Goal: Information Seeking & Learning: Learn about a topic

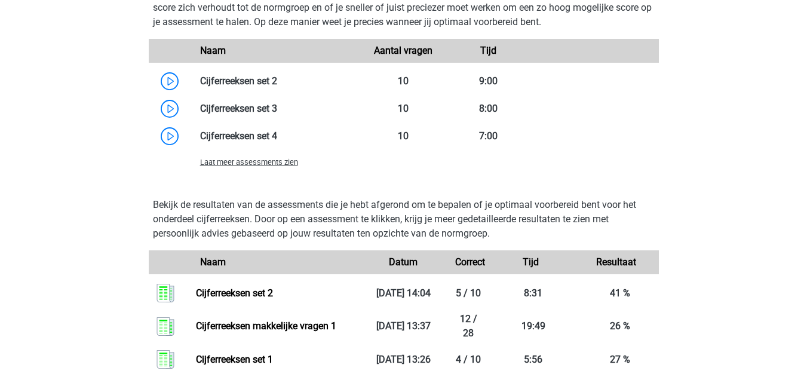
scroll to position [1349, 0]
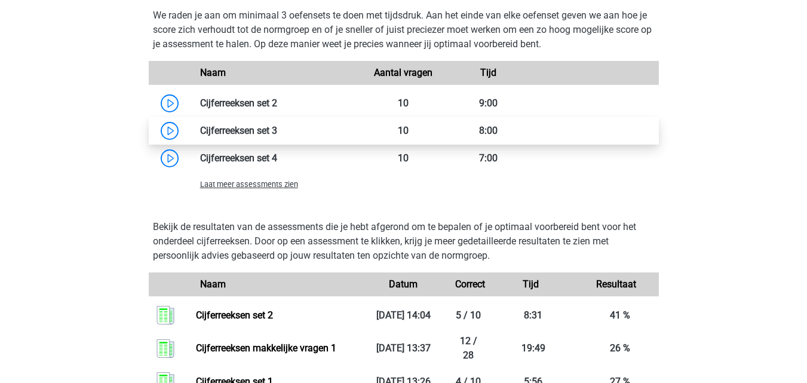
click at [277, 131] on link at bounding box center [277, 130] width 0 height 11
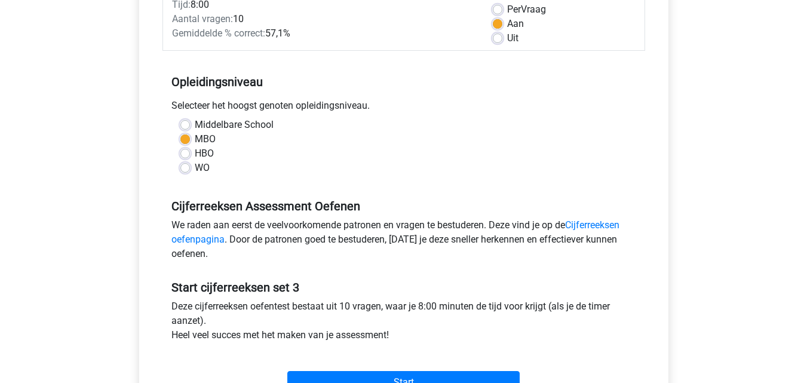
scroll to position [221, 0]
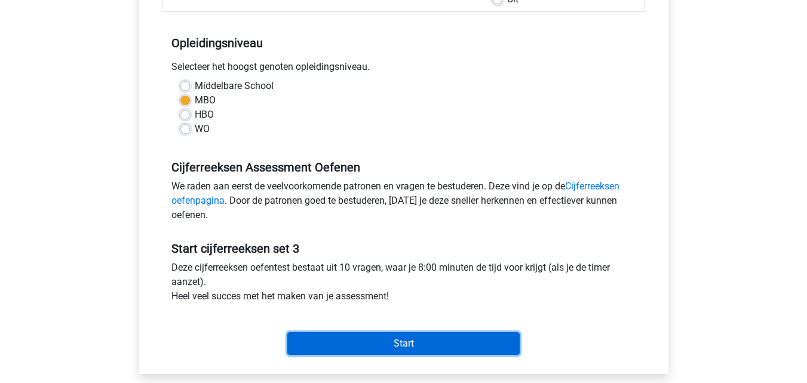
click at [470, 341] on input "Start" at bounding box center [403, 343] width 232 height 23
click at [488, 343] on input "Start" at bounding box center [403, 343] width 232 height 23
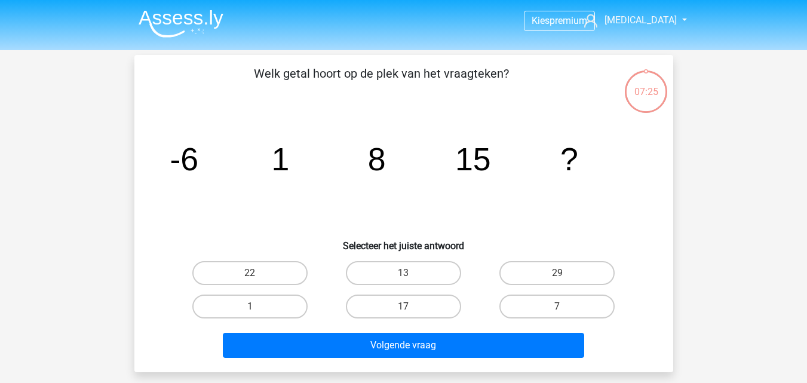
click at [349, 198] on icon "image/svg+xml -6 1 8 15 ?" at bounding box center [404, 170] width 482 height 121
click at [281, 266] on label "22" at bounding box center [249, 273] width 115 height 24
click at [258, 273] on input "22" at bounding box center [254, 277] width 8 height 8
radio input "true"
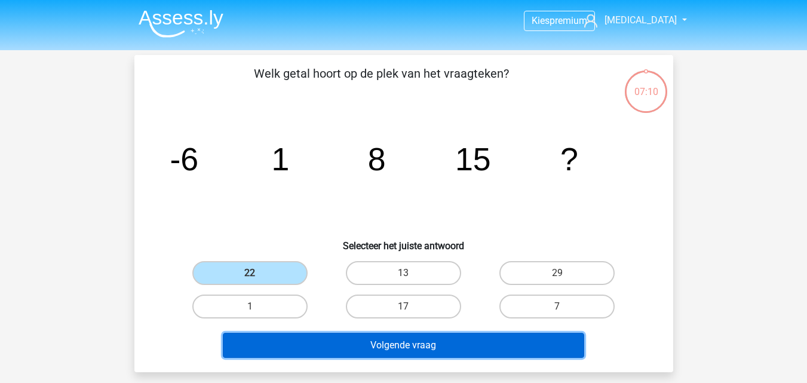
click at [359, 344] on button "Volgende vraag" at bounding box center [404, 345] width 362 height 25
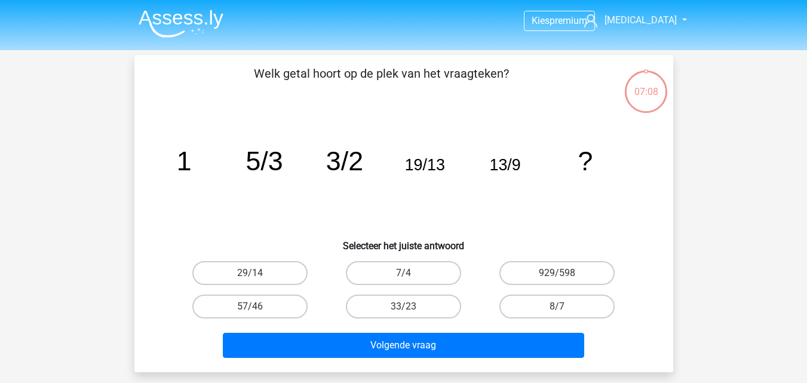
scroll to position [55, 0]
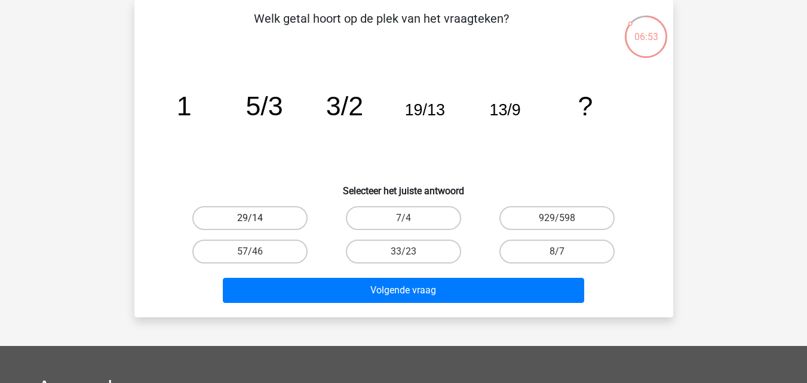
click at [281, 218] on label "29/14" at bounding box center [249, 218] width 115 height 24
click at [258, 218] on input "29/14" at bounding box center [254, 222] width 8 height 8
radio input "true"
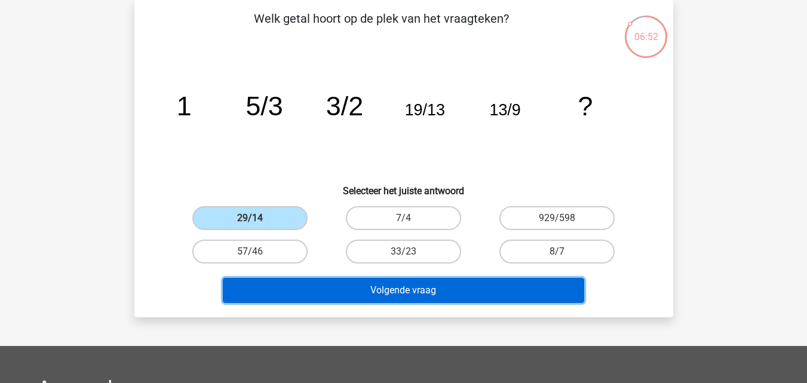
click at [348, 289] on button "Volgende vraag" at bounding box center [404, 290] width 362 height 25
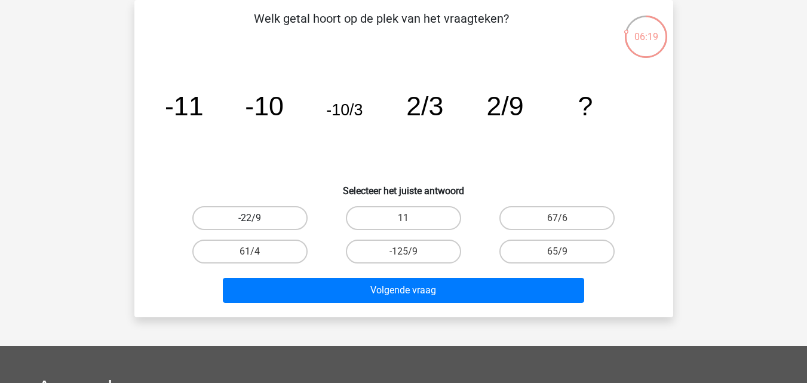
click at [244, 218] on label "-22/9" at bounding box center [249, 218] width 115 height 24
click at [250, 218] on input "-22/9" at bounding box center [254, 222] width 8 height 8
radio input "true"
click at [530, 222] on label "67/6" at bounding box center [557, 218] width 115 height 24
click at [558, 222] on input "67/6" at bounding box center [562, 222] width 8 height 8
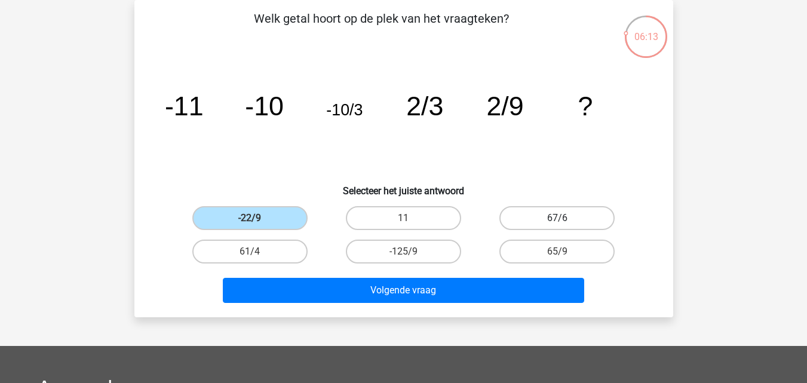
radio input "true"
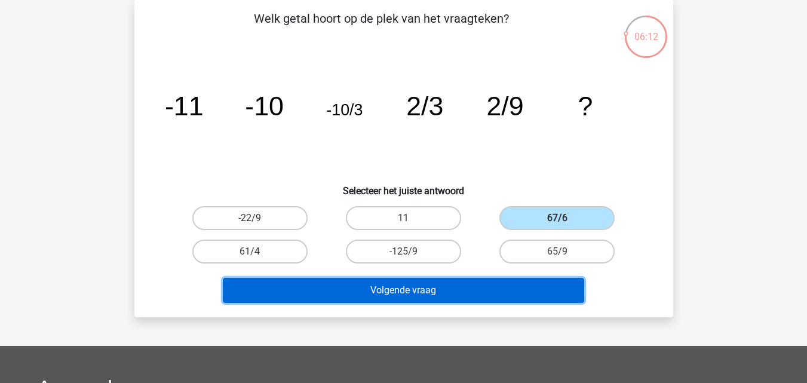
click at [534, 299] on button "Volgende vraag" at bounding box center [404, 290] width 362 height 25
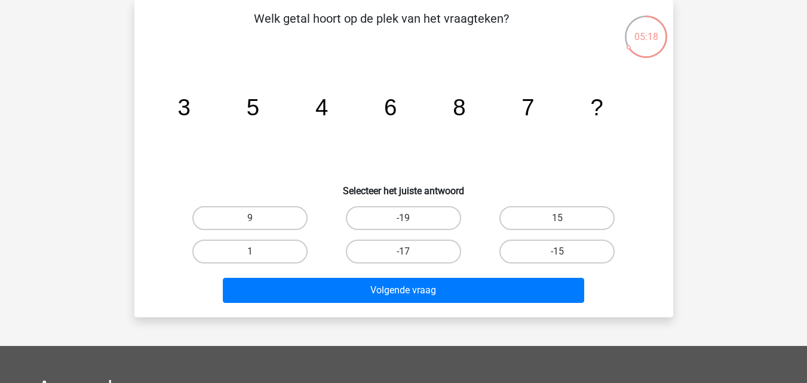
drag, startPoint x: 441, startPoint y: 138, endPoint x: 447, endPoint y: 142, distance: 7.0
click at [447, 142] on icon "image/svg+xml 3 5 4 6 8 7 ?" at bounding box center [404, 115] width 482 height 121
click at [298, 216] on label "9" at bounding box center [249, 218] width 115 height 24
click at [258, 218] on input "9" at bounding box center [254, 222] width 8 height 8
radio input "true"
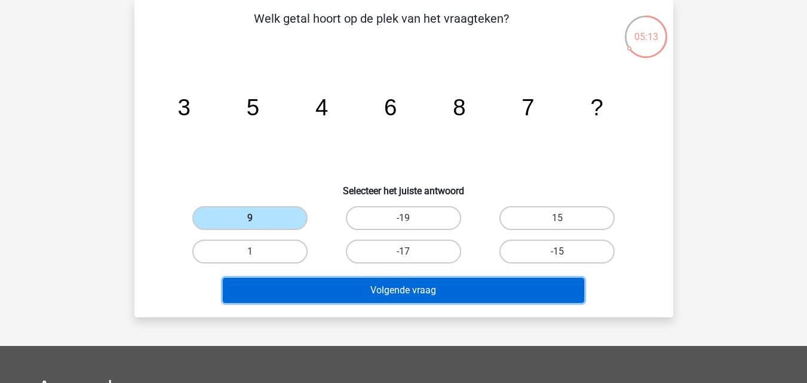
click at [381, 291] on button "Volgende vraag" at bounding box center [404, 290] width 362 height 25
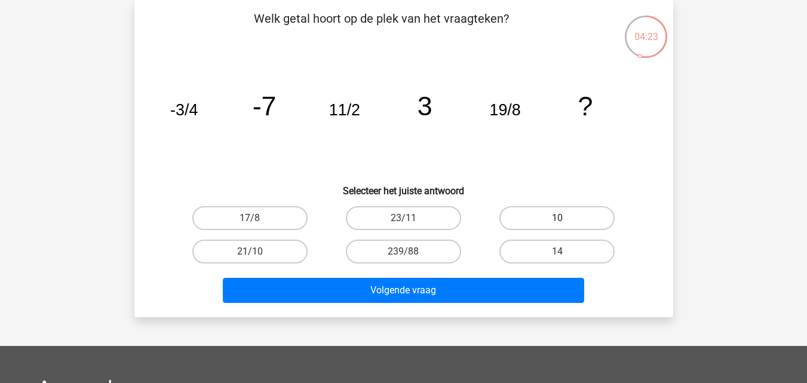
click at [509, 219] on label "10" at bounding box center [557, 218] width 115 height 24
click at [558, 219] on input "10" at bounding box center [562, 222] width 8 height 8
radio input "true"
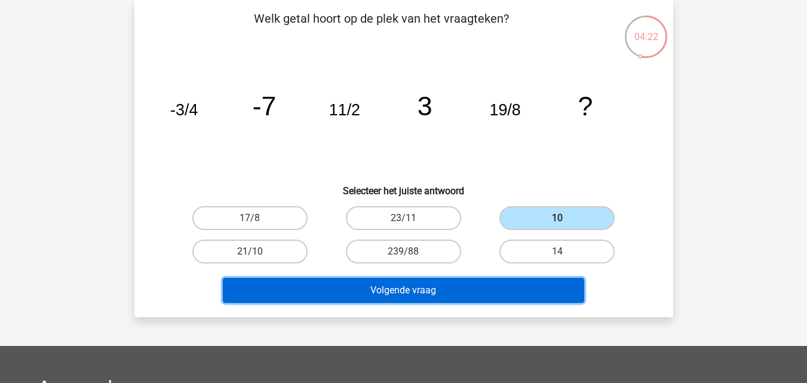
click at [494, 288] on button "Volgende vraag" at bounding box center [404, 290] width 362 height 25
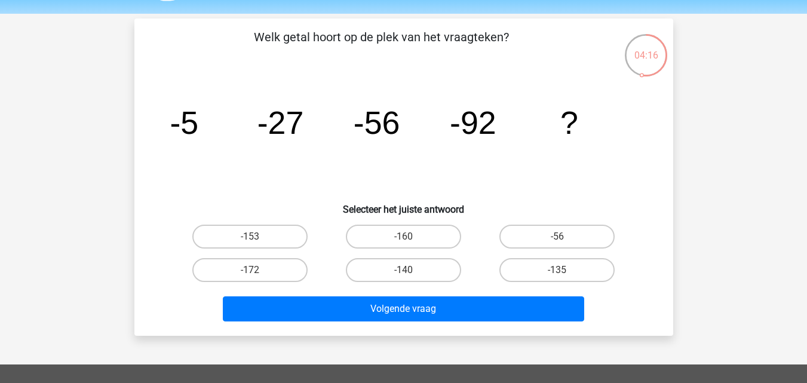
scroll to position [42, 0]
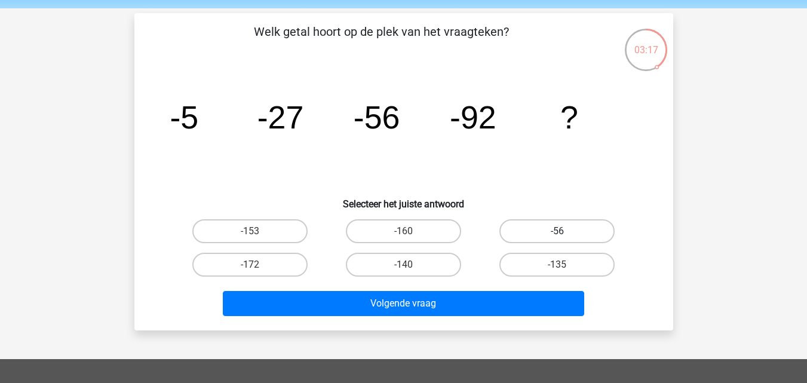
click at [585, 230] on label "-56" at bounding box center [557, 231] width 115 height 24
click at [565, 231] on input "-56" at bounding box center [562, 235] width 8 height 8
radio input "true"
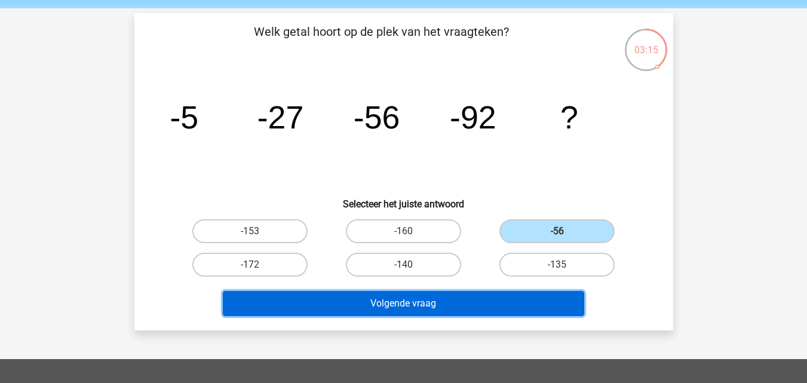
click at [551, 306] on button "Volgende vraag" at bounding box center [404, 303] width 362 height 25
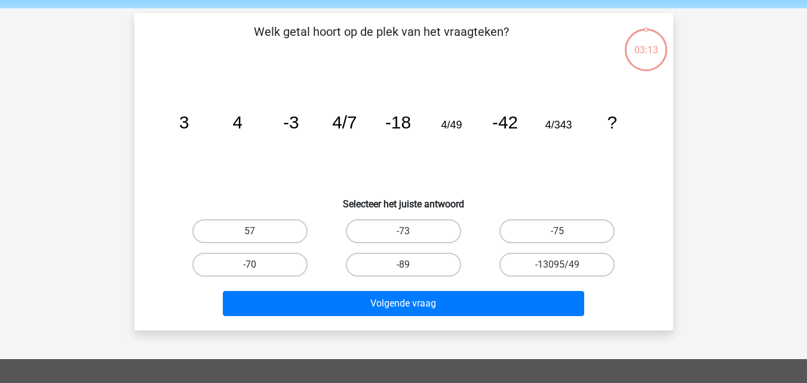
scroll to position [55, 0]
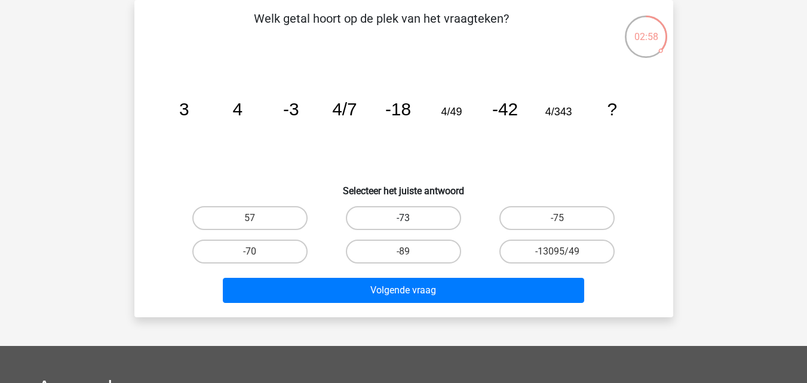
click at [418, 222] on label "-73" at bounding box center [403, 218] width 115 height 24
click at [411, 222] on input "-73" at bounding box center [407, 222] width 8 height 8
radio input "true"
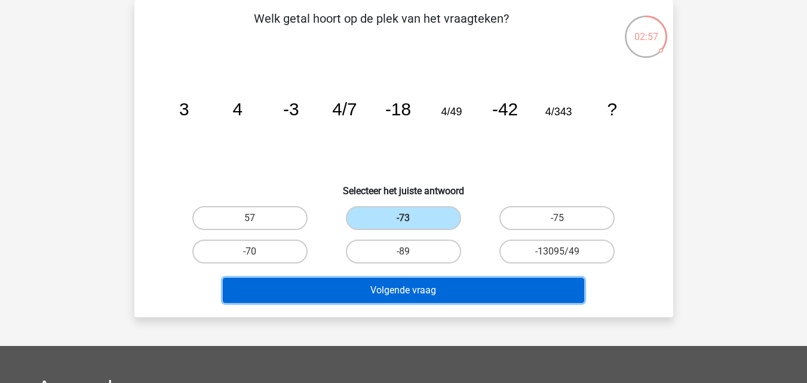
click at [432, 289] on button "Volgende vraag" at bounding box center [404, 290] width 362 height 25
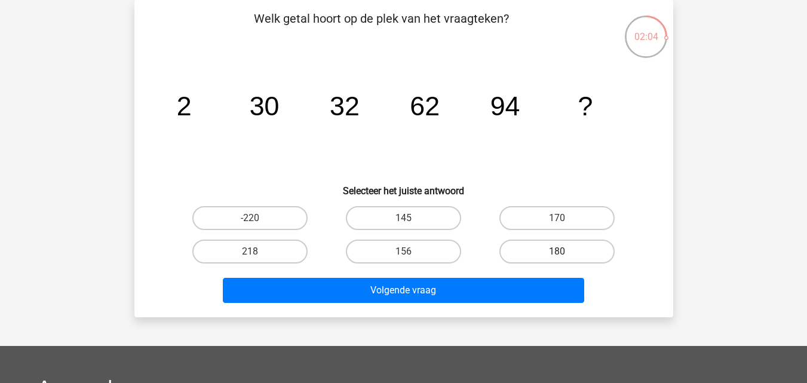
click at [534, 245] on label "180" at bounding box center [557, 252] width 115 height 24
click at [558, 252] on input "180" at bounding box center [562, 256] width 8 height 8
radio input "true"
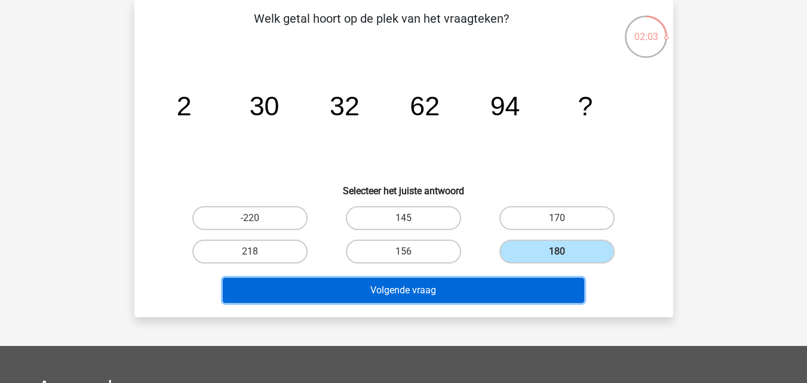
click at [504, 288] on button "Volgende vraag" at bounding box center [404, 290] width 362 height 25
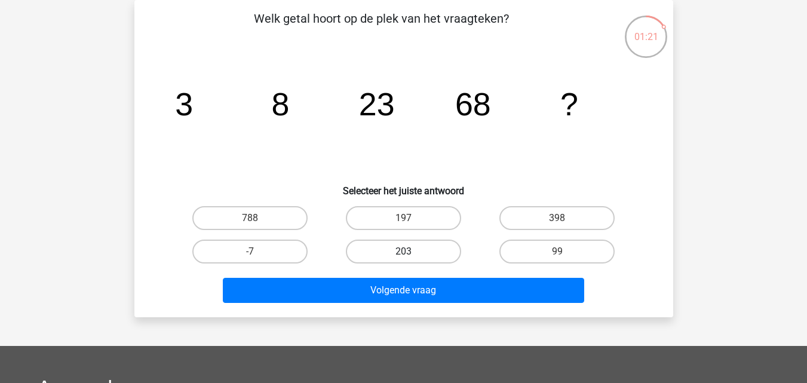
click at [458, 247] on label "203" at bounding box center [403, 252] width 115 height 24
click at [411, 252] on input "203" at bounding box center [407, 256] width 8 height 8
radio input "true"
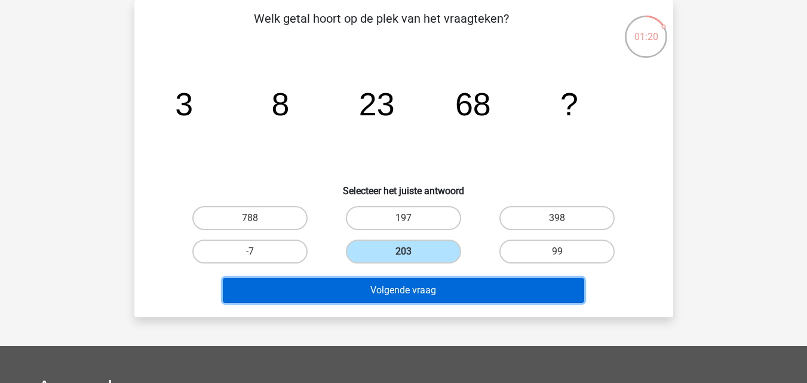
click at [518, 285] on button "Volgende vraag" at bounding box center [404, 290] width 362 height 25
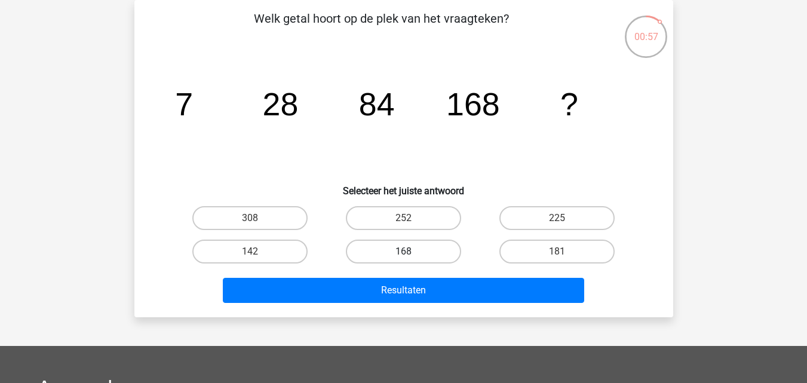
click at [439, 256] on label "168" at bounding box center [403, 252] width 115 height 24
click at [411, 256] on input "168" at bounding box center [407, 256] width 8 height 8
radio input "true"
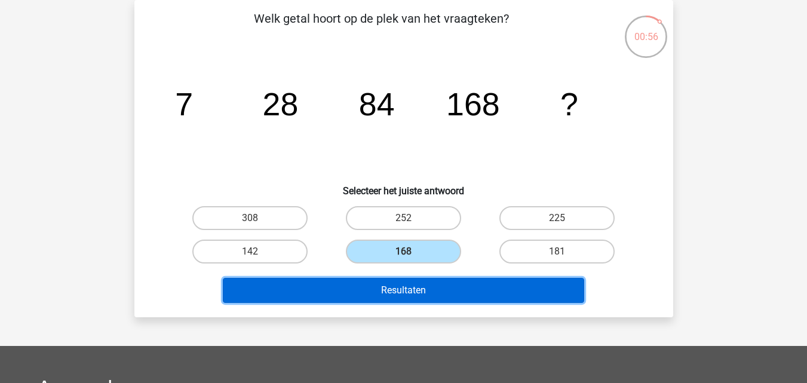
click at [448, 279] on button "Resultaten" at bounding box center [404, 290] width 362 height 25
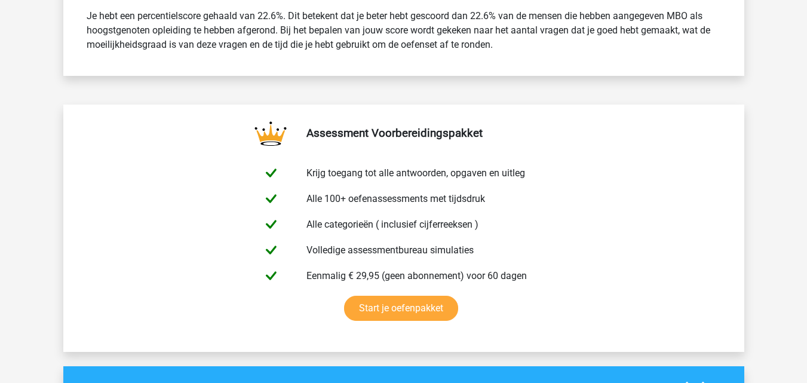
scroll to position [865, 0]
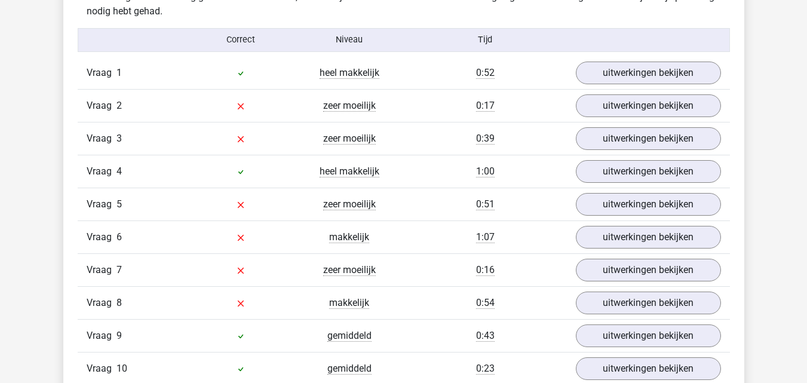
scroll to position [944, 0]
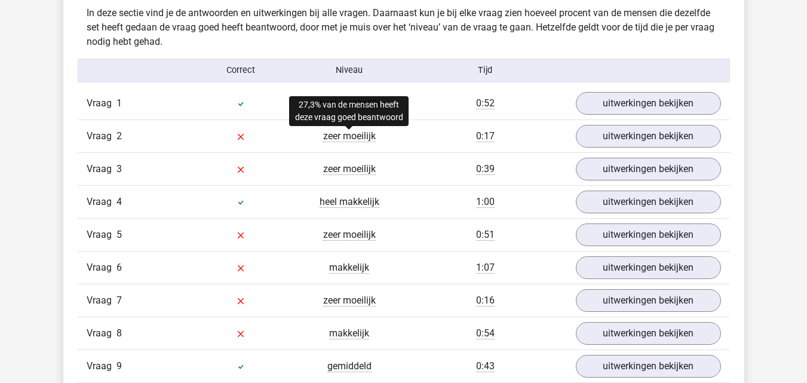
click at [365, 134] on span "zeer moeilijk" at bounding box center [349, 136] width 53 height 12
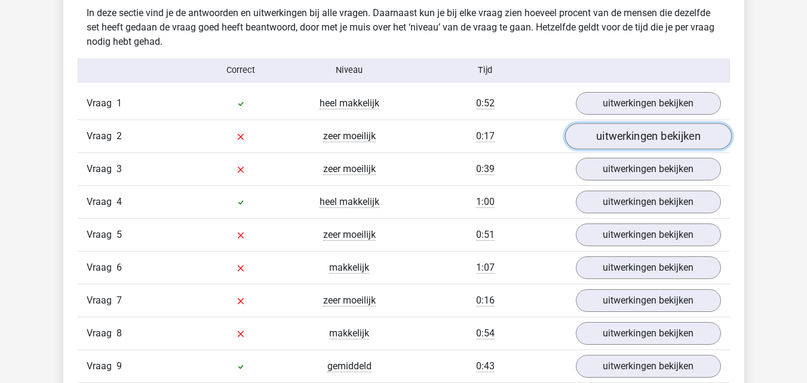
click at [675, 133] on link "uitwerkingen bekijken" at bounding box center [648, 136] width 167 height 26
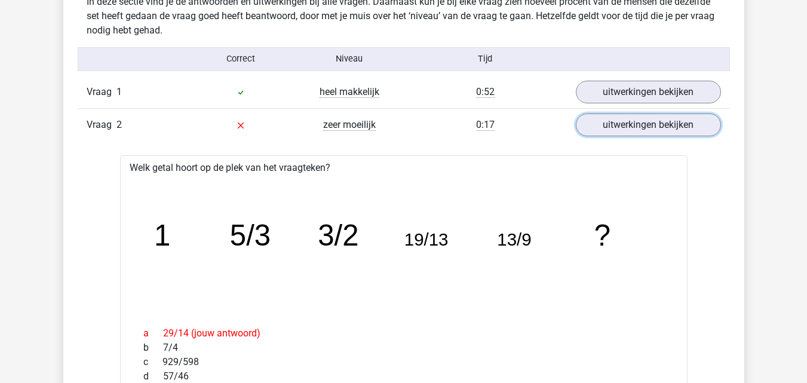
scroll to position [994, 0]
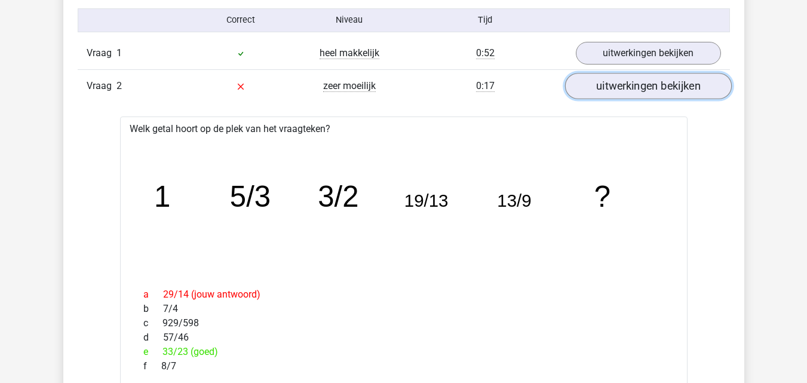
click at [604, 84] on link "uitwerkingen bekijken" at bounding box center [648, 86] width 167 height 26
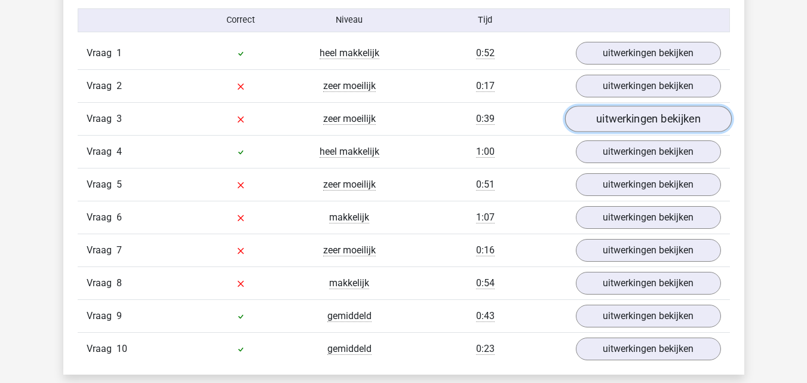
click at [635, 119] on link "uitwerkingen bekijken" at bounding box center [648, 119] width 167 height 26
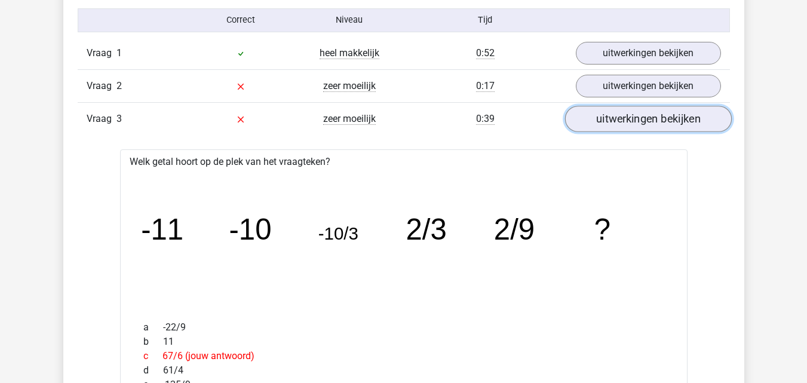
click at [630, 128] on link "uitwerkingen bekijken" at bounding box center [648, 119] width 167 height 26
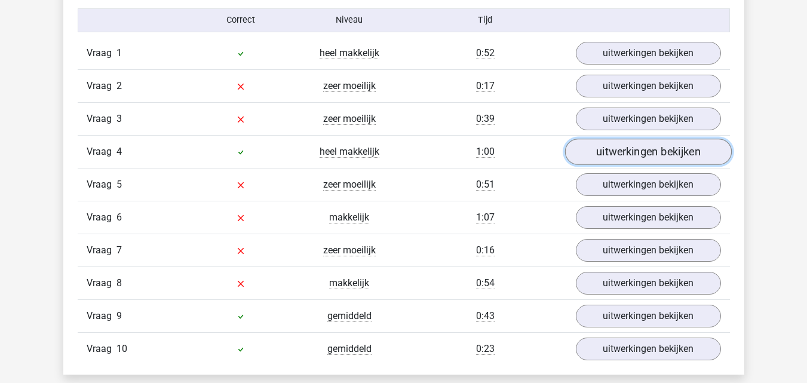
click at [638, 147] on link "uitwerkingen bekijken" at bounding box center [648, 152] width 167 height 26
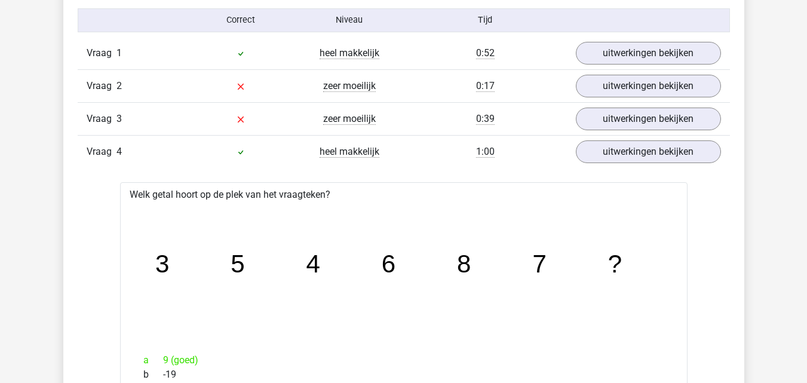
click at [644, 164] on div "Vraag 4 heel makkelijk 1:00 uitwerkingen bekijken" at bounding box center [404, 151] width 653 height 33
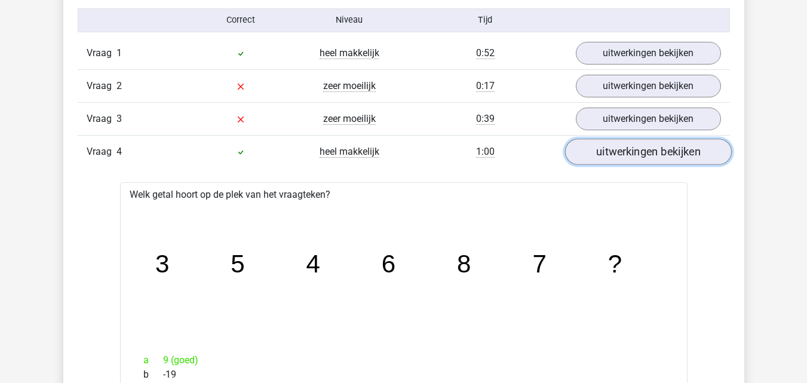
click at [644, 156] on link "uitwerkingen bekijken" at bounding box center [648, 152] width 167 height 26
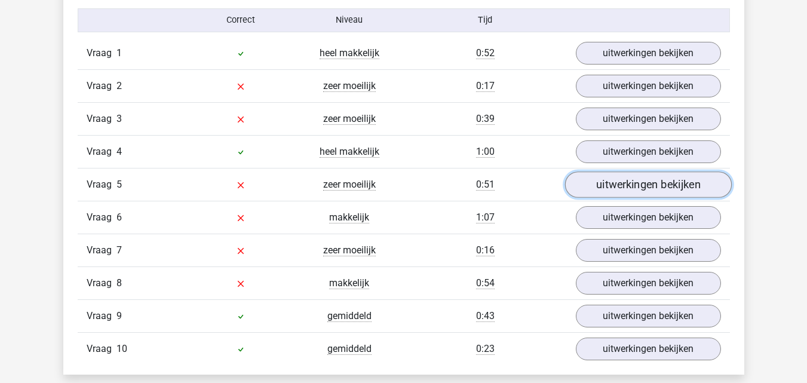
click at [641, 188] on link "uitwerkingen bekijken" at bounding box center [648, 185] width 167 height 26
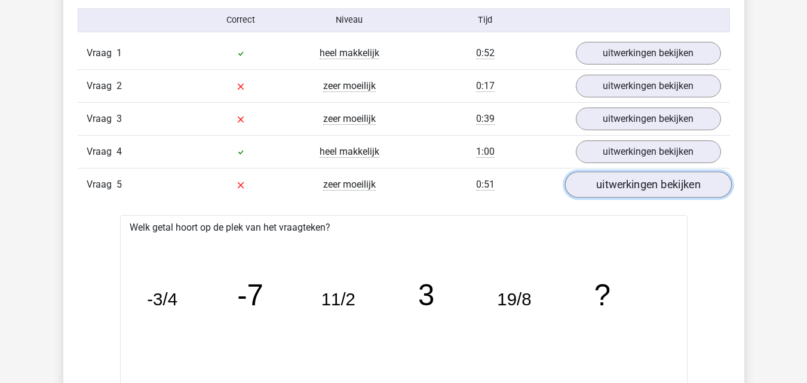
click at [641, 188] on link "uitwerkingen bekijken" at bounding box center [648, 185] width 167 height 26
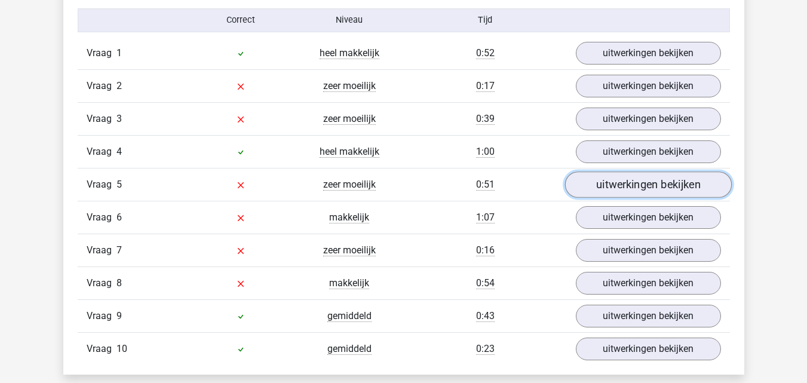
click at [641, 188] on link "uitwerkingen bekijken" at bounding box center [648, 185] width 167 height 26
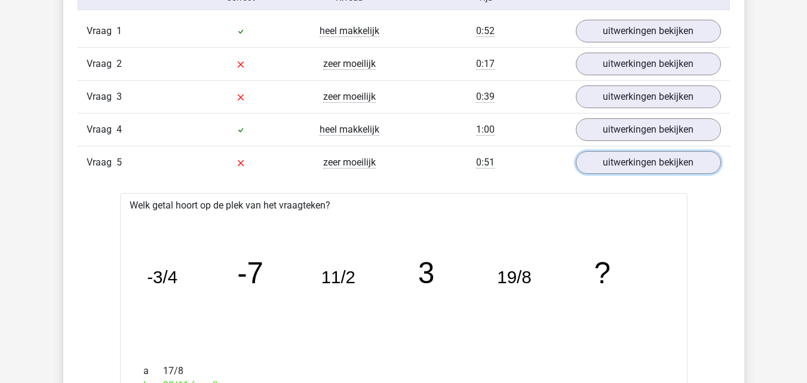
scroll to position [1011, 0]
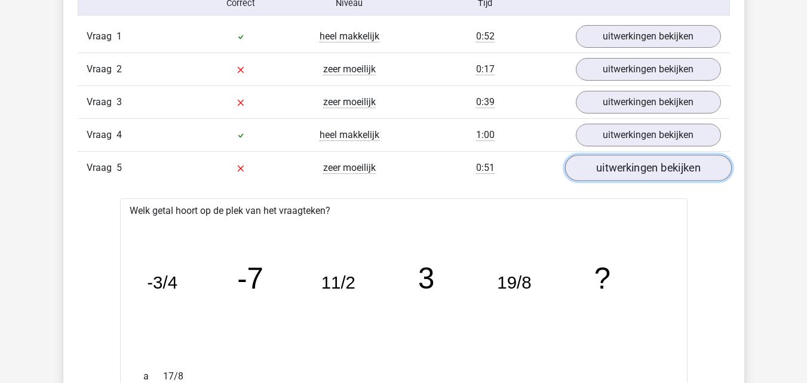
click at [709, 163] on link "uitwerkingen bekijken" at bounding box center [648, 168] width 167 height 26
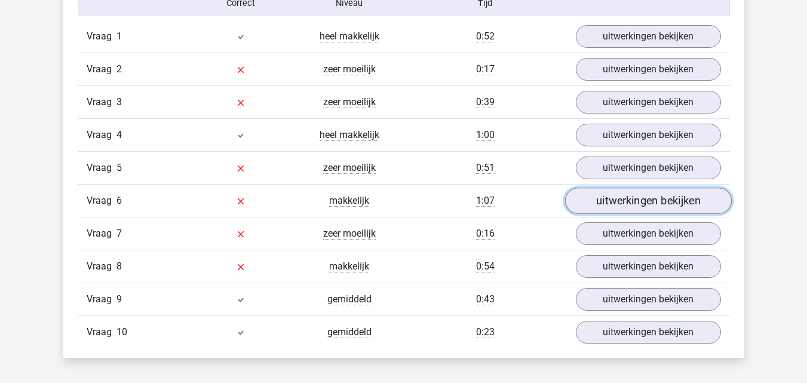
click at [684, 208] on link "uitwerkingen bekijken" at bounding box center [648, 201] width 167 height 26
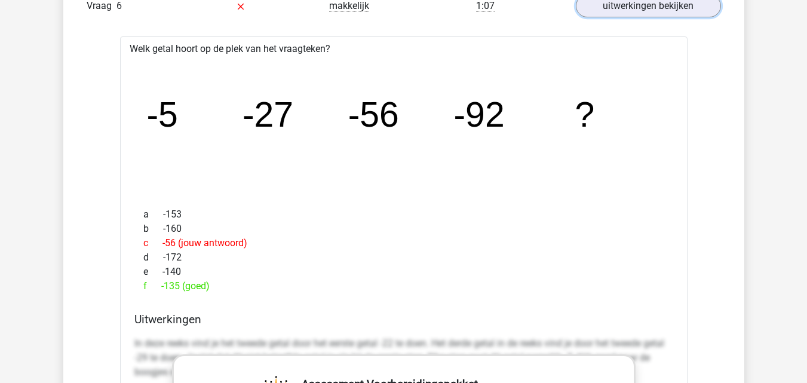
scroll to position [1083, 0]
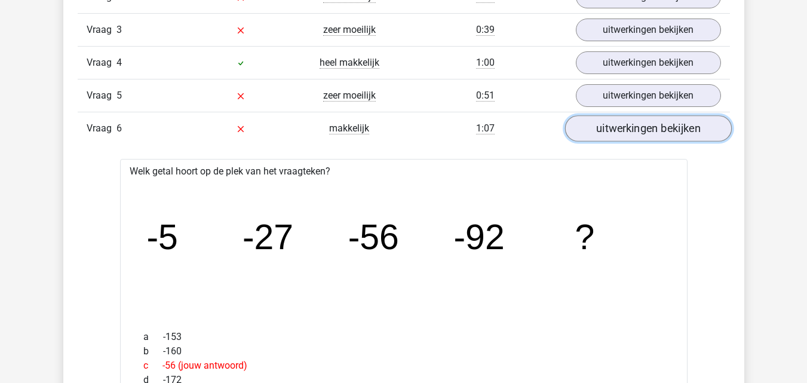
click at [674, 127] on link "uitwerkingen bekijken" at bounding box center [648, 128] width 167 height 26
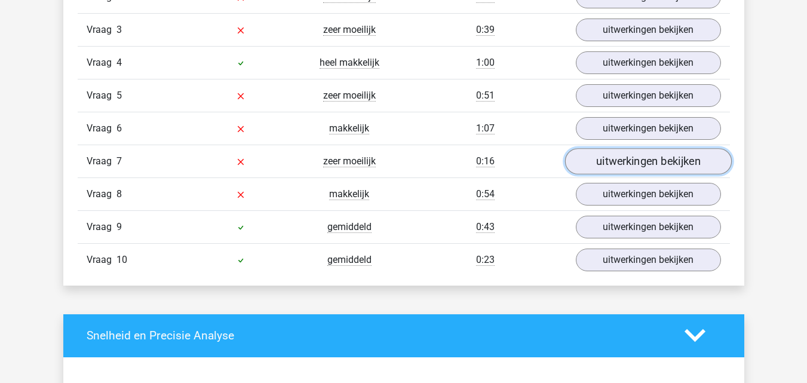
click at [674, 160] on link "uitwerkingen bekijken" at bounding box center [648, 161] width 167 height 26
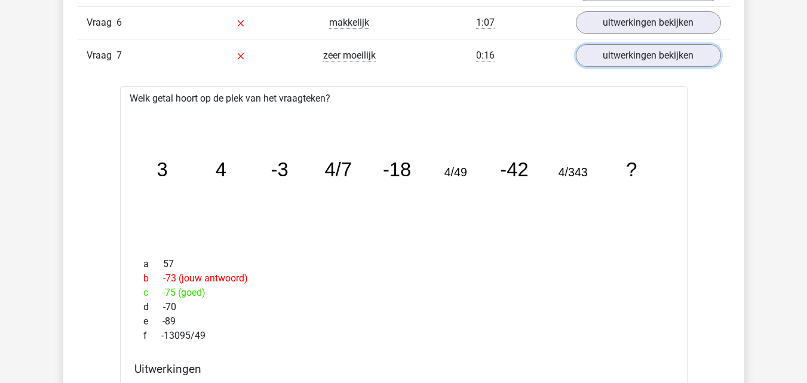
scroll to position [1183, 0]
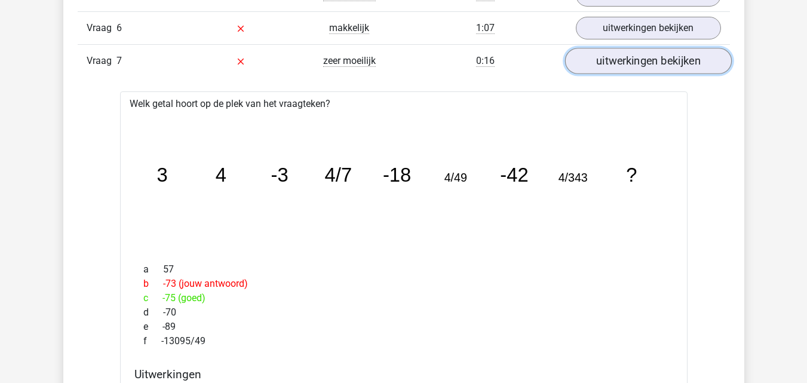
click at [705, 67] on link "uitwerkingen bekijken" at bounding box center [648, 61] width 167 height 26
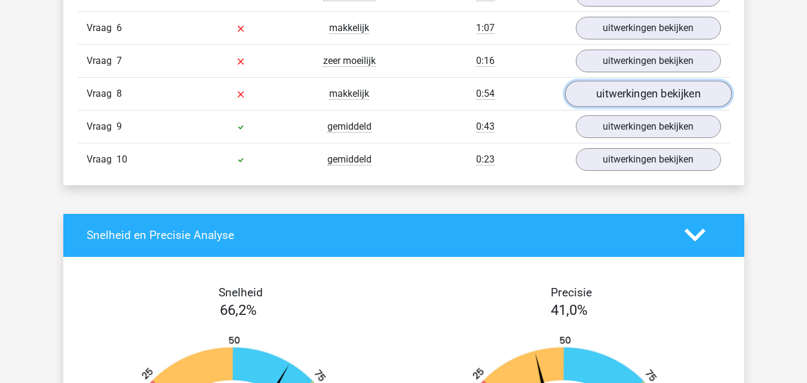
click at [691, 97] on link "uitwerkingen bekijken" at bounding box center [648, 94] width 167 height 26
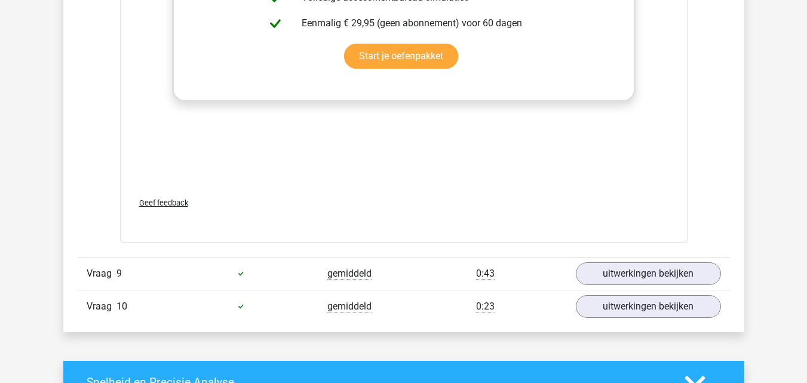
scroll to position [1824, 0]
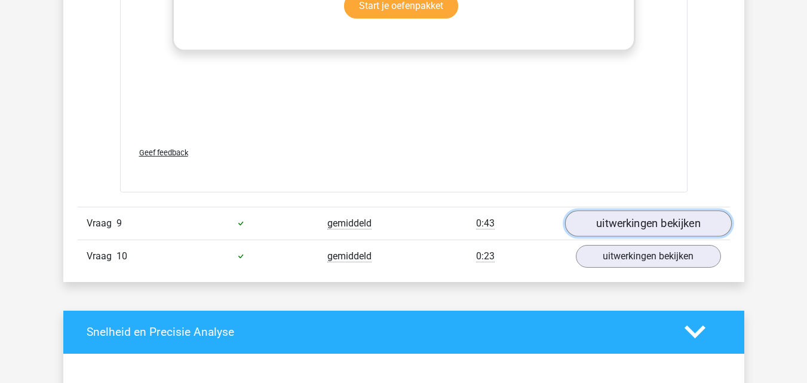
click at [684, 231] on link "uitwerkingen bekijken" at bounding box center [648, 223] width 167 height 26
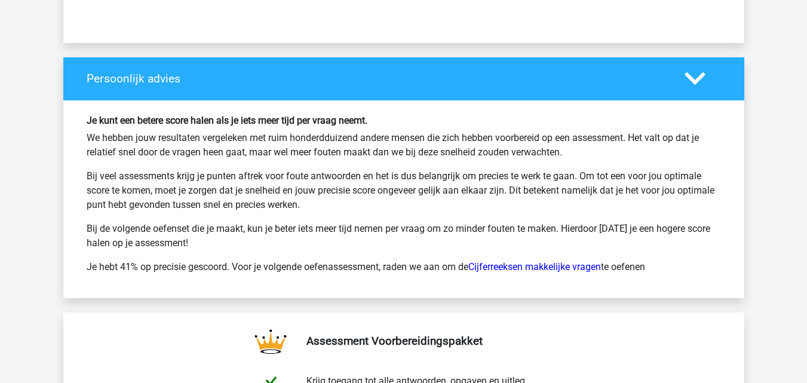
scroll to position [3210, 0]
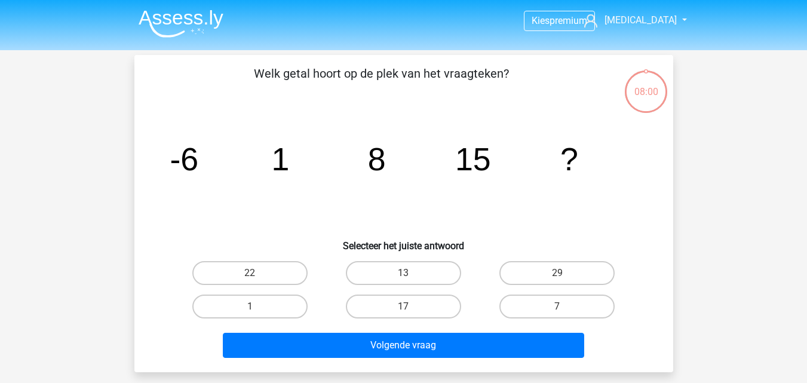
scroll to position [55, 0]
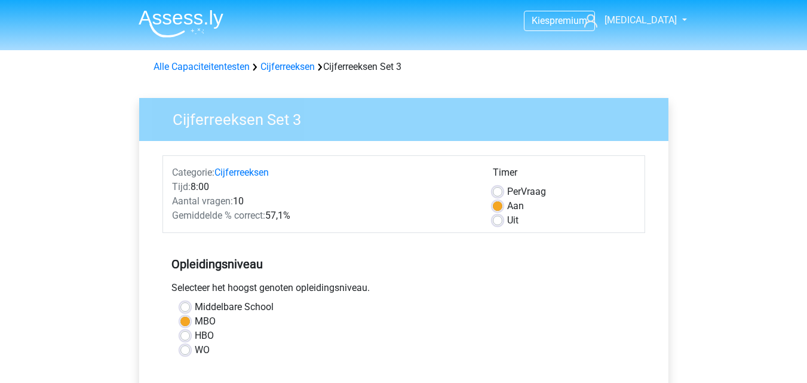
scroll to position [221, 0]
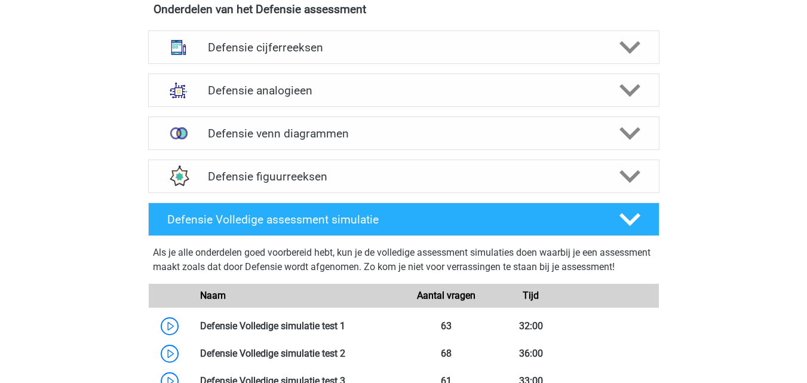
scroll to position [888, 0]
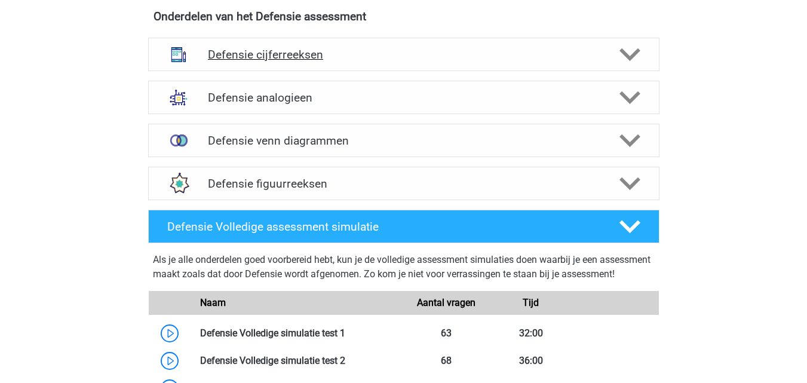
click at [562, 58] on h4 "Defensie cijferreeksen" at bounding box center [403, 55] width 391 height 14
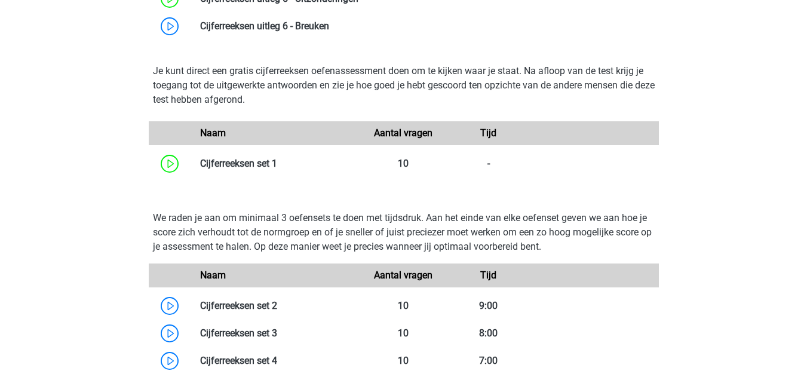
scroll to position [1088, 0]
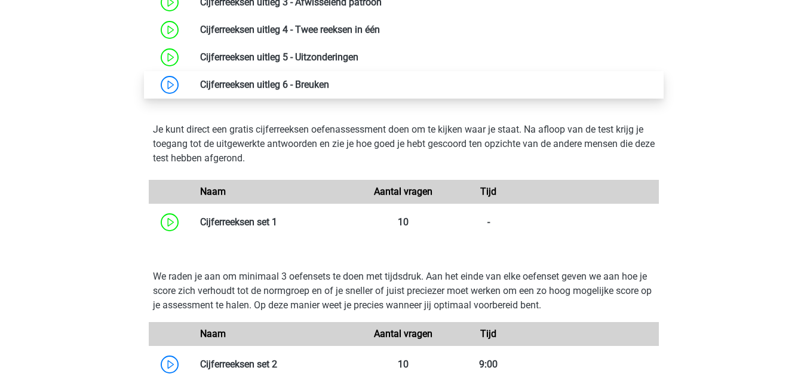
click at [329, 85] on link at bounding box center [329, 84] width 0 height 11
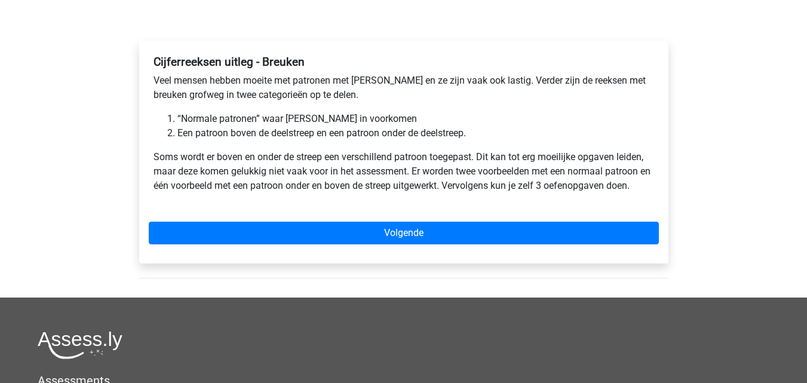
scroll to position [163, 0]
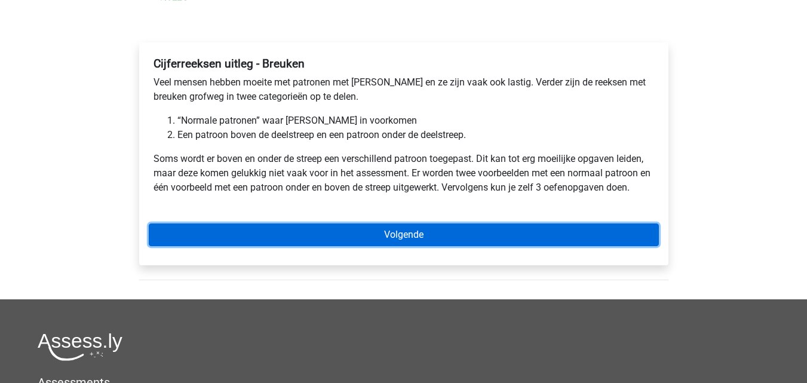
click at [613, 244] on link "Volgende" at bounding box center [404, 235] width 510 height 23
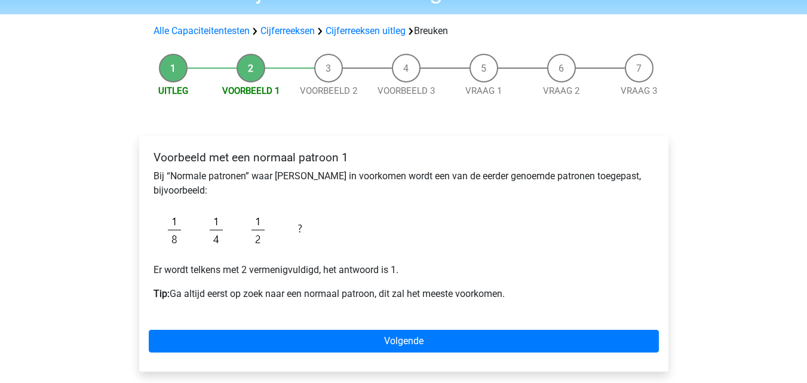
scroll to position [96, 0]
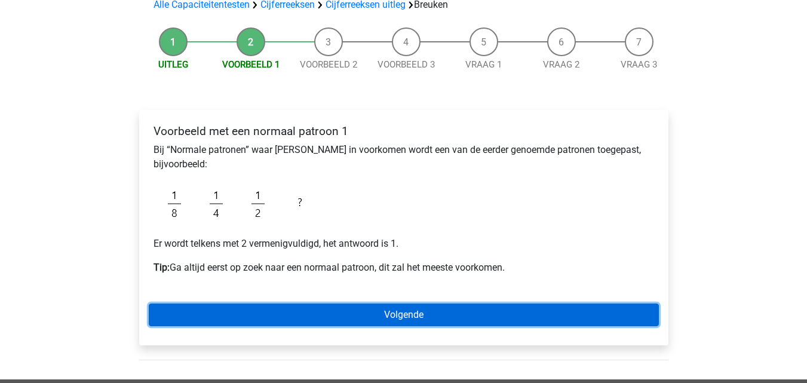
click at [611, 311] on link "Volgende" at bounding box center [404, 315] width 510 height 23
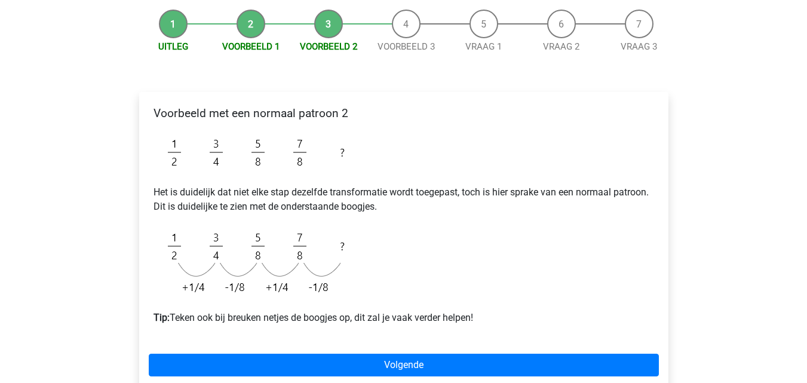
scroll to position [117, 0]
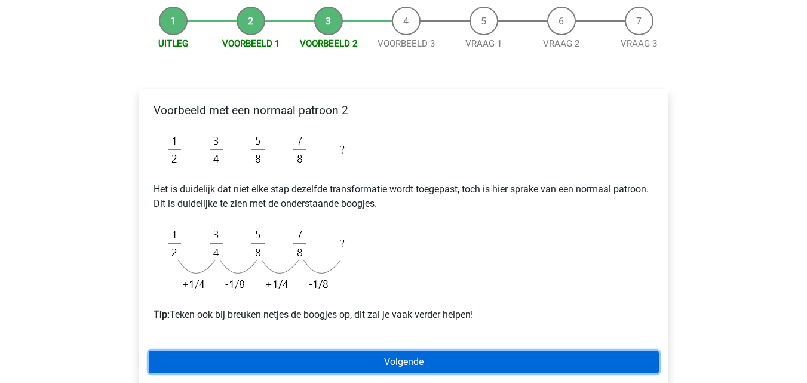
click at [640, 361] on link "Volgende" at bounding box center [404, 362] width 510 height 23
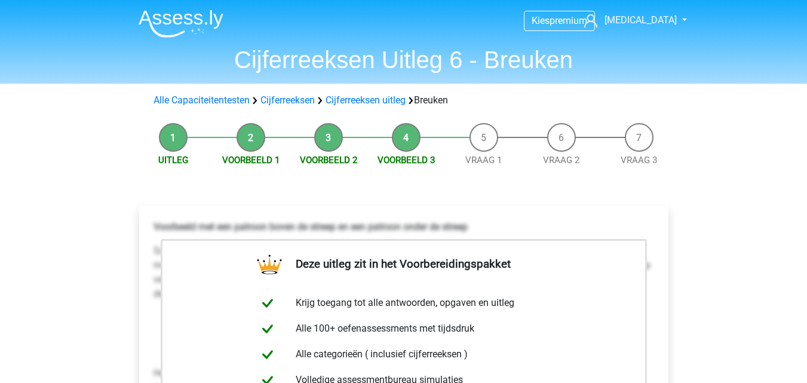
scroll to position [335, 0]
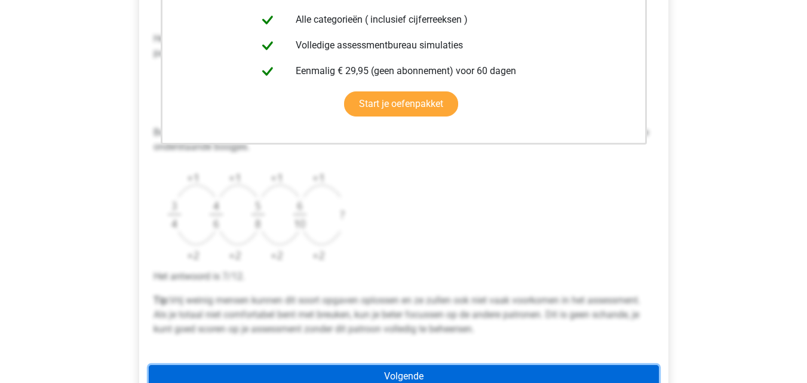
click at [591, 371] on link "Volgende" at bounding box center [404, 376] width 510 height 23
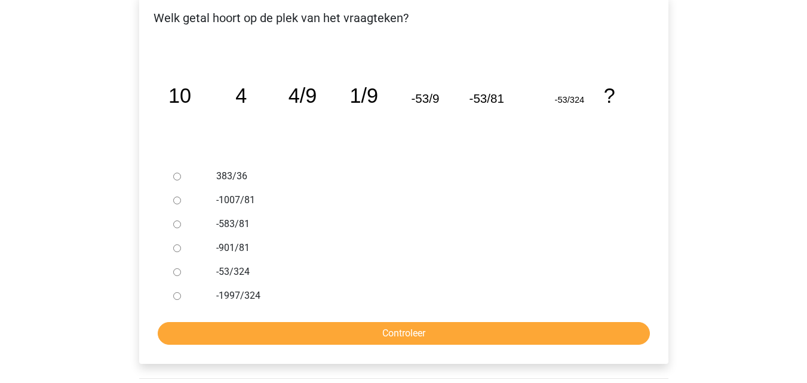
scroll to position [213, 0]
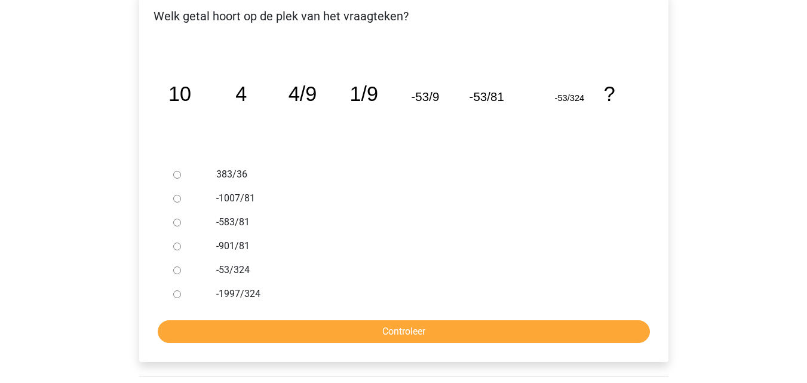
click at [176, 245] on input "-901/81" at bounding box center [177, 247] width 8 height 8
radio input "true"
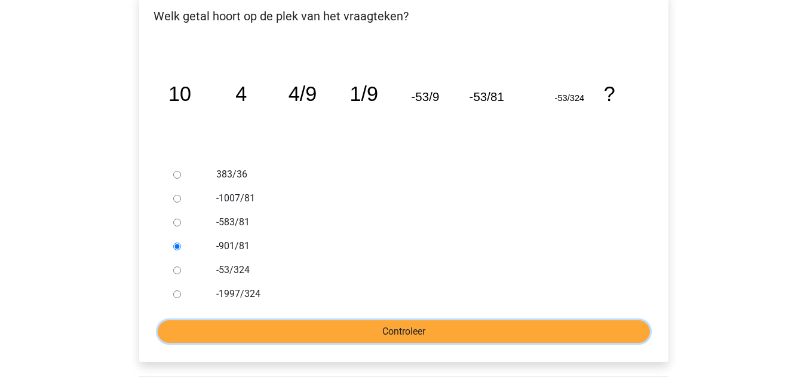
click at [203, 328] on input "Controleer" at bounding box center [404, 331] width 492 height 23
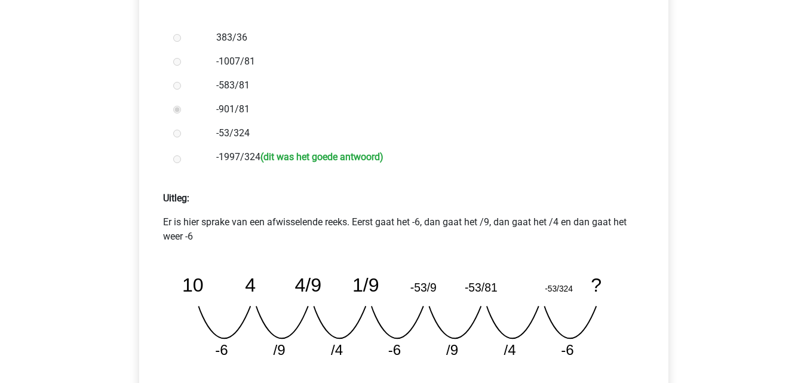
scroll to position [327, 0]
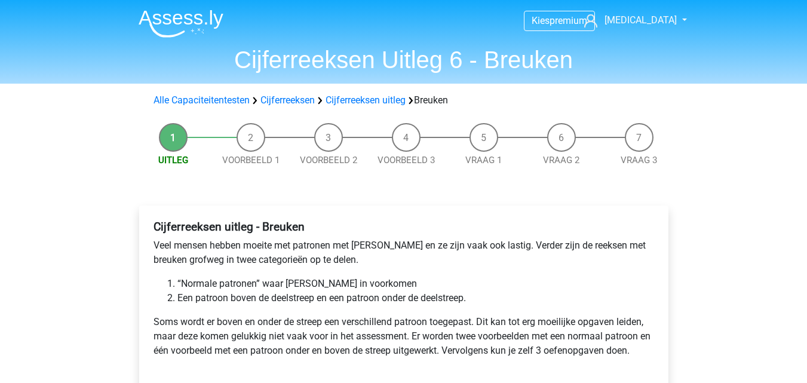
scroll to position [163, 0]
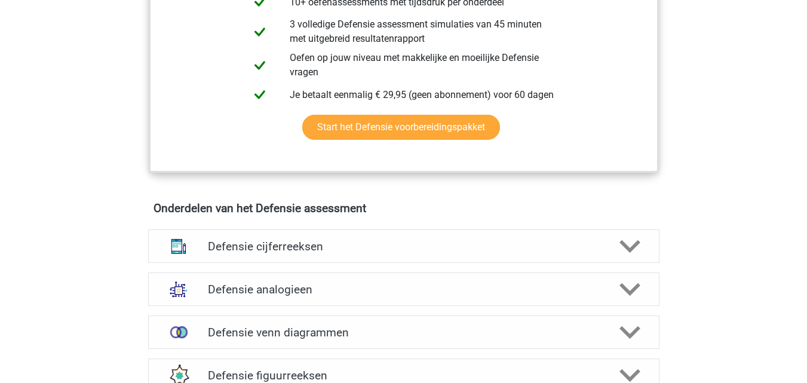
scroll to position [797, 0]
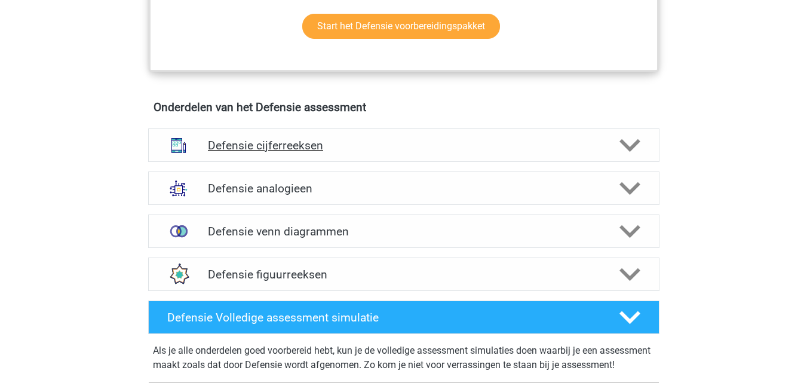
click at [521, 146] on h4 "Defensie cijferreeksen" at bounding box center [403, 146] width 391 height 14
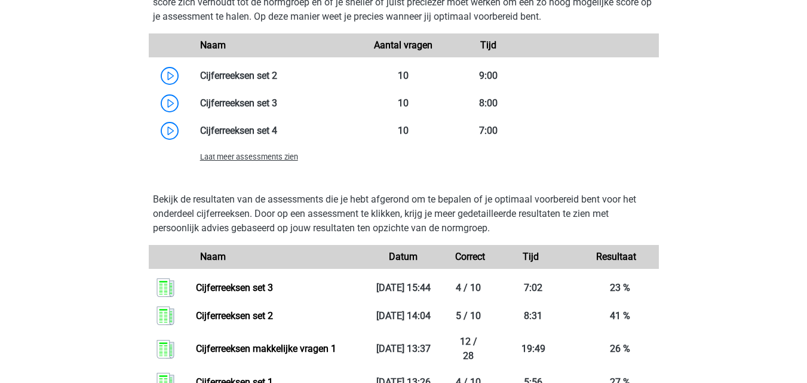
scroll to position [1367, 0]
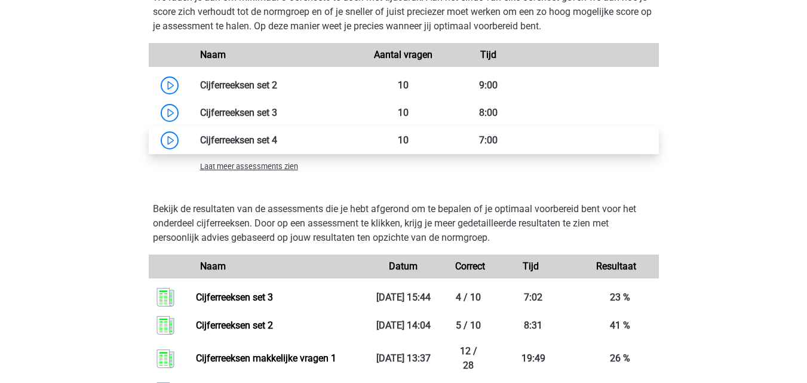
click at [277, 143] on link at bounding box center [277, 139] width 0 height 11
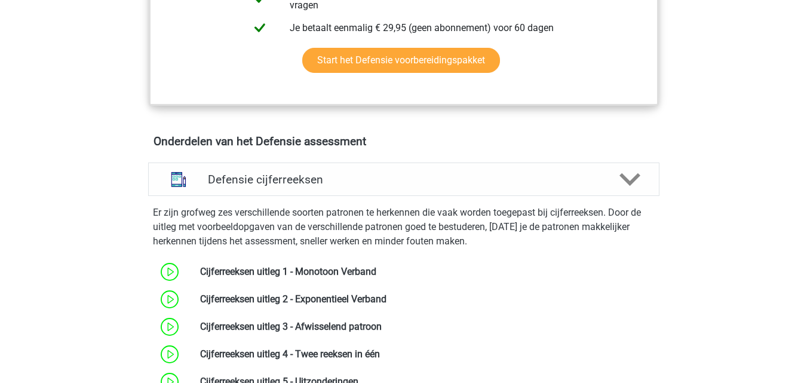
scroll to position [769, 0]
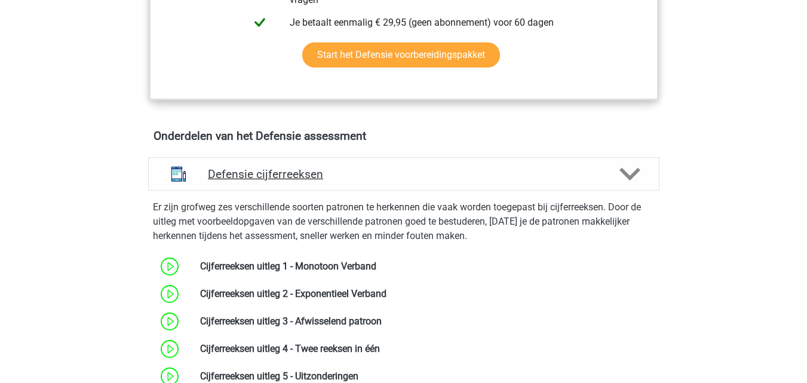
click at [620, 169] on icon at bounding box center [630, 174] width 21 height 21
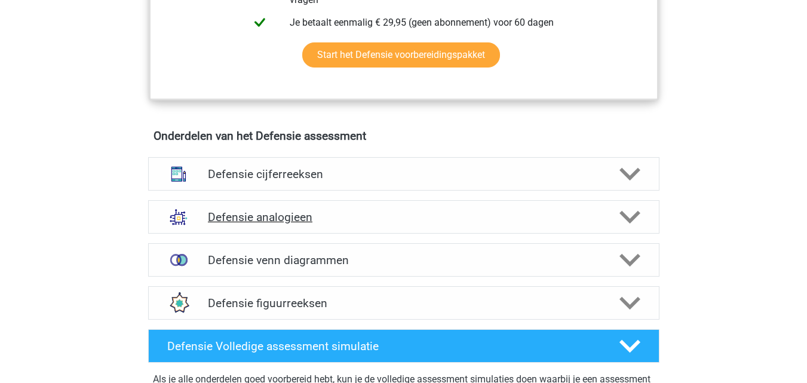
click at [543, 220] on h4 "Defensie analogieen" at bounding box center [403, 217] width 391 height 14
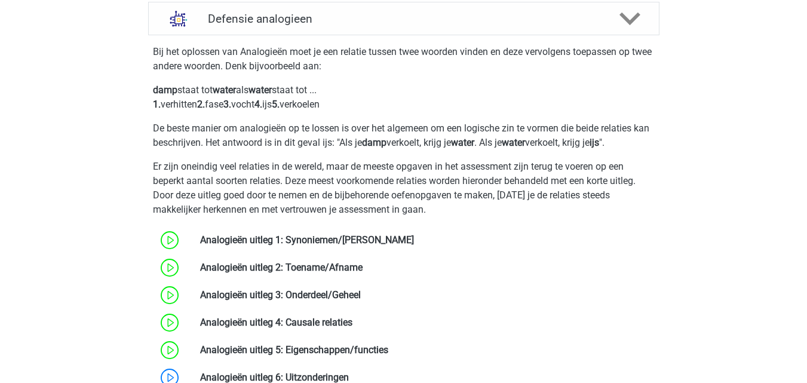
scroll to position [870, 0]
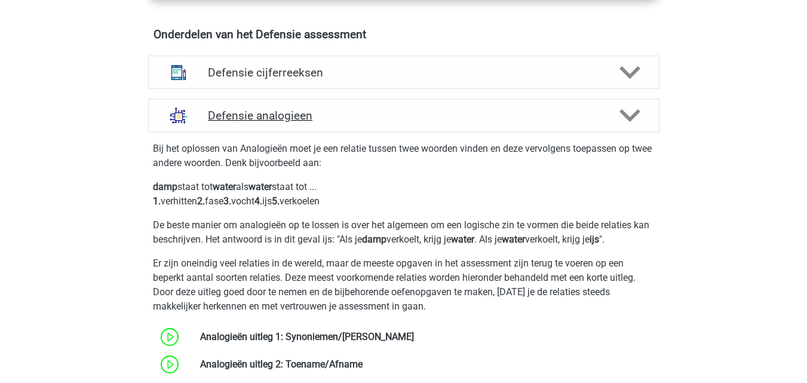
click at [608, 110] on div at bounding box center [628, 115] width 41 height 21
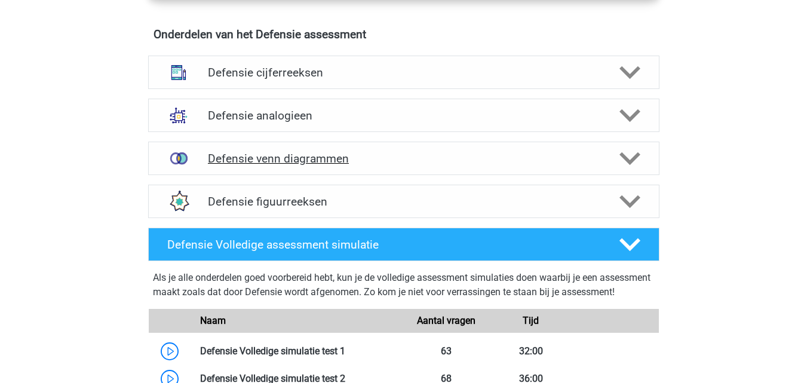
click at [494, 155] on h4 "Defensie venn diagrammen" at bounding box center [403, 159] width 391 height 14
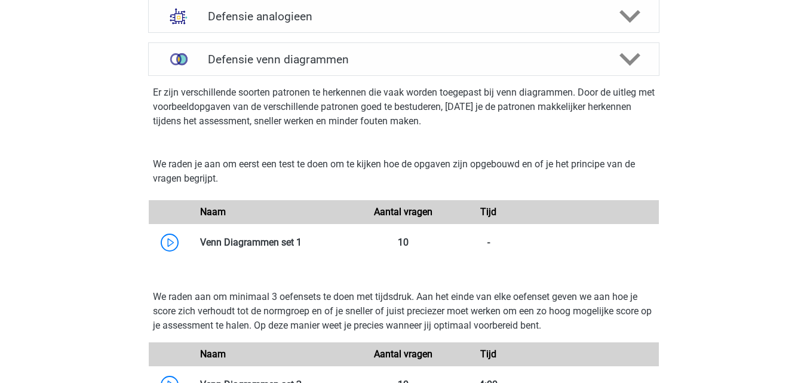
scroll to position [1012, 0]
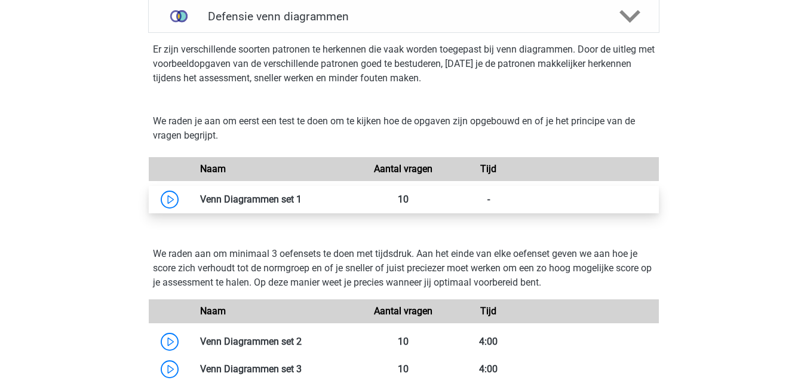
click at [302, 198] on link at bounding box center [302, 199] width 0 height 11
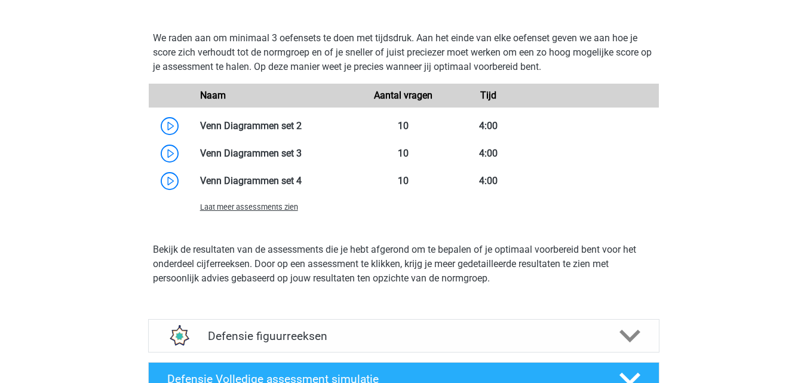
scroll to position [1215, 0]
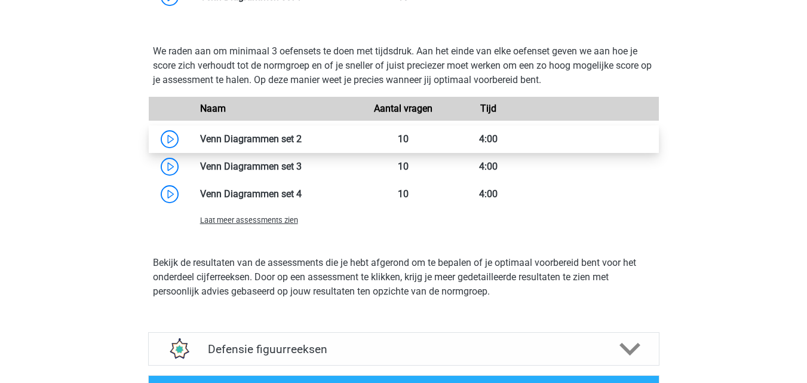
click at [302, 142] on link at bounding box center [302, 138] width 0 height 11
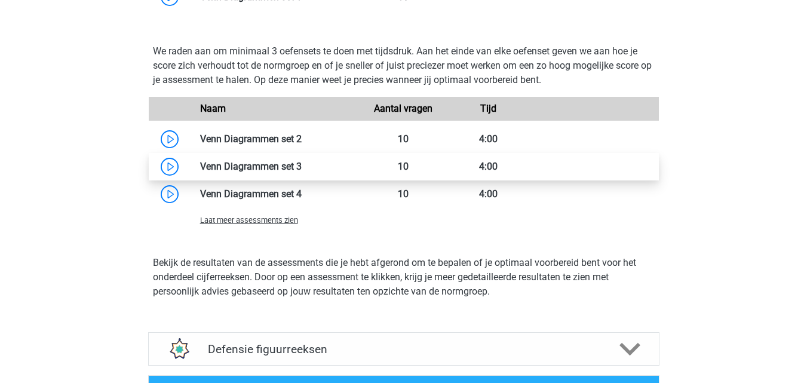
click at [302, 172] on link at bounding box center [302, 166] width 0 height 11
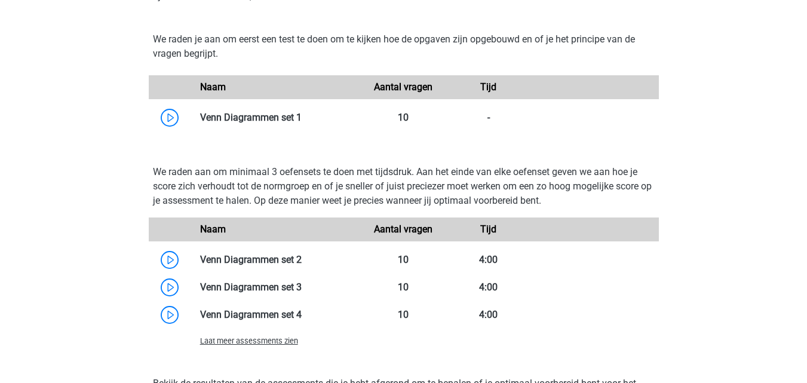
scroll to position [1107, 0]
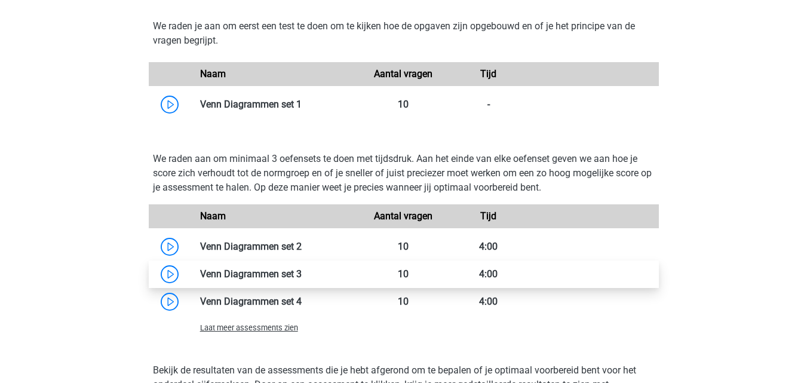
click at [302, 274] on link at bounding box center [302, 273] width 0 height 11
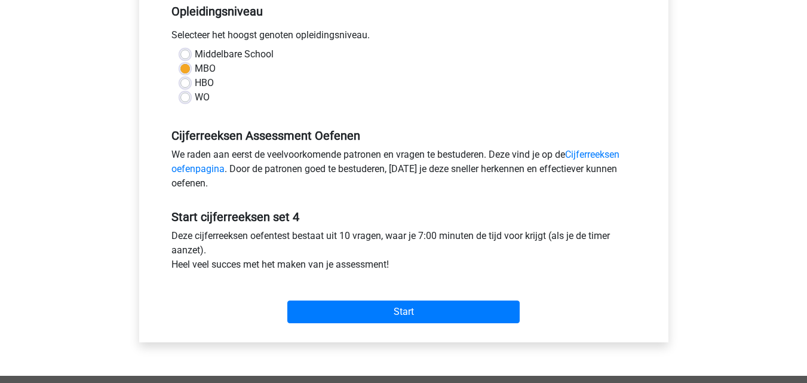
scroll to position [251, 0]
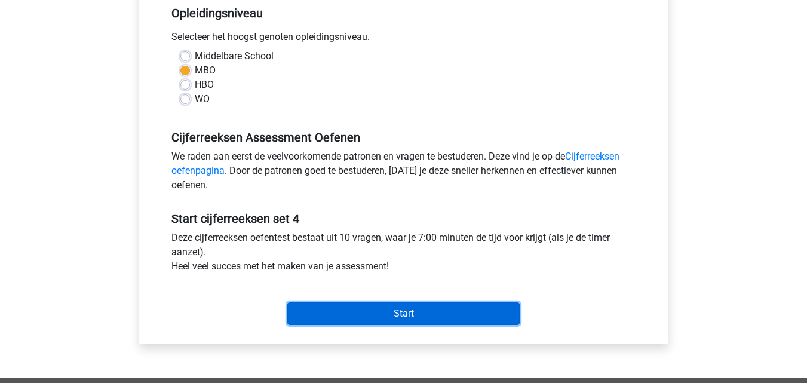
click at [469, 308] on input "Start" at bounding box center [403, 313] width 232 height 23
click at [343, 317] on input "Start" at bounding box center [403, 313] width 232 height 23
click at [333, 309] on input "Start" at bounding box center [403, 313] width 232 height 23
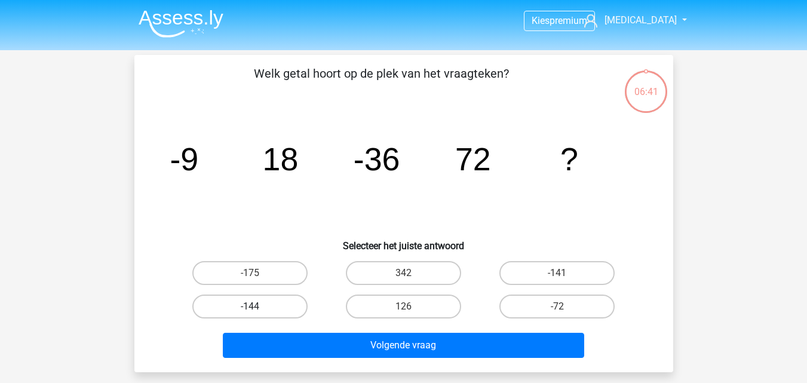
click at [259, 307] on label "-144" at bounding box center [249, 307] width 115 height 24
click at [258, 307] on input "-144" at bounding box center [254, 311] width 8 height 8
radio input "true"
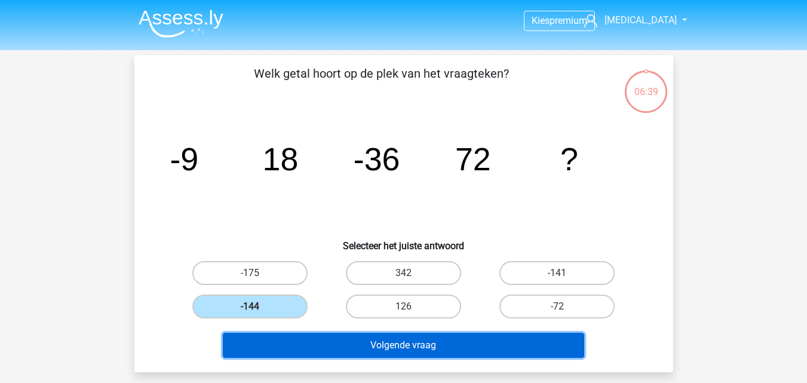
click at [327, 357] on button "Volgende vraag" at bounding box center [404, 345] width 362 height 25
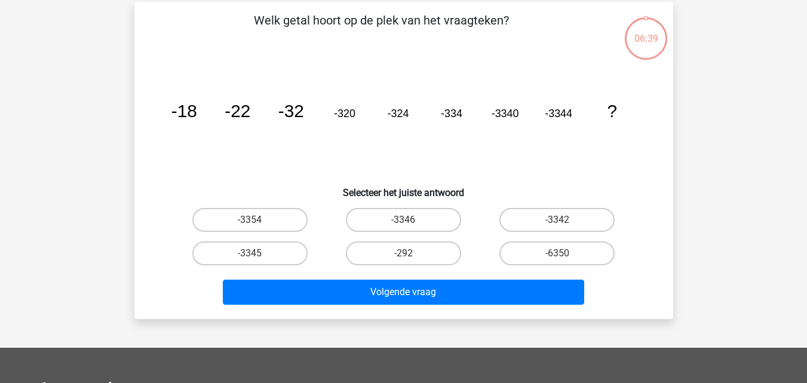
scroll to position [55, 0]
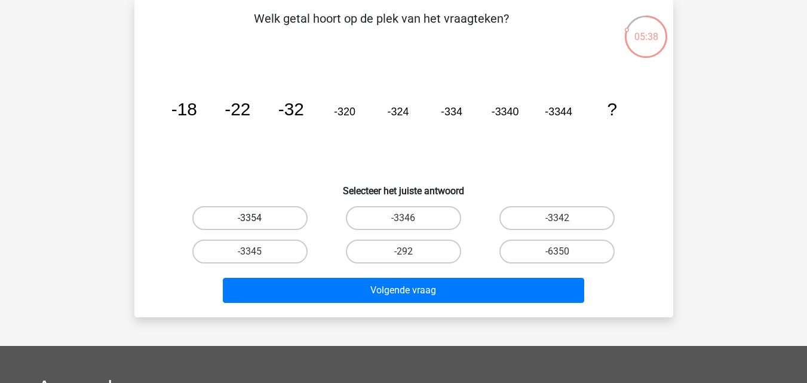
click at [282, 219] on label "-3354" at bounding box center [249, 218] width 115 height 24
click at [258, 219] on input "-3354" at bounding box center [254, 222] width 8 height 8
radio input "true"
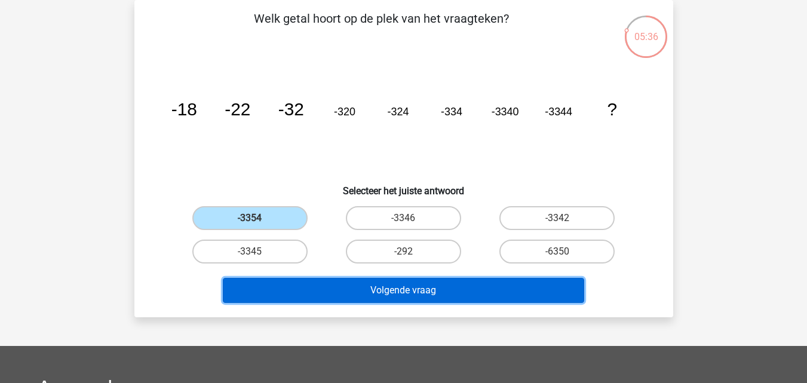
click at [319, 290] on button "Volgende vraag" at bounding box center [404, 290] width 362 height 25
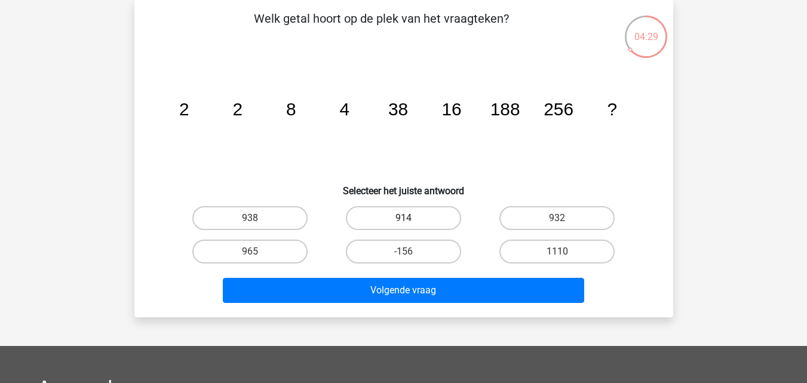
click at [383, 225] on label "914" at bounding box center [403, 218] width 115 height 24
click at [403, 225] on input "914" at bounding box center [407, 222] width 8 height 8
radio input "true"
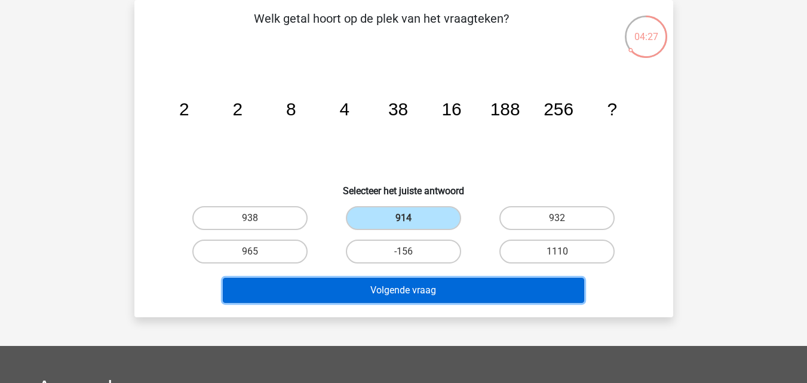
click at [411, 293] on button "Volgende vraag" at bounding box center [404, 290] width 362 height 25
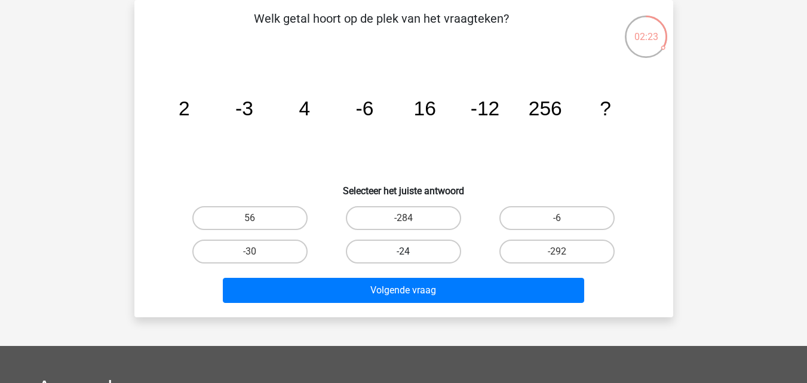
click at [375, 250] on label "-24" at bounding box center [403, 252] width 115 height 24
click at [403, 252] on input "-24" at bounding box center [407, 256] width 8 height 8
radio input "true"
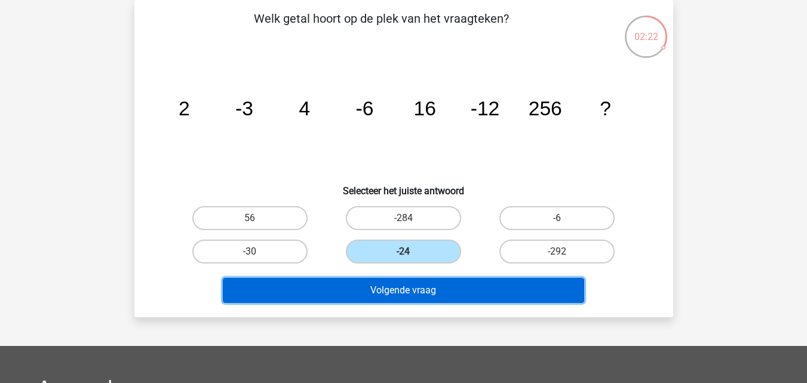
click at [378, 293] on button "Volgende vraag" at bounding box center [404, 290] width 362 height 25
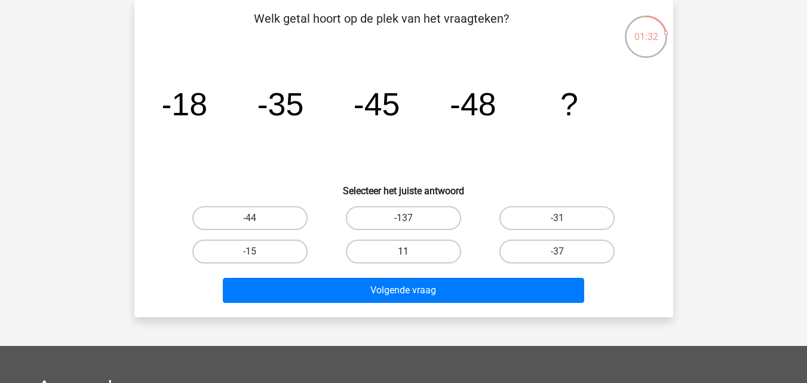
click at [365, 262] on label "11" at bounding box center [403, 252] width 115 height 24
click at [403, 259] on input "11" at bounding box center [407, 256] width 8 height 8
radio input "true"
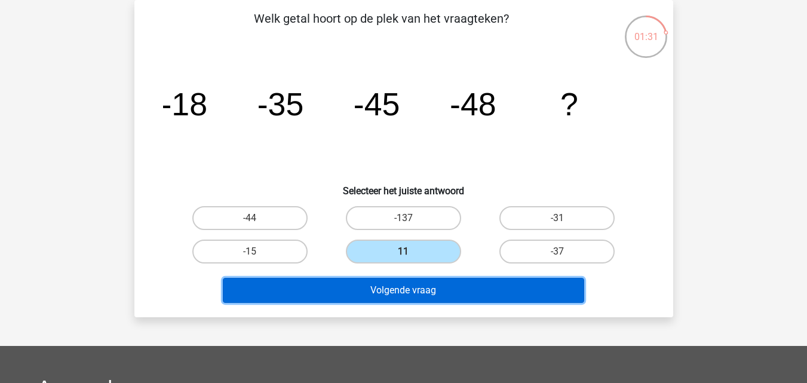
click at [365, 294] on button "Volgende vraag" at bounding box center [404, 290] width 362 height 25
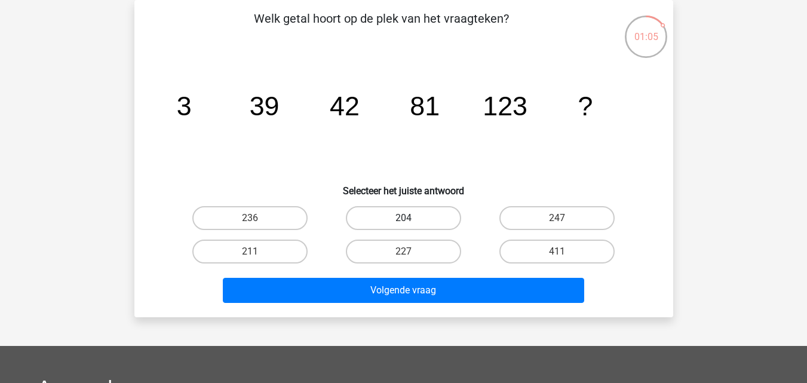
click at [414, 216] on label "204" at bounding box center [403, 218] width 115 height 24
click at [411, 218] on input "204" at bounding box center [407, 222] width 8 height 8
radio input "true"
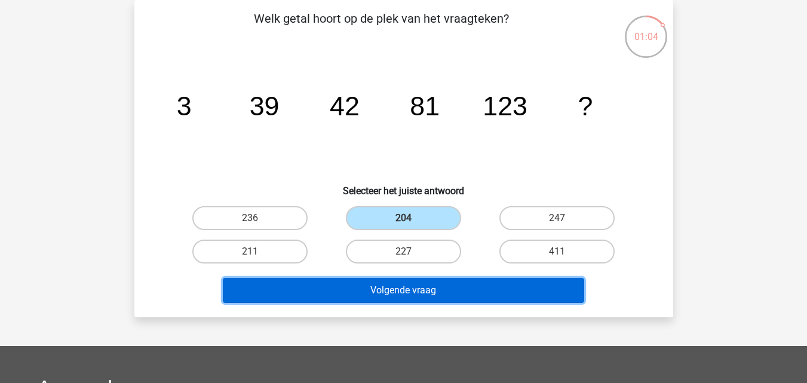
click at [415, 288] on button "Volgende vraag" at bounding box center [404, 290] width 362 height 25
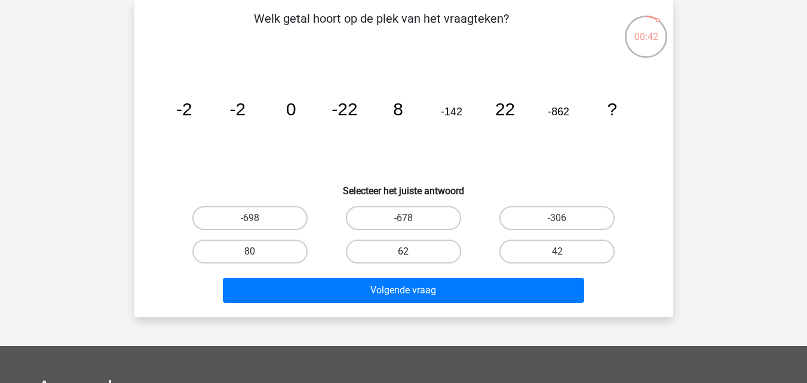
click at [391, 252] on label "62" at bounding box center [403, 252] width 115 height 24
click at [403, 252] on input "62" at bounding box center [407, 256] width 8 height 8
radio input "true"
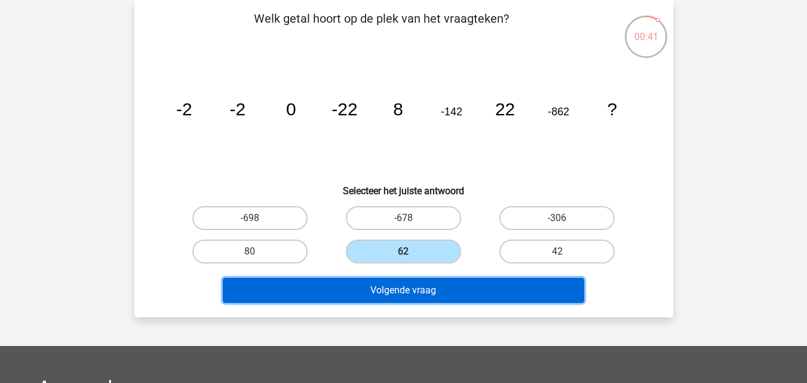
click at [392, 288] on button "Volgende vraag" at bounding box center [404, 290] width 362 height 25
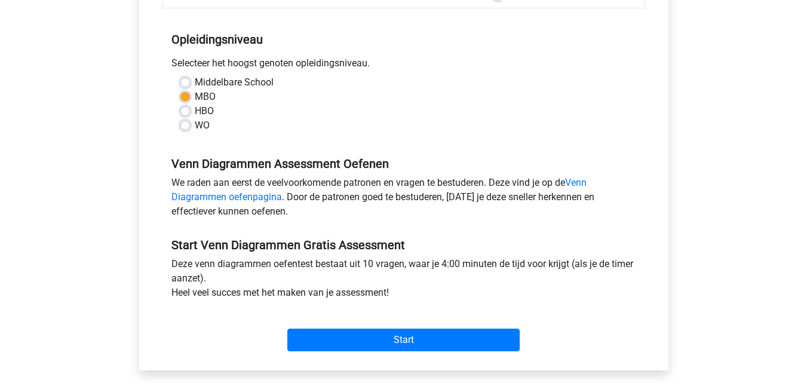
scroll to position [223, 0]
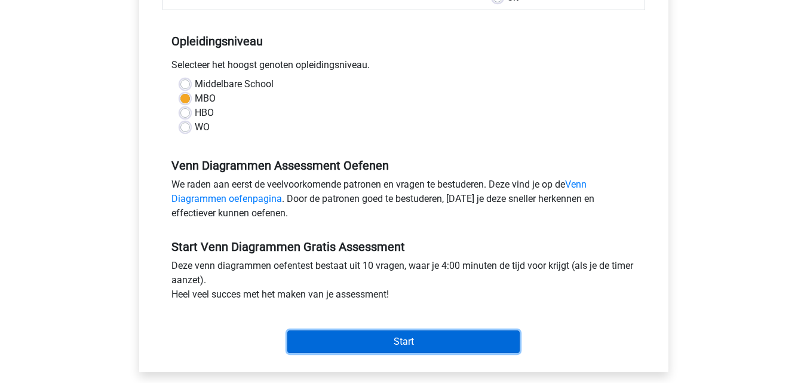
click at [452, 345] on input "Start" at bounding box center [403, 342] width 232 height 23
click at [368, 348] on input "Start" at bounding box center [403, 342] width 232 height 23
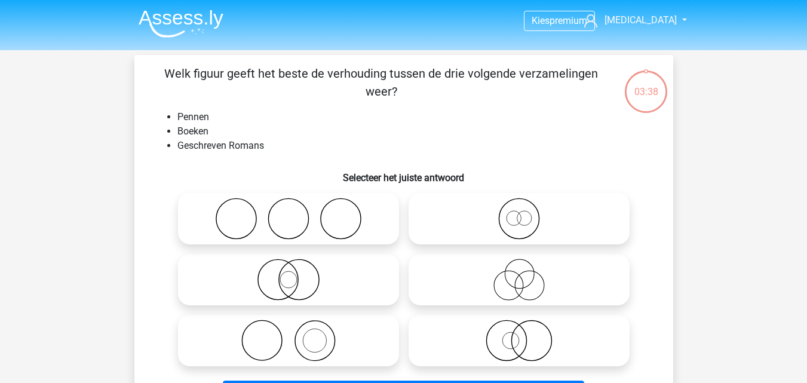
click at [317, 342] on icon at bounding box center [289, 341] width 212 height 42
click at [296, 335] on input "radio" at bounding box center [293, 331] width 8 height 8
radio input "true"
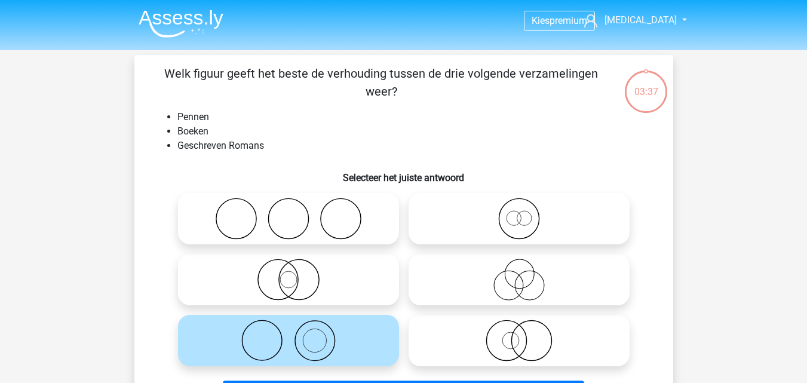
scroll to position [335, 0]
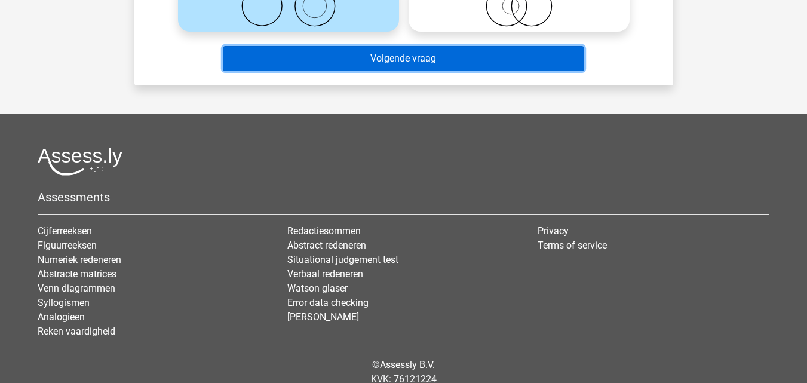
click at [503, 63] on button "Volgende vraag" at bounding box center [404, 58] width 362 height 25
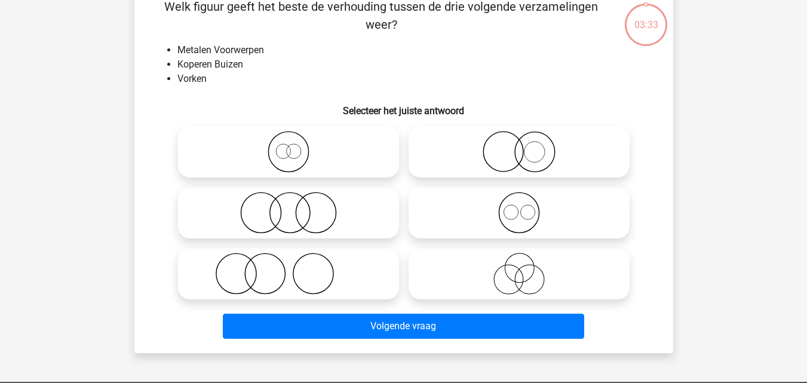
scroll to position [55, 0]
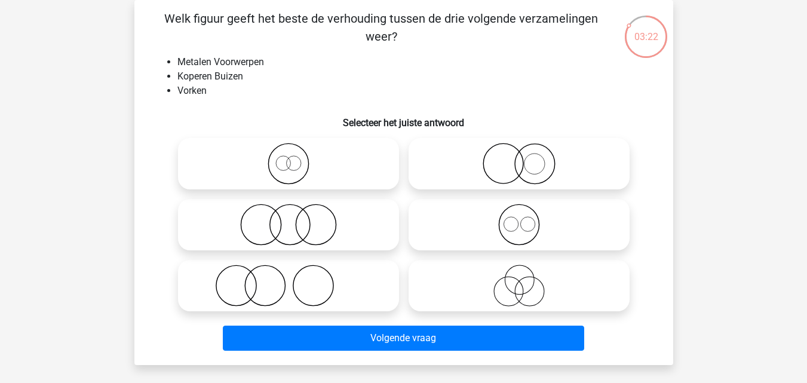
click at [353, 224] on icon at bounding box center [289, 225] width 212 height 42
click at [296, 219] on input "radio" at bounding box center [293, 215] width 8 height 8
radio input "true"
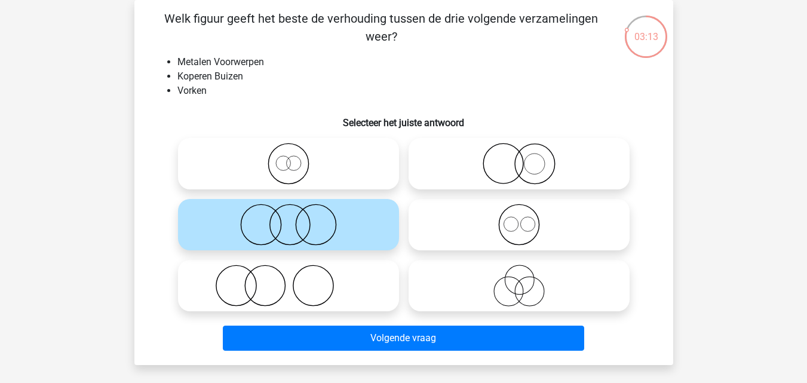
click at [317, 290] on icon at bounding box center [289, 286] width 212 height 42
click at [296, 280] on input "radio" at bounding box center [293, 276] width 8 height 8
radio input "true"
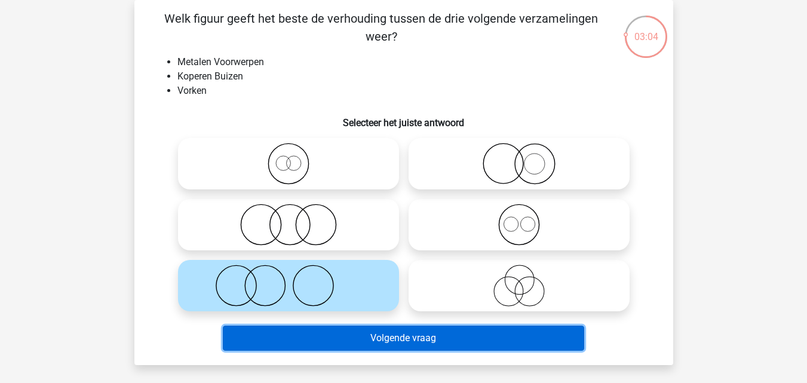
click at [350, 348] on button "Volgende vraag" at bounding box center [404, 338] width 362 height 25
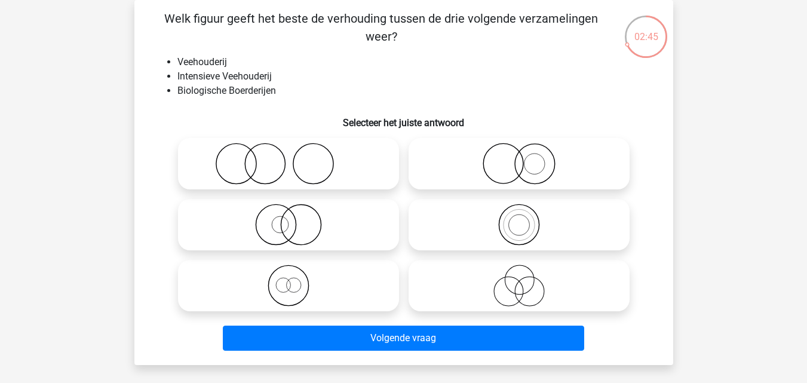
click at [317, 290] on icon at bounding box center [289, 286] width 212 height 42
click at [296, 280] on input "radio" at bounding box center [293, 276] width 8 height 8
radio input "true"
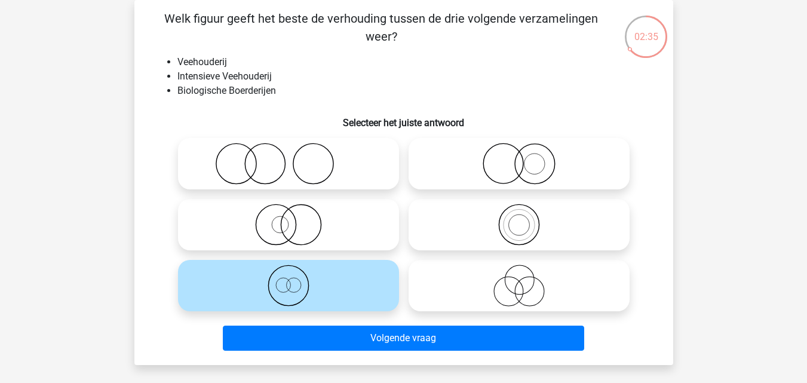
click at [521, 297] on icon at bounding box center [520, 286] width 212 height 42
click at [521, 280] on input "radio" at bounding box center [523, 276] width 8 height 8
radio input "true"
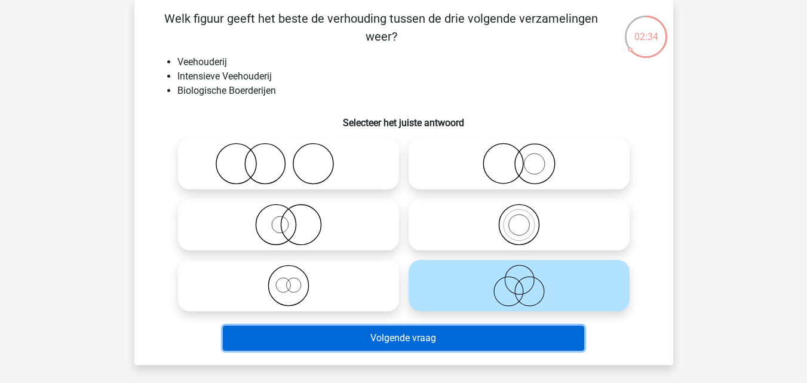
click at [519, 328] on button "Volgende vraag" at bounding box center [404, 338] width 362 height 25
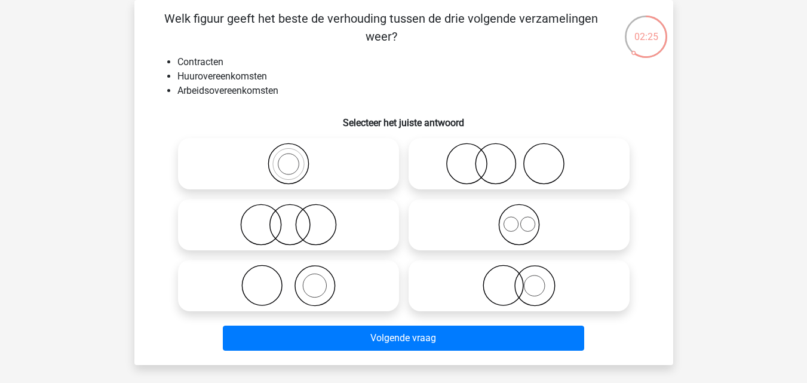
click at [467, 217] on icon at bounding box center [520, 225] width 212 height 42
click at [519, 217] on input "radio" at bounding box center [523, 215] width 8 height 8
radio input "true"
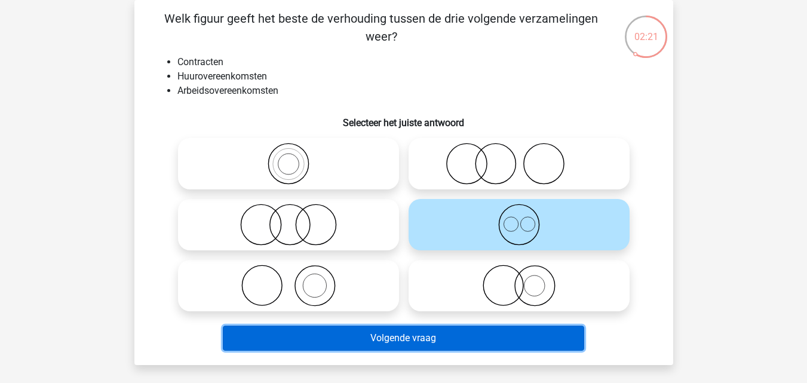
click at [496, 345] on button "Volgende vraag" at bounding box center [404, 338] width 362 height 25
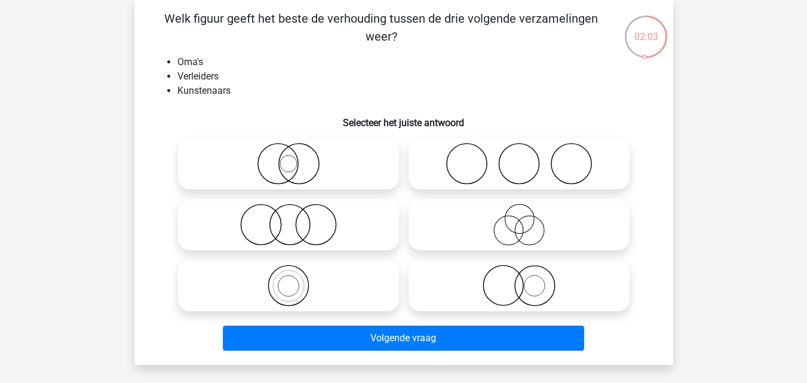
click at [479, 216] on icon at bounding box center [520, 225] width 212 height 42
click at [519, 216] on input "radio" at bounding box center [523, 215] width 8 height 8
radio input "true"
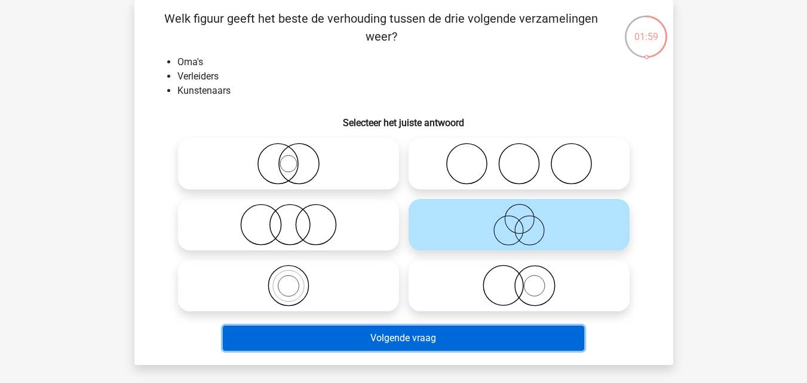
click at [460, 345] on button "Volgende vraag" at bounding box center [404, 338] width 362 height 25
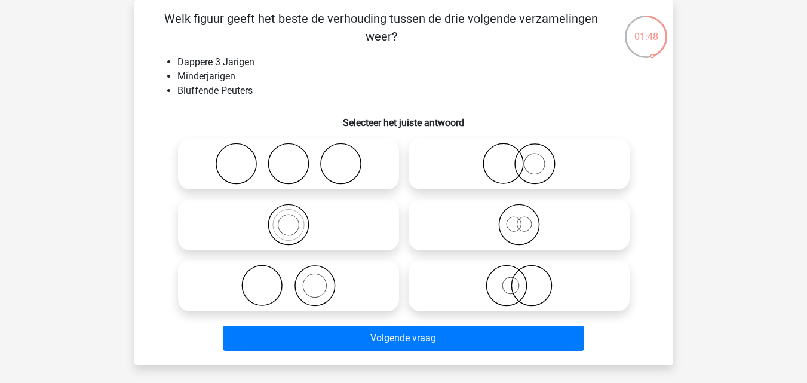
click at [319, 157] on icon at bounding box center [289, 164] width 212 height 42
click at [296, 157] on input "radio" at bounding box center [293, 154] width 8 height 8
radio input "true"
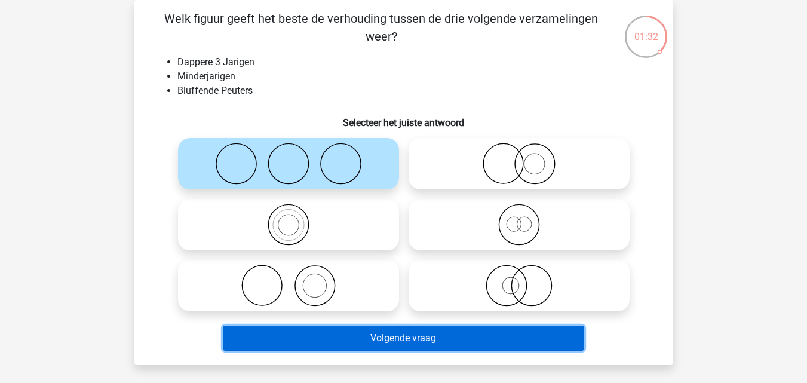
click at [358, 331] on button "Volgende vraag" at bounding box center [404, 338] width 362 height 25
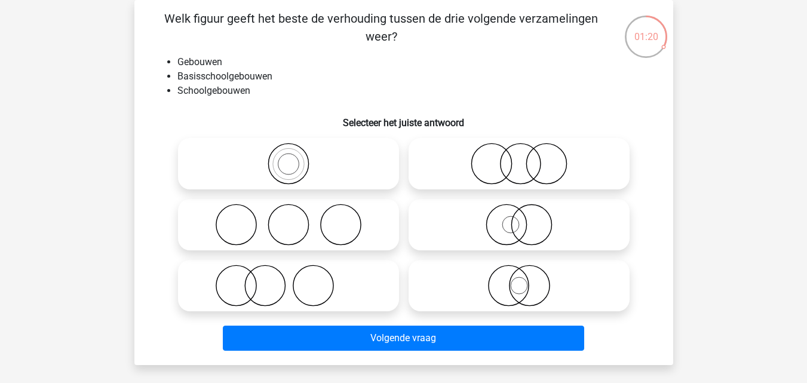
click at [292, 164] on icon at bounding box center [289, 164] width 212 height 42
click at [292, 158] on input "radio" at bounding box center [293, 154] width 8 height 8
radio input "true"
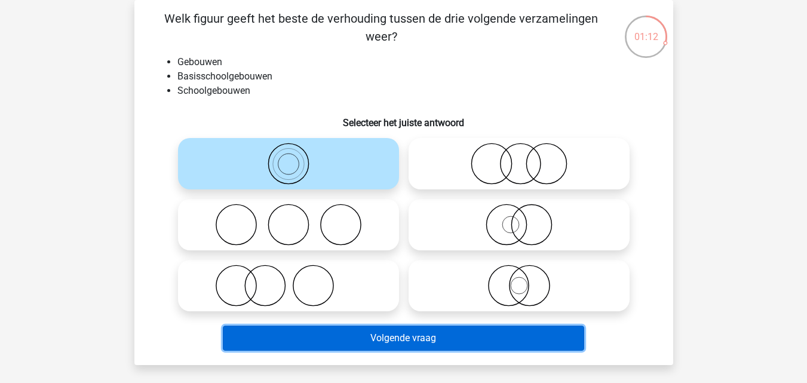
click at [369, 340] on button "Volgende vraag" at bounding box center [404, 338] width 362 height 25
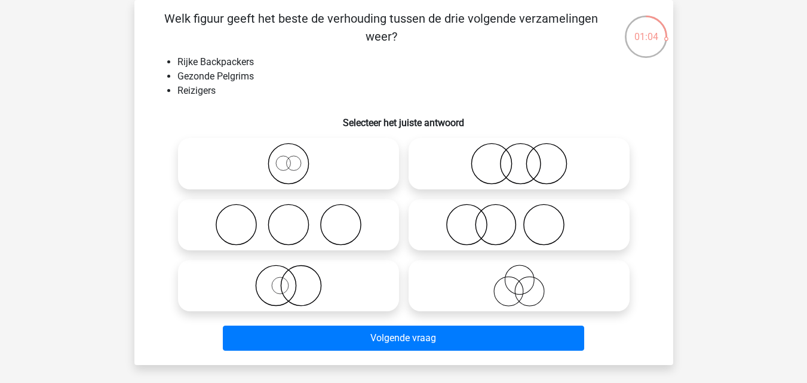
click at [287, 160] on icon at bounding box center [289, 164] width 212 height 42
click at [289, 158] on input "radio" at bounding box center [293, 154] width 8 height 8
radio input "true"
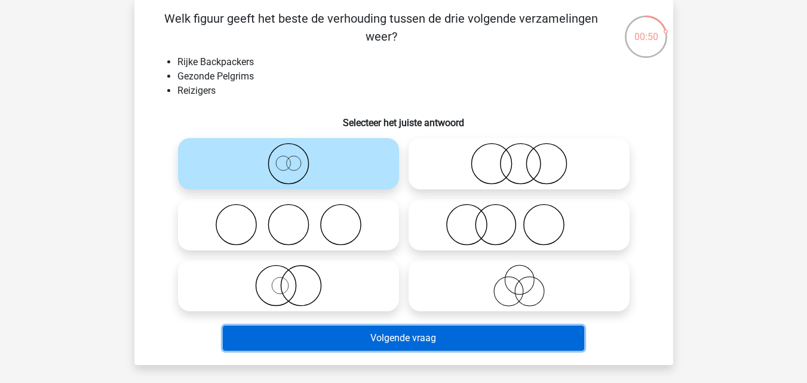
click at [398, 337] on button "Volgende vraag" at bounding box center [404, 338] width 362 height 25
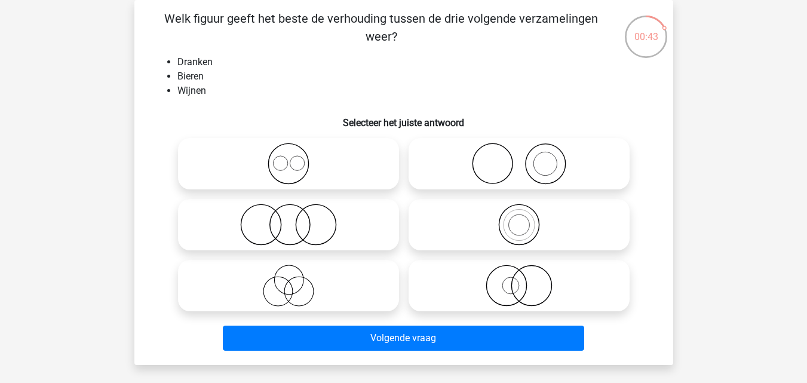
click at [281, 164] on icon at bounding box center [289, 164] width 212 height 42
click at [289, 158] on input "radio" at bounding box center [293, 154] width 8 height 8
radio input "true"
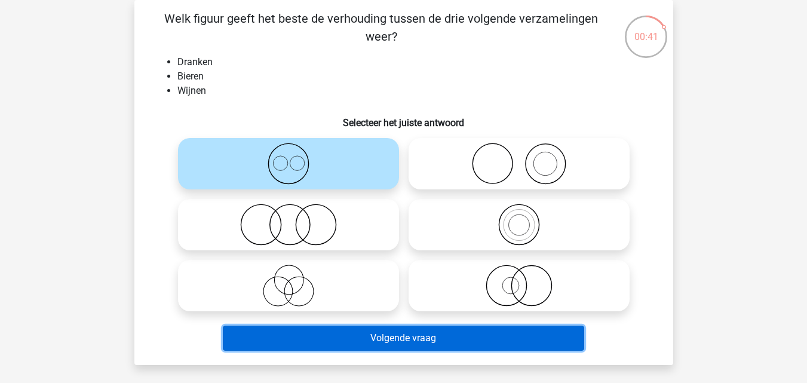
click at [408, 342] on button "Volgende vraag" at bounding box center [404, 338] width 362 height 25
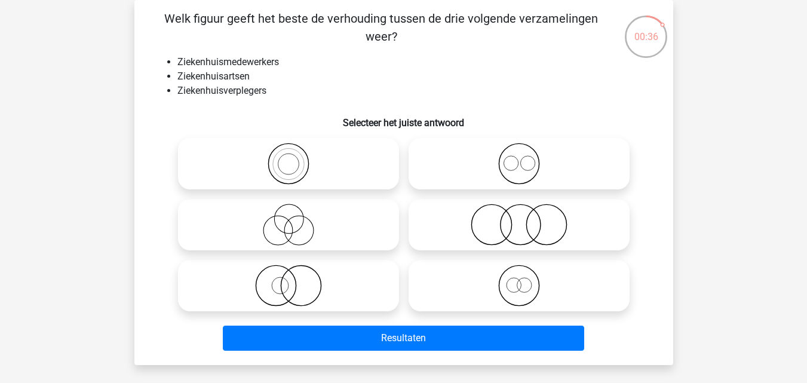
click at [326, 209] on icon at bounding box center [289, 225] width 212 height 42
click at [296, 211] on input "radio" at bounding box center [293, 215] width 8 height 8
radio input "true"
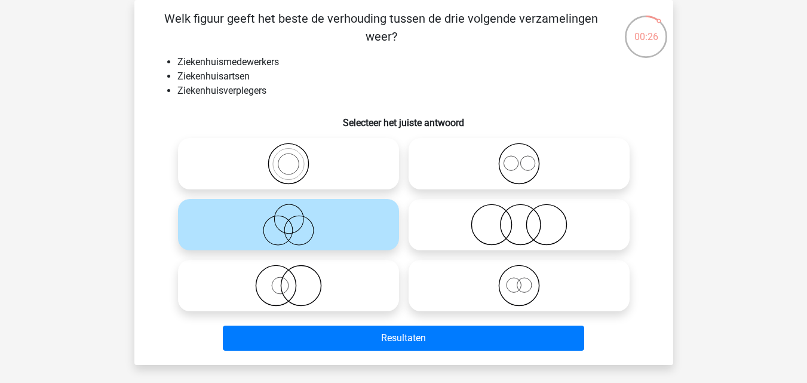
click at [292, 164] on icon at bounding box center [289, 164] width 212 height 42
click at [292, 158] on input "radio" at bounding box center [293, 154] width 8 height 8
radio input "true"
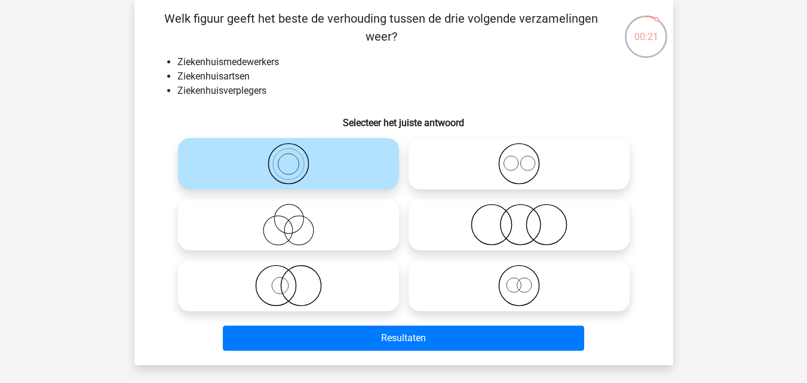
click at [475, 156] on icon at bounding box center [520, 164] width 212 height 42
click at [519, 156] on input "radio" at bounding box center [523, 154] width 8 height 8
radio input "true"
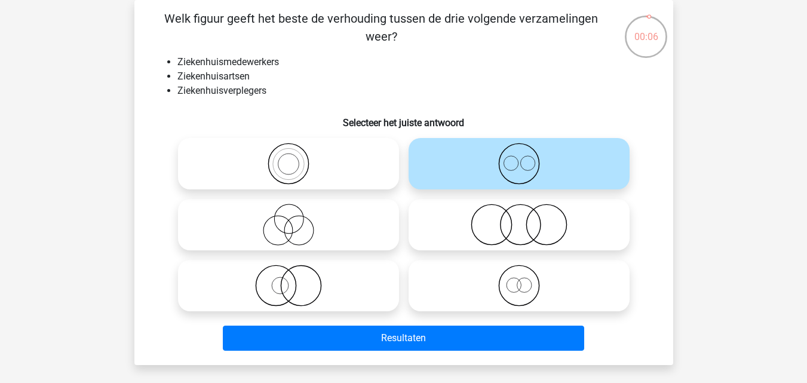
click at [326, 170] on icon at bounding box center [289, 164] width 212 height 42
click at [296, 158] on input "radio" at bounding box center [293, 154] width 8 height 8
radio input "true"
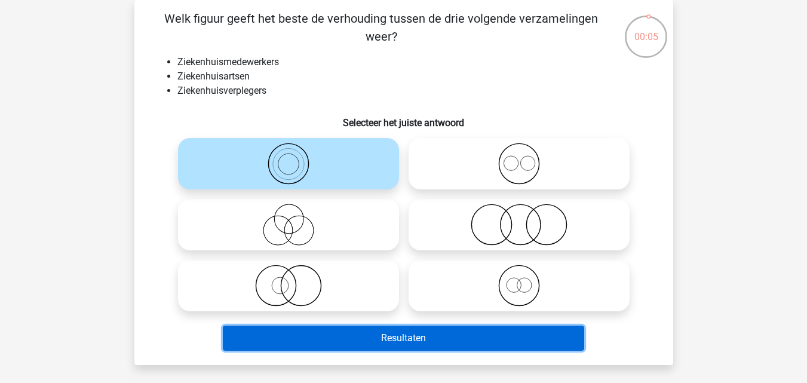
click at [396, 341] on button "Resultaten" at bounding box center [404, 338] width 362 height 25
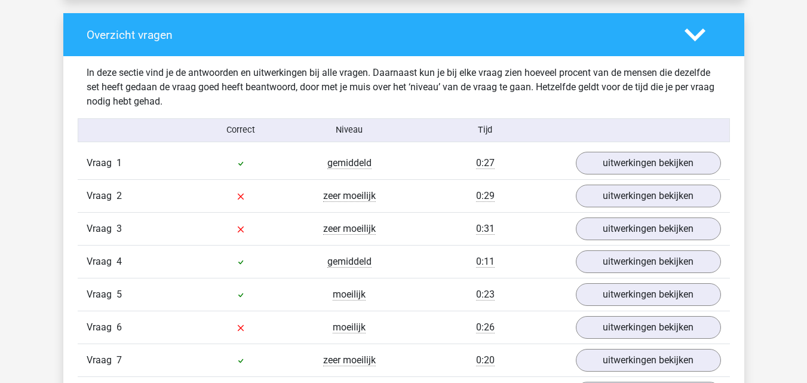
scroll to position [888, 0]
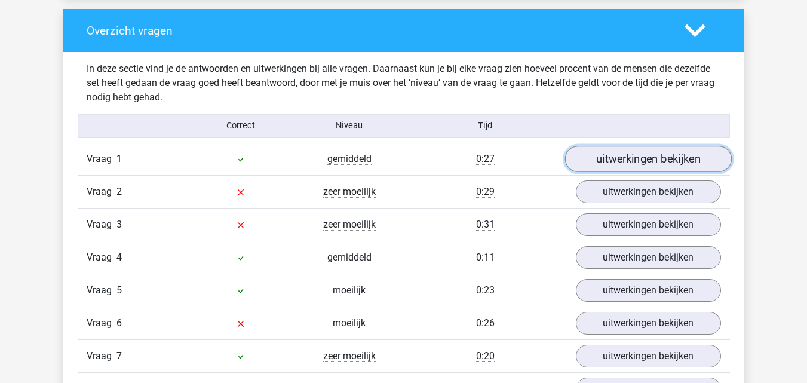
click at [669, 161] on link "uitwerkingen bekijken" at bounding box center [648, 159] width 167 height 26
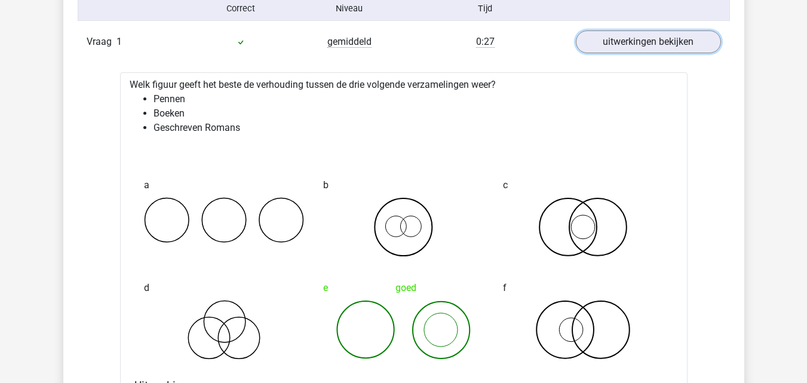
scroll to position [1000, 0]
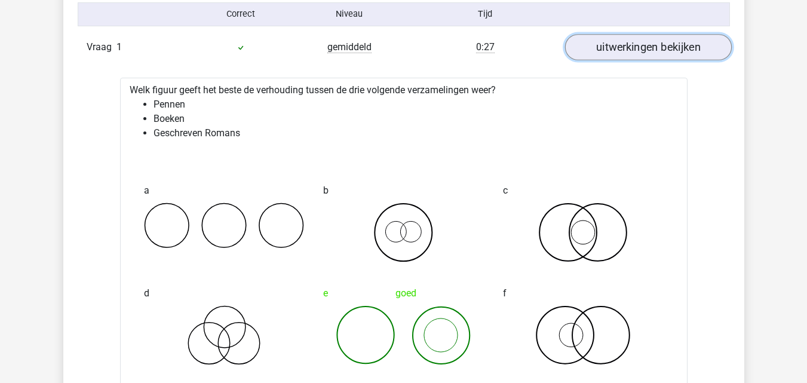
click at [684, 42] on link "uitwerkingen bekijken" at bounding box center [648, 47] width 167 height 26
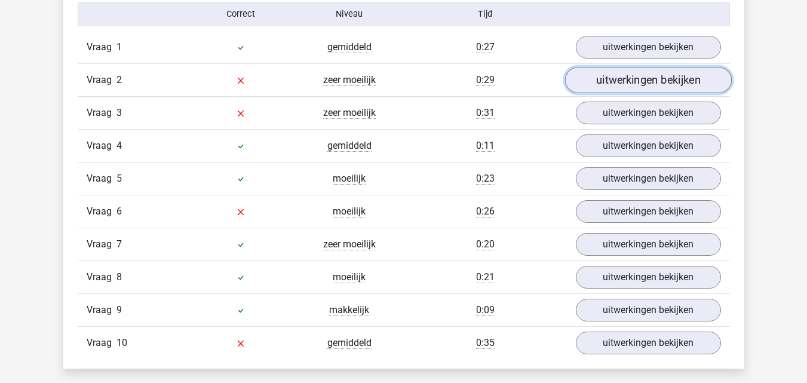
click at [668, 90] on link "uitwerkingen bekijken" at bounding box center [648, 80] width 167 height 26
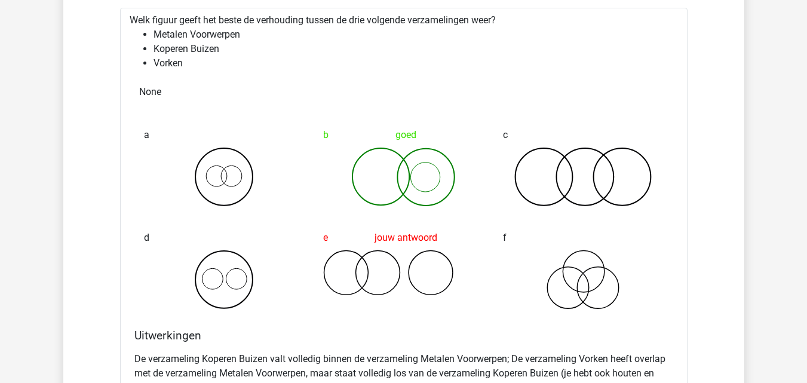
scroll to position [994, 0]
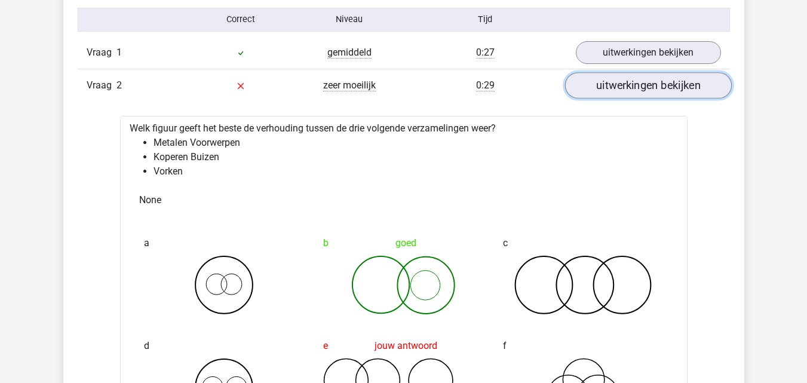
click at [665, 81] on link "uitwerkingen bekijken" at bounding box center [648, 85] width 167 height 26
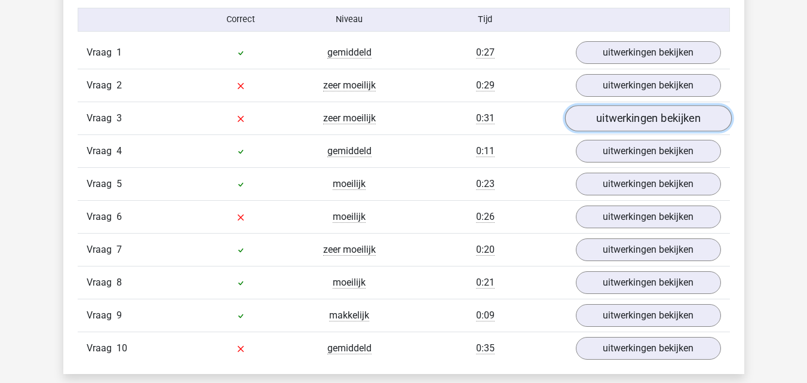
click at [650, 123] on link "uitwerkingen bekijken" at bounding box center [648, 118] width 167 height 26
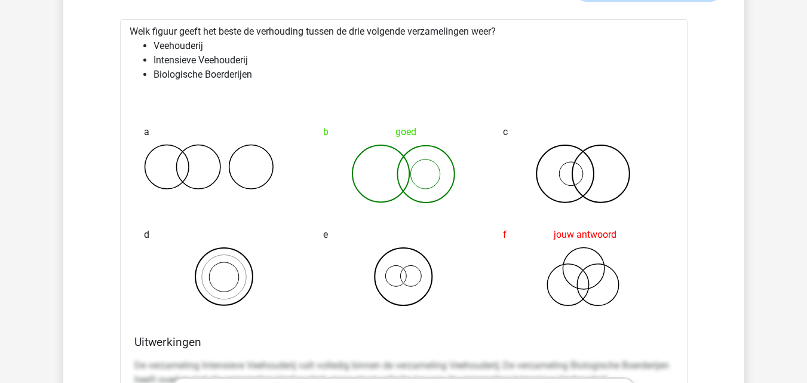
scroll to position [1107, 0]
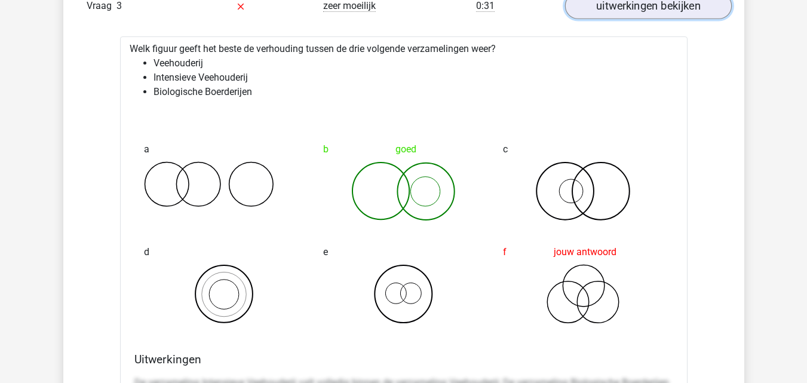
click at [645, 1] on link "uitwerkingen bekijken" at bounding box center [648, 6] width 167 height 26
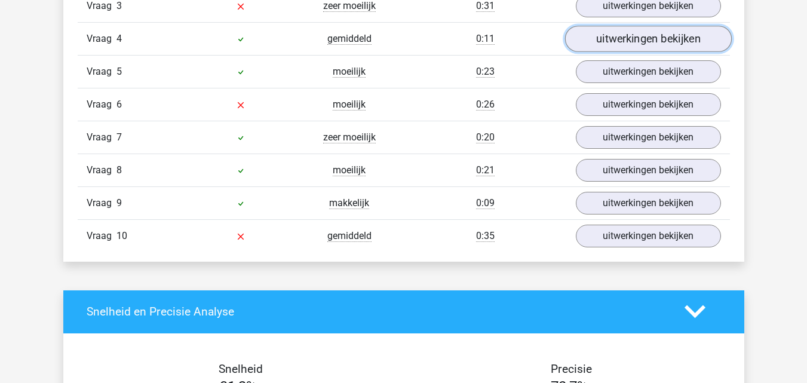
click at [635, 39] on link "uitwerkingen bekijken" at bounding box center [648, 39] width 167 height 26
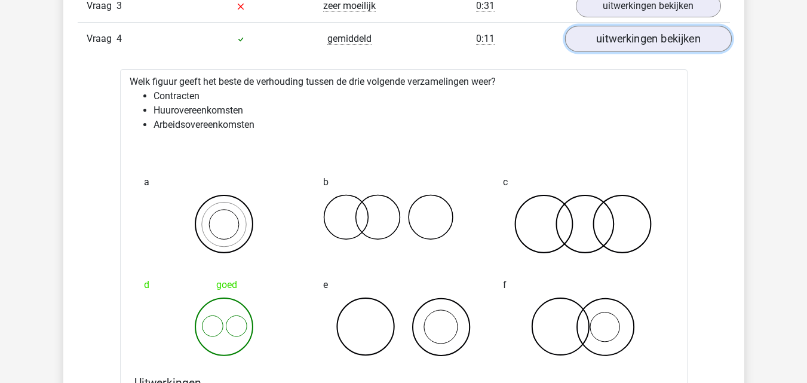
click at [631, 40] on link "uitwerkingen bekijken" at bounding box center [648, 39] width 167 height 26
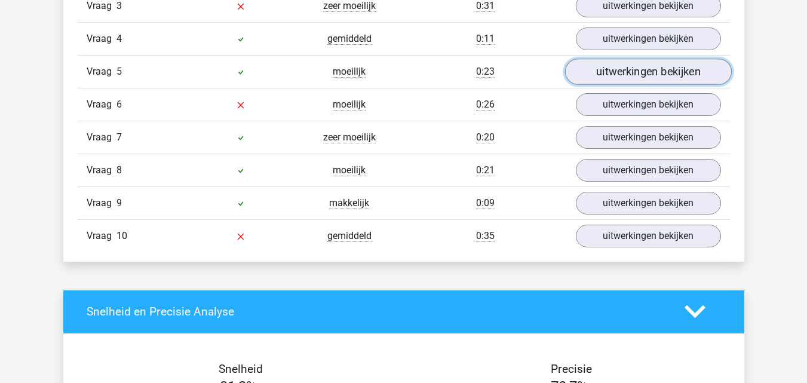
click at [632, 70] on link "uitwerkingen bekijken" at bounding box center [648, 72] width 167 height 26
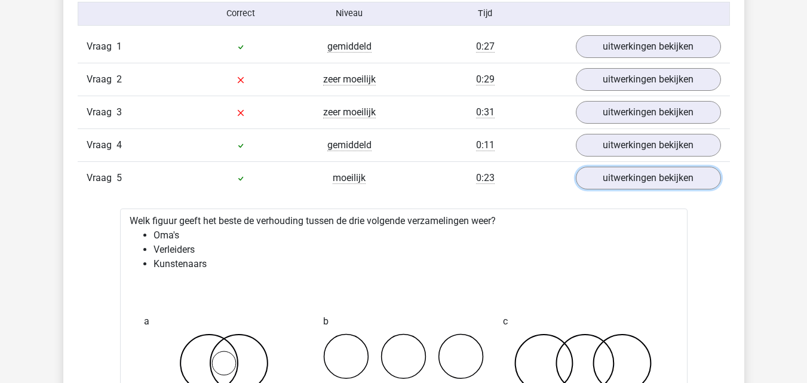
scroll to position [989, 0]
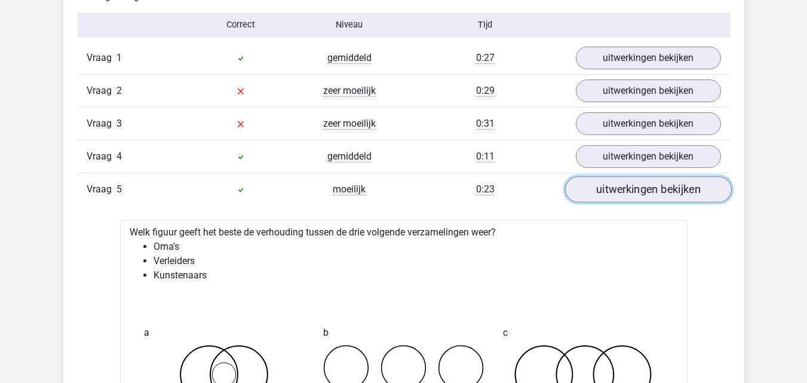
click at [689, 193] on link "uitwerkingen bekijken" at bounding box center [648, 189] width 167 height 26
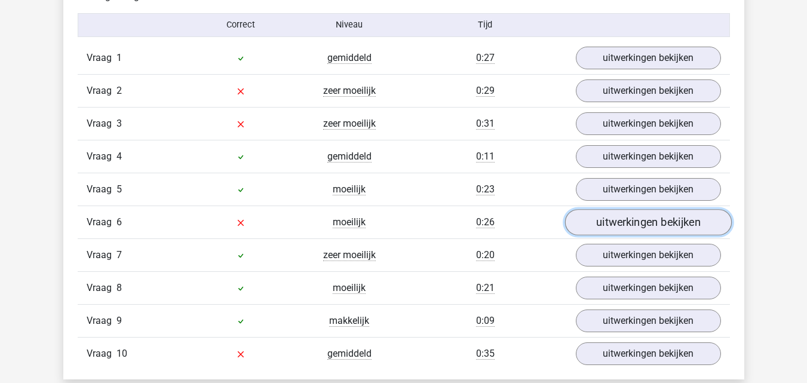
click at [667, 218] on link "uitwerkingen bekijken" at bounding box center [648, 222] width 167 height 26
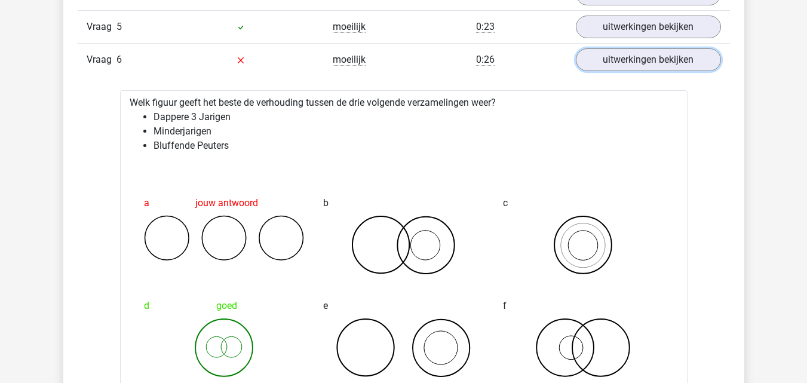
scroll to position [1147, 0]
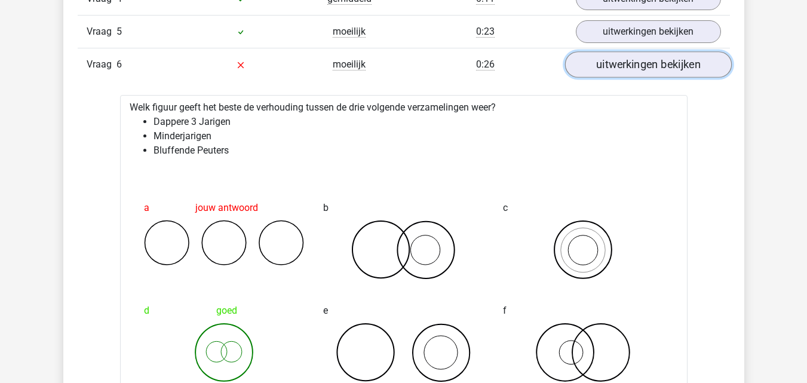
click at [681, 68] on link "uitwerkingen bekijken" at bounding box center [648, 64] width 167 height 26
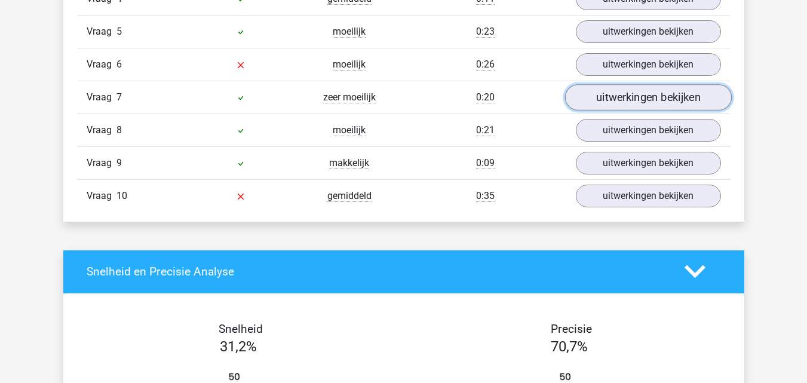
click at [666, 95] on link "uitwerkingen bekijken" at bounding box center [648, 97] width 167 height 26
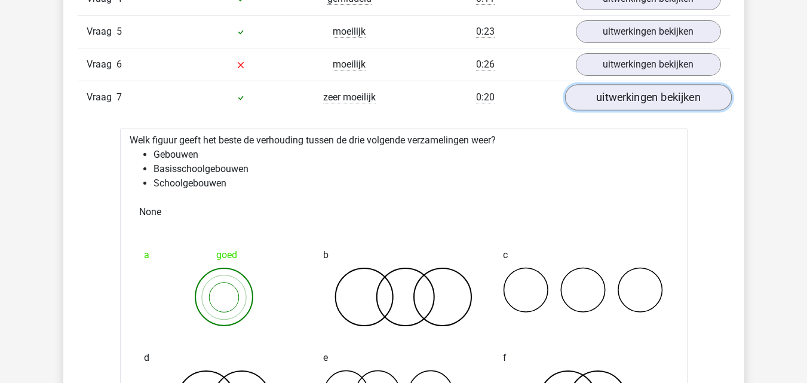
click at [666, 94] on link "uitwerkingen bekijken" at bounding box center [648, 97] width 167 height 26
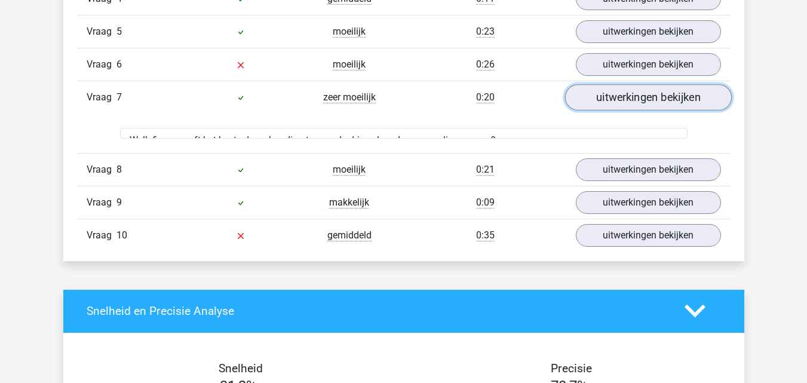
click at [666, 94] on link "uitwerkingen bekijken" at bounding box center [648, 97] width 167 height 26
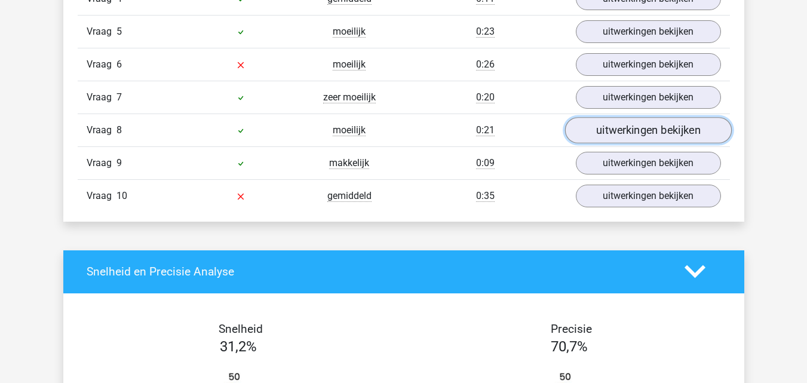
click at [657, 128] on link "uitwerkingen bekijken" at bounding box center [648, 130] width 167 height 26
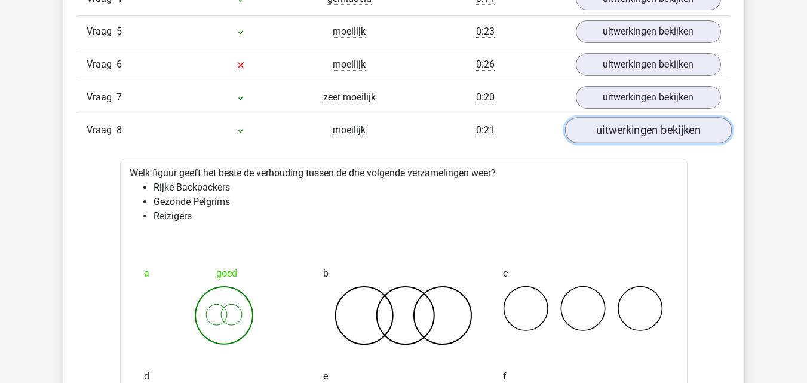
click at [657, 128] on link "uitwerkingen bekijken" at bounding box center [648, 130] width 167 height 26
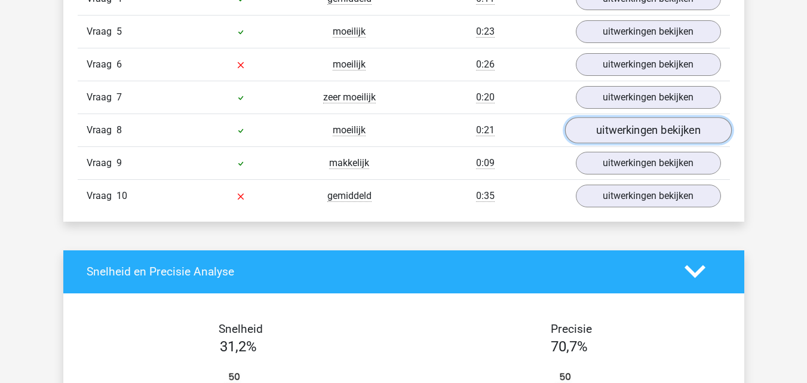
click at [657, 128] on link "uitwerkingen bekijken" at bounding box center [648, 130] width 167 height 26
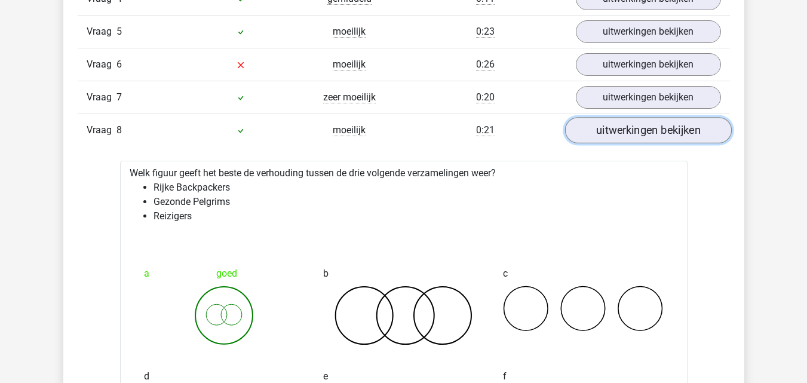
click at [657, 128] on link "uitwerkingen bekijken" at bounding box center [648, 130] width 167 height 26
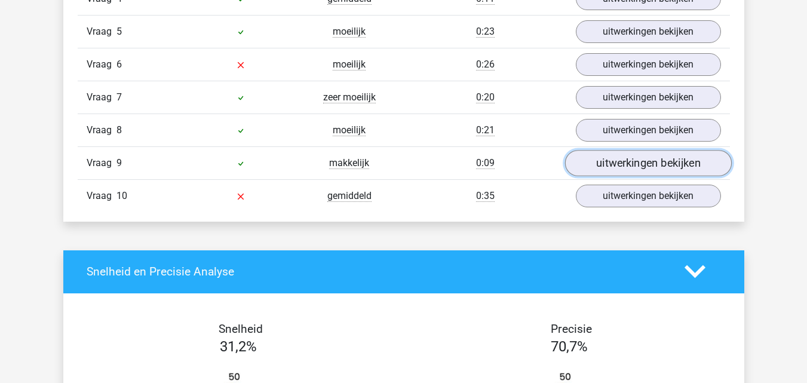
click at [657, 161] on link "uitwerkingen bekijken" at bounding box center [648, 163] width 167 height 26
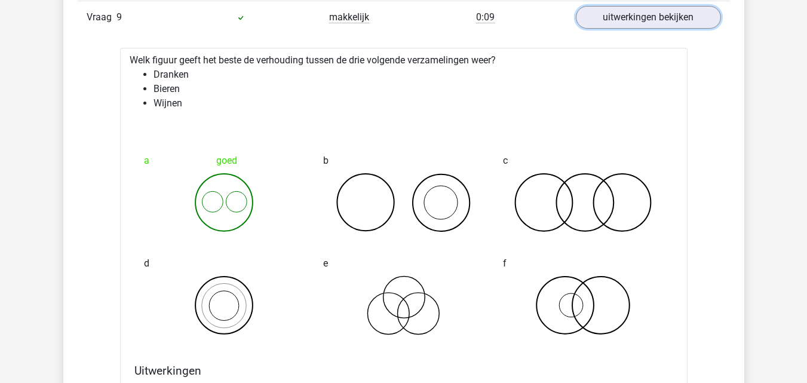
scroll to position [1276, 0]
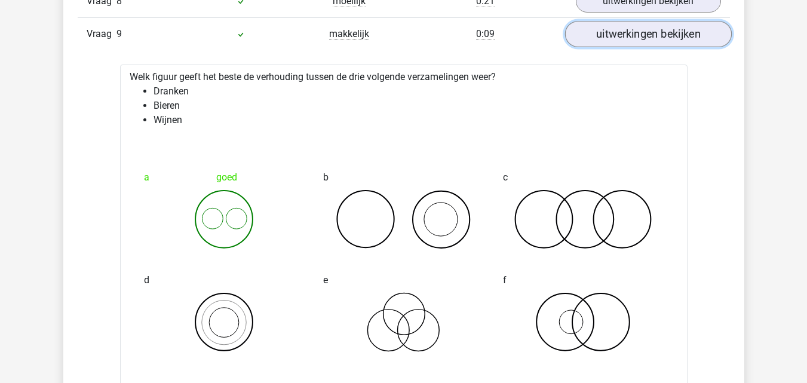
click at [684, 29] on link "uitwerkingen bekijken" at bounding box center [648, 34] width 167 height 26
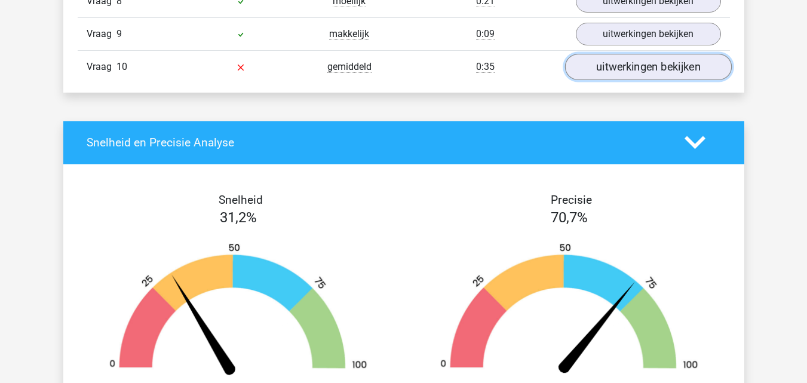
click at [673, 62] on link "uitwerkingen bekijken" at bounding box center [648, 67] width 167 height 26
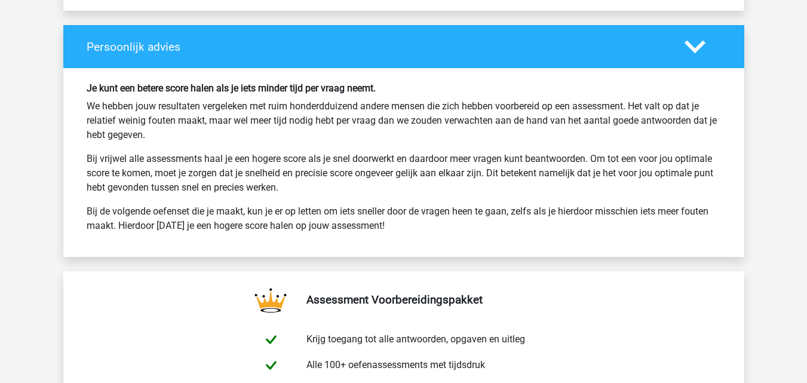
scroll to position [2557, 0]
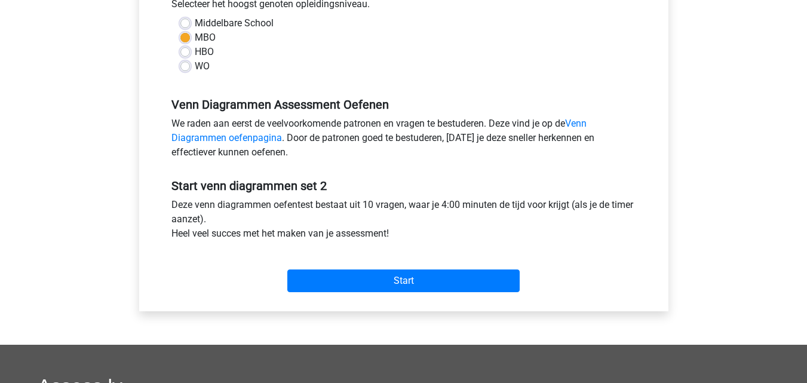
scroll to position [281, 0]
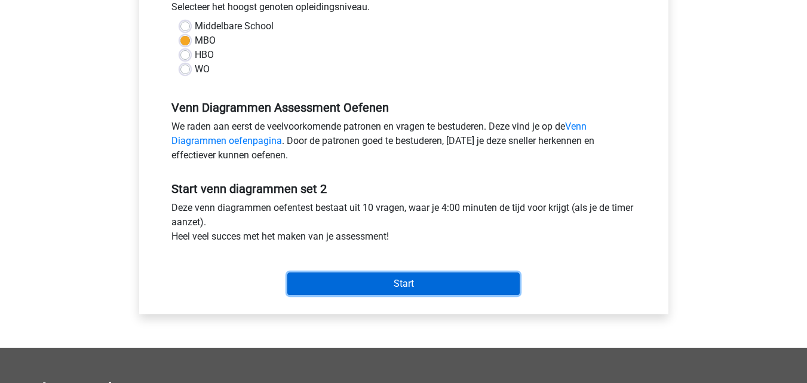
click at [470, 279] on input "Start" at bounding box center [403, 284] width 232 height 23
click at [305, 285] on input "Start" at bounding box center [403, 284] width 232 height 23
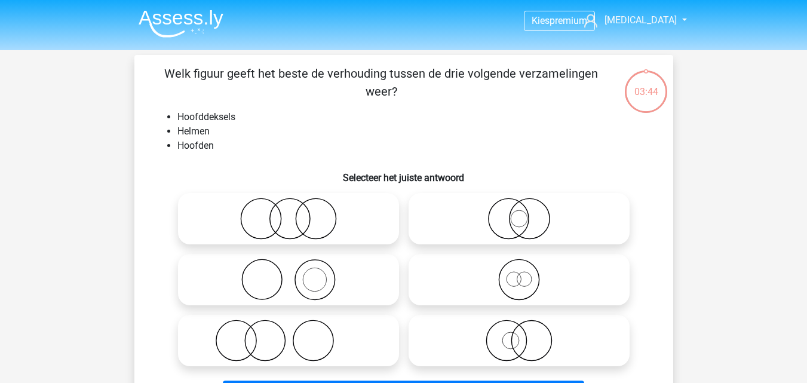
click at [472, 281] on icon at bounding box center [520, 280] width 212 height 42
click at [519, 274] on input "radio" at bounding box center [523, 270] width 8 height 8
radio input "true"
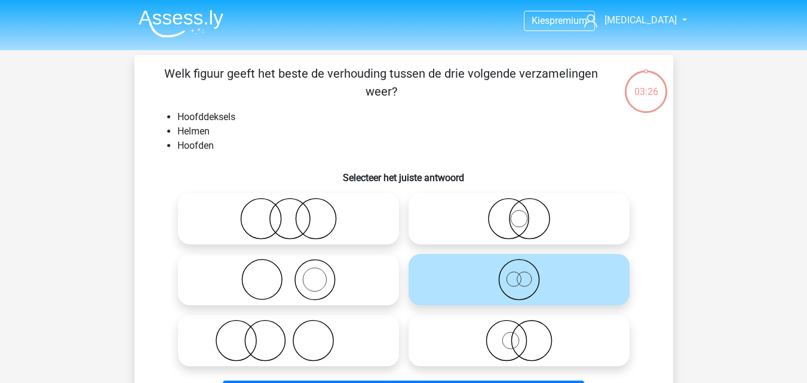
click at [486, 219] on icon at bounding box center [520, 219] width 212 height 42
click at [519, 213] on input "radio" at bounding box center [523, 209] width 8 height 8
radio input "true"
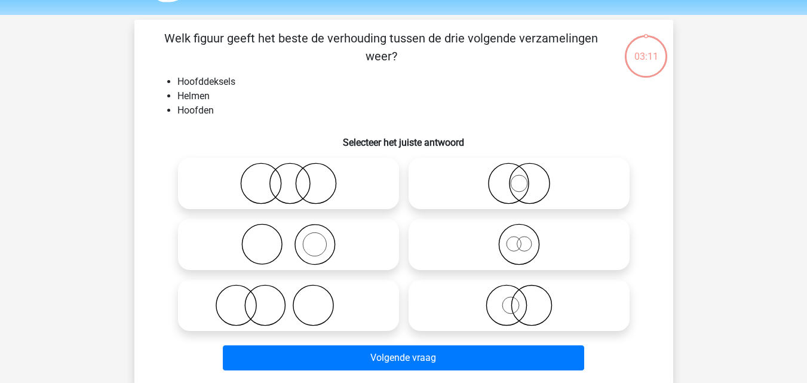
scroll to position [25, 0]
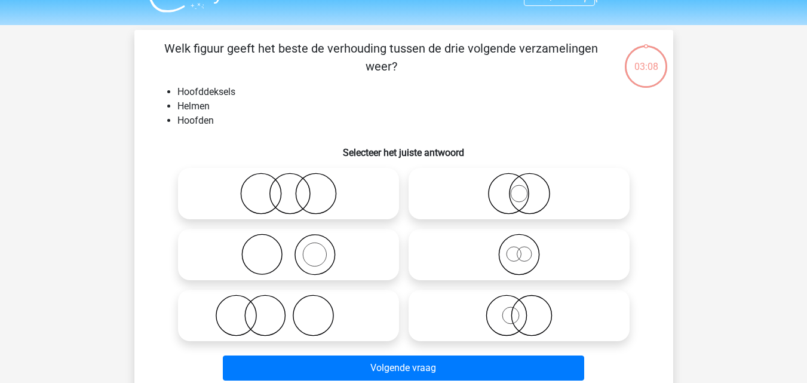
click at [545, 245] on icon at bounding box center [520, 255] width 212 height 42
click at [527, 245] on input "radio" at bounding box center [523, 245] width 8 height 8
radio input "true"
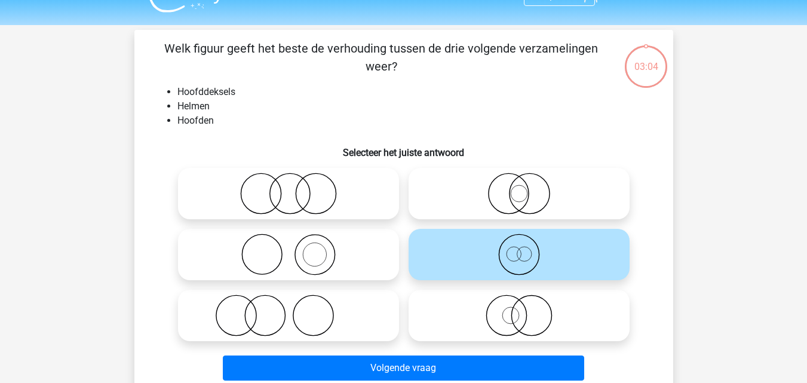
click at [515, 329] on icon at bounding box center [520, 316] width 212 height 42
click at [519, 310] on input "radio" at bounding box center [523, 306] width 8 height 8
radio input "true"
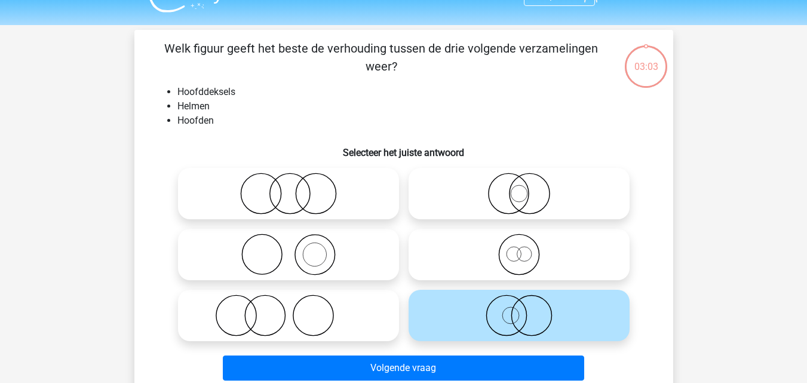
click at [492, 195] on icon at bounding box center [520, 194] width 212 height 42
click at [519, 188] on input "radio" at bounding box center [523, 184] width 8 height 8
radio input "true"
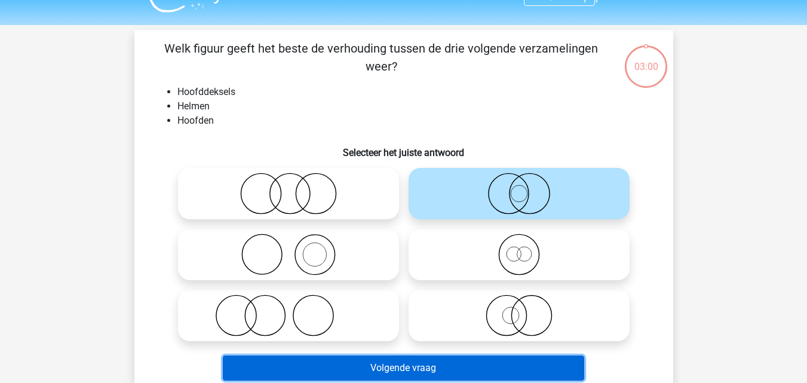
click at [516, 372] on button "Volgende vraag" at bounding box center [404, 368] width 362 height 25
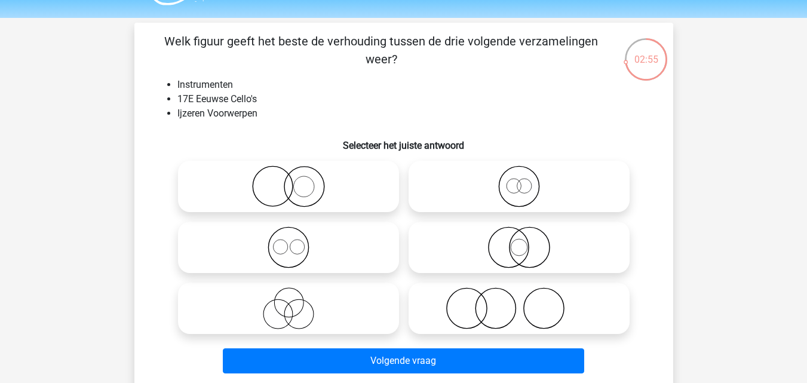
scroll to position [29, 0]
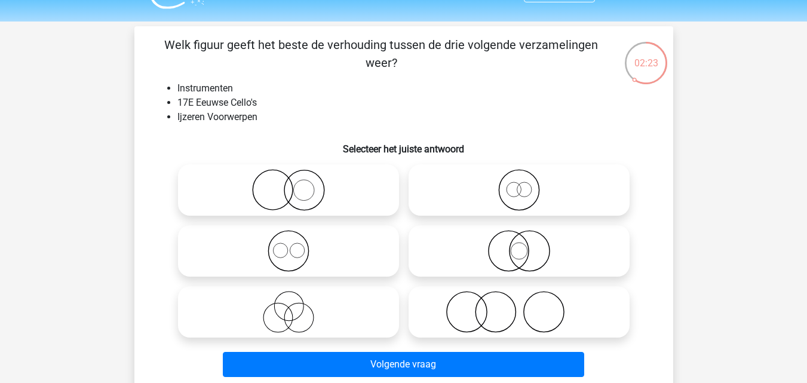
click at [329, 184] on icon at bounding box center [289, 190] width 212 height 42
click at [296, 184] on input "radio" at bounding box center [293, 180] width 8 height 8
radio input "true"
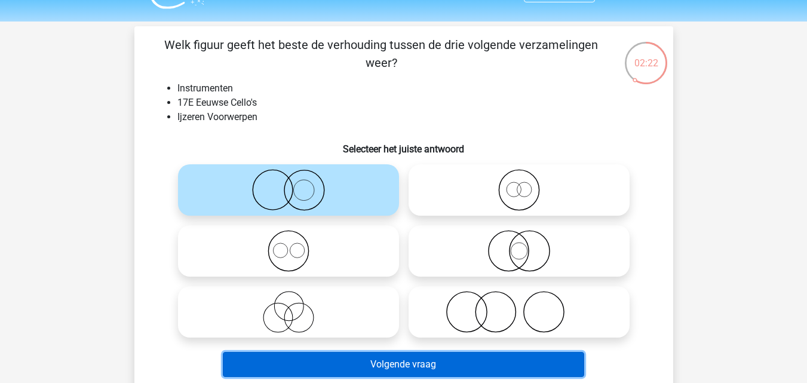
click at [417, 374] on button "Volgende vraag" at bounding box center [404, 364] width 362 height 25
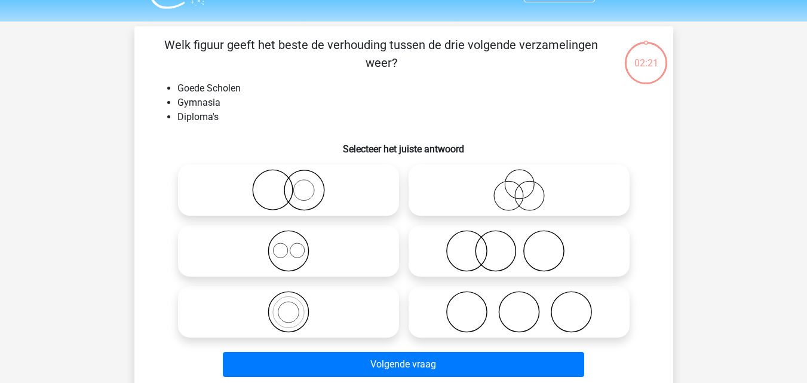
scroll to position [55, 0]
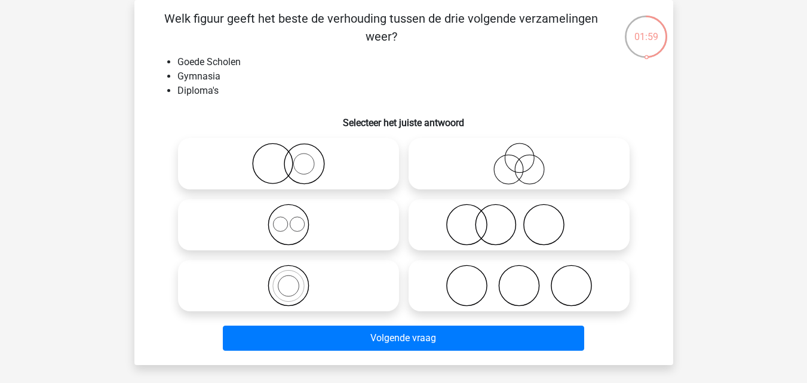
click at [462, 232] on icon at bounding box center [520, 225] width 212 height 42
click at [519, 219] on input "radio" at bounding box center [523, 215] width 8 height 8
radio input "true"
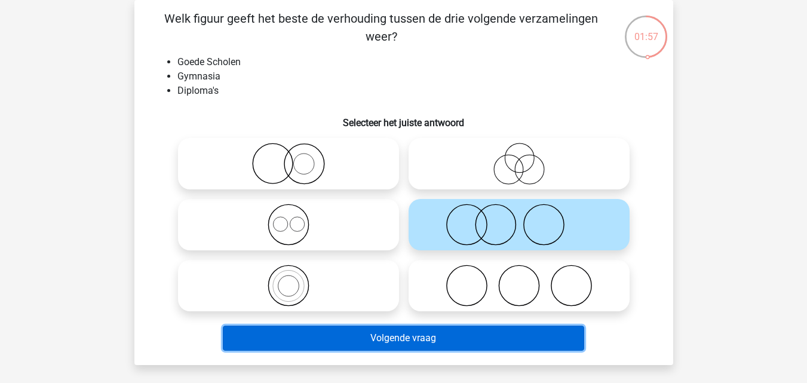
click at [452, 335] on button "Volgende vraag" at bounding box center [404, 338] width 362 height 25
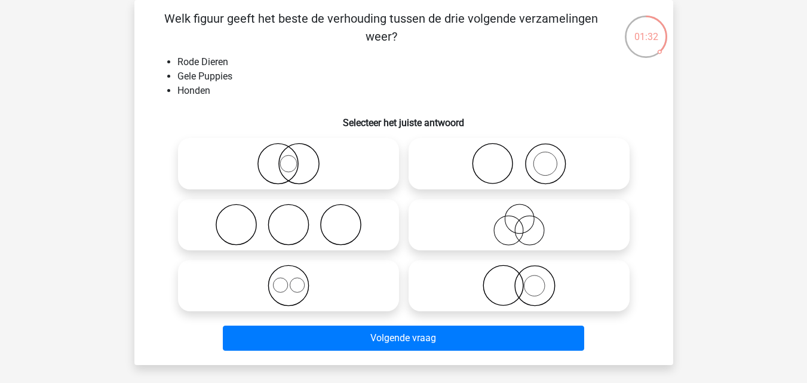
click at [503, 232] on icon at bounding box center [520, 225] width 212 height 42
click at [519, 219] on input "radio" at bounding box center [523, 215] width 8 height 8
radio input "true"
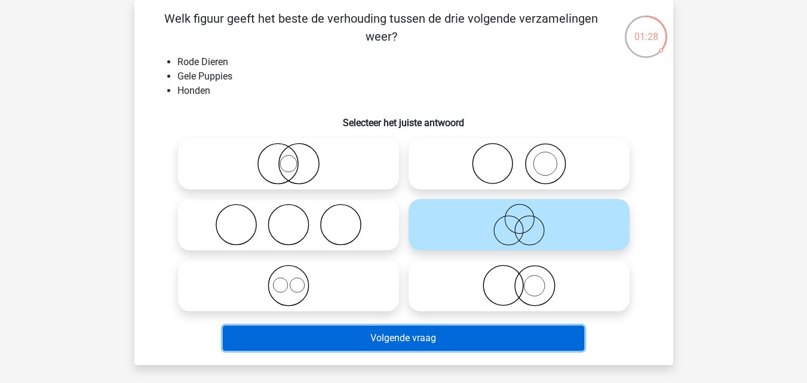
click at [485, 336] on button "Volgende vraag" at bounding box center [404, 338] width 362 height 25
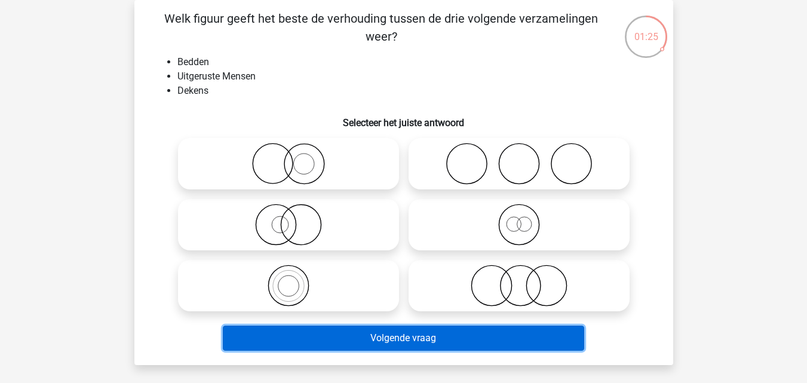
click at [443, 338] on button "Volgende vraag" at bounding box center [404, 338] width 362 height 25
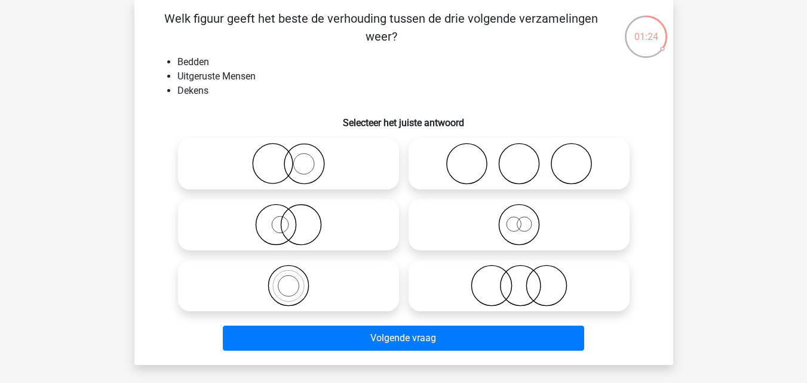
click at [422, 234] on icon at bounding box center [520, 225] width 212 height 42
click at [519, 219] on input "radio" at bounding box center [523, 215] width 8 height 8
radio input "true"
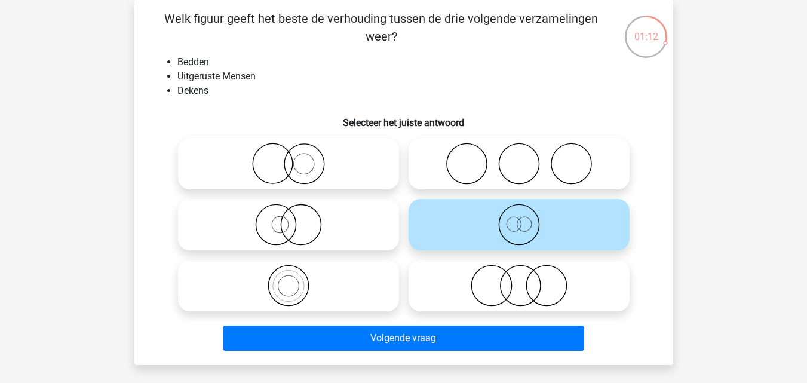
click at [495, 180] on icon at bounding box center [520, 164] width 212 height 42
click at [519, 158] on input "radio" at bounding box center [523, 154] width 8 height 8
radio input "true"
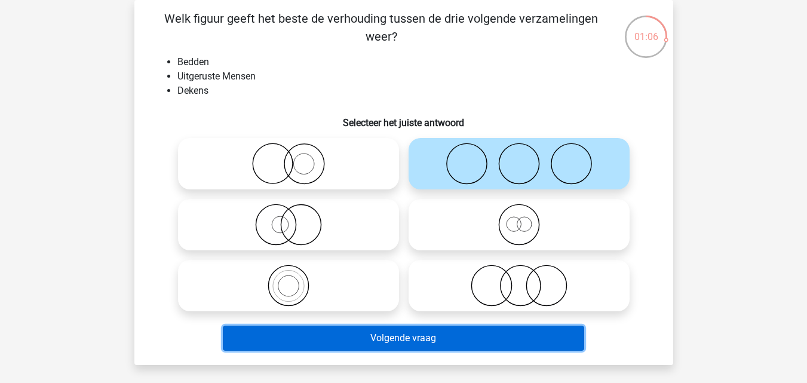
click at [461, 333] on button "Volgende vraag" at bounding box center [404, 338] width 362 height 25
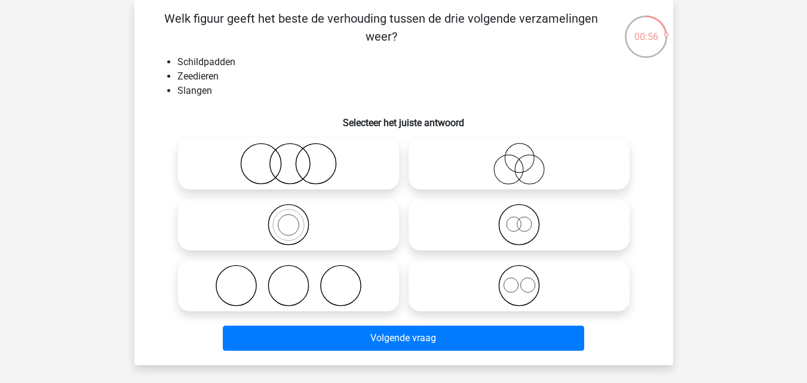
click at [514, 291] on icon at bounding box center [520, 286] width 212 height 42
click at [519, 280] on input "radio" at bounding box center [523, 276] width 8 height 8
radio input "true"
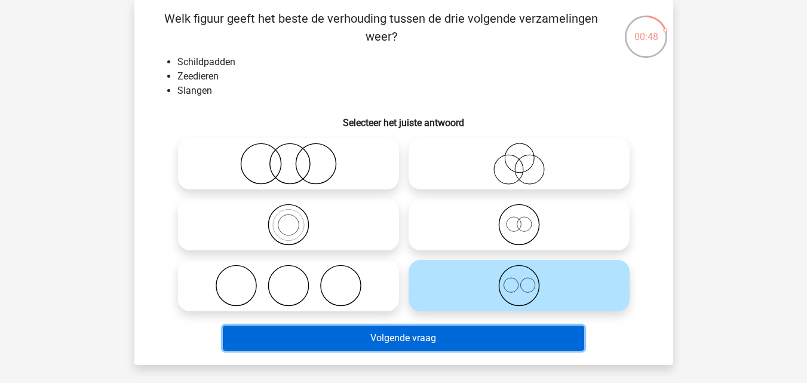
click at [405, 331] on button "Volgende vraag" at bounding box center [404, 338] width 362 height 25
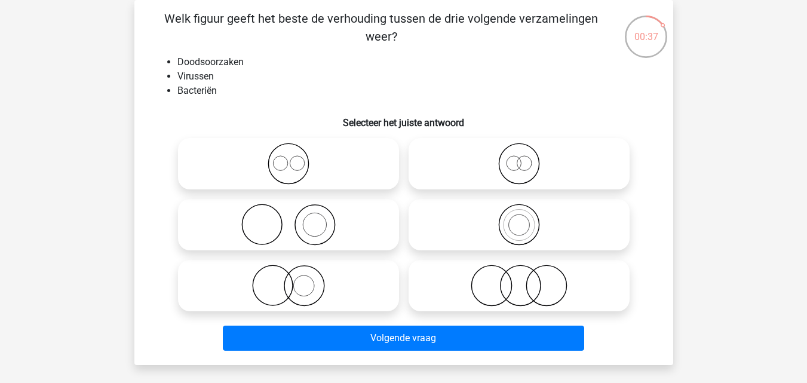
click at [491, 238] on icon at bounding box center [520, 225] width 212 height 42
click at [519, 219] on input "radio" at bounding box center [523, 215] width 8 height 8
radio input "true"
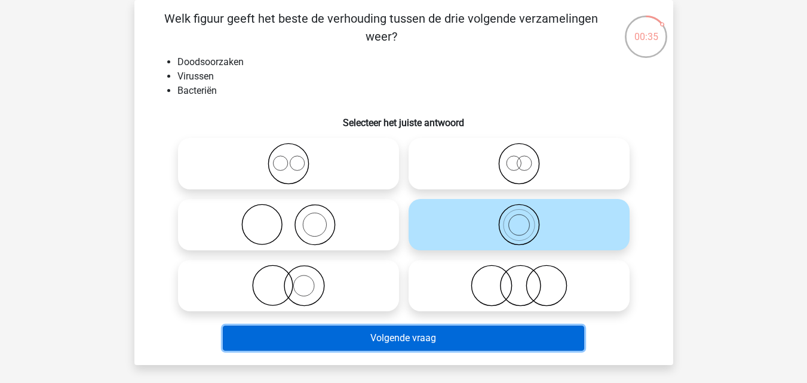
click at [476, 332] on button "Volgende vraag" at bounding box center [404, 338] width 362 height 25
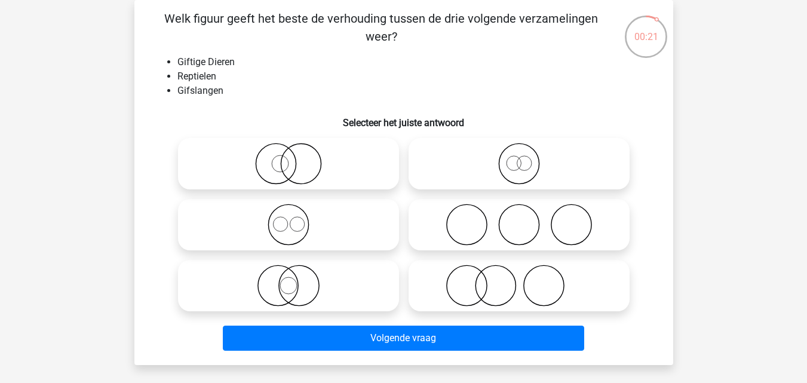
click at [497, 157] on icon at bounding box center [520, 164] width 212 height 42
click at [519, 157] on input "radio" at bounding box center [523, 154] width 8 height 8
radio input "true"
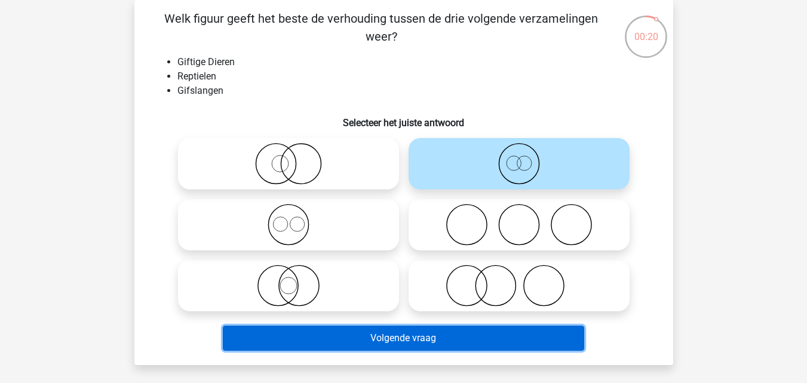
click at [471, 341] on button "Volgende vraag" at bounding box center [404, 338] width 362 height 25
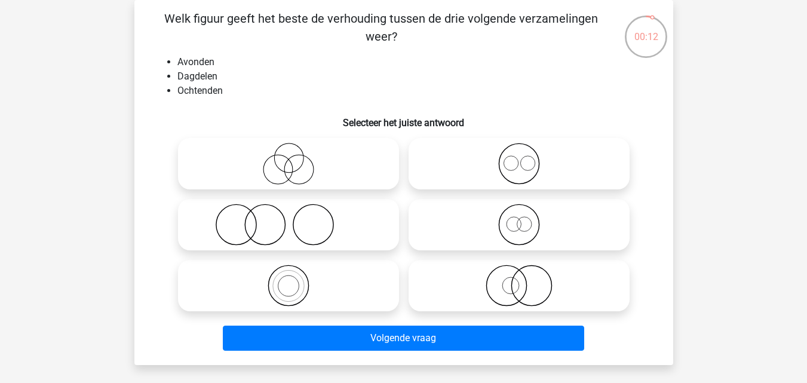
click at [324, 185] on label at bounding box center [288, 163] width 221 height 51
click at [296, 158] on input "radio" at bounding box center [293, 154] width 8 height 8
radio input "true"
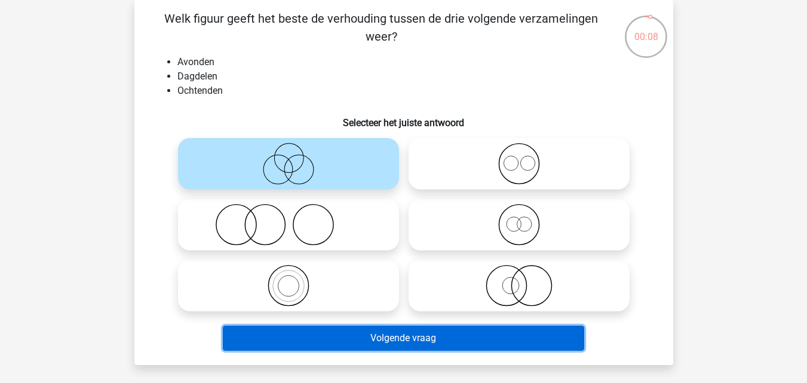
click at [357, 336] on button "Volgende vraag" at bounding box center [404, 338] width 362 height 25
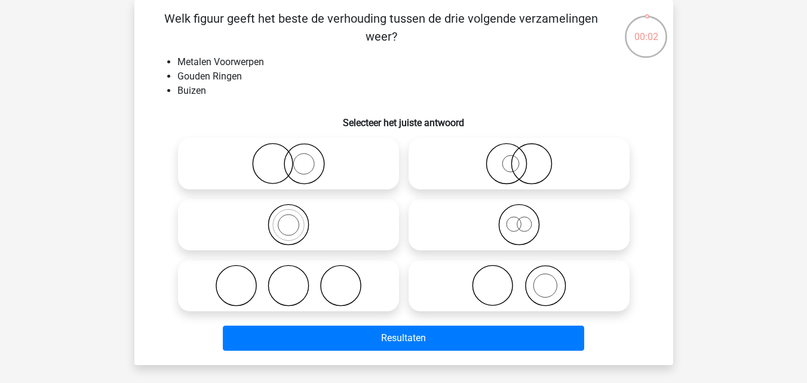
click at [460, 213] on icon at bounding box center [520, 225] width 212 height 42
click at [519, 213] on input "radio" at bounding box center [523, 215] width 8 height 8
radio input "true"
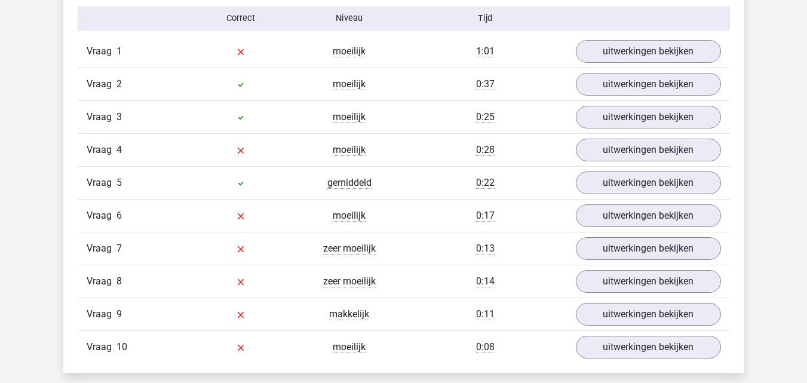
scroll to position [944, 0]
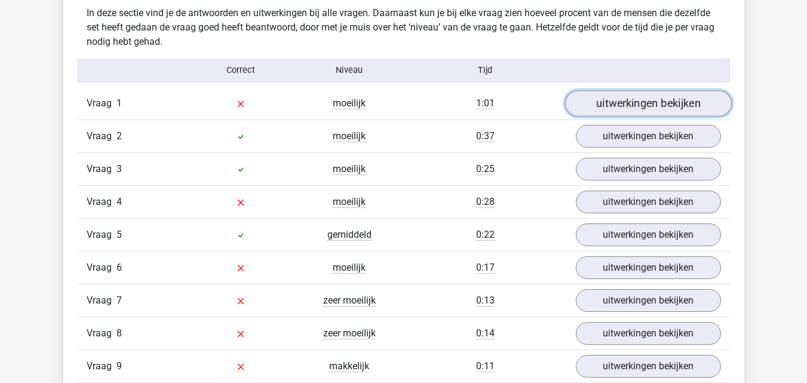
click at [644, 103] on link "uitwerkingen bekijken" at bounding box center [648, 103] width 167 height 26
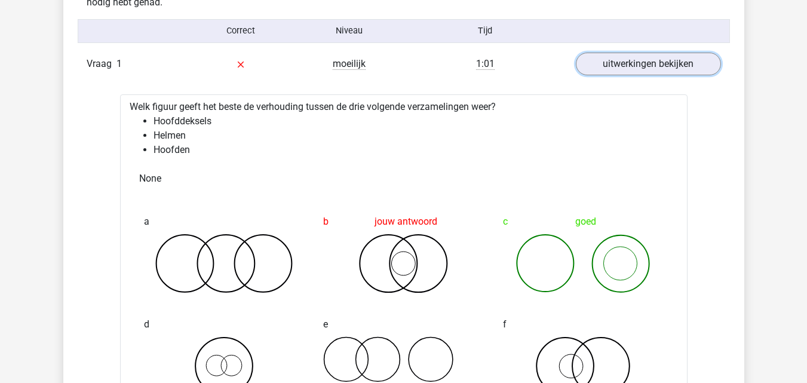
scroll to position [994, 0]
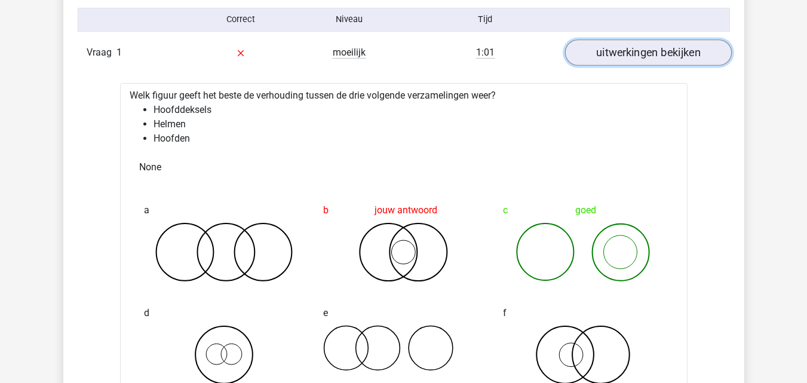
click at [684, 53] on link "uitwerkingen bekijken" at bounding box center [648, 52] width 167 height 26
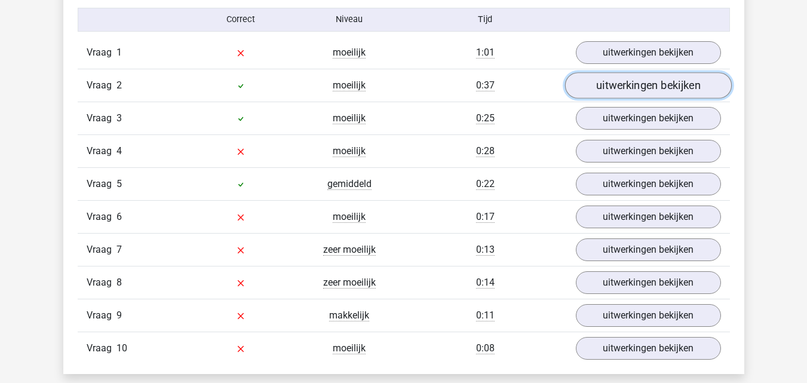
click at [662, 90] on link "uitwerkingen bekijken" at bounding box center [648, 85] width 167 height 26
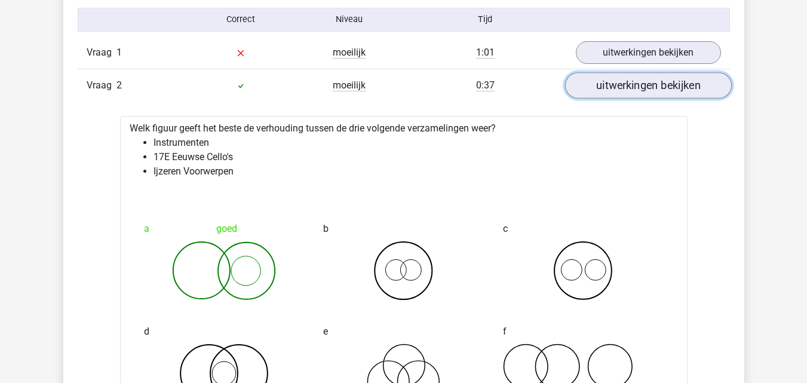
click at [662, 90] on link "uitwerkingen bekijken" at bounding box center [648, 85] width 167 height 26
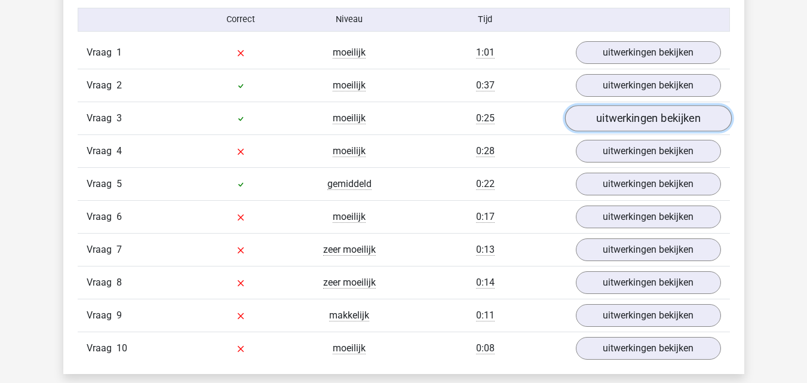
click at [656, 123] on link "uitwerkingen bekijken" at bounding box center [648, 118] width 167 height 26
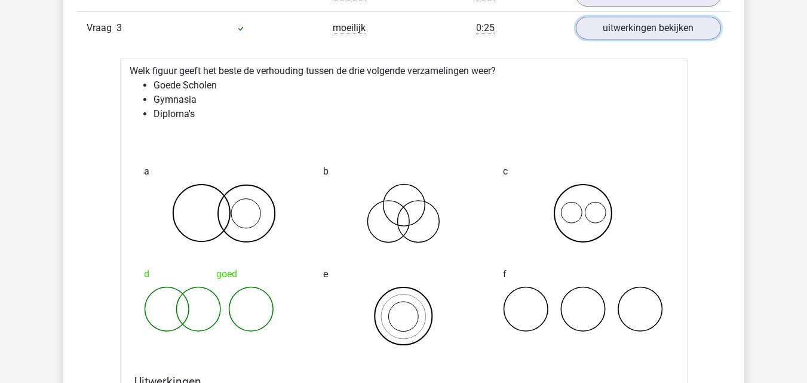
scroll to position [1062, 0]
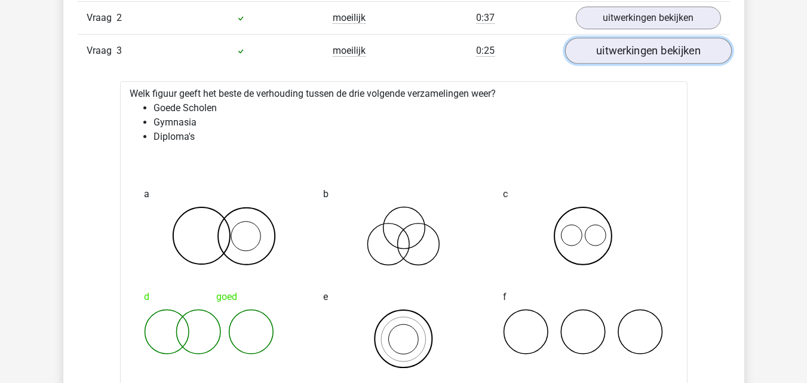
click at [633, 54] on link "uitwerkingen bekijken" at bounding box center [648, 51] width 167 height 26
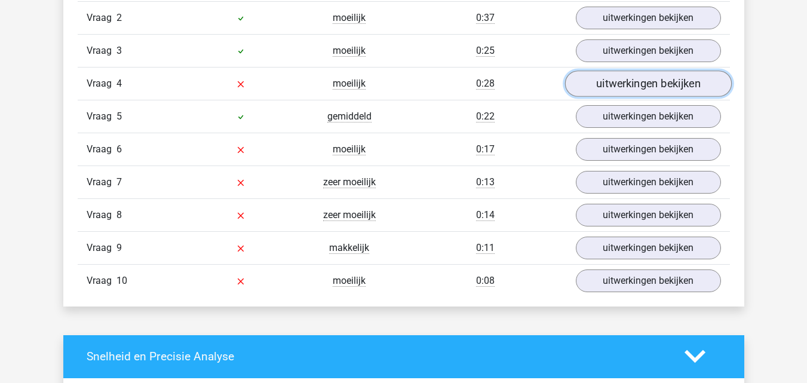
click at [628, 81] on link "uitwerkingen bekijken" at bounding box center [648, 84] width 167 height 26
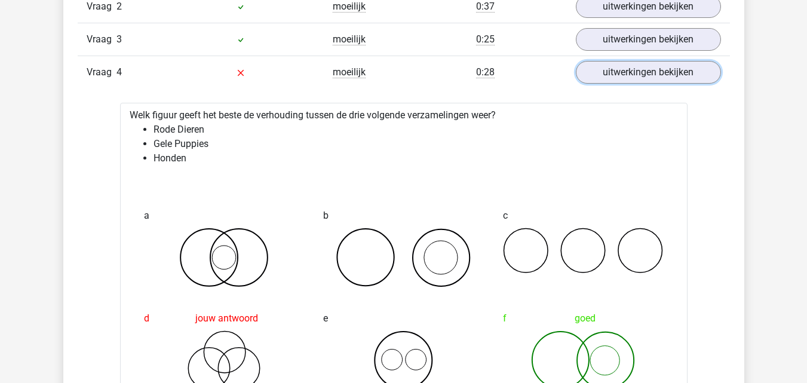
scroll to position [1085, 0]
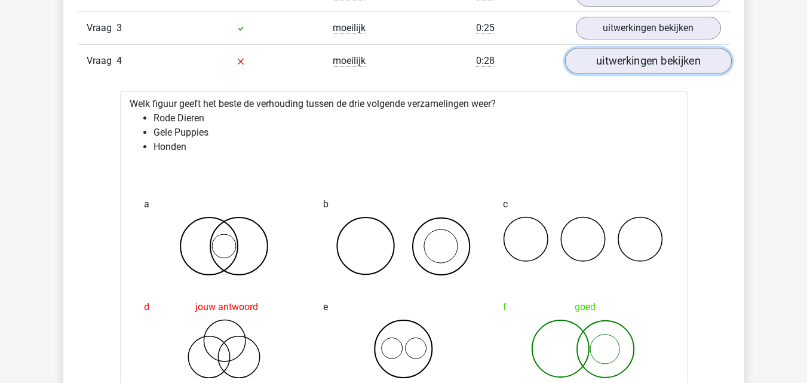
click at [703, 57] on link "uitwerkingen bekijken" at bounding box center [648, 61] width 167 height 26
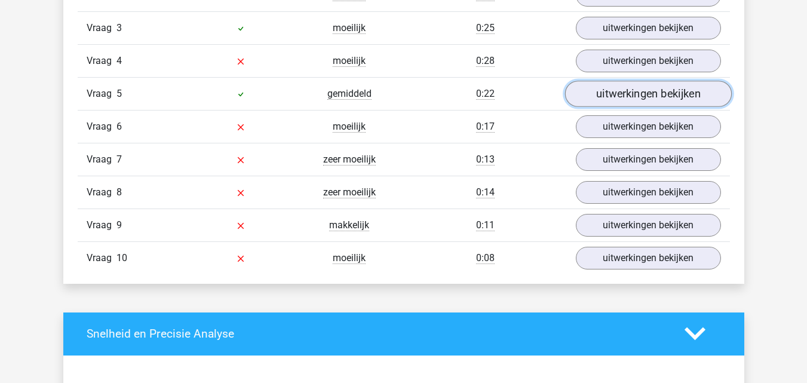
click at [687, 101] on link "uitwerkingen bekijken" at bounding box center [648, 94] width 167 height 26
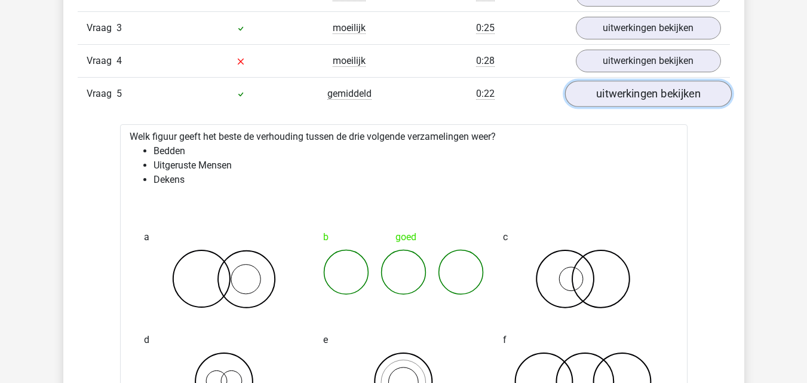
click at [687, 101] on link "uitwerkingen bekijken" at bounding box center [648, 94] width 167 height 26
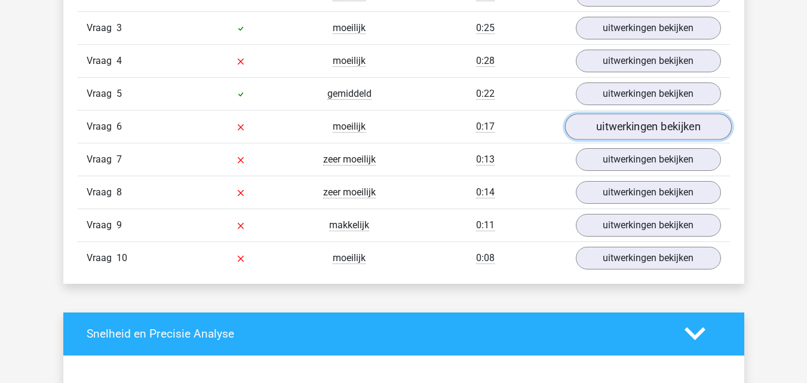
click at [680, 128] on link "uitwerkingen bekijken" at bounding box center [648, 127] width 167 height 26
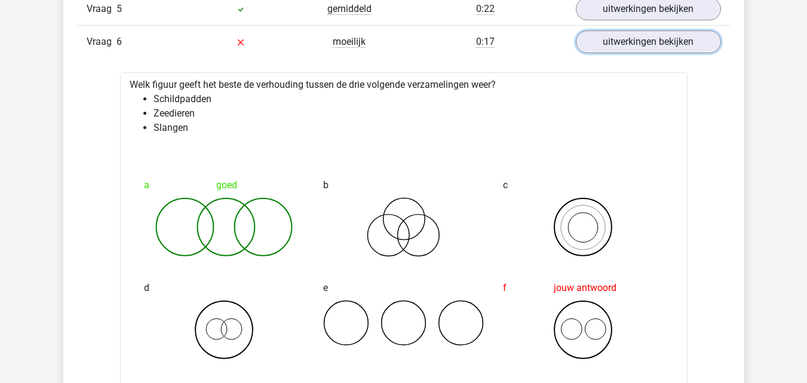
scroll to position [1180, 0]
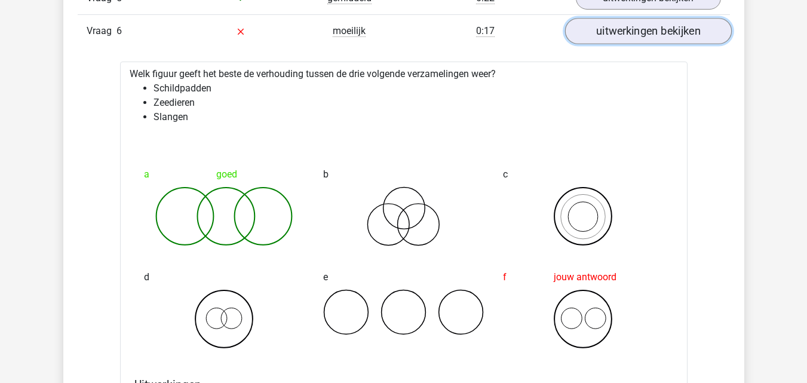
click at [702, 35] on link "uitwerkingen bekijken" at bounding box center [648, 31] width 167 height 26
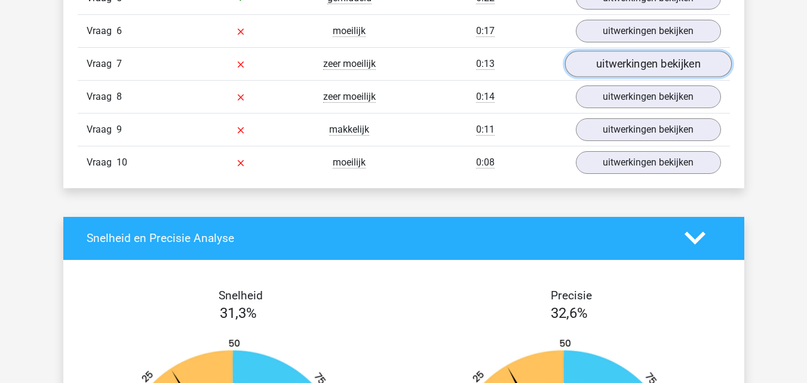
click at [692, 58] on link "uitwerkingen bekijken" at bounding box center [648, 64] width 167 height 26
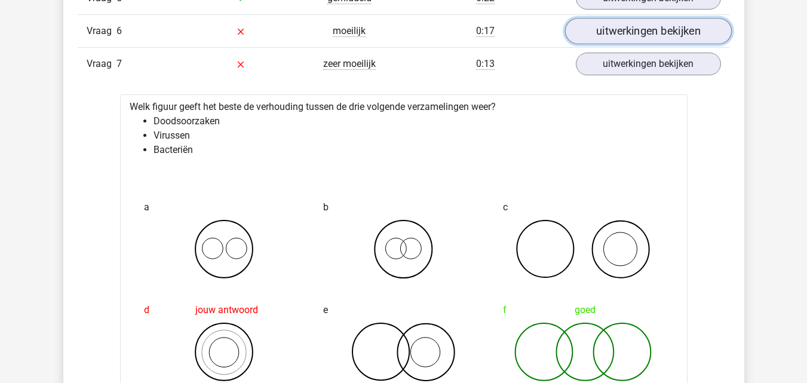
click at [686, 28] on link "uitwerkingen bekijken" at bounding box center [648, 31] width 167 height 26
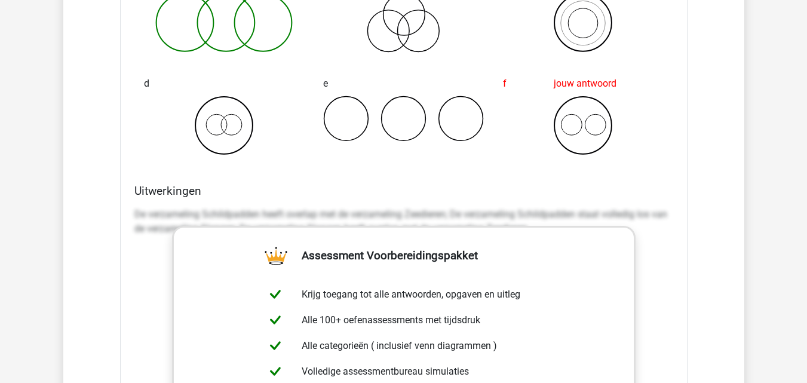
scroll to position [1367, 0]
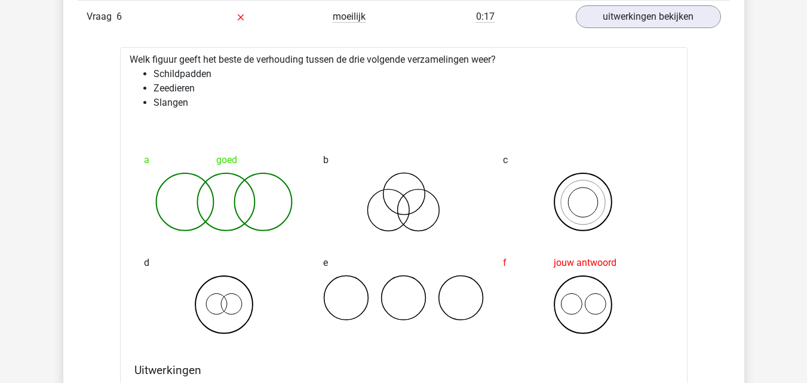
scroll to position [1160, 0]
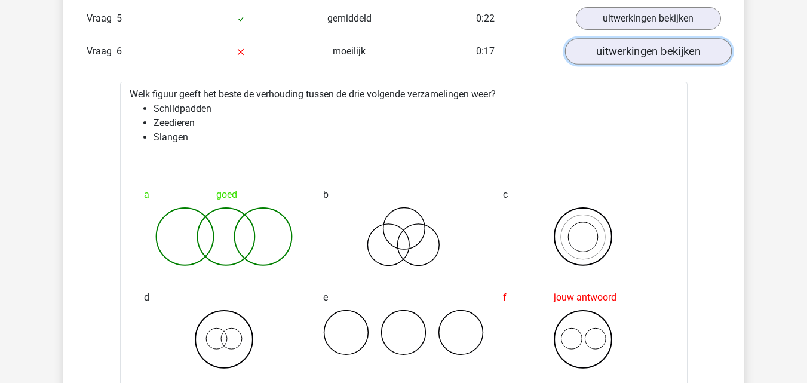
click at [693, 47] on link "uitwerkingen bekijken" at bounding box center [648, 51] width 167 height 26
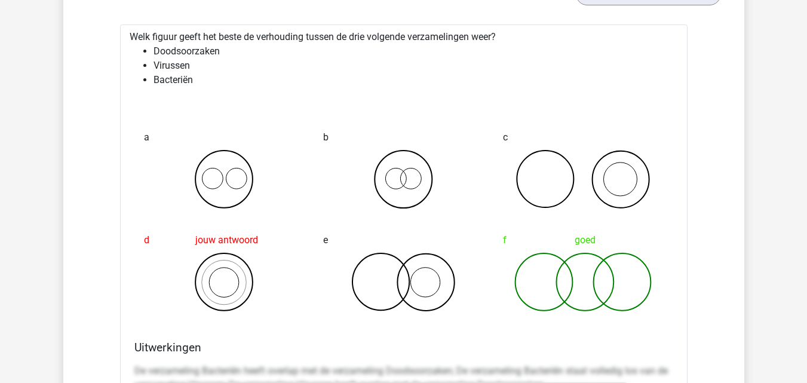
scroll to position [1239, 0]
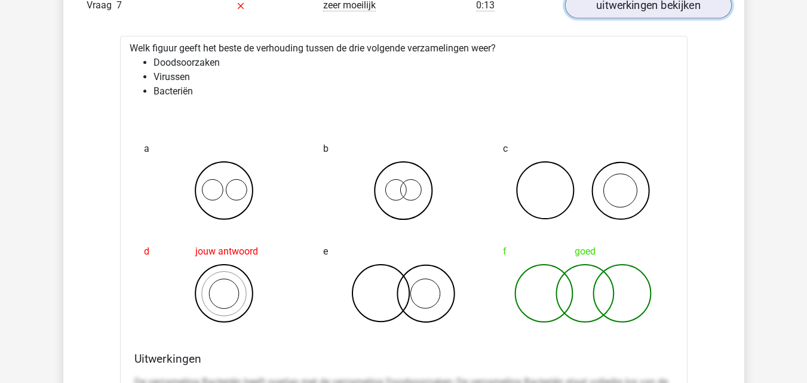
click at [693, 5] on link "uitwerkingen bekijken" at bounding box center [648, 5] width 167 height 26
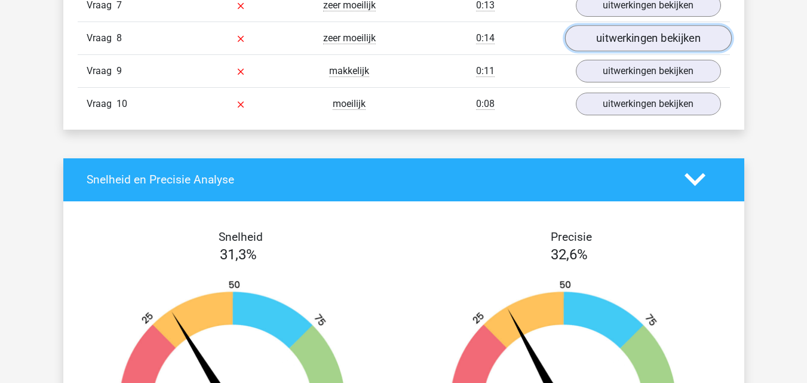
click at [686, 38] on link "uitwerkingen bekijken" at bounding box center [648, 38] width 167 height 26
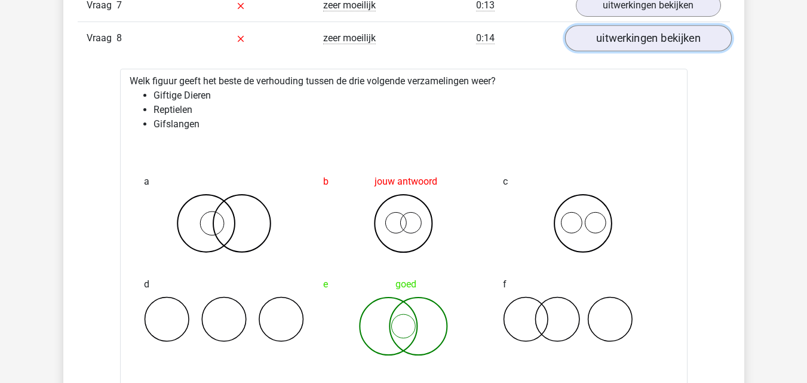
click at [686, 48] on link "uitwerkingen bekijken" at bounding box center [648, 38] width 167 height 26
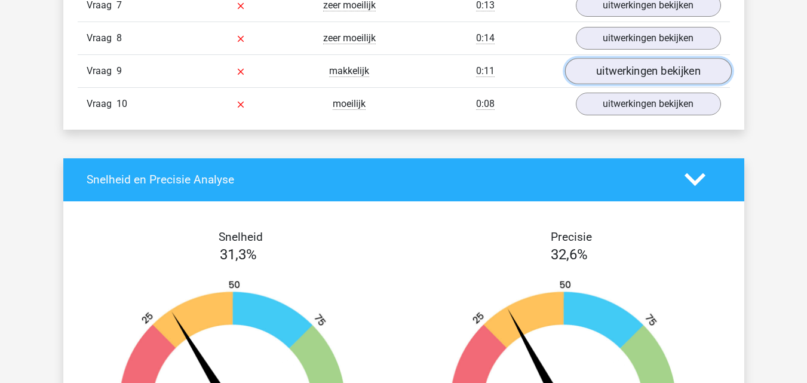
click at [675, 75] on link "uitwerkingen bekijken" at bounding box center [648, 71] width 167 height 26
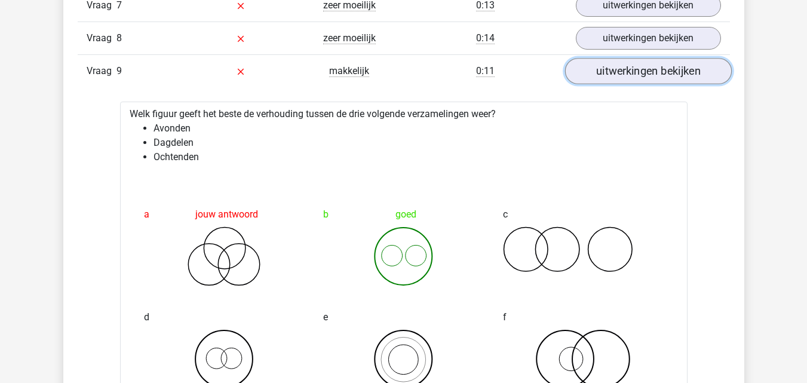
click at [678, 75] on link "uitwerkingen bekijken" at bounding box center [648, 71] width 167 height 26
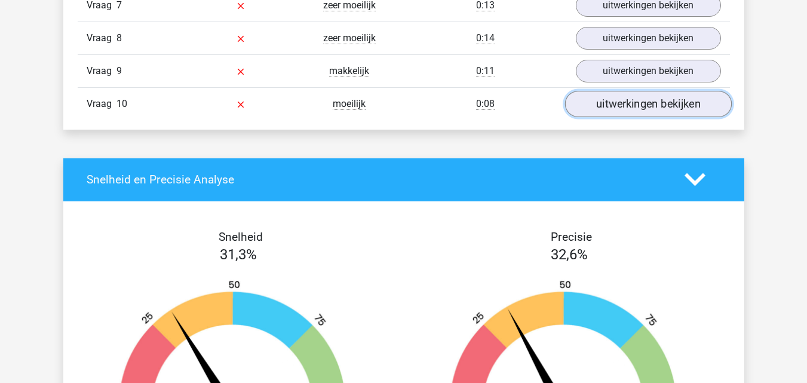
click at [674, 110] on link "uitwerkingen bekijken" at bounding box center [648, 104] width 167 height 26
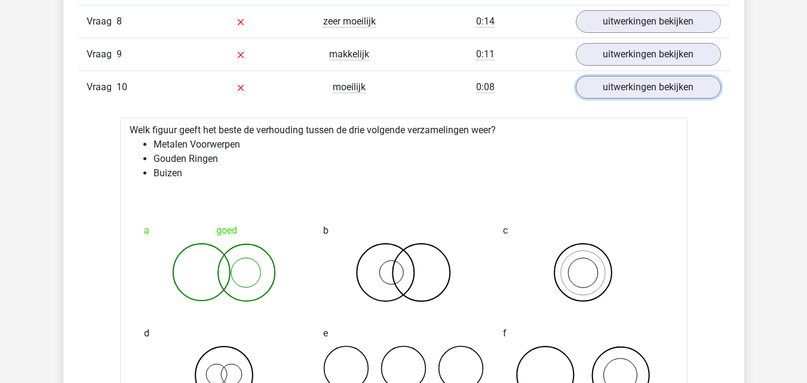
scroll to position [1250, 0]
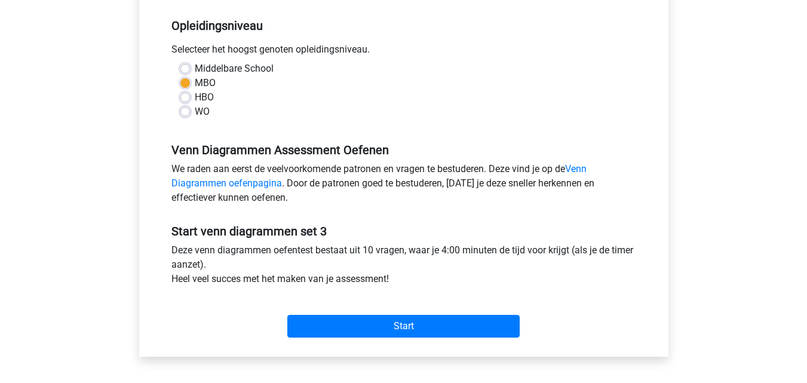
scroll to position [239, 0]
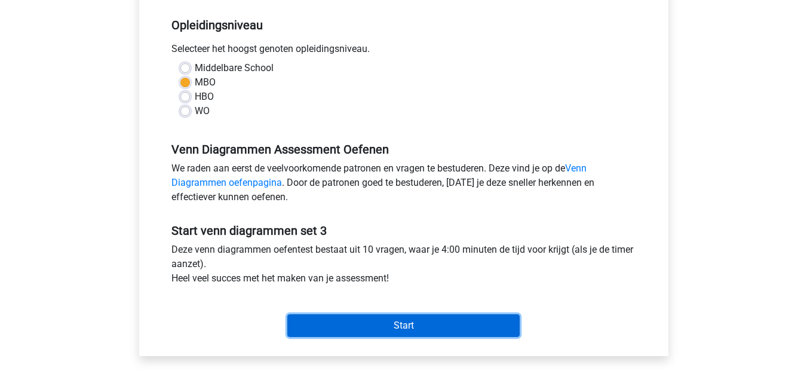
click at [339, 326] on input "Start" at bounding box center [403, 325] width 232 height 23
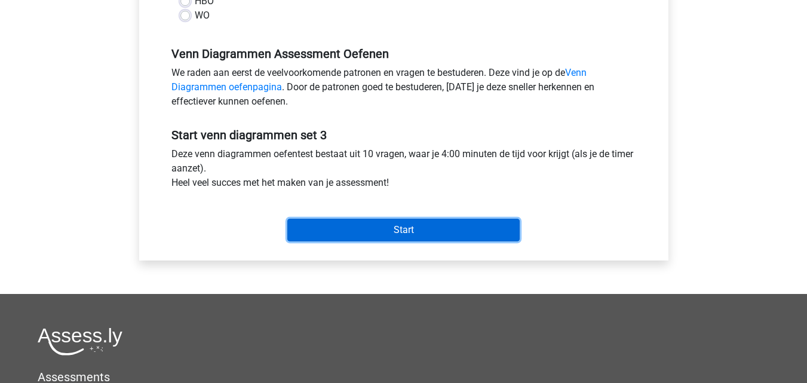
click at [489, 231] on input "Start" at bounding box center [403, 230] width 232 height 23
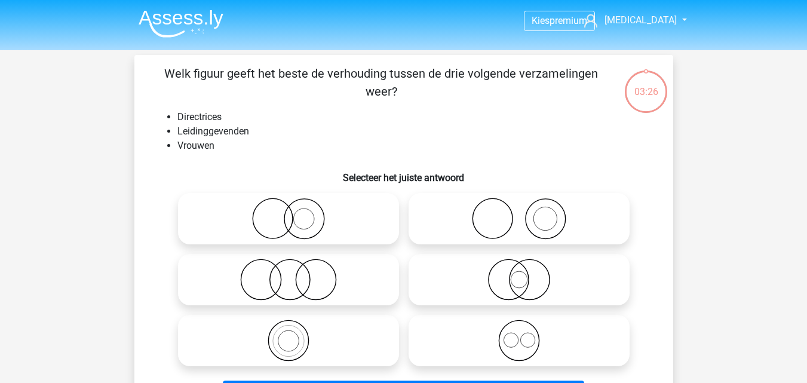
click at [306, 272] on icon at bounding box center [289, 280] width 212 height 42
click at [296, 272] on input "radio" at bounding box center [293, 270] width 8 height 8
radio input "true"
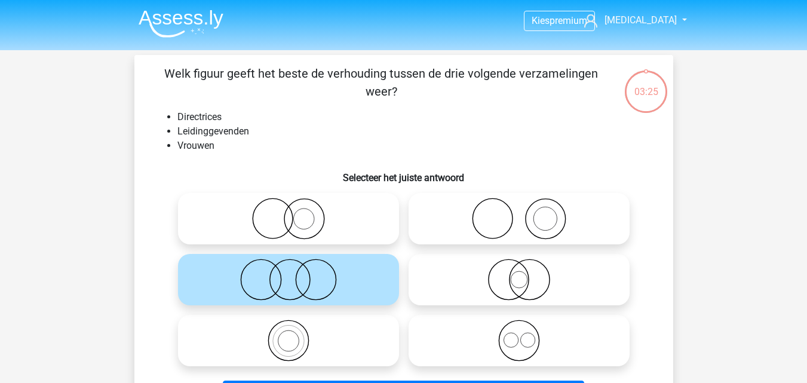
click at [519, 266] on input "radio" at bounding box center [523, 270] width 8 height 8
radio input "true"
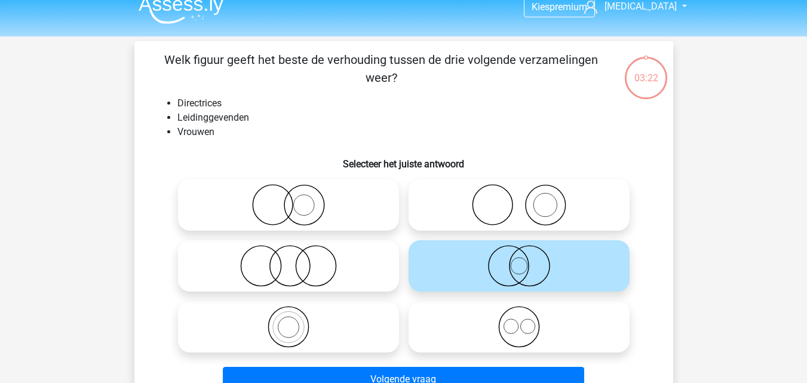
scroll to position [20, 0]
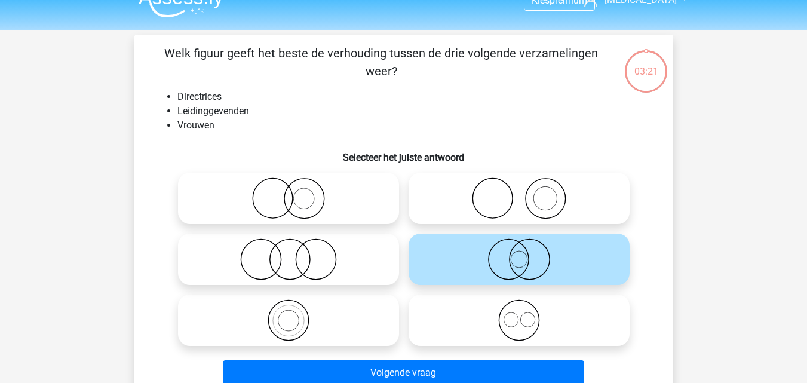
click at [351, 258] on icon at bounding box center [289, 259] width 212 height 42
click at [296, 253] on input "radio" at bounding box center [293, 250] width 8 height 8
radio input "true"
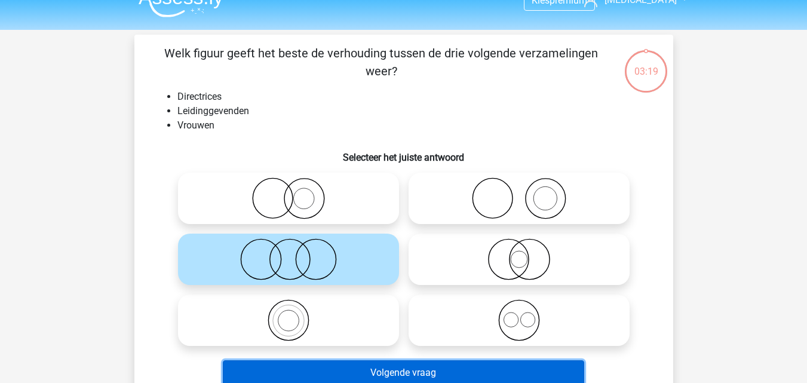
click at [391, 372] on button "Volgende vraag" at bounding box center [404, 372] width 362 height 25
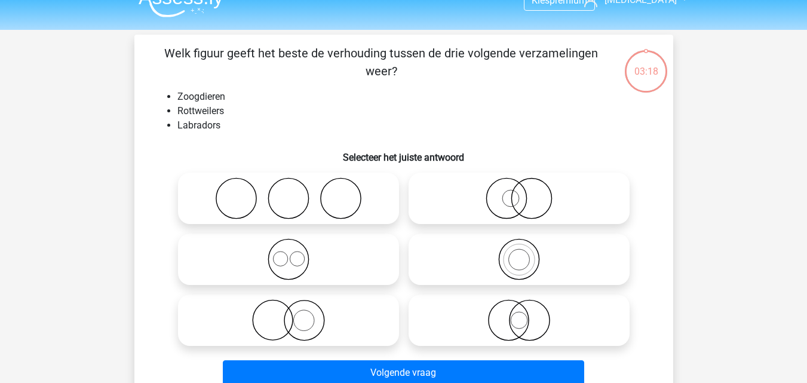
scroll to position [55, 0]
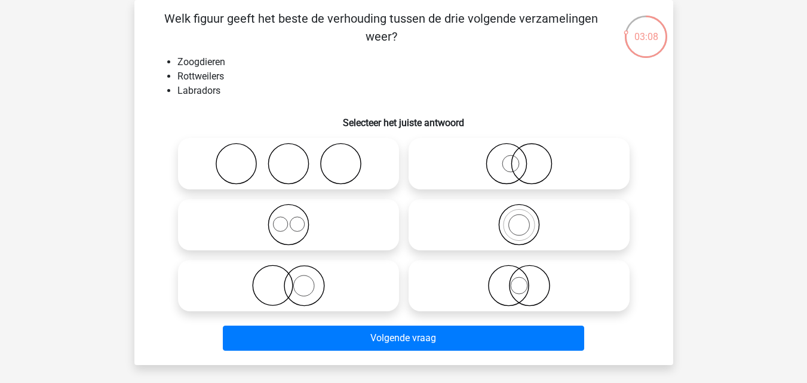
click at [302, 240] on circle at bounding box center [288, 225] width 40 height 40
click at [296, 219] on input "radio" at bounding box center [293, 215] width 8 height 8
radio input "true"
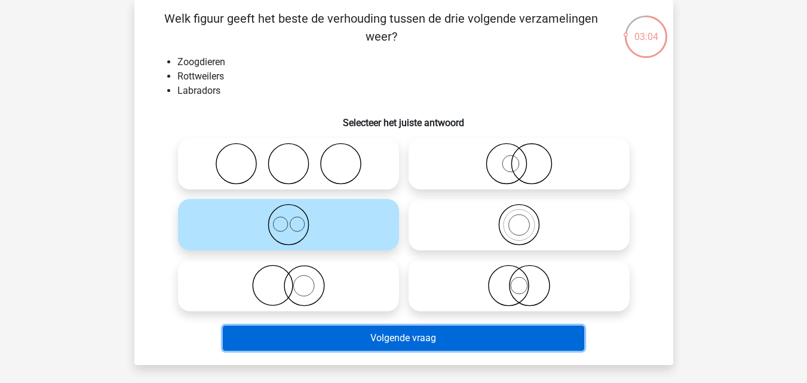
click at [350, 339] on button "Volgende vraag" at bounding box center [404, 338] width 362 height 25
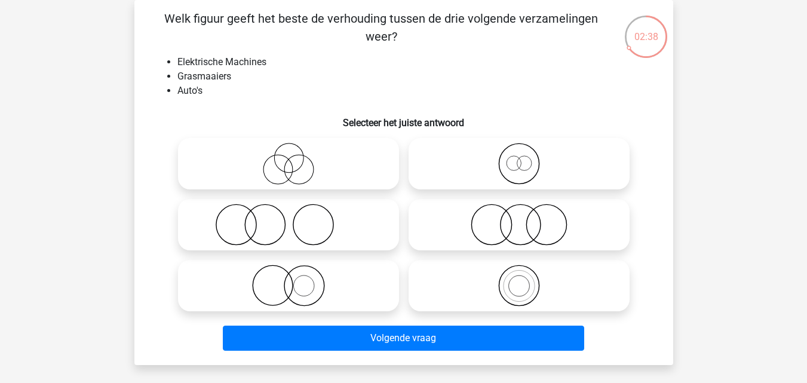
click at [308, 279] on icon at bounding box center [289, 286] width 212 height 42
click at [296, 279] on input "radio" at bounding box center [293, 276] width 8 height 8
radio input "true"
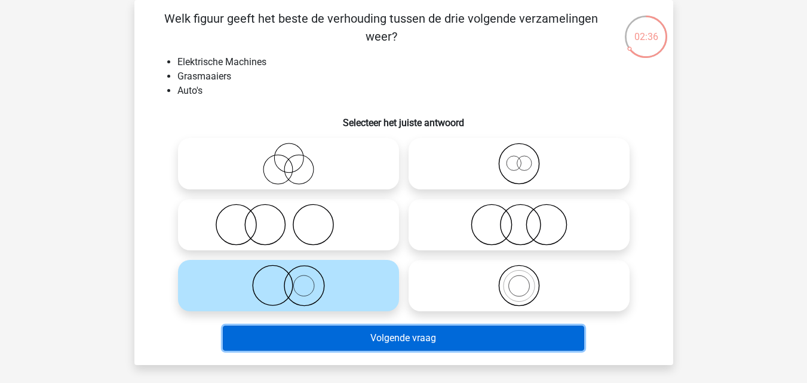
click at [320, 344] on button "Volgende vraag" at bounding box center [404, 338] width 362 height 25
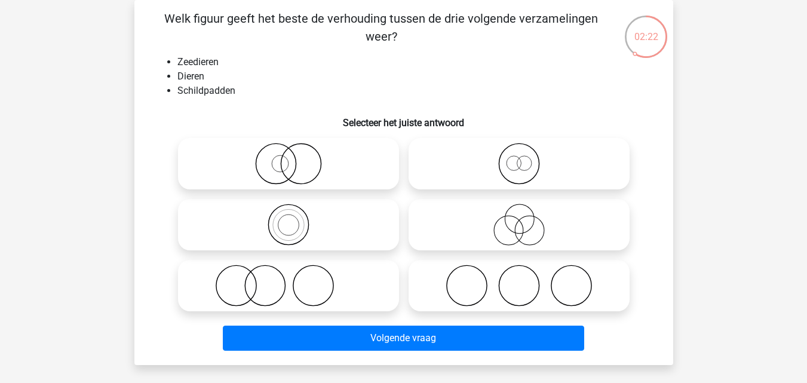
click at [313, 237] on icon at bounding box center [289, 225] width 212 height 42
click at [296, 219] on input "radio" at bounding box center [293, 215] width 8 height 8
radio input "true"
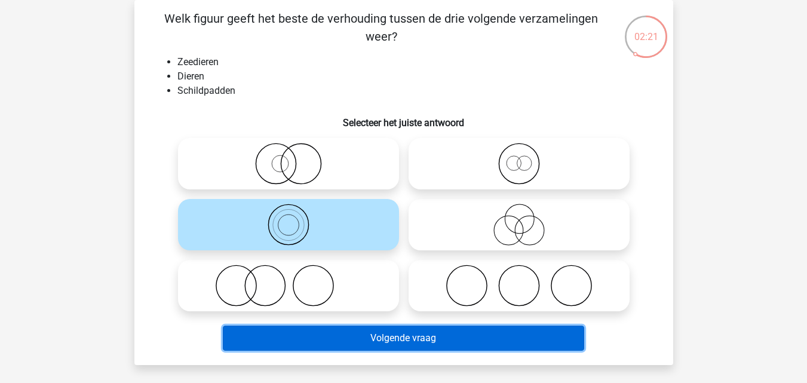
click at [368, 344] on button "Volgende vraag" at bounding box center [404, 338] width 362 height 25
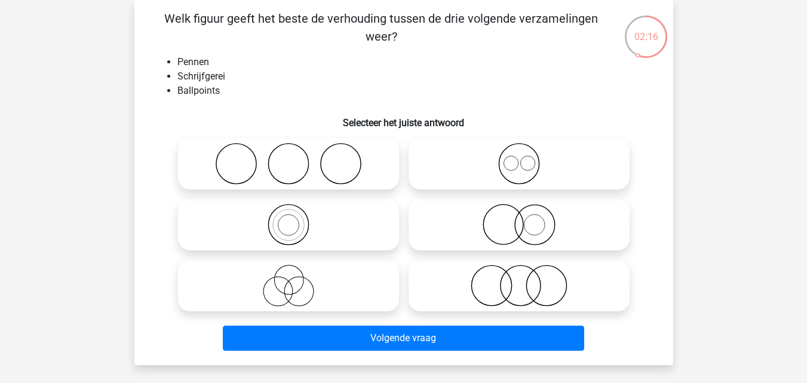
click at [319, 149] on icon at bounding box center [289, 164] width 212 height 42
click at [296, 150] on input "radio" at bounding box center [293, 154] width 8 height 8
radio input "true"
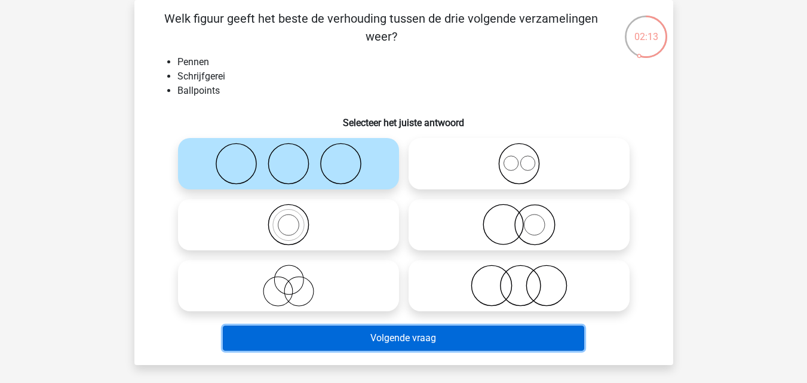
click at [341, 333] on button "Volgende vraag" at bounding box center [404, 338] width 362 height 25
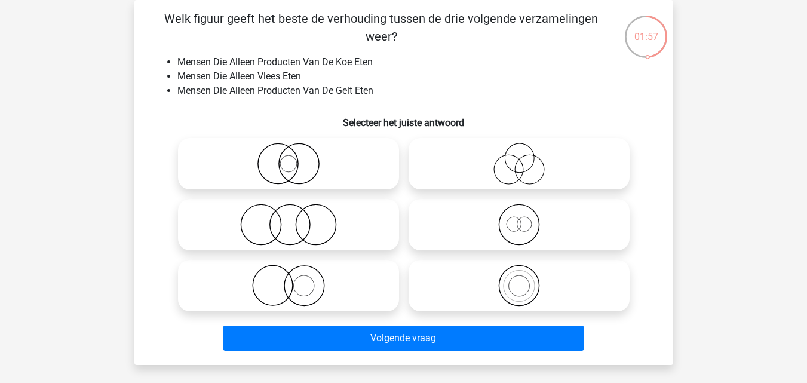
click at [463, 241] on icon at bounding box center [520, 225] width 212 height 42
click at [519, 219] on input "radio" at bounding box center [523, 215] width 8 height 8
radio input "true"
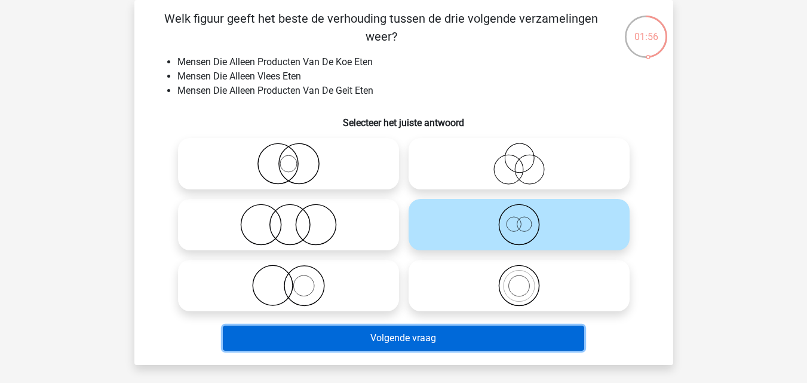
click at [461, 335] on button "Volgende vraag" at bounding box center [404, 338] width 362 height 25
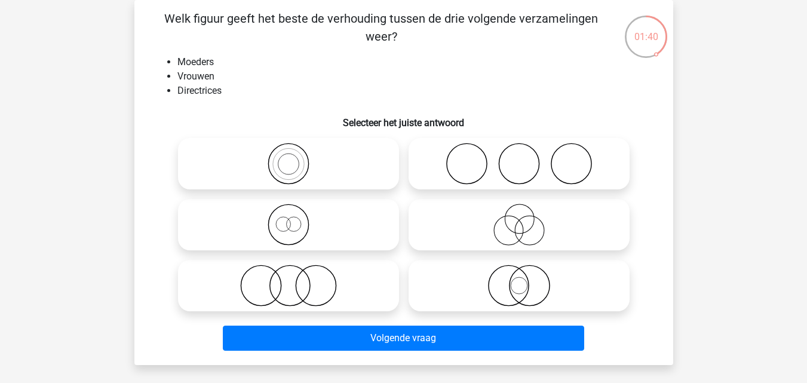
click at [504, 225] on icon at bounding box center [520, 225] width 212 height 42
click at [519, 219] on input "radio" at bounding box center [523, 215] width 8 height 8
radio input "true"
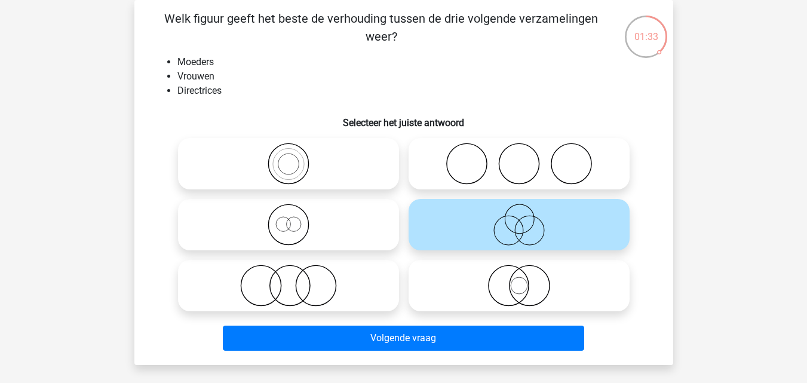
click at [331, 274] on icon at bounding box center [289, 286] width 212 height 42
click at [296, 274] on input "radio" at bounding box center [293, 276] width 8 height 8
radio input "true"
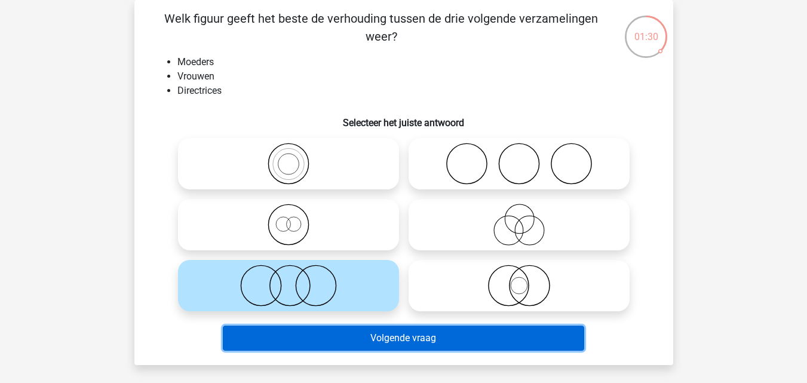
click at [365, 343] on button "Volgende vraag" at bounding box center [404, 338] width 362 height 25
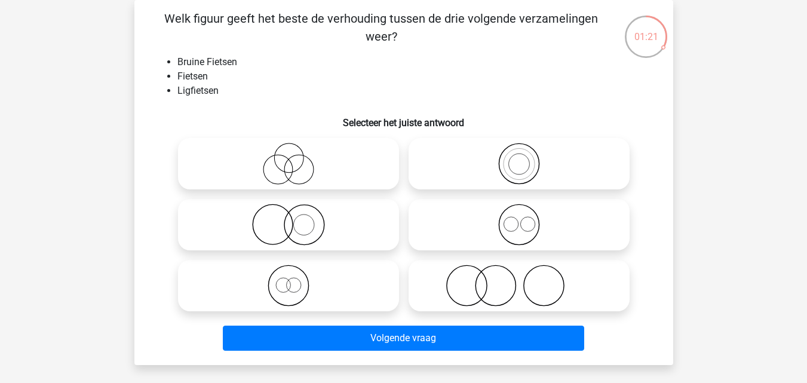
click at [335, 279] on icon at bounding box center [289, 286] width 212 height 42
click at [296, 279] on input "radio" at bounding box center [293, 276] width 8 height 8
radio input "true"
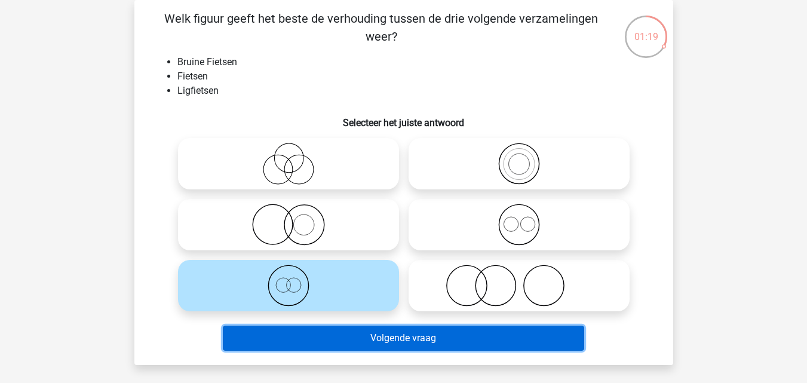
click at [331, 335] on button "Volgende vraag" at bounding box center [404, 338] width 362 height 25
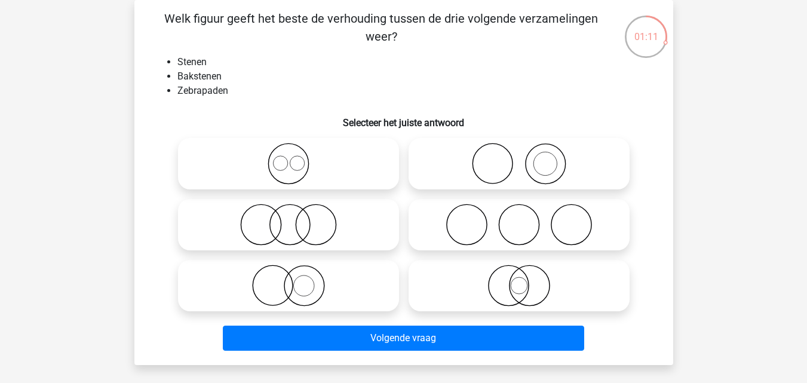
click at [457, 165] on icon at bounding box center [520, 164] width 212 height 42
click at [519, 158] on input "radio" at bounding box center [523, 154] width 8 height 8
radio input "true"
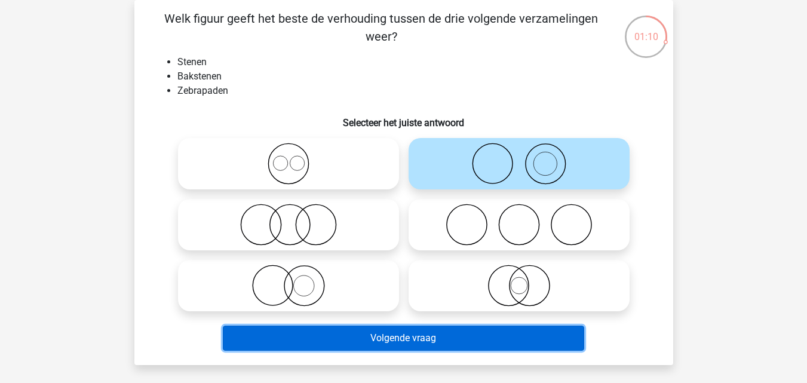
click at [412, 334] on button "Volgende vraag" at bounding box center [404, 338] width 362 height 25
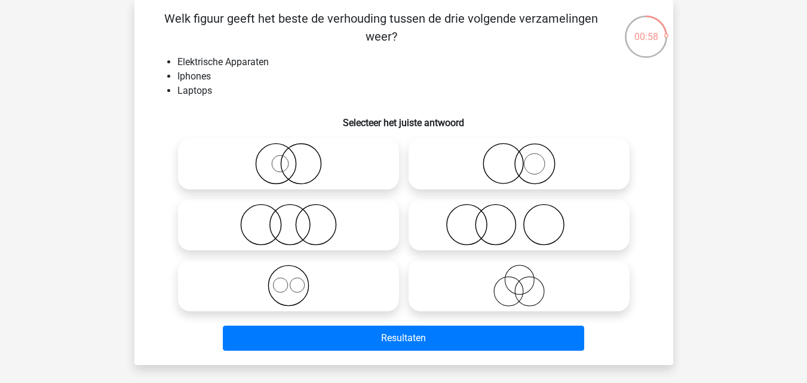
click at [287, 287] on circle at bounding box center [280, 285] width 14 height 14
click at [289, 280] on input "radio" at bounding box center [293, 276] width 8 height 8
radio input "true"
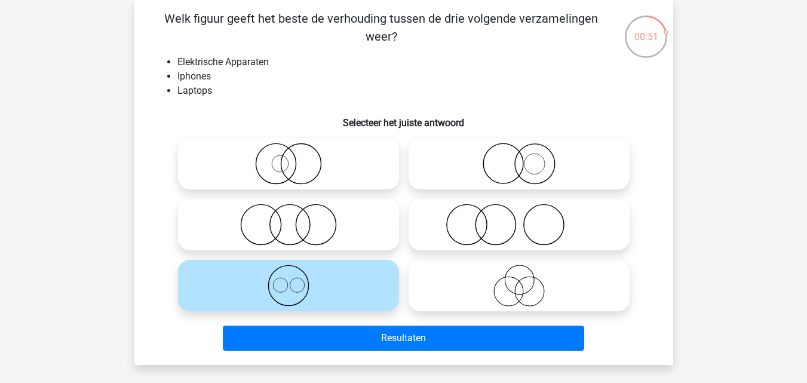
click at [283, 166] on icon at bounding box center [289, 164] width 212 height 42
click at [289, 158] on input "radio" at bounding box center [293, 154] width 8 height 8
radio input "true"
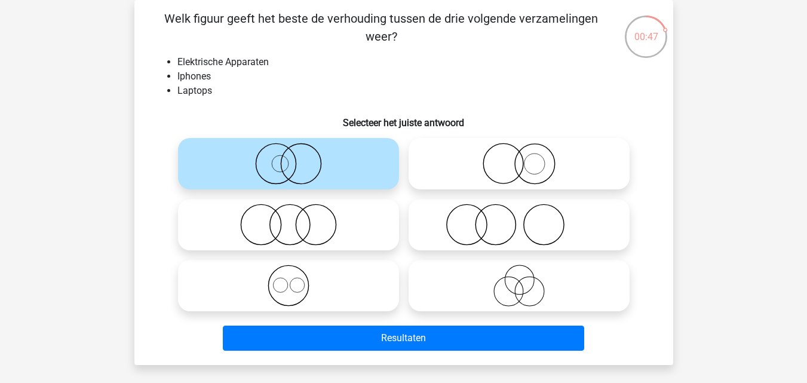
click at [289, 276] on input "radio" at bounding box center [293, 276] width 8 height 8
radio input "true"
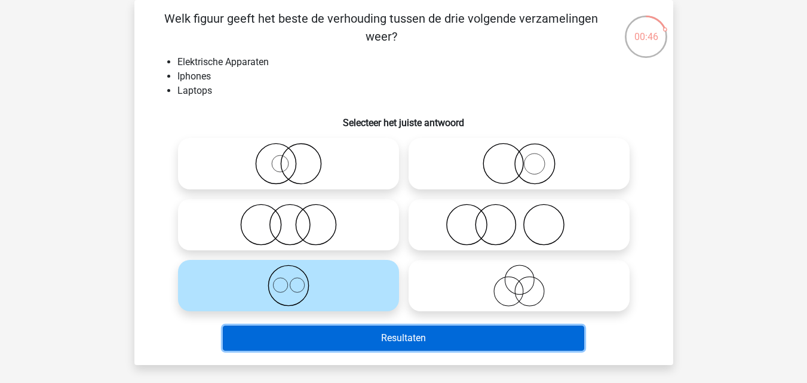
click at [349, 344] on button "Resultaten" at bounding box center [404, 338] width 362 height 25
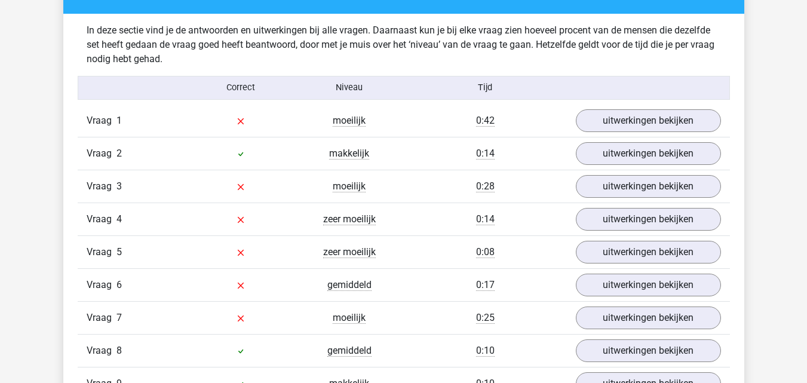
scroll to position [931, 0]
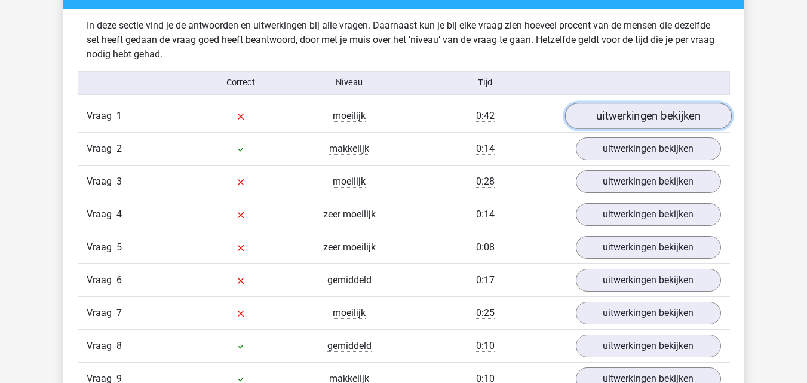
click at [691, 124] on link "uitwerkingen bekijken" at bounding box center [648, 116] width 167 height 26
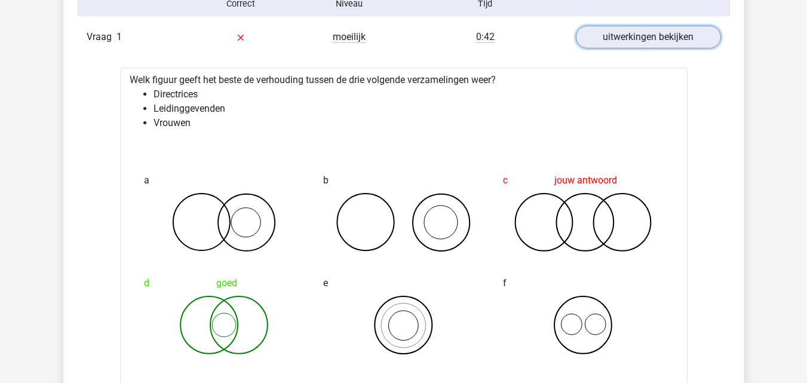
scroll to position [1015, 0]
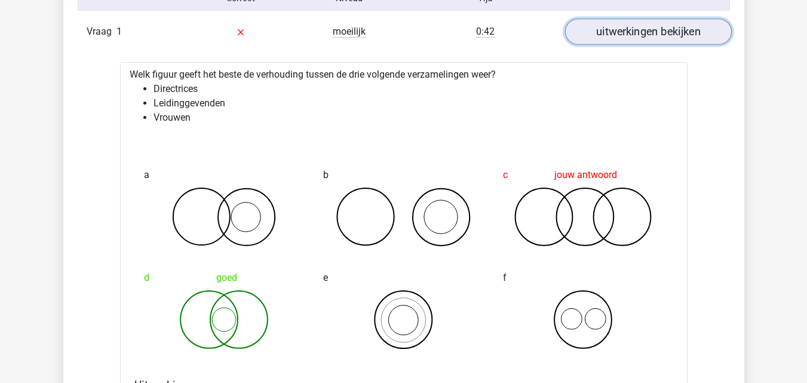
click at [647, 26] on link "uitwerkingen bekijken" at bounding box center [648, 32] width 167 height 26
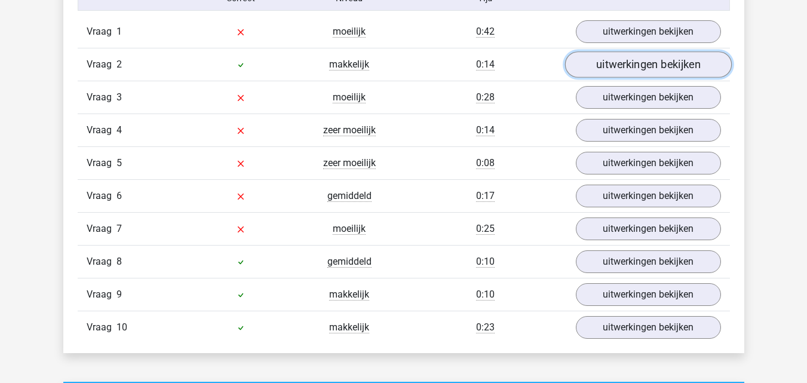
click at [664, 69] on link "uitwerkingen bekijken" at bounding box center [648, 64] width 167 height 26
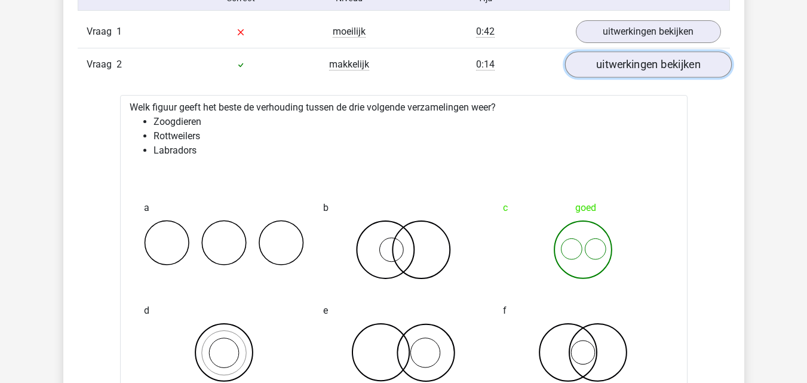
click at [664, 69] on link "uitwerkingen bekijken" at bounding box center [648, 64] width 167 height 26
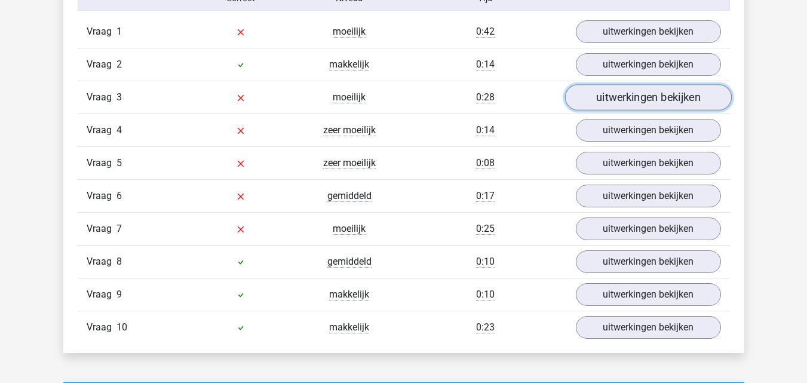
click at [674, 92] on link "uitwerkingen bekijken" at bounding box center [648, 97] width 167 height 26
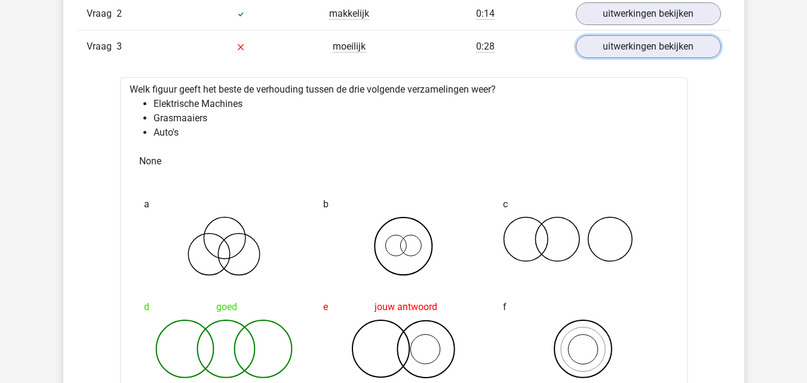
scroll to position [1004, 0]
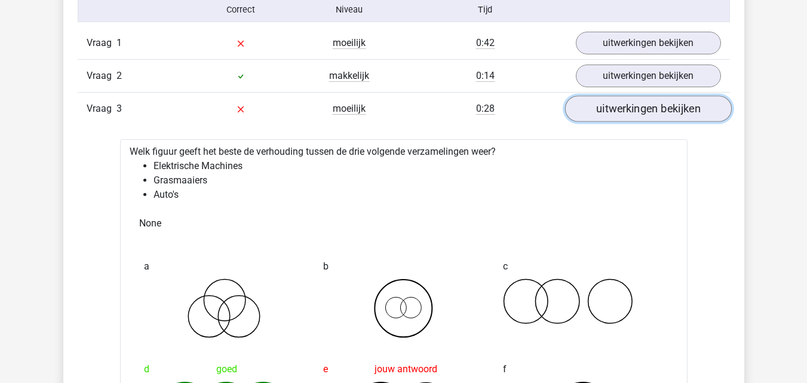
click at [699, 108] on link "uitwerkingen bekijken" at bounding box center [648, 109] width 167 height 26
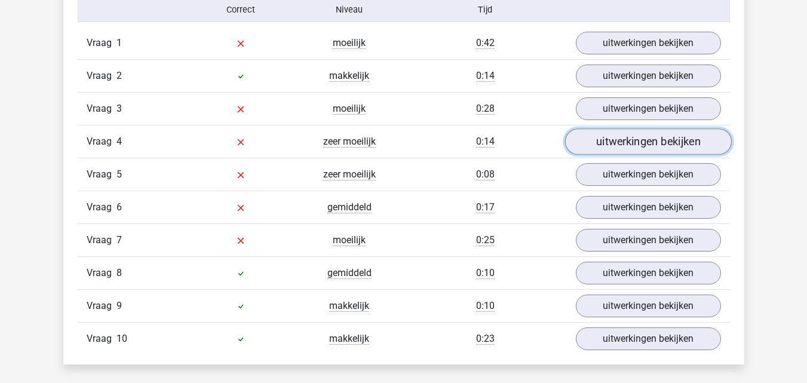
click at [703, 139] on link "uitwerkingen bekijken" at bounding box center [648, 141] width 167 height 26
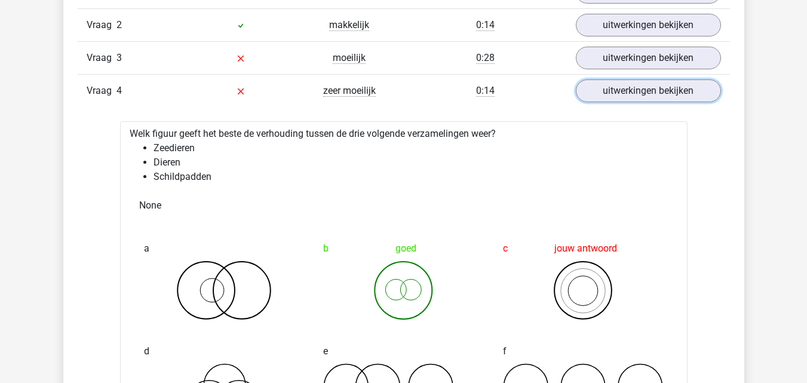
scroll to position [1061, 0]
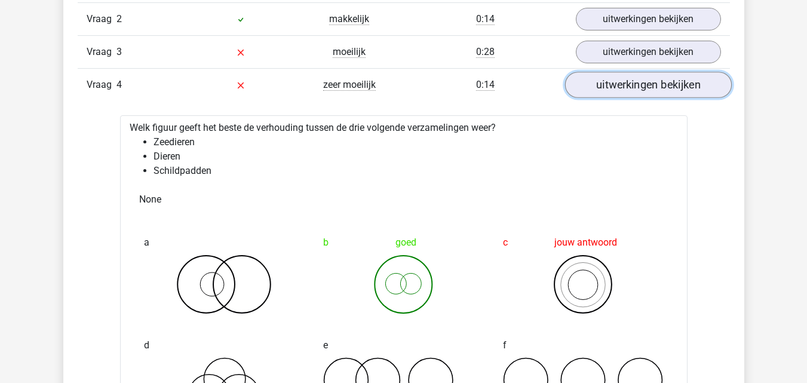
click at [677, 94] on link "uitwerkingen bekijken" at bounding box center [648, 85] width 167 height 26
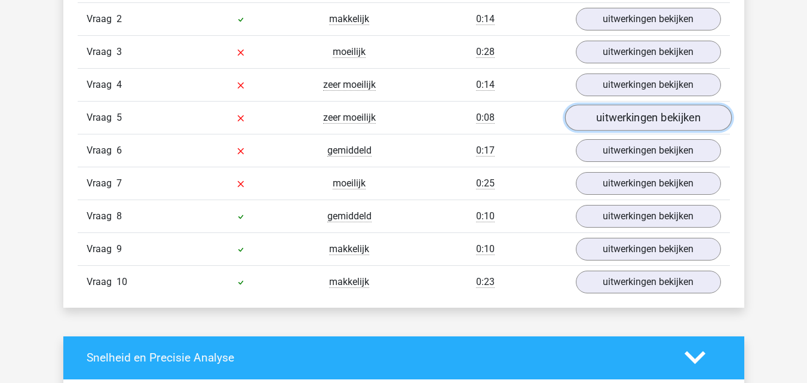
click at [671, 111] on link "uitwerkingen bekijken" at bounding box center [648, 118] width 167 height 26
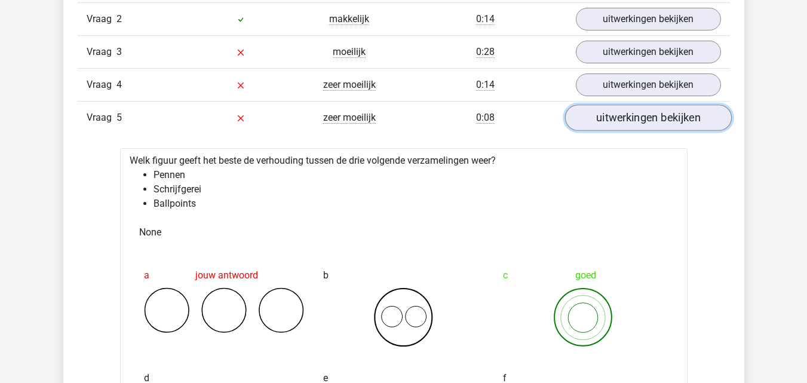
click at [666, 117] on link "uitwerkingen bekijken" at bounding box center [648, 118] width 167 height 26
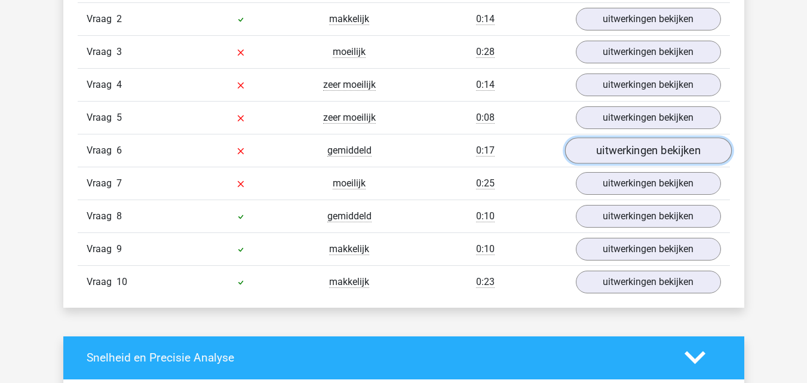
click at [675, 157] on link "uitwerkingen bekijken" at bounding box center [648, 150] width 167 height 26
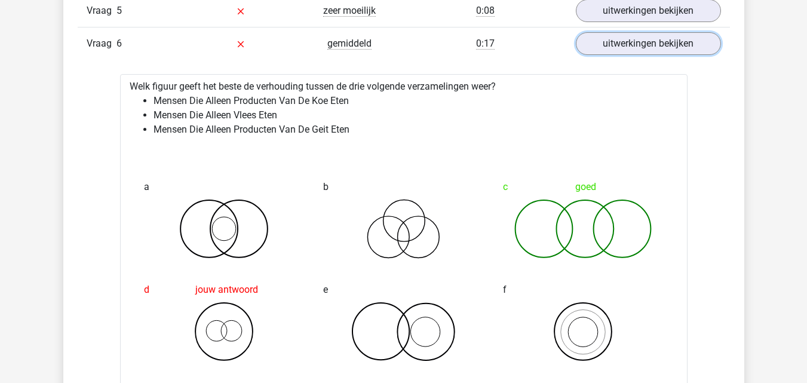
scroll to position [1173, 0]
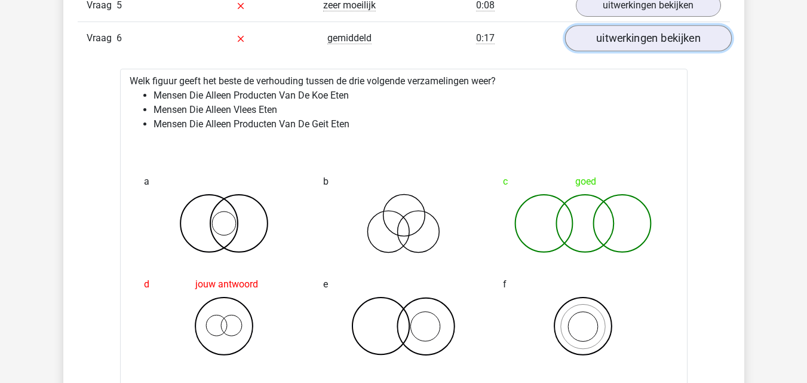
click at [677, 43] on link "uitwerkingen bekijken" at bounding box center [648, 38] width 167 height 26
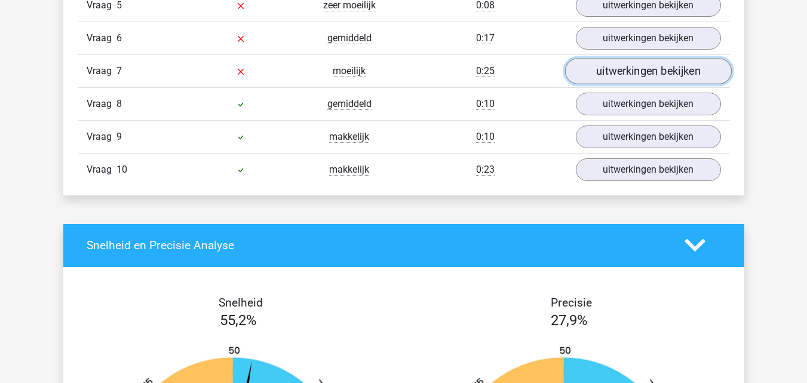
click at [681, 74] on link "uitwerkingen bekijken" at bounding box center [648, 71] width 167 height 26
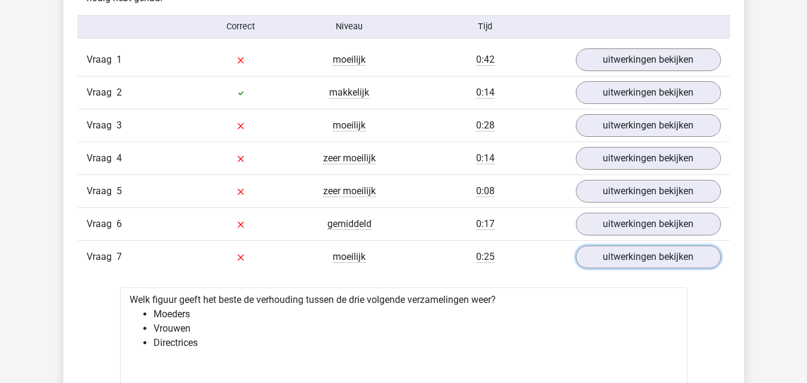
scroll to position [937, 0]
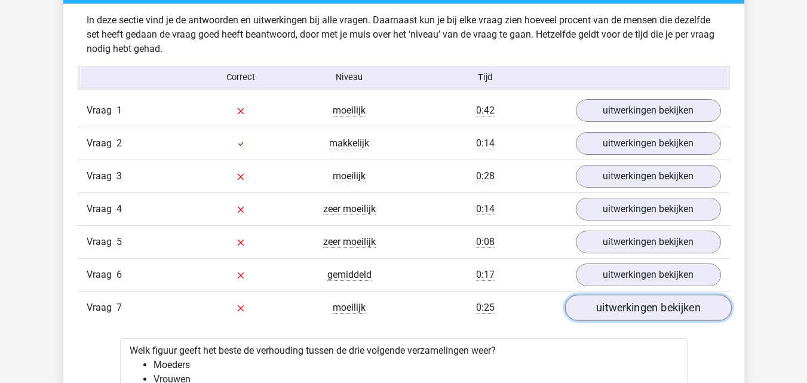
click at [708, 313] on link "uitwerkingen bekijken" at bounding box center [648, 308] width 167 height 26
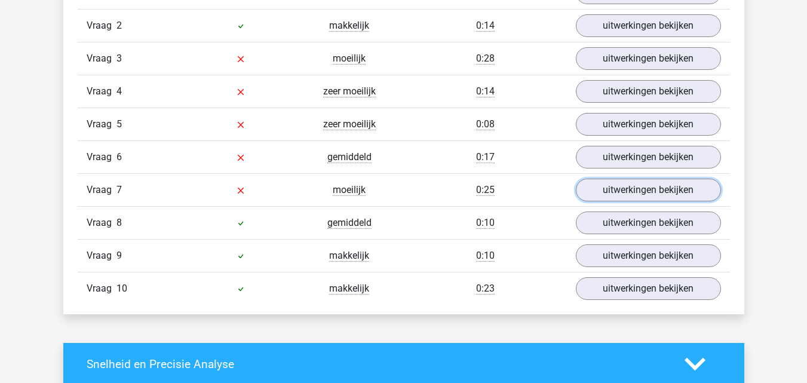
scroll to position [1093, 0]
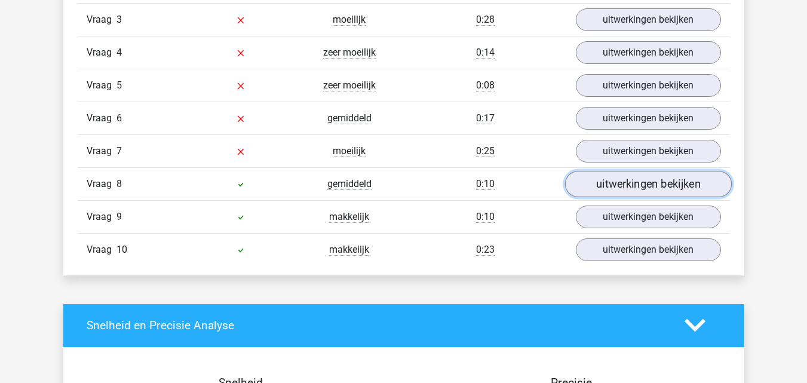
click at [647, 186] on link "uitwerkingen bekijken" at bounding box center [648, 184] width 167 height 26
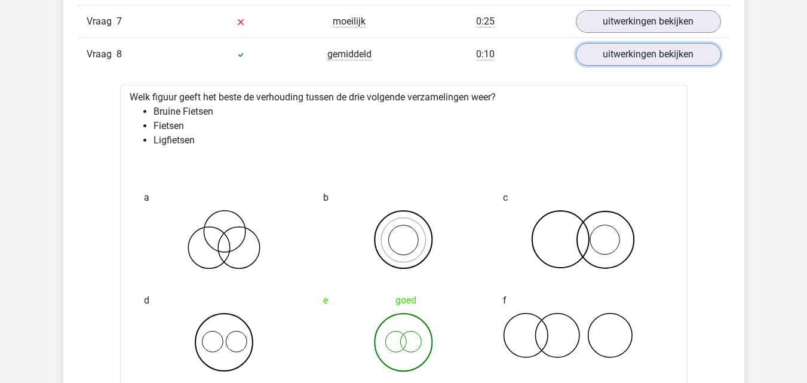
scroll to position [1229, 0]
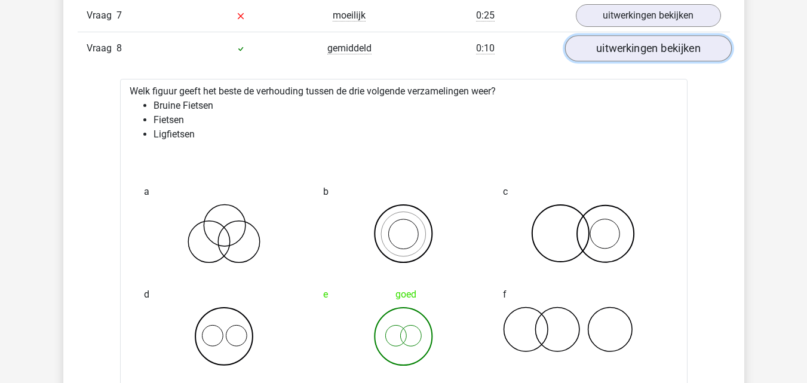
click at [645, 50] on link "uitwerkingen bekijken" at bounding box center [648, 48] width 167 height 26
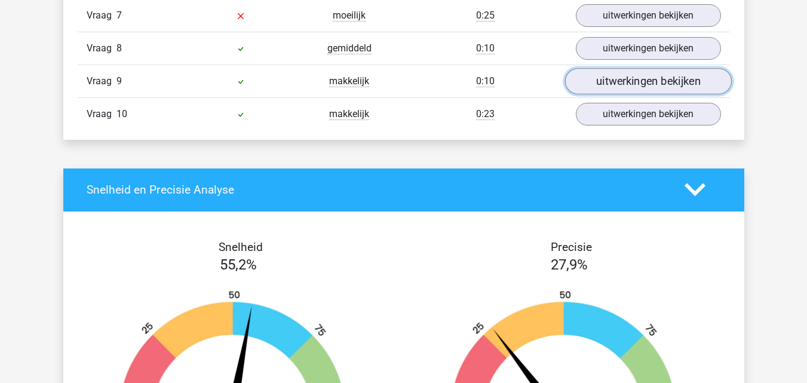
click at [650, 86] on link "uitwerkingen bekijken" at bounding box center [648, 81] width 167 height 26
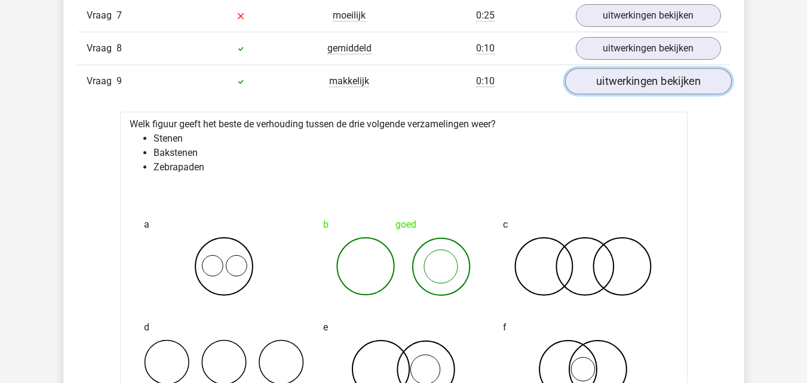
click at [670, 81] on link "uitwerkingen bekijken" at bounding box center [648, 81] width 167 height 26
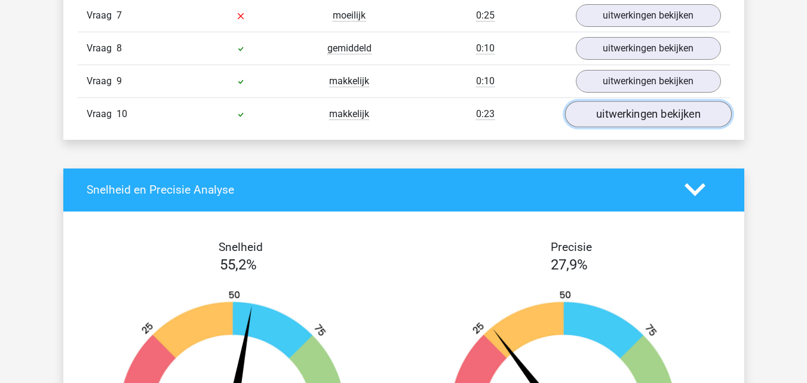
click at [671, 109] on link "uitwerkingen bekijken" at bounding box center [648, 114] width 167 height 26
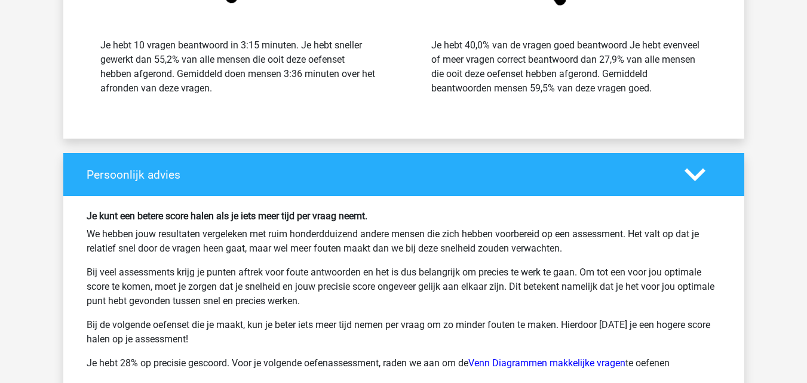
scroll to position [2462, 0]
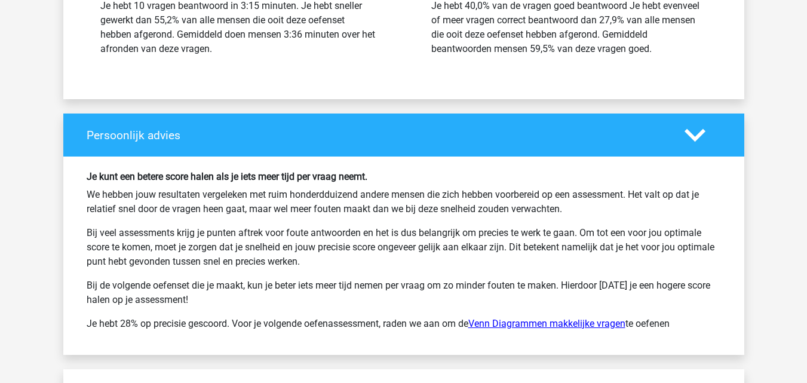
click at [592, 325] on link "Venn Diagrammen makkelijke vragen" at bounding box center [547, 323] width 157 height 11
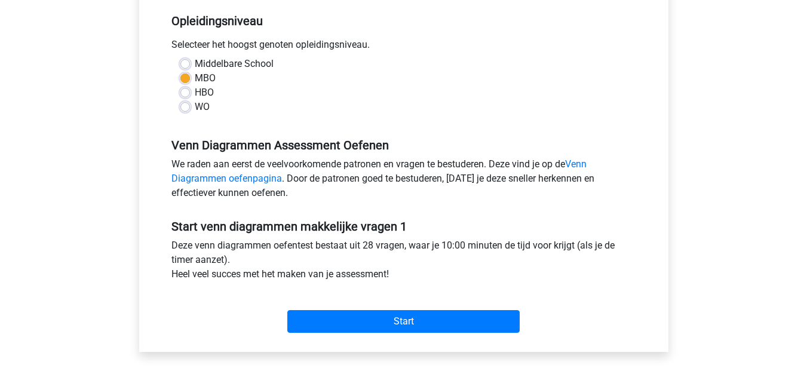
scroll to position [240, 0]
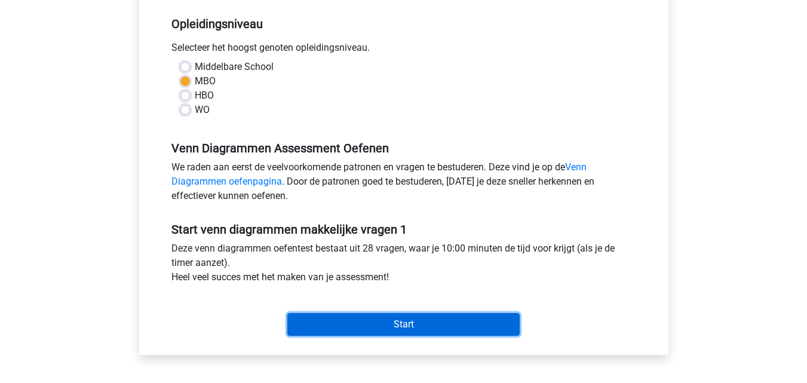
click at [469, 329] on input "Start" at bounding box center [403, 324] width 232 height 23
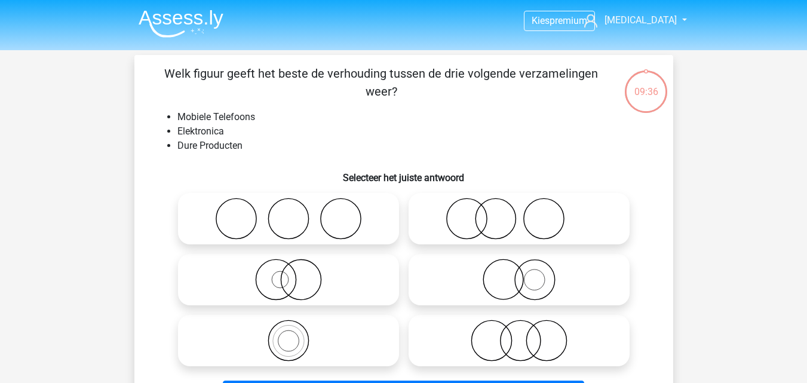
click at [319, 285] on icon at bounding box center [289, 280] width 212 height 42
click at [296, 274] on input "radio" at bounding box center [293, 270] width 8 height 8
radio input "true"
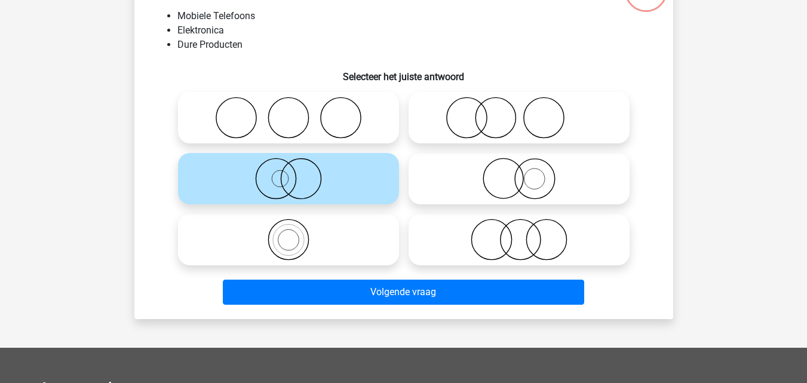
scroll to position [102, 0]
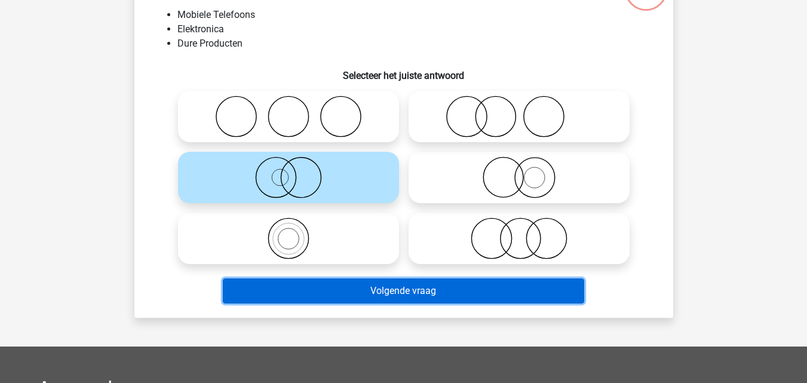
click at [421, 292] on button "Volgende vraag" at bounding box center [404, 291] width 362 height 25
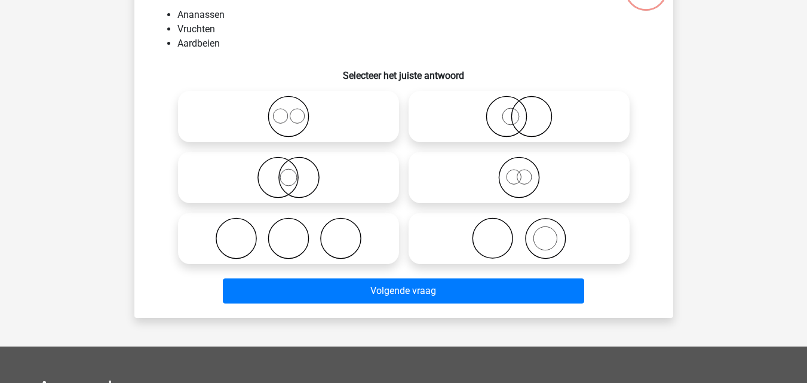
scroll to position [55, 0]
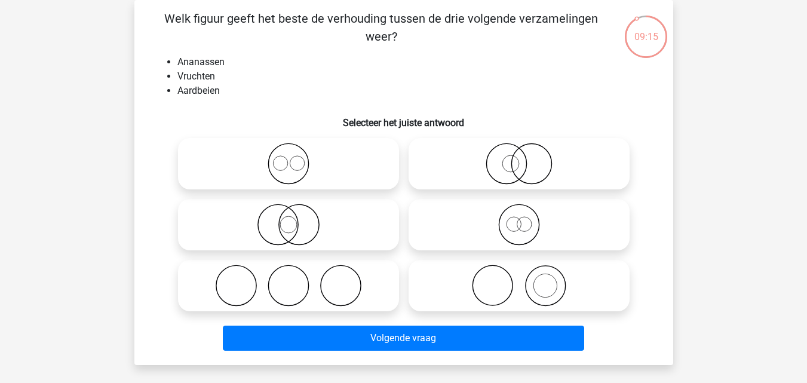
click at [328, 158] on icon at bounding box center [289, 164] width 212 height 42
click at [296, 158] on input "radio" at bounding box center [293, 154] width 8 height 8
radio input "true"
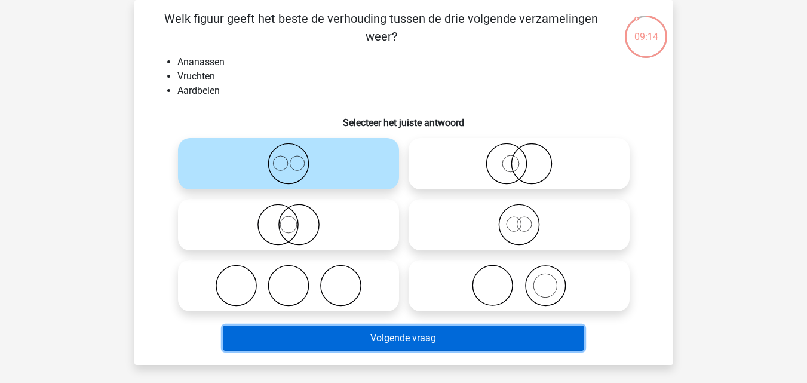
click at [404, 343] on button "Volgende vraag" at bounding box center [404, 338] width 362 height 25
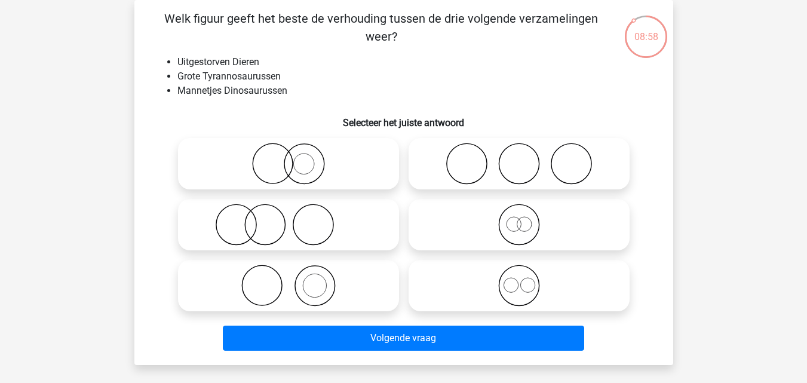
click at [445, 227] on icon at bounding box center [520, 225] width 212 height 42
click at [519, 219] on input "radio" at bounding box center [523, 215] width 8 height 8
radio input "true"
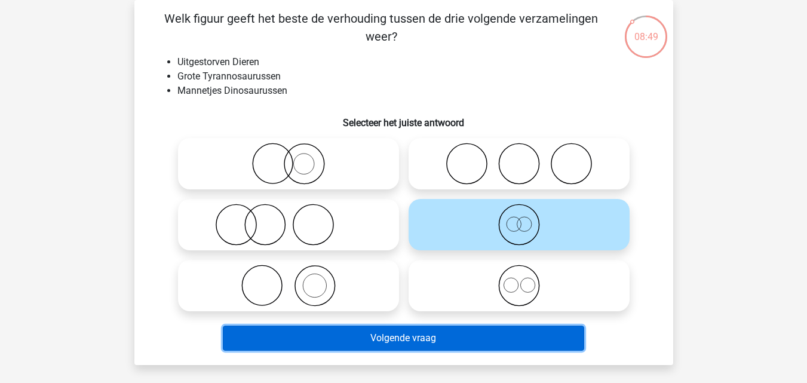
click at [455, 339] on button "Volgende vraag" at bounding box center [404, 338] width 362 height 25
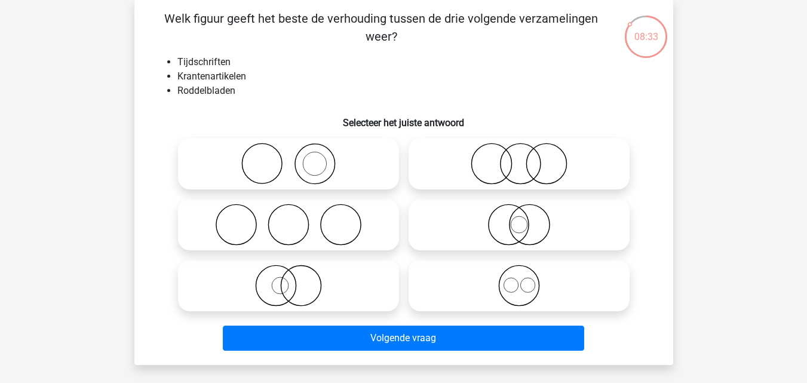
click at [482, 158] on icon at bounding box center [520, 164] width 212 height 42
click at [519, 158] on input "radio" at bounding box center [523, 154] width 8 height 8
radio input "true"
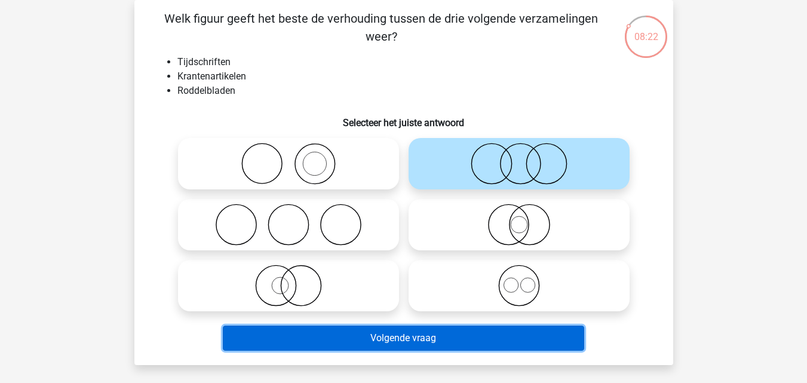
click at [454, 339] on button "Volgende vraag" at bounding box center [404, 338] width 362 height 25
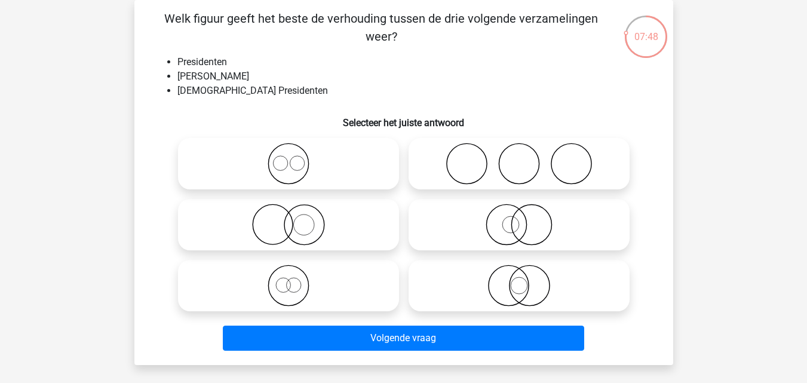
click at [491, 234] on icon at bounding box center [520, 225] width 212 height 42
click at [519, 219] on input "radio" at bounding box center [523, 215] width 8 height 8
radio input "true"
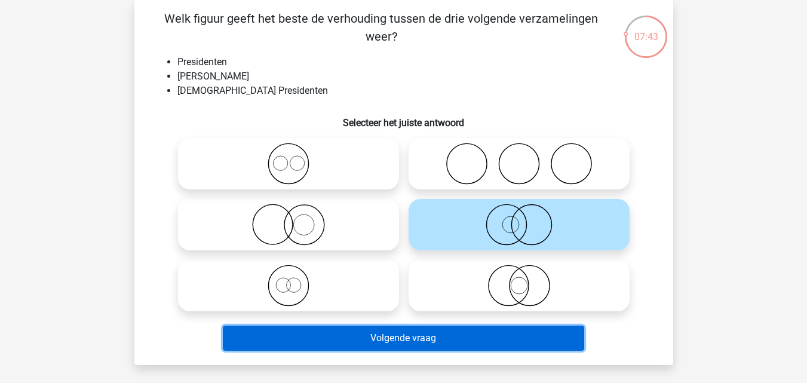
click at [504, 333] on button "Volgende vraag" at bounding box center [404, 338] width 362 height 25
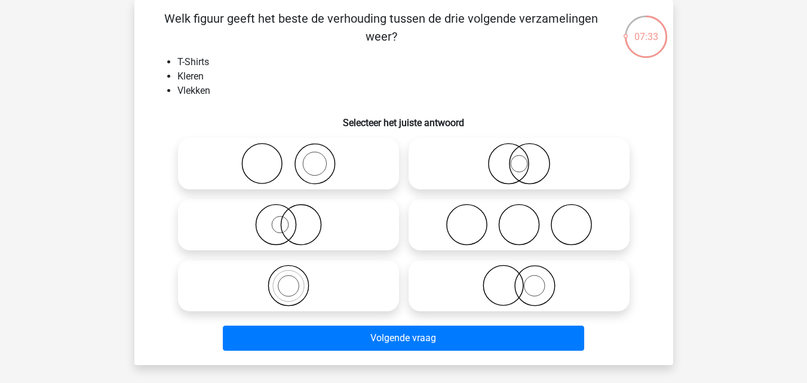
click at [357, 172] on icon at bounding box center [289, 164] width 212 height 42
click at [296, 158] on input "radio" at bounding box center [293, 154] width 8 height 8
radio input "true"
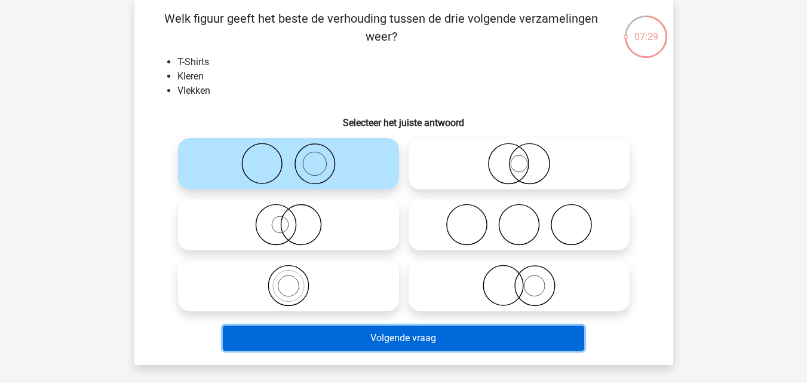
click at [376, 332] on button "Volgende vraag" at bounding box center [404, 338] width 362 height 25
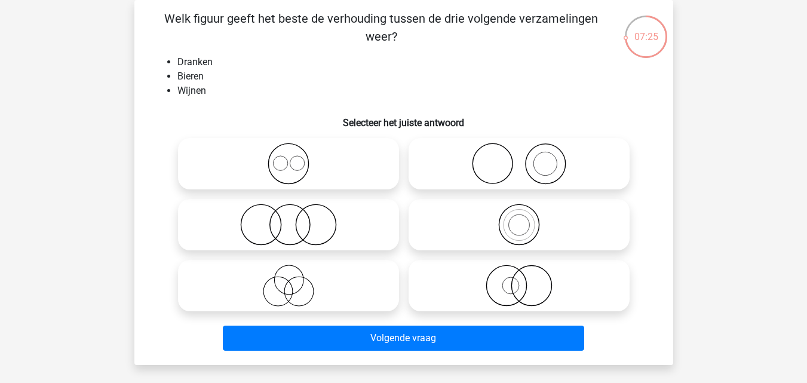
click at [301, 160] on icon at bounding box center [289, 164] width 212 height 42
click at [296, 158] on input "radio" at bounding box center [293, 154] width 8 height 8
radio input "true"
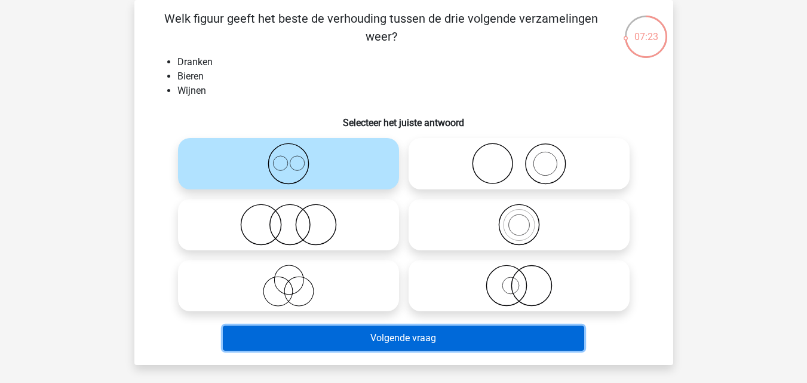
click at [324, 329] on button "Volgende vraag" at bounding box center [404, 338] width 362 height 25
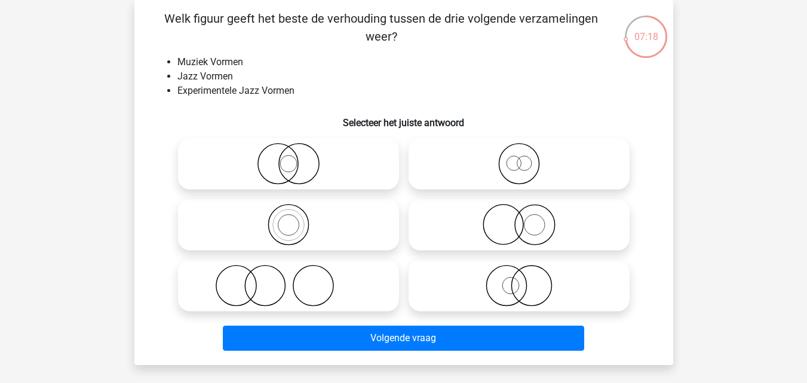
click at [286, 225] on icon at bounding box center [289, 225] width 212 height 42
click at [289, 219] on input "radio" at bounding box center [293, 215] width 8 height 8
radio input "true"
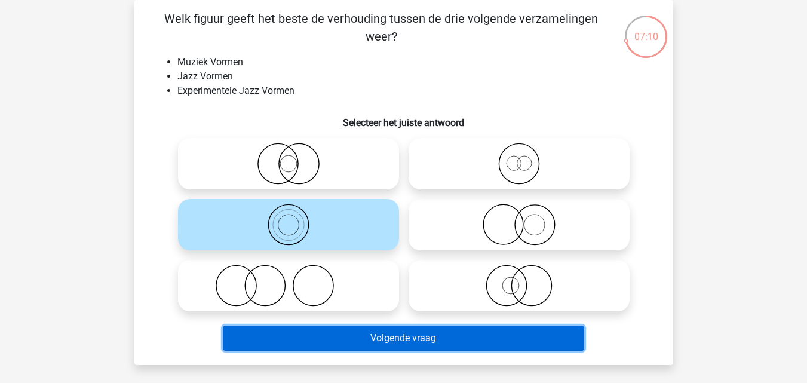
click at [430, 336] on button "Volgende vraag" at bounding box center [404, 338] width 362 height 25
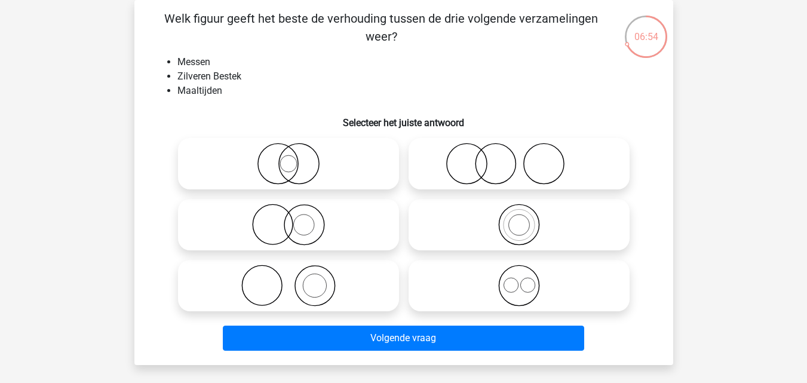
click at [313, 281] on icon at bounding box center [289, 286] width 212 height 42
click at [296, 280] on input "radio" at bounding box center [293, 276] width 8 height 8
radio input "true"
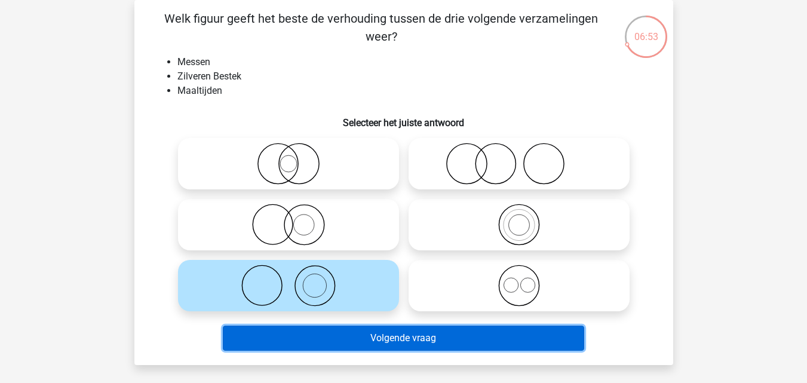
click at [390, 337] on button "Volgende vraag" at bounding box center [404, 338] width 362 height 25
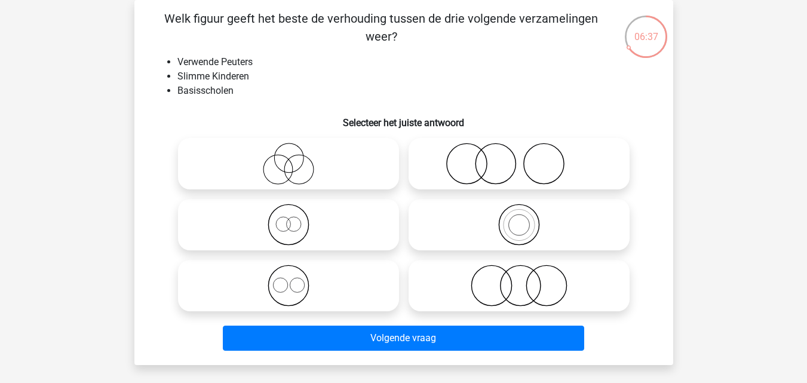
click at [443, 156] on icon at bounding box center [520, 164] width 212 height 42
click at [519, 156] on input "radio" at bounding box center [523, 154] width 8 height 8
radio input "true"
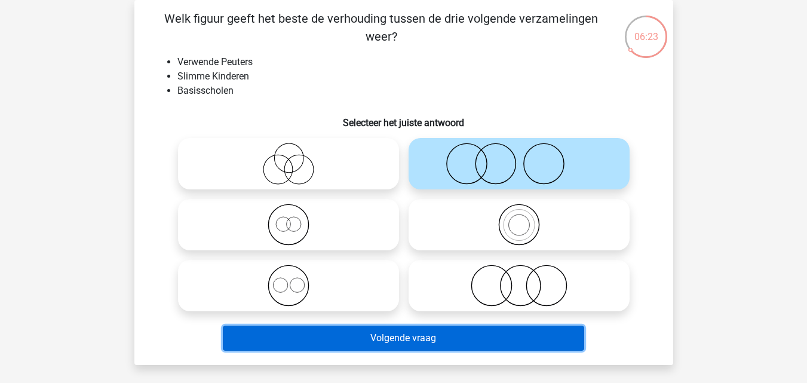
click at [350, 336] on button "Volgende vraag" at bounding box center [404, 338] width 362 height 25
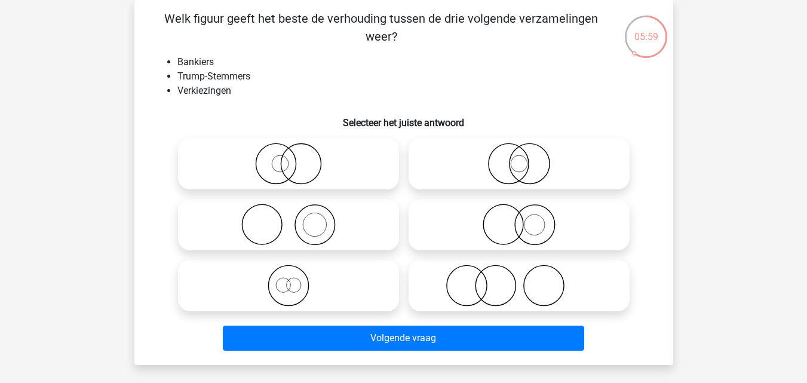
click at [455, 272] on icon at bounding box center [520, 286] width 212 height 42
click at [519, 272] on input "radio" at bounding box center [523, 276] width 8 height 8
radio input "true"
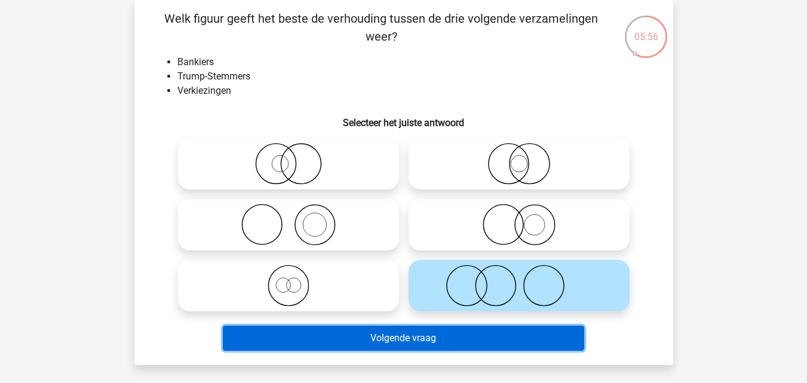
click at [460, 348] on button "Volgende vraag" at bounding box center [404, 338] width 362 height 25
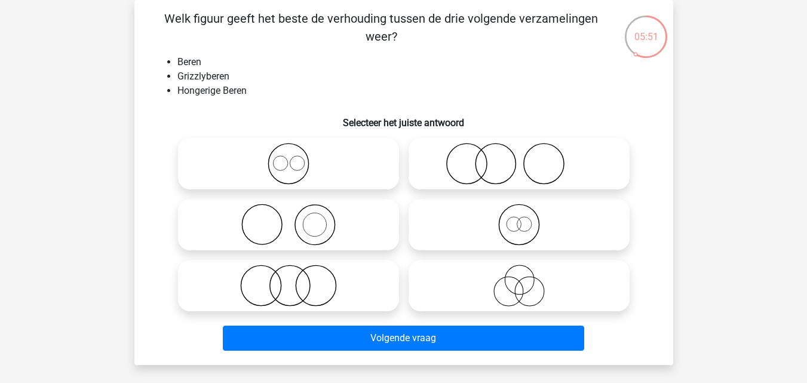
click at [464, 225] on icon at bounding box center [520, 225] width 212 height 42
click at [519, 219] on input "radio" at bounding box center [523, 215] width 8 height 8
radio input "true"
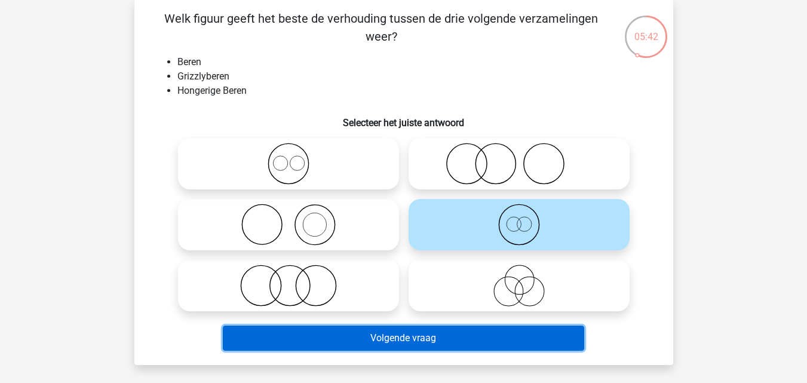
click at [464, 334] on button "Volgende vraag" at bounding box center [404, 338] width 362 height 25
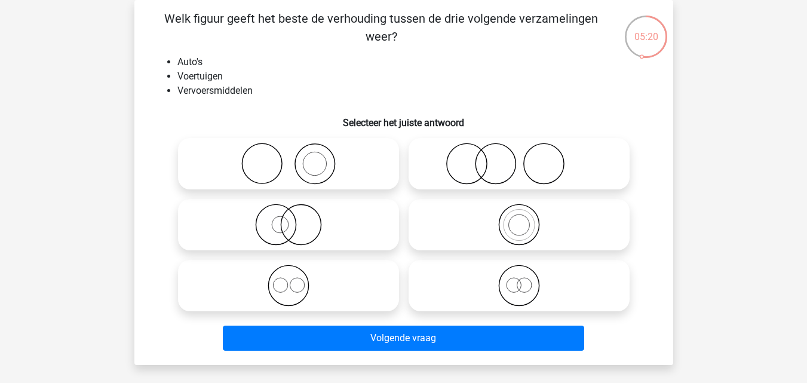
click at [440, 289] on icon at bounding box center [520, 286] width 212 height 42
click at [519, 280] on input "radio" at bounding box center [523, 276] width 8 height 8
radio input "true"
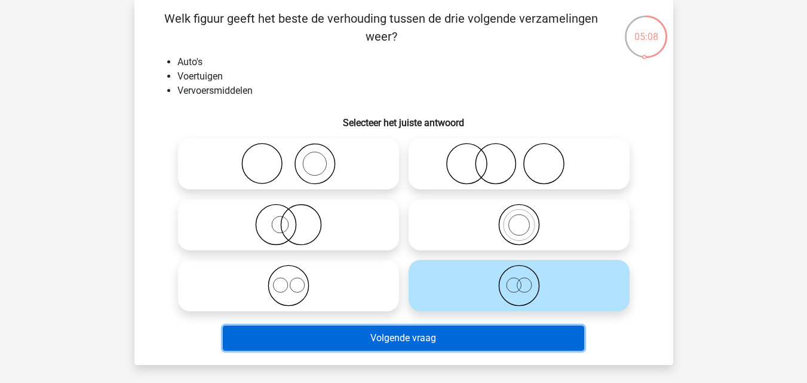
click at [430, 332] on button "Volgende vraag" at bounding box center [404, 338] width 362 height 25
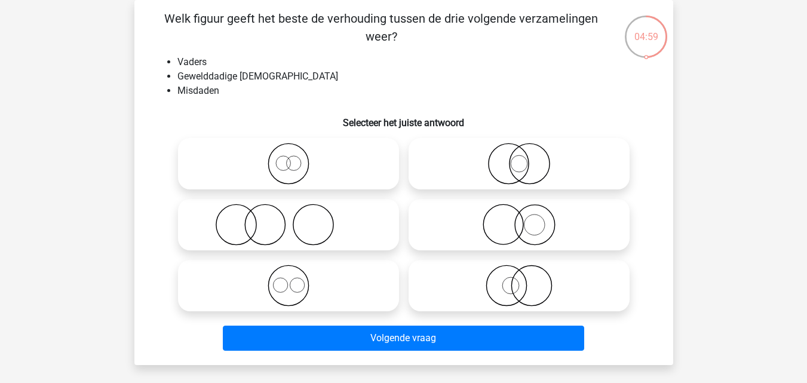
click at [331, 216] on circle at bounding box center [313, 225] width 40 height 40
click at [296, 216] on input "radio" at bounding box center [293, 215] width 8 height 8
radio input "true"
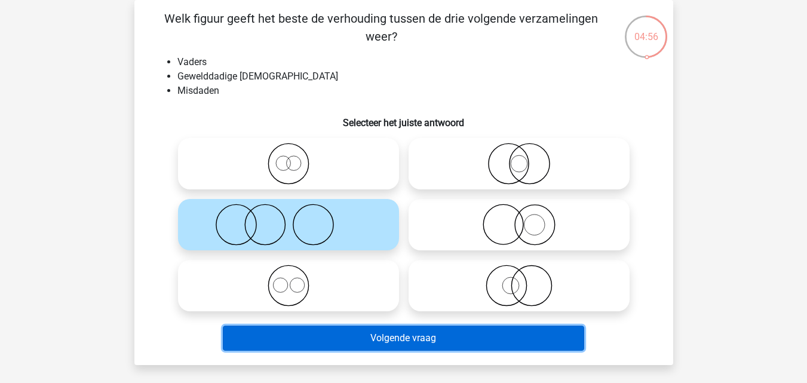
click at [351, 338] on button "Volgende vraag" at bounding box center [404, 338] width 362 height 25
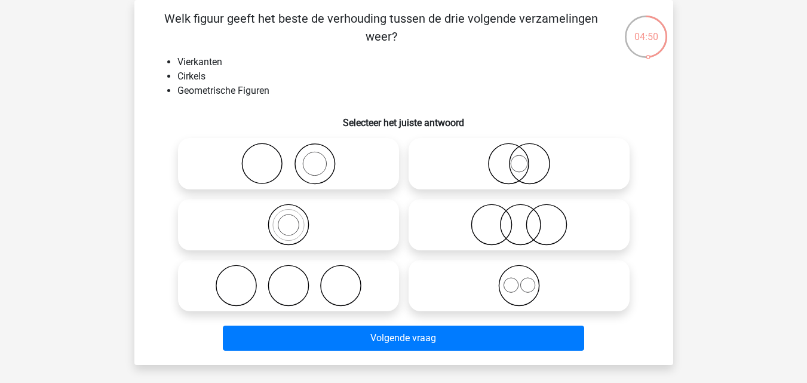
click at [277, 289] on icon at bounding box center [289, 286] width 212 height 42
click at [289, 280] on input "radio" at bounding box center [293, 276] width 8 height 8
radio input "true"
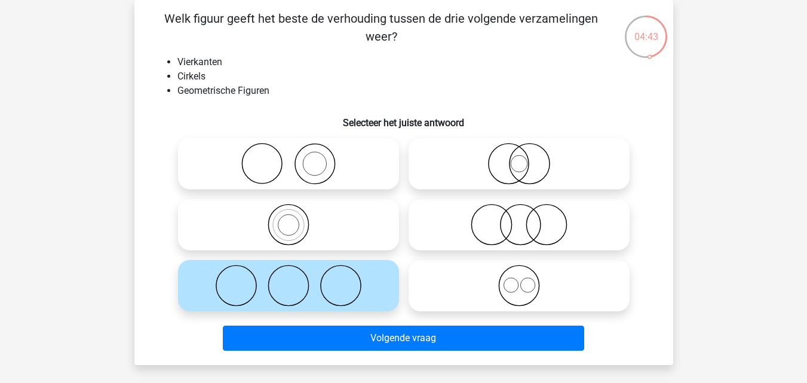
click at [497, 288] on icon at bounding box center [520, 286] width 212 height 42
click at [519, 280] on input "radio" at bounding box center [523, 276] width 8 height 8
radio input "true"
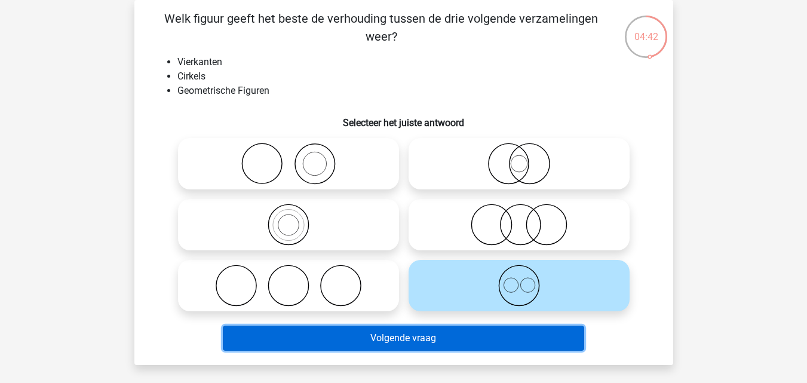
click at [460, 342] on button "Volgende vraag" at bounding box center [404, 338] width 362 height 25
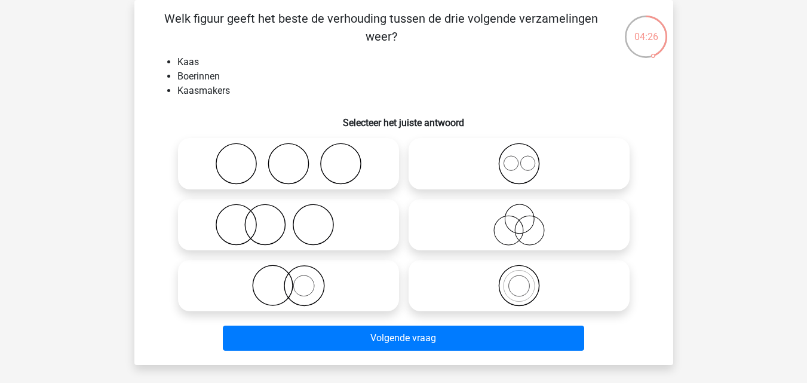
click at [302, 287] on icon at bounding box center [289, 286] width 212 height 42
click at [296, 280] on input "radio" at bounding box center [293, 276] width 8 height 8
radio input "true"
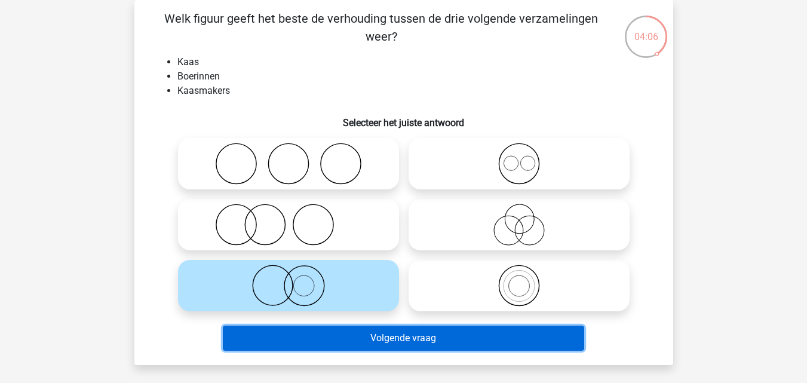
click at [313, 336] on button "Volgende vraag" at bounding box center [404, 338] width 362 height 25
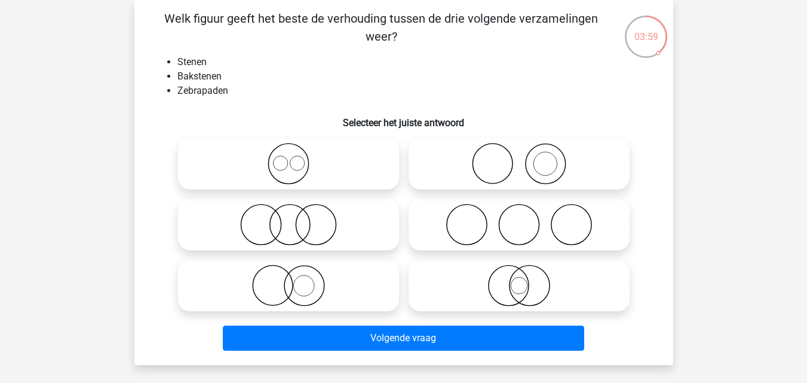
click at [481, 146] on icon at bounding box center [520, 164] width 212 height 42
click at [519, 150] on input "radio" at bounding box center [523, 154] width 8 height 8
radio input "true"
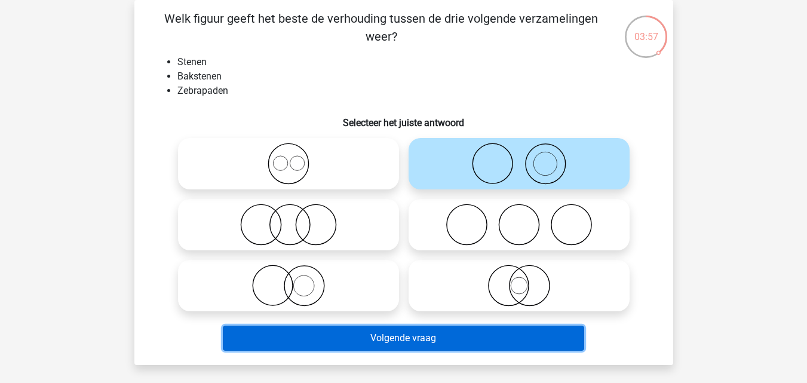
click at [469, 332] on button "Volgende vraag" at bounding box center [404, 338] width 362 height 25
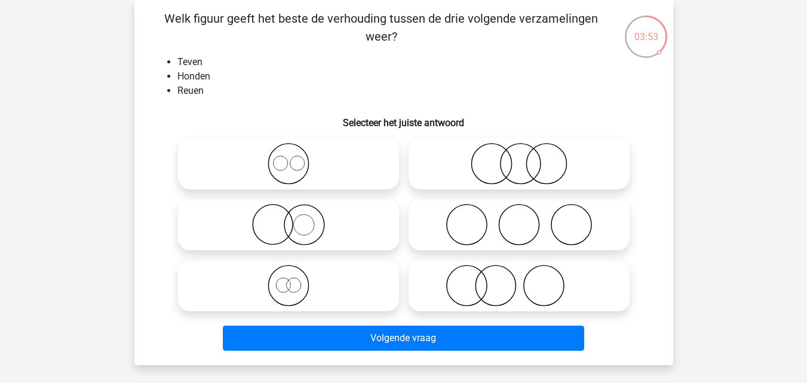
click at [375, 151] on icon at bounding box center [289, 164] width 212 height 42
click at [296, 151] on input "radio" at bounding box center [293, 154] width 8 height 8
radio input "true"
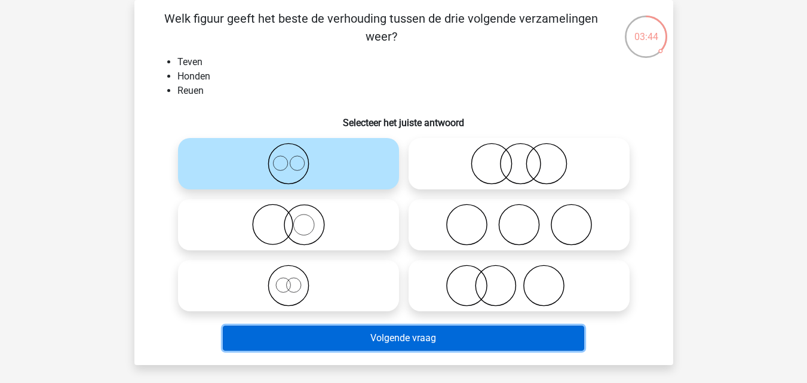
click at [382, 331] on button "Volgende vraag" at bounding box center [404, 338] width 362 height 25
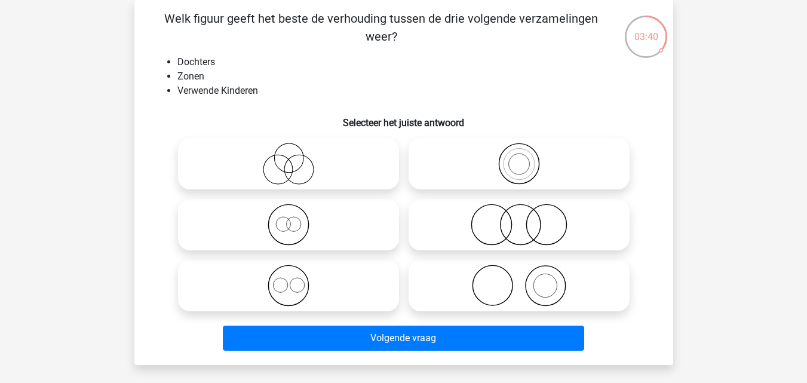
click at [485, 222] on icon at bounding box center [520, 225] width 212 height 42
click at [519, 219] on input "radio" at bounding box center [523, 215] width 8 height 8
radio input "true"
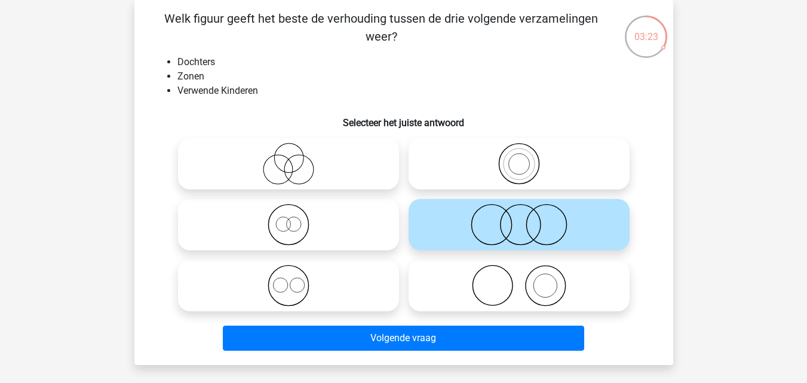
click at [382, 276] on icon at bounding box center [289, 286] width 212 height 42
click at [296, 276] on input "radio" at bounding box center [293, 276] width 8 height 8
radio input "true"
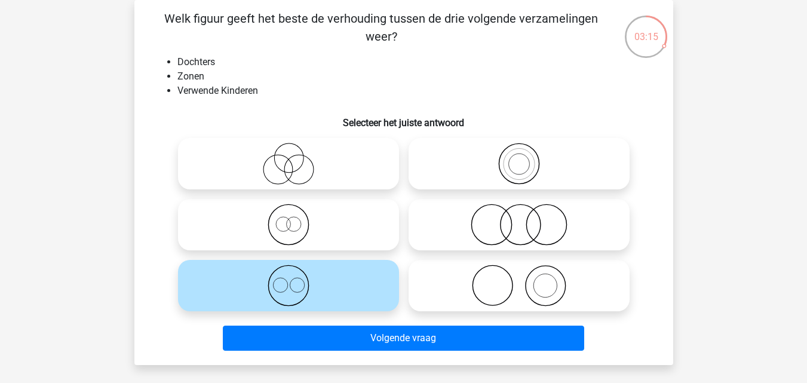
click at [540, 227] on circle at bounding box center [520, 225] width 40 height 40
click at [527, 219] on input "radio" at bounding box center [523, 215] width 8 height 8
radio input "true"
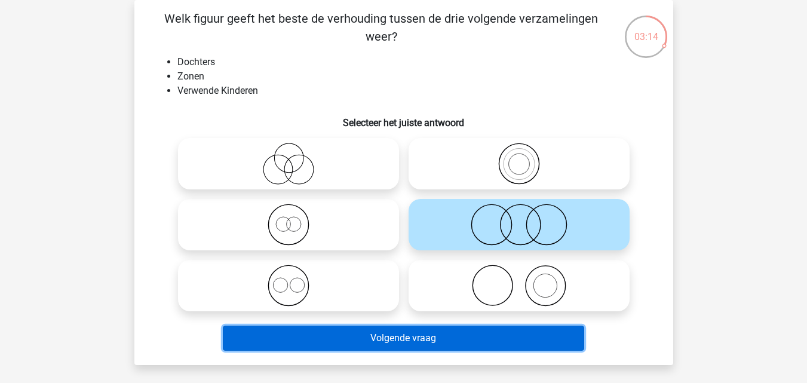
click at [461, 336] on button "Volgende vraag" at bounding box center [404, 338] width 362 height 25
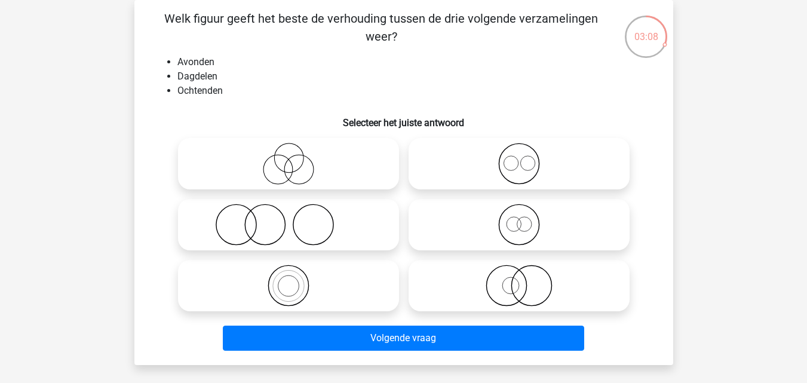
click at [459, 168] on icon at bounding box center [520, 164] width 212 height 42
click at [519, 158] on input "radio" at bounding box center [523, 154] width 8 height 8
radio input "true"
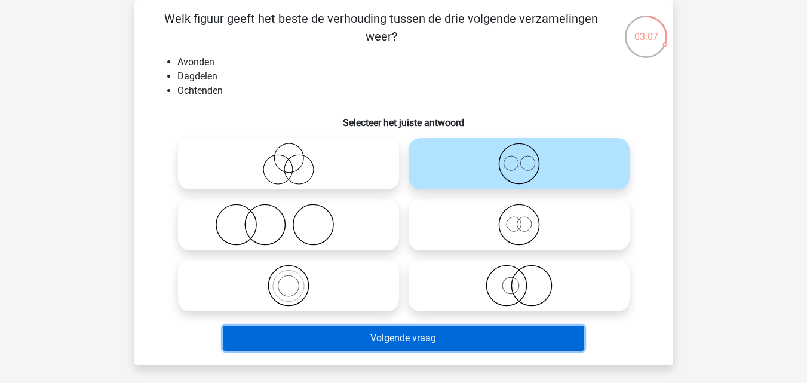
click at [485, 341] on button "Volgende vraag" at bounding box center [404, 338] width 362 height 25
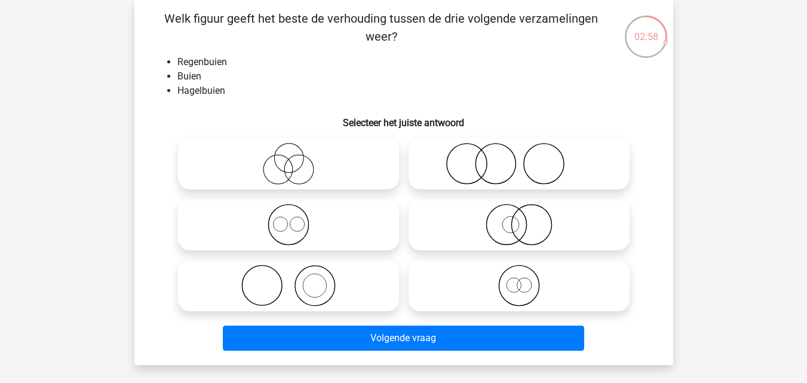
click at [288, 224] on icon at bounding box center [289, 225] width 212 height 42
click at [289, 219] on input "radio" at bounding box center [293, 215] width 8 height 8
radio input "true"
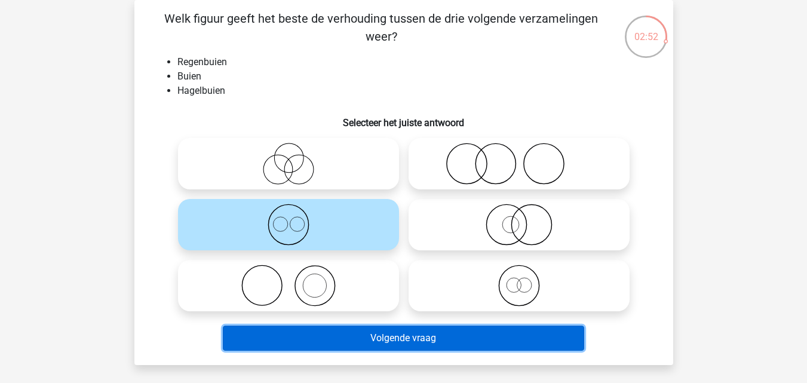
click at [325, 350] on button "Volgende vraag" at bounding box center [404, 338] width 362 height 25
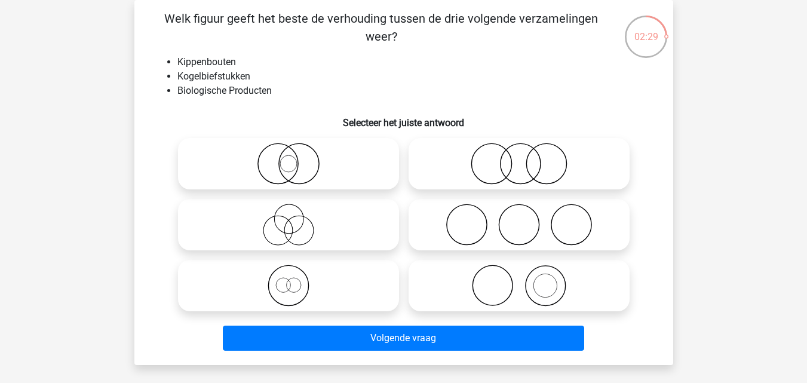
click at [276, 167] on icon at bounding box center [289, 164] width 212 height 42
click at [289, 158] on input "radio" at bounding box center [293, 154] width 8 height 8
radio input "true"
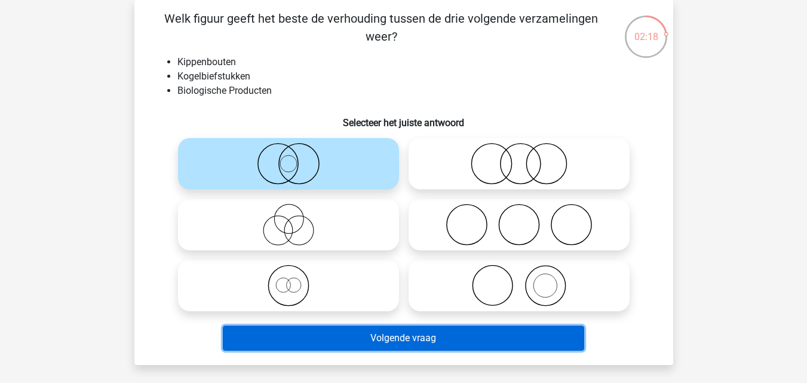
click at [439, 350] on button "Volgende vraag" at bounding box center [404, 338] width 362 height 25
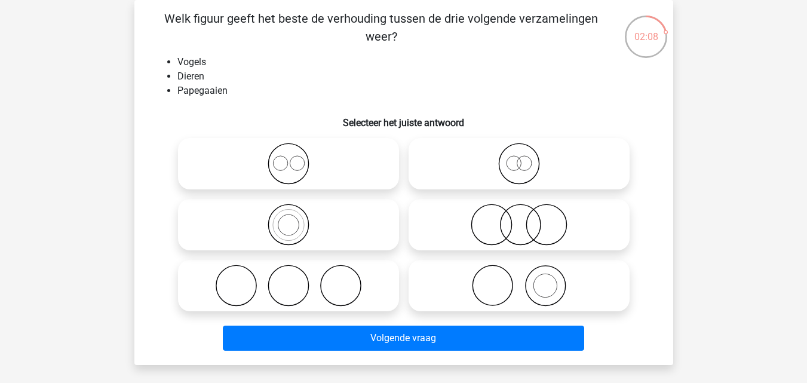
click at [253, 217] on icon at bounding box center [289, 225] width 212 height 42
click at [289, 217] on input "radio" at bounding box center [293, 215] width 8 height 8
radio input "true"
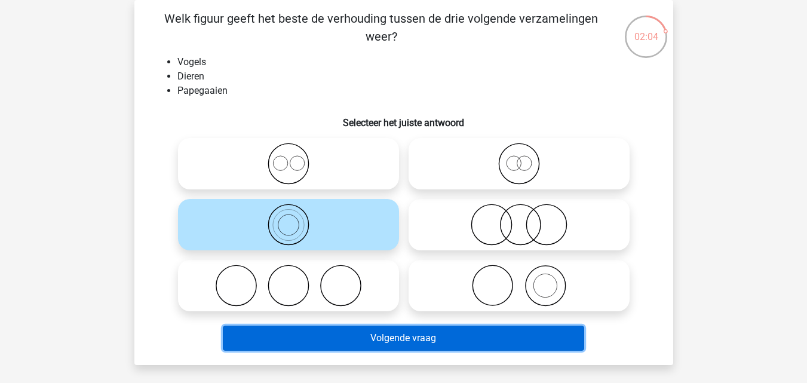
click at [290, 338] on button "Volgende vraag" at bounding box center [404, 338] width 362 height 25
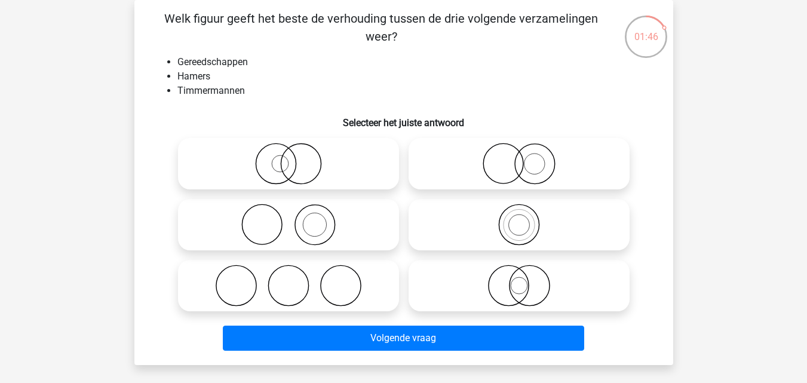
click at [302, 163] on icon at bounding box center [289, 164] width 212 height 42
click at [296, 158] on input "radio" at bounding box center [293, 154] width 8 height 8
radio input "true"
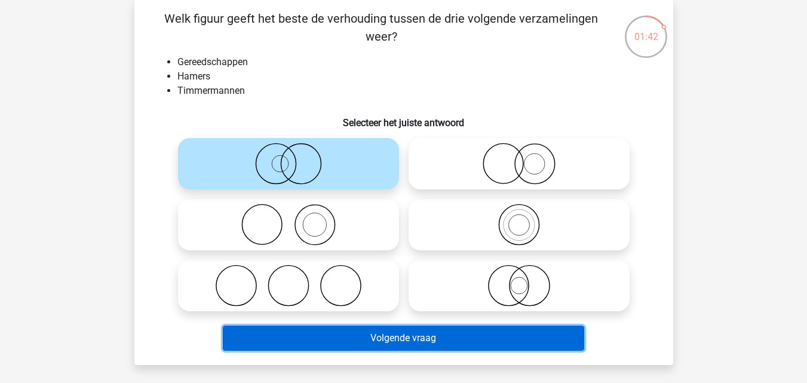
click at [320, 342] on button "Volgende vraag" at bounding box center [404, 338] width 362 height 25
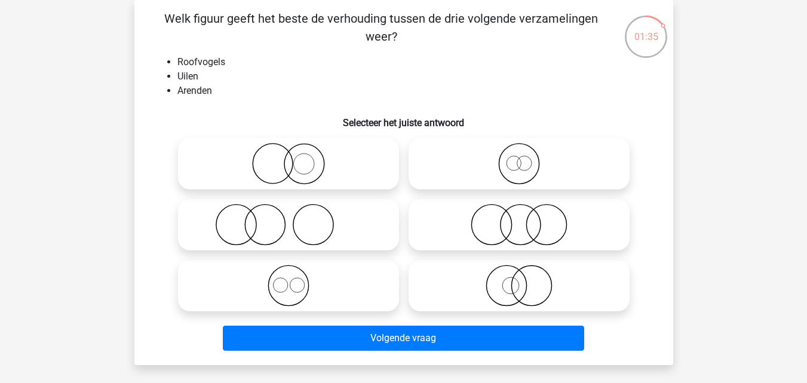
click at [292, 294] on icon at bounding box center [289, 286] width 212 height 42
click at [292, 280] on input "radio" at bounding box center [293, 276] width 8 height 8
radio input "true"
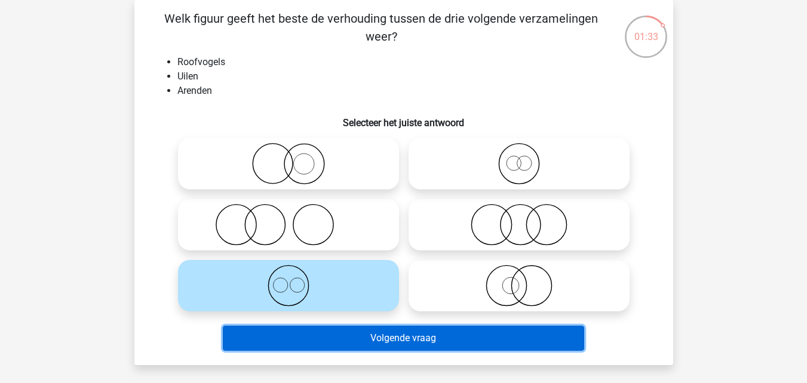
click at [296, 340] on button "Volgende vraag" at bounding box center [404, 338] width 362 height 25
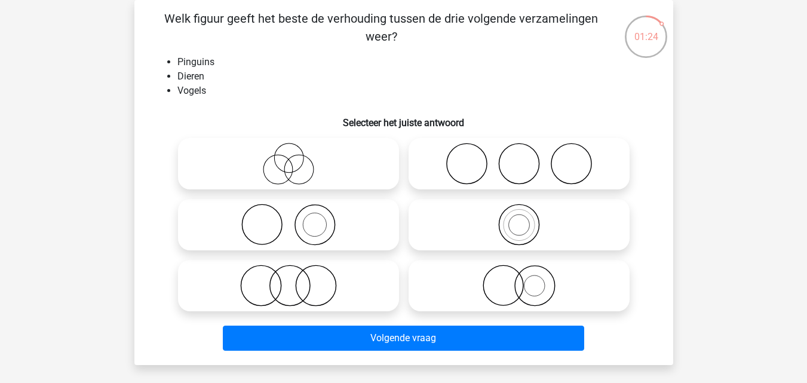
click at [437, 212] on icon at bounding box center [520, 225] width 212 height 42
click at [519, 212] on input "radio" at bounding box center [523, 215] width 8 height 8
radio input "true"
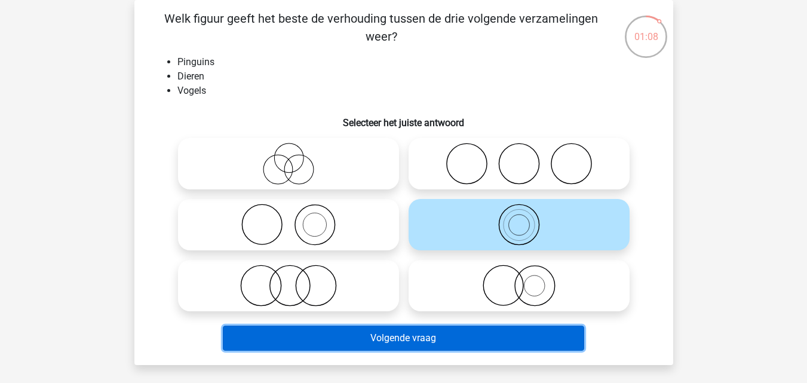
click at [418, 341] on button "Volgende vraag" at bounding box center [404, 338] width 362 height 25
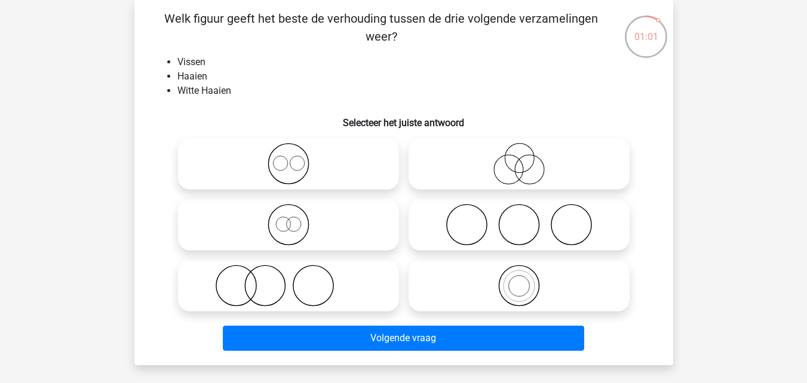
click at [354, 283] on icon at bounding box center [289, 286] width 212 height 42
click at [296, 280] on input "radio" at bounding box center [293, 276] width 8 height 8
radio input "true"
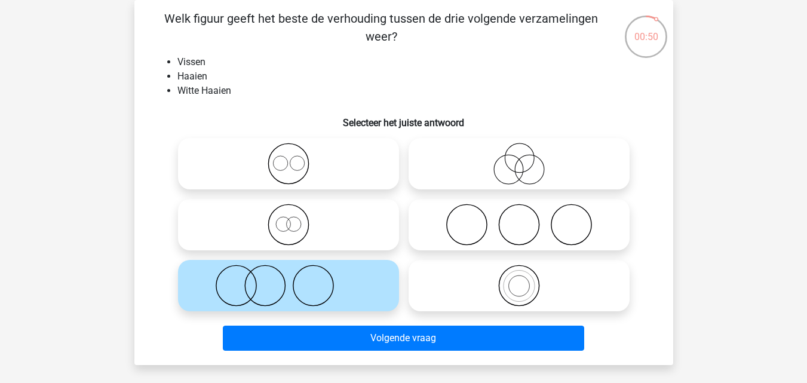
click at [305, 176] on icon at bounding box center [289, 164] width 212 height 42
click at [296, 158] on input "radio" at bounding box center [293, 154] width 8 height 8
radio input "true"
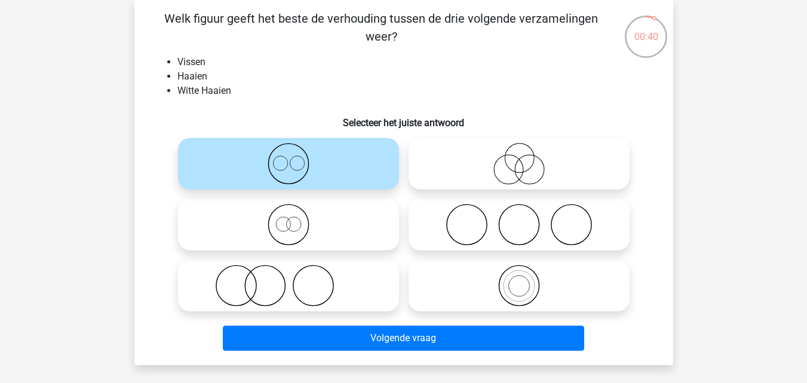
click at [394, 296] on icon at bounding box center [289, 286] width 212 height 42
click at [296, 280] on input "radio" at bounding box center [293, 276] width 8 height 8
radio input "true"
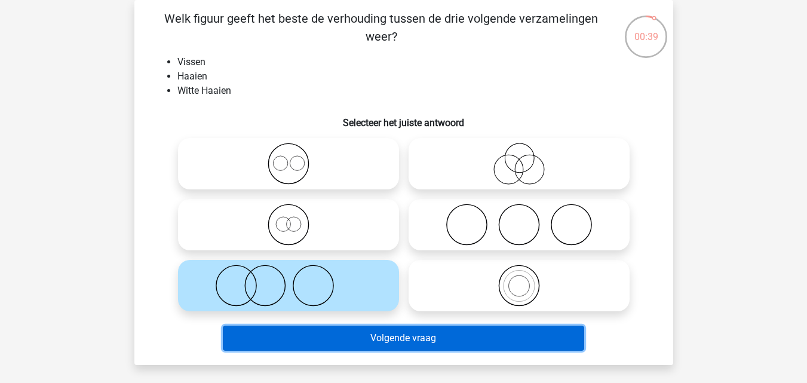
click at [417, 333] on button "Volgende vraag" at bounding box center [404, 338] width 362 height 25
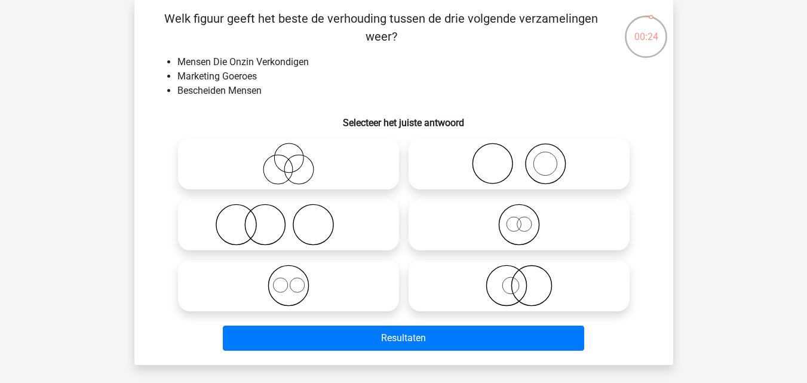
click at [350, 292] on icon at bounding box center [289, 286] width 212 height 42
click at [296, 280] on input "radio" at bounding box center [293, 276] width 8 height 8
radio input "true"
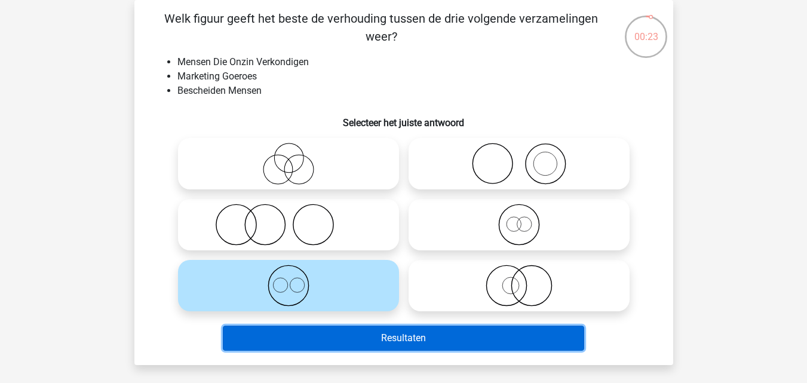
click at [359, 330] on button "Resultaten" at bounding box center [404, 338] width 362 height 25
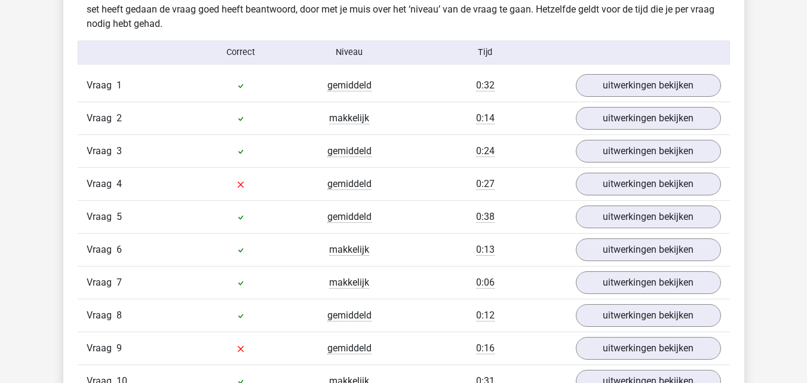
scroll to position [983, 0]
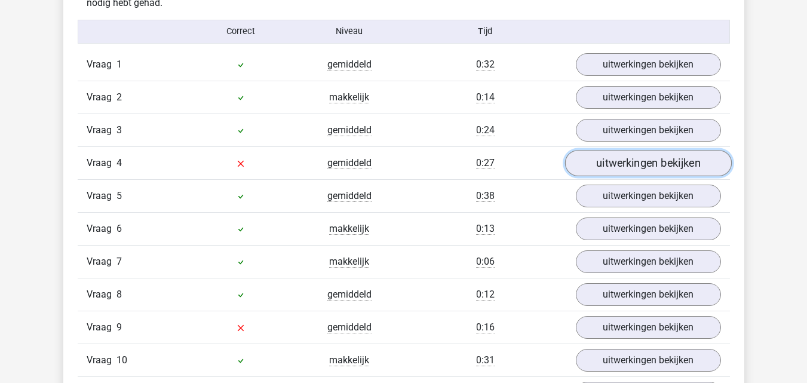
click at [699, 158] on link "uitwerkingen bekijken" at bounding box center [648, 163] width 167 height 26
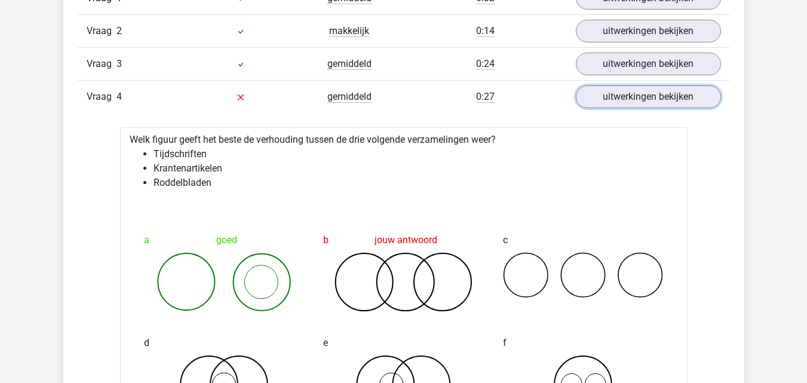
scroll to position [1055, 0]
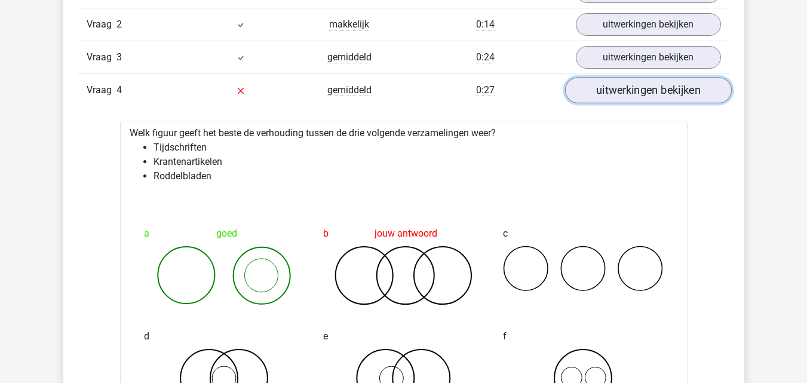
click at [683, 99] on link "uitwerkingen bekijken" at bounding box center [648, 90] width 167 height 26
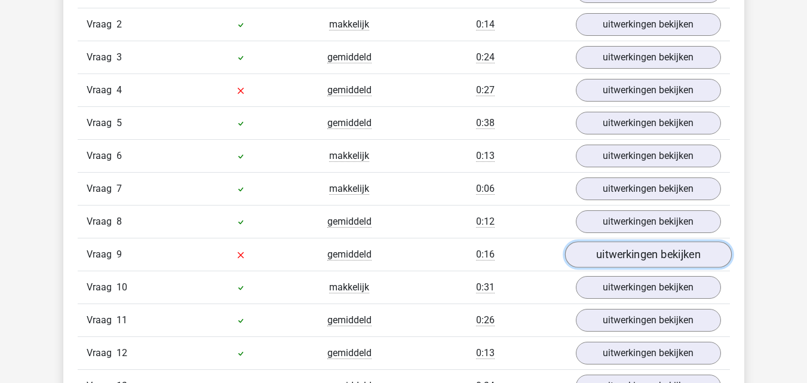
click at [656, 250] on link "uitwerkingen bekijken" at bounding box center [648, 254] width 167 height 26
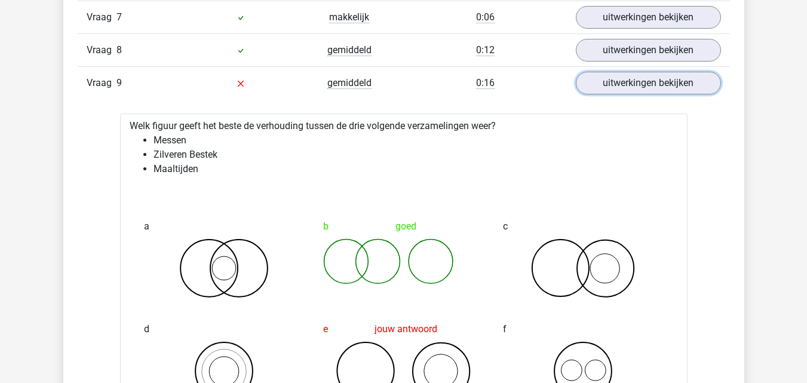
scroll to position [1207, 0]
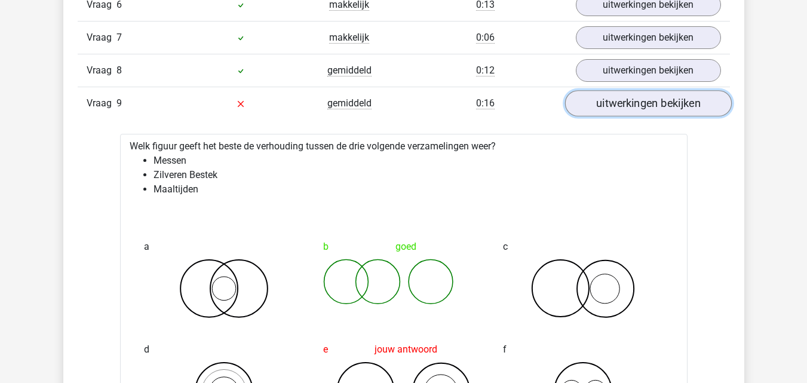
click at [708, 100] on link "uitwerkingen bekijken" at bounding box center [648, 103] width 167 height 26
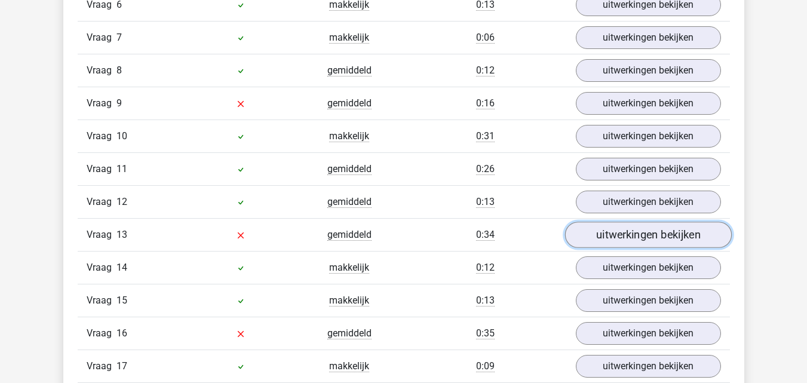
click at [663, 232] on link "uitwerkingen bekijken" at bounding box center [648, 235] width 167 height 26
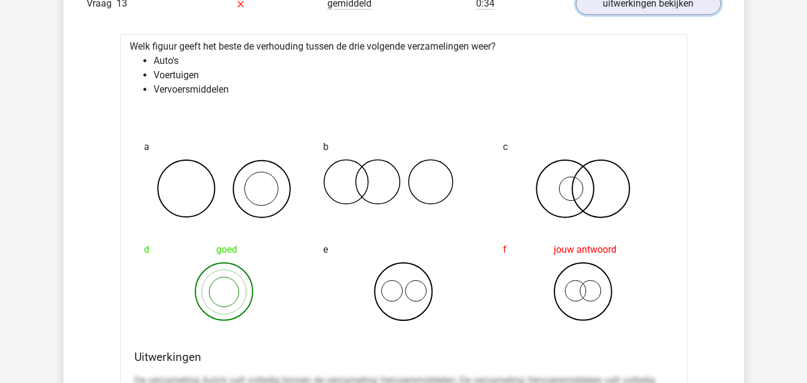
scroll to position [1445, 0]
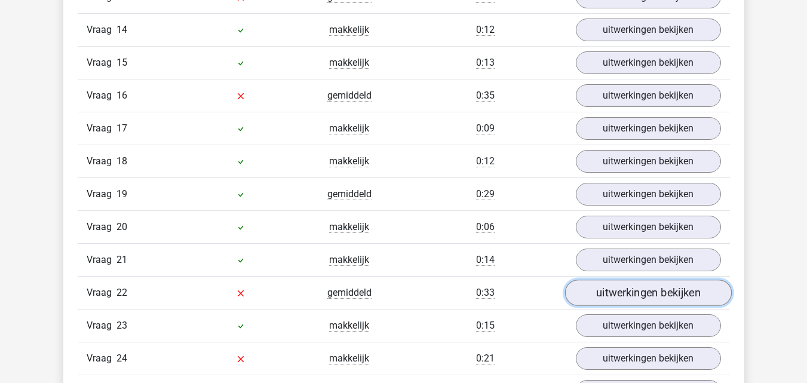
click at [641, 294] on link "uitwerkingen bekijken" at bounding box center [648, 293] width 167 height 26
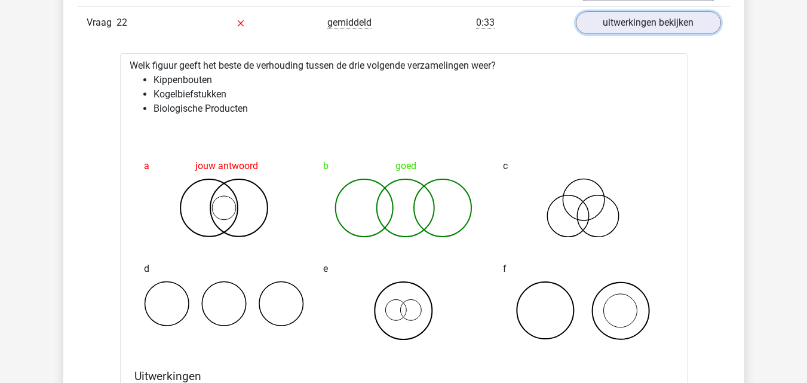
scroll to position [1682, 0]
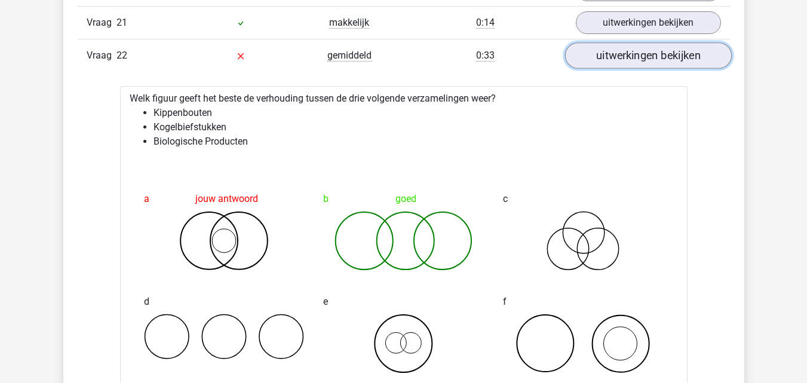
click at [648, 60] on link "uitwerkingen bekijken" at bounding box center [648, 55] width 167 height 26
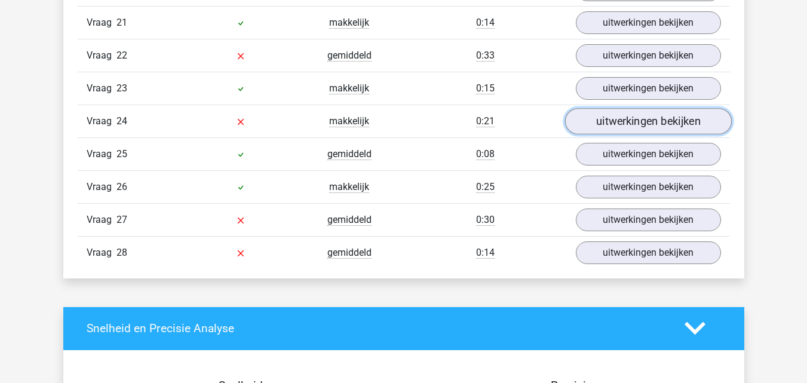
click at [642, 119] on link "uitwerkingen bekijken" at bounding box center [648, 121] width 167 height 26
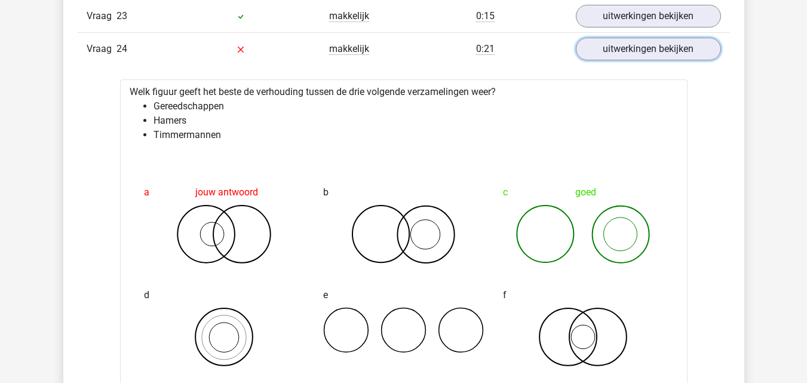
scroll to position [1788, 0]
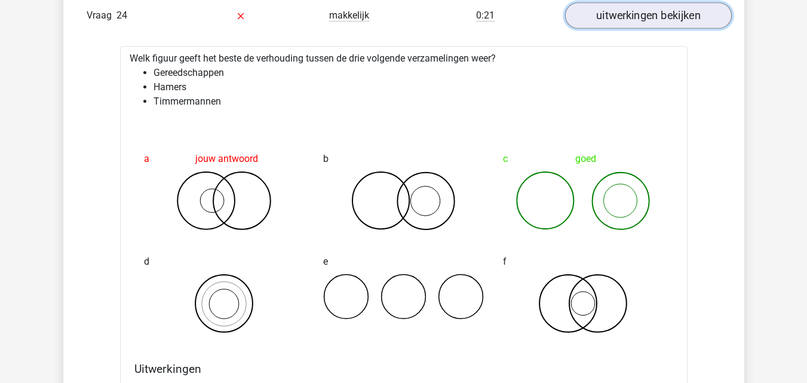
click at [594, 16] on link "uitwerkingen bekijken" at bounding box center [648, 15] width 167 height 26
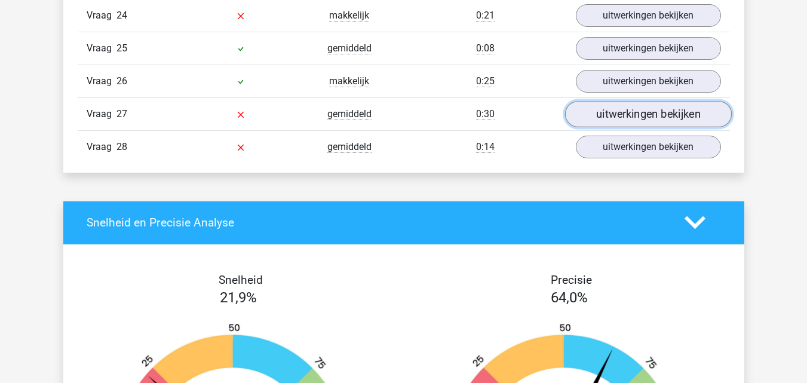
click at [599, 105] on link "uitwerkingen bekijken" at bounding box center [648, 114] width 167 height 26
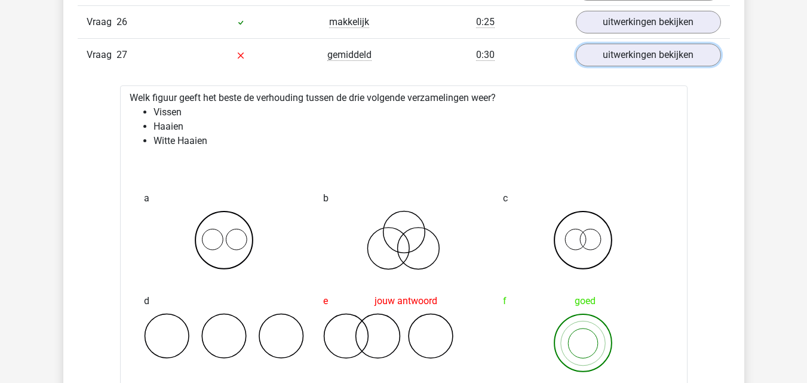
scroll to position [1880, 0]
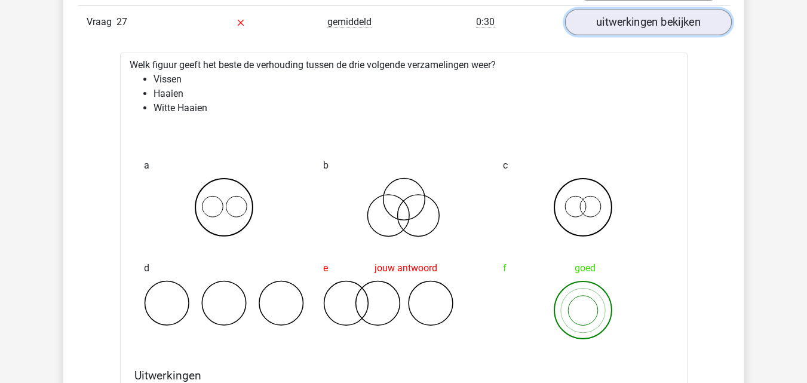
click at [639, 24] on link "uitwerkingen bekijken" at bounding box center [648, 22] width 167 height 26
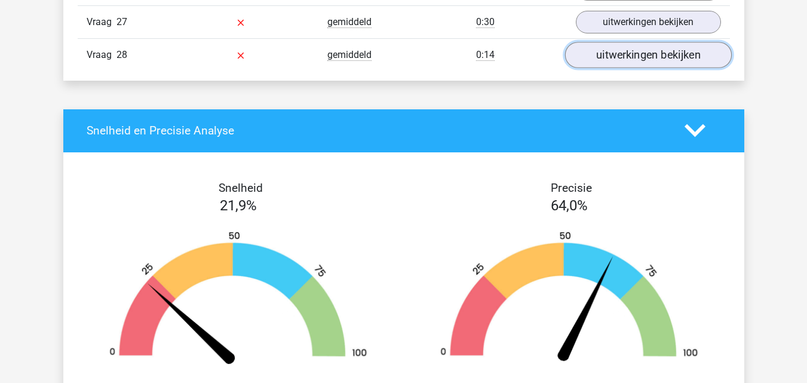
click at [638, 59] on link "uitwerkingen bekijken" at bounding box center [648, 55] width 167 height 26
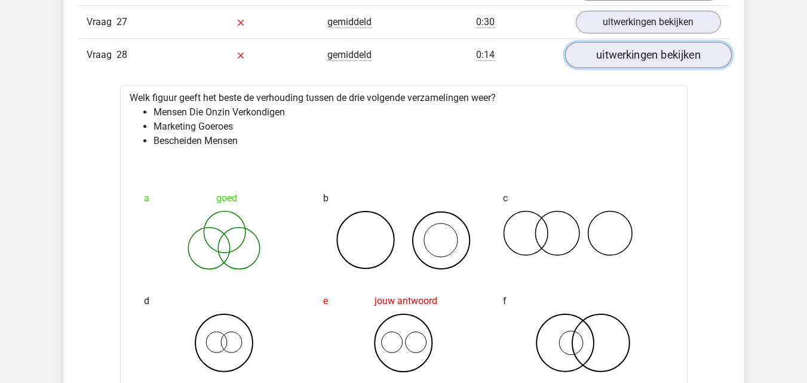
click at [631, 63] on link "uitwerkingen bekijken" at bounding box center [648, 55] width 167 height 26
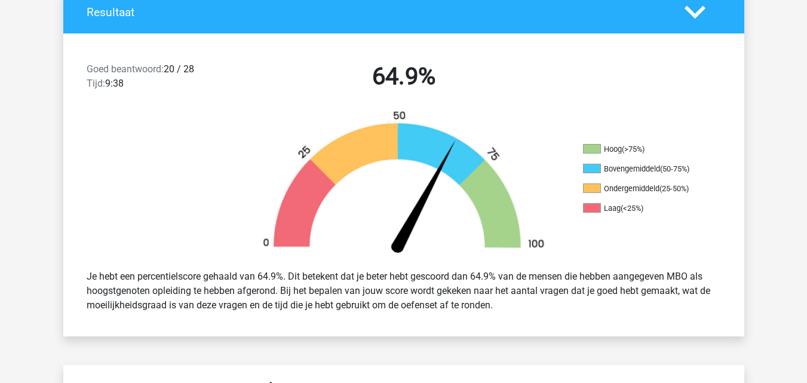
scroll to position [255, 0]
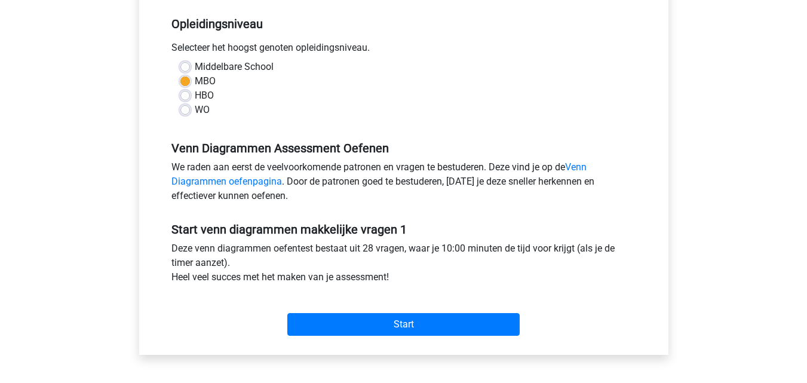
scroll to position [240, 0]
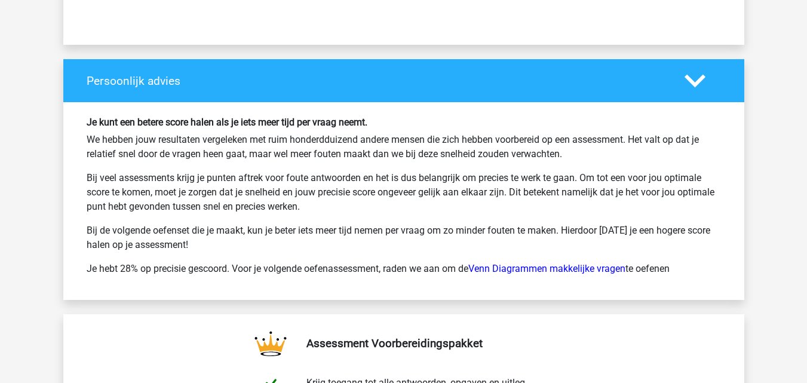
scroll to position [1749, 0]
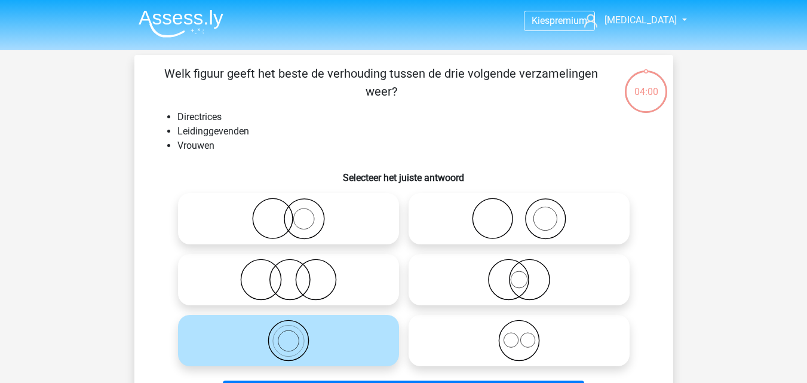
scroll to position [55, 0]
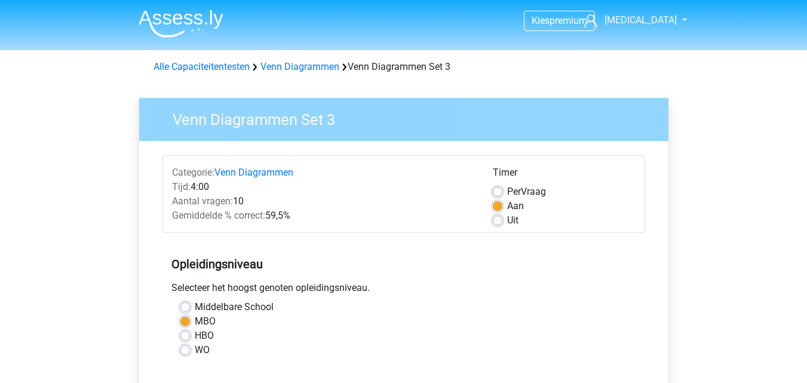
scroll to position [335, 0]
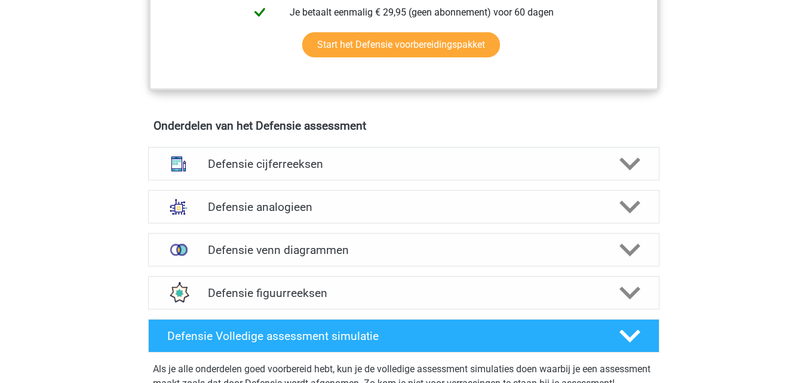
scroll to position [790, 0]
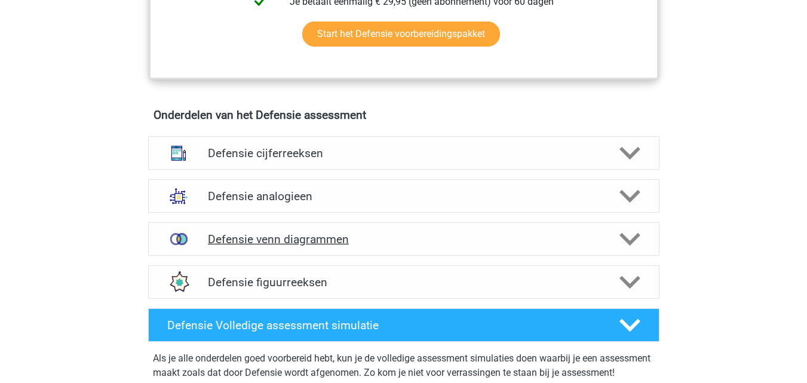
click at [613, 245] on div at bounding box center [628, 239] width 41 height 21
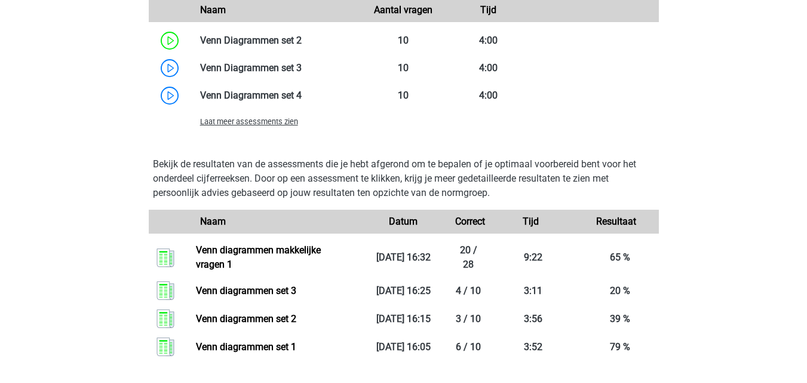
scroll to position [1250, 0]
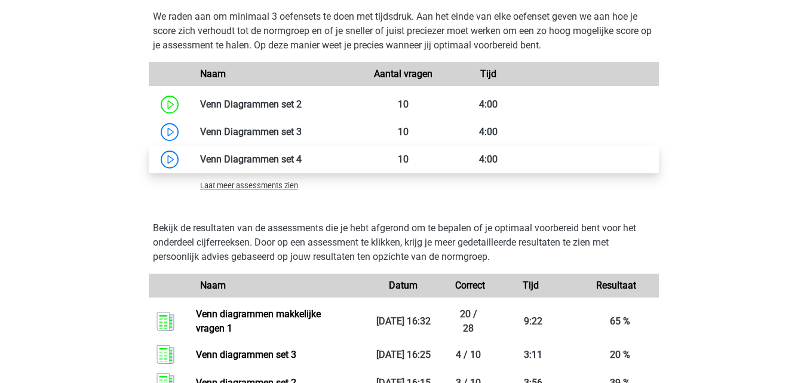
click at [302, 161] on link at bounding box center [302, 159] width 0 height 11
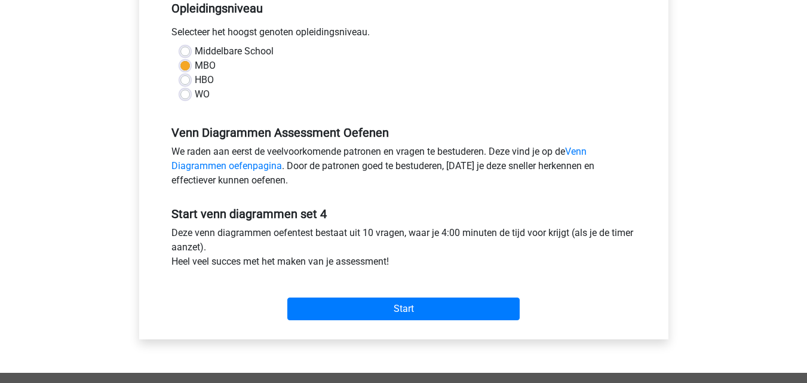
scroll to position [261, 0]
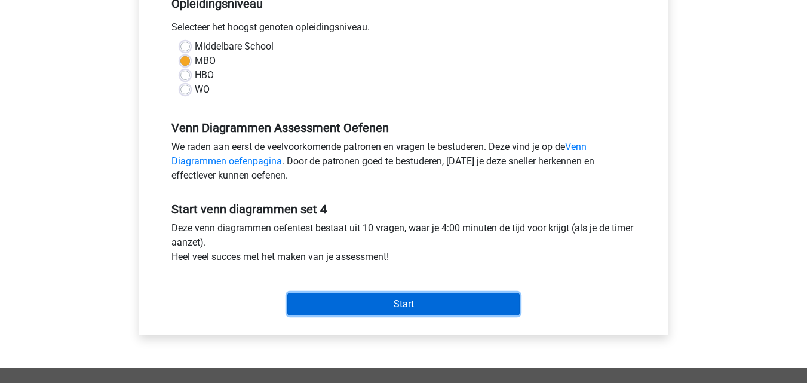
click at [491, 298] on input "Start" at bounding box center [403, 304] width 232 height 23
click at [331, 297] on input "Start" at bounding box center [403, 304] width 232 height 23
click at [323, 309] on input "Start" at bounding box center [403, 304] width 232 height 23
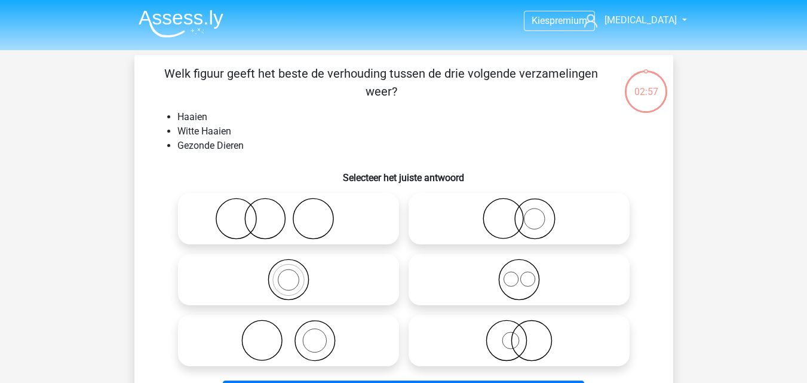
click at [489, 346] on icon at bounding box center [520, 341] width 212 height 42
click at [519, 335] on input "radio" at bounding box center [523, 331] width 8 height 8
radio input "true"
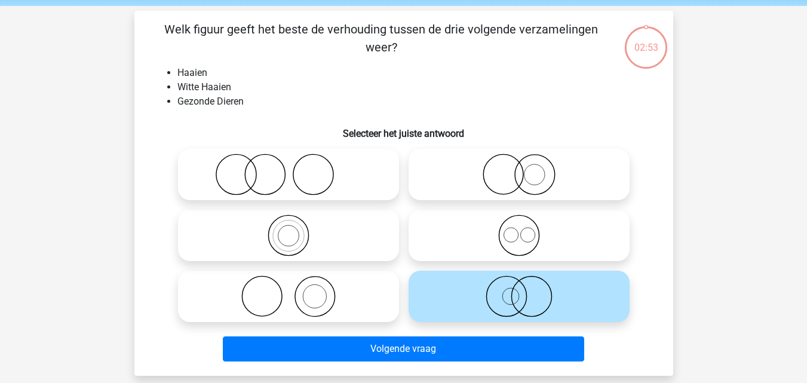
scroll to position [48, 0]
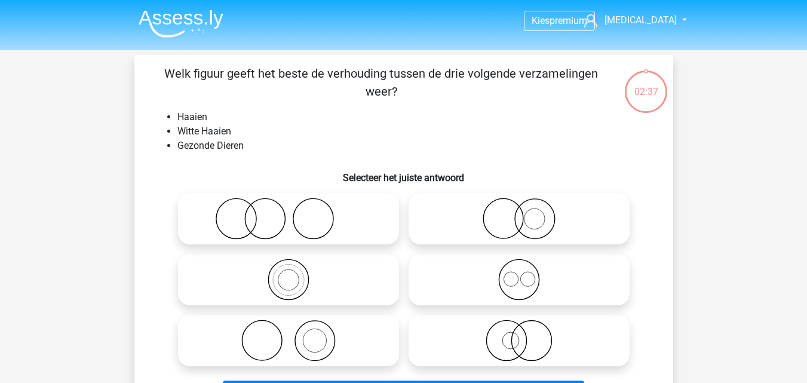
click at [467, 316] on label at bounding box center [519, 340] width 221 height 51
click at [519, 327] on input "radio" at bounding box center [523, 331] width 8 height 8
radio input "true"
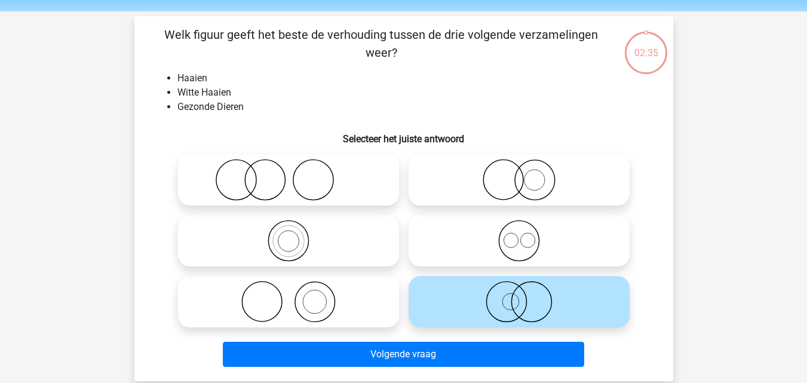
scroll to position [63, 0]
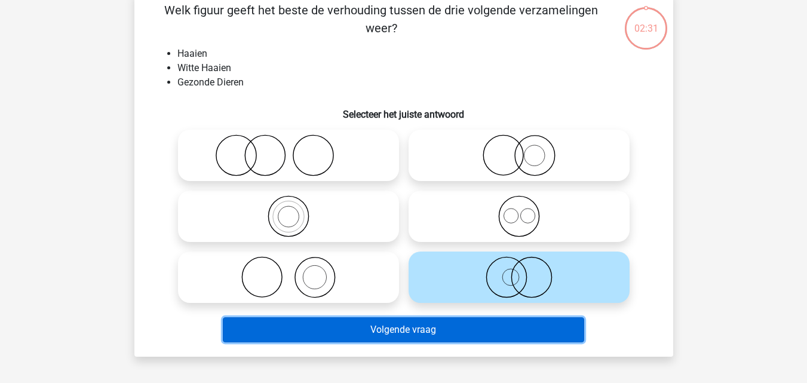
click at [490, 330] on button "Volgende vraag" at bounding box center [404, 329] width 362 height 25
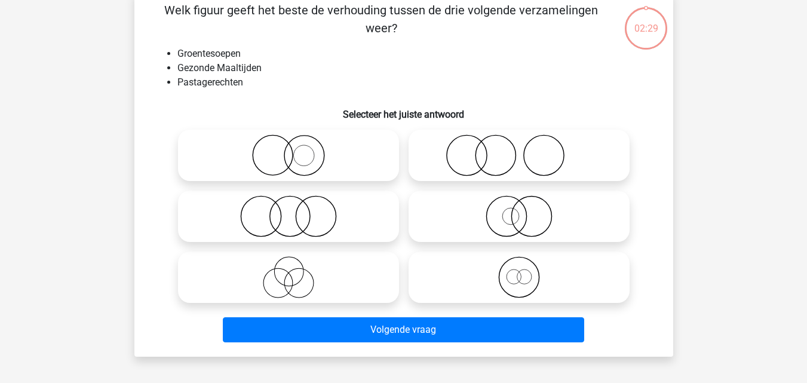
scroll to position [55, 0]
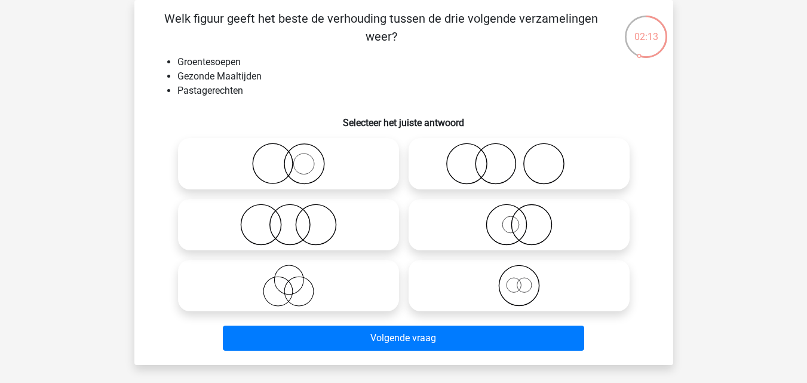
click at [362, 231] on icon at bounding box center [289, 225] width 212 height 42
click at [296, 219] on input "radio" at bounding box center [293, 215] width 8 height 8
radio input "true"
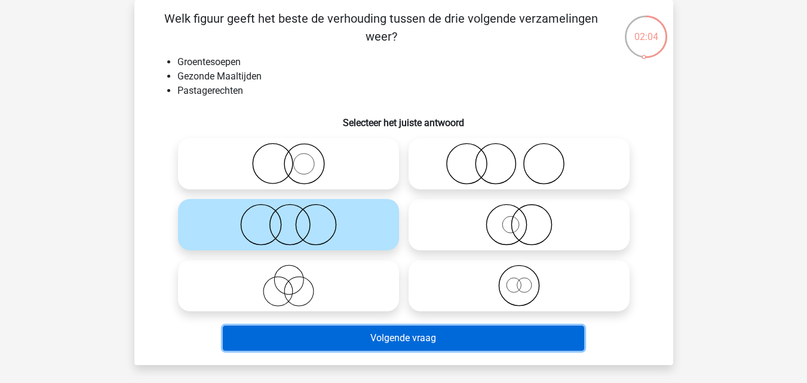
click at [372, 333] on button "Volgende vraag" at bounding box center [404, 338] width 362 height 25
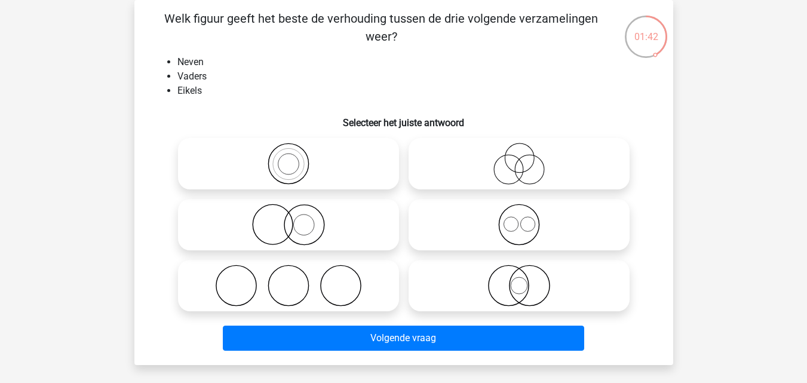
click at [454, 305] on icon at bounding box center [520, 286] width 212 height 42
click at [519, 280] on input "radio" at bounding box center [523, 276] width 8 height 8
radio input "true"
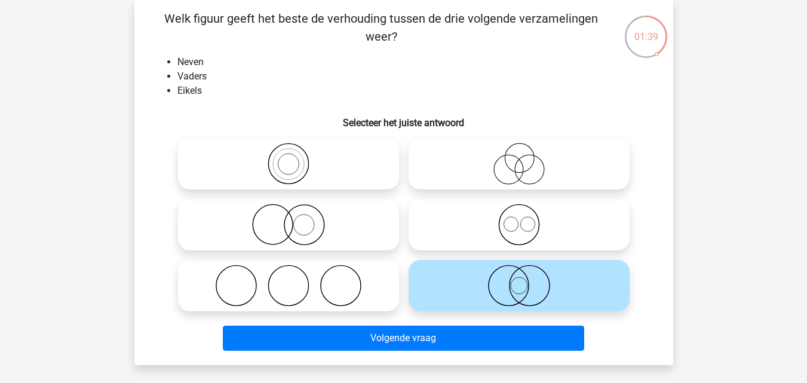
click at [443, 223] on icon at bounding box center [520, 225] width 212 height 42
click at [519, 219] on input "radio" at bounding box center [523, 215] width 8 height 8
radio input "true"
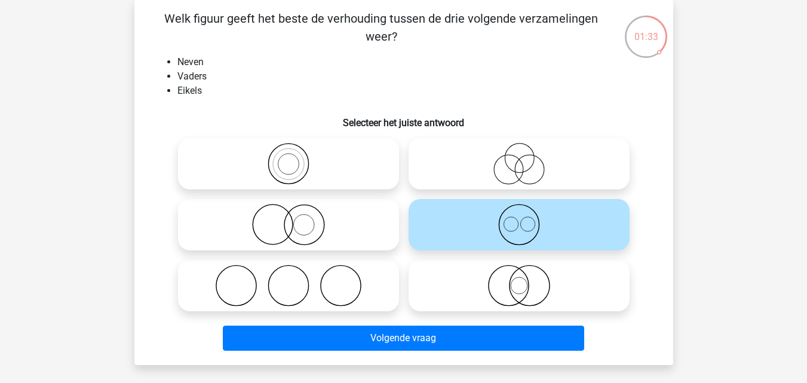
click at [469, 299] on icon at bounding box center [520, 286] width 212 height 42
click at [519, 280] on input "radio" at bounding box center [523, 276] width 8 height 8
radio input "true"
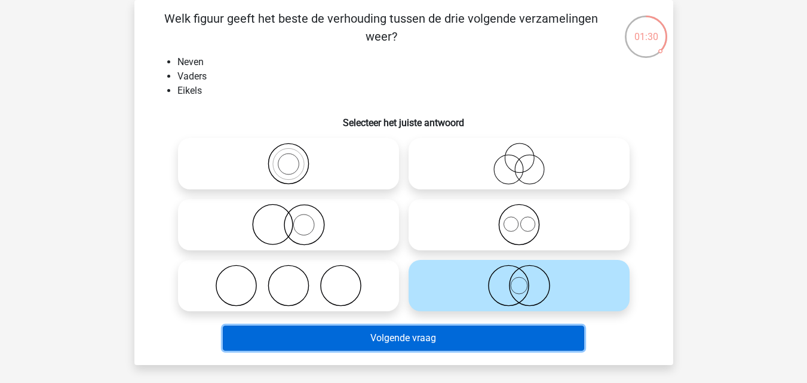
click at [384, 347] on button "Volgende vraag" at bounding box center [404, 338] width 362 height 25
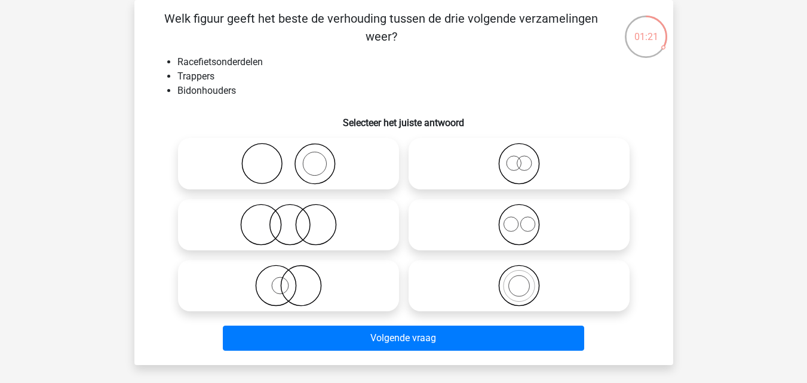
click at [467, 225] on icon at bounding box center [520, 225] width 212 height 42
click at [519, 219] on input "radio" at bounding box center [523, 215] width 8 height 8
radio input "true"
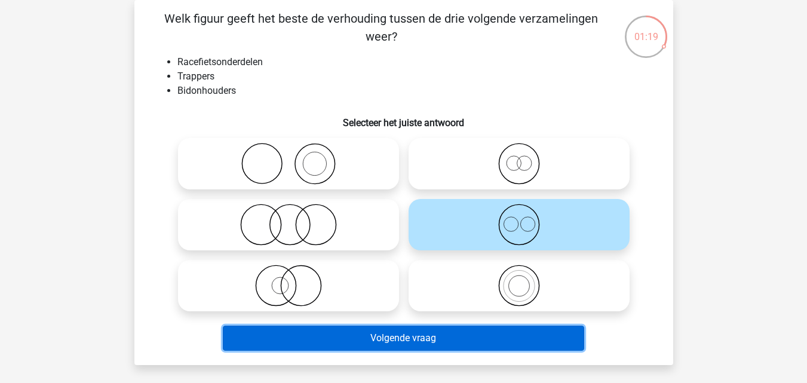
click at [471, 333] on button "Volgende vraag" at bounding box center [404, 338] width 362 height 25
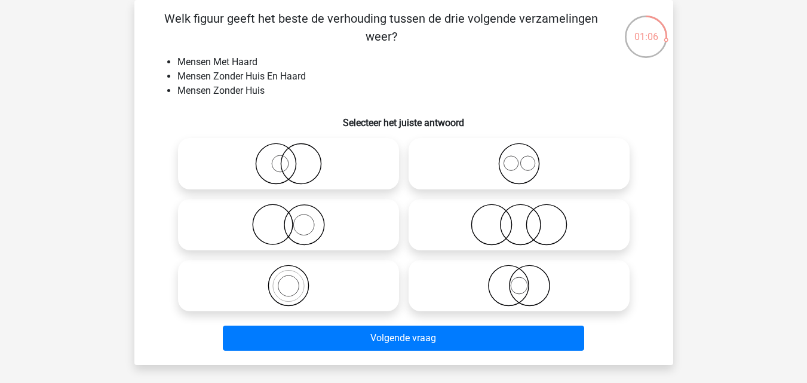
click at [476, 225] on icon at bounding box center [520, 225] width 212 height 42
click at [519, 219] on input "radio" at bounding box center [523, 215] width 8 height 8
radio input "true"
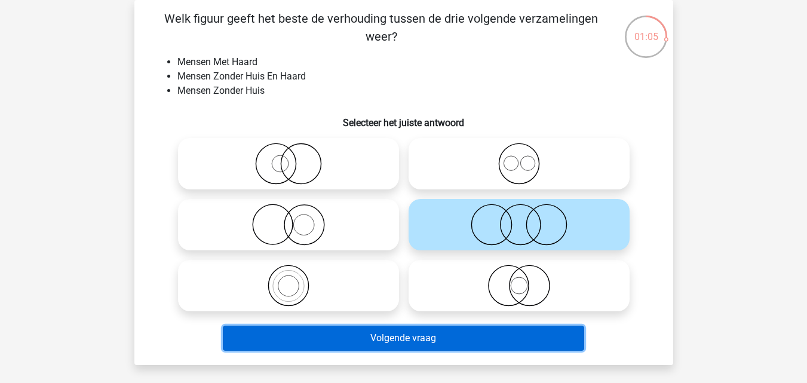
click at [486, 341] on button "Volgende vraag" at bounding box center [404, 338] width 362 height 25
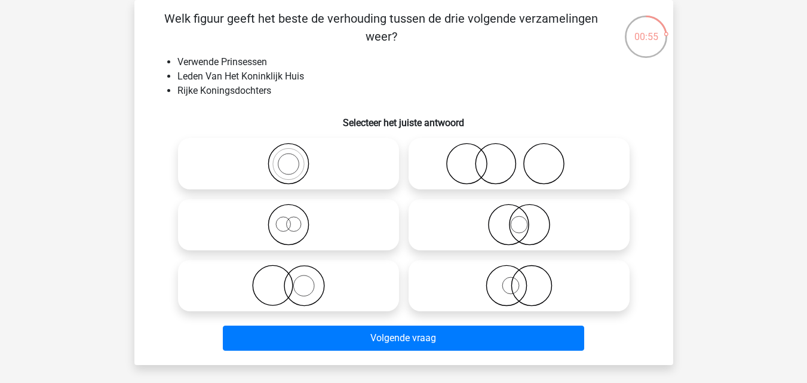
click at [356, 213] on icon at bounding box center [289, 225] width 212 height 42
click at [296, 213] on input "radio" at bounding box center [293, 215] width 8 height 8
radio input "true"
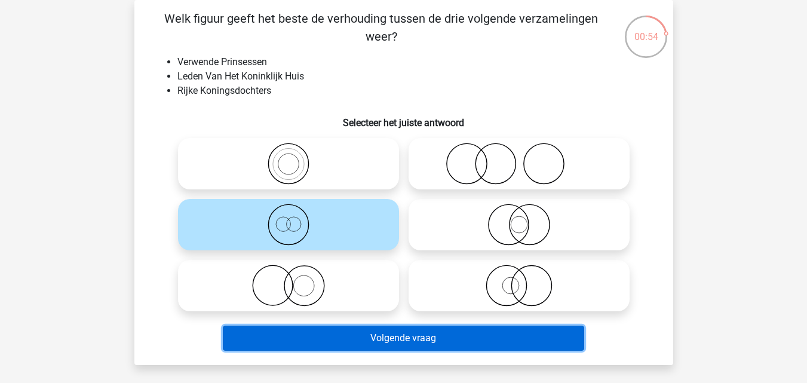
click at [399, 345] on button "Volgende vraag" at bounding box center [404, 338] width 362 height 25
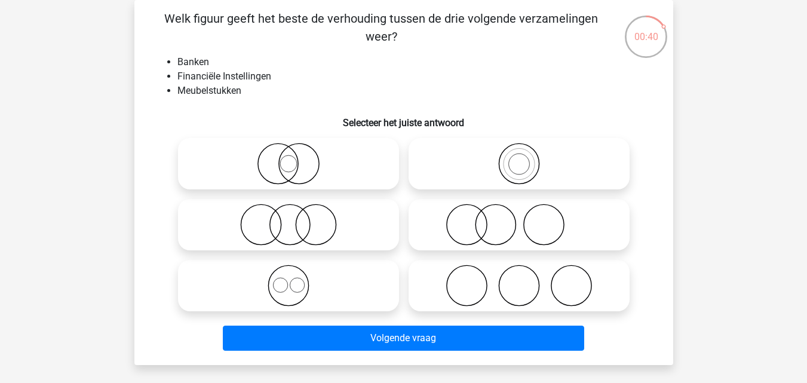
click at [463, 224] on icon at bounding box center [520, 225] width 212 height 42
click at [519, 219] on input "radio" at bounding box center [523, 215] width 8 height 8
radio input "true"
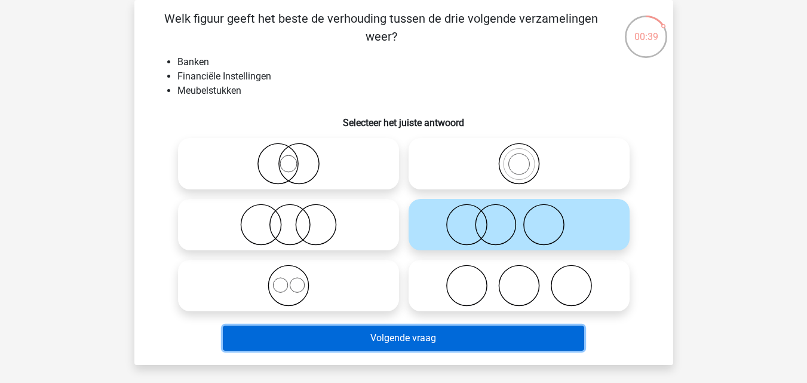
click at [482, 345] on button "Volgende vraag" at bounding box center [404, 338] width 362 height 25
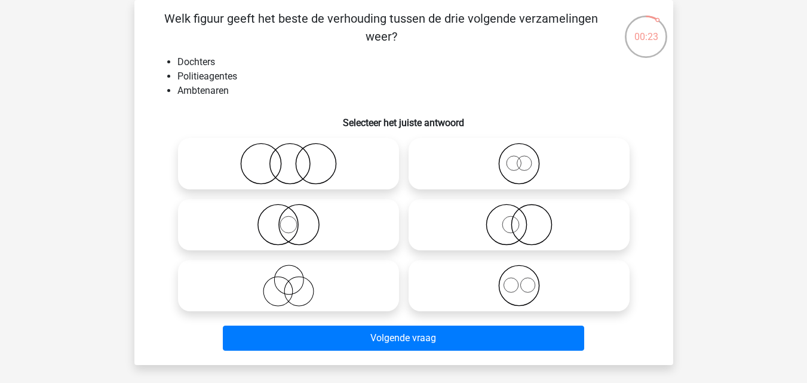
click at [333, 170] on icon at bounding box center [289, 164] width 212 height 42
click at [296, 158] on input "radio" at bounding box center [293, 154] width 8 height 8
radio input "true"
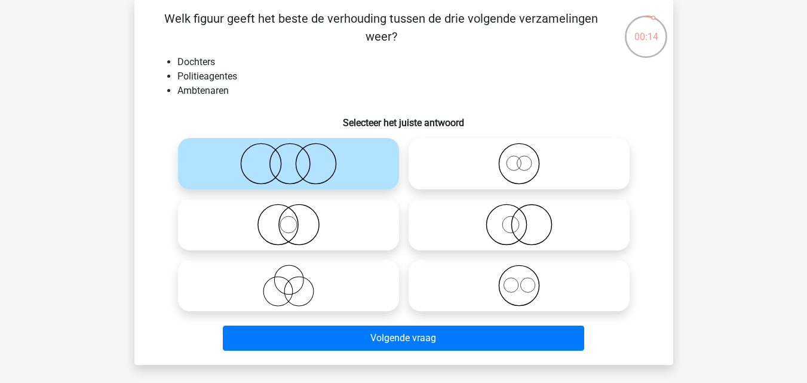
click at [346, 285] on icon at bounding box center [289, 286] width 212 height 42
click at [296, 280] on input "radio" at bounding box center [293, 276] width 8 height 8
radio input "true"
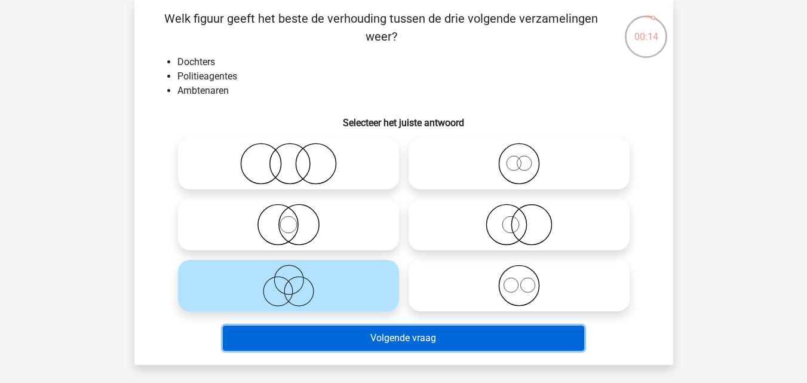
click at [382, 330] on button "Volgende vraag" at bounding box center [404, 338] width 362 height 25
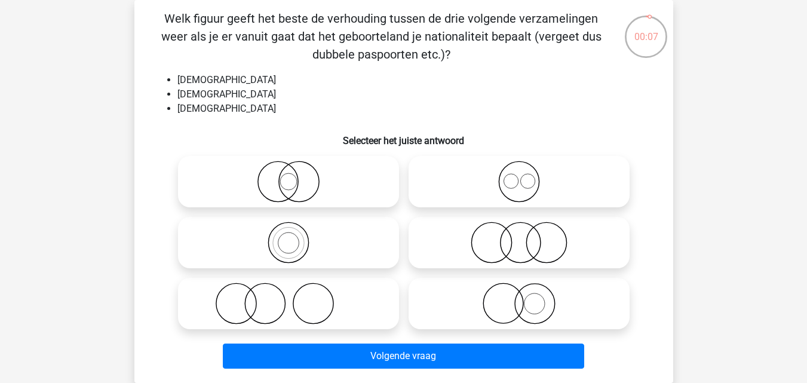
click at [469, 177] on icon at bounding box center [520, 182] width 212 height 42
click at [519, 176] on input "radio" at bounding box center [523, 172] width 8 height 8
radio input "true"
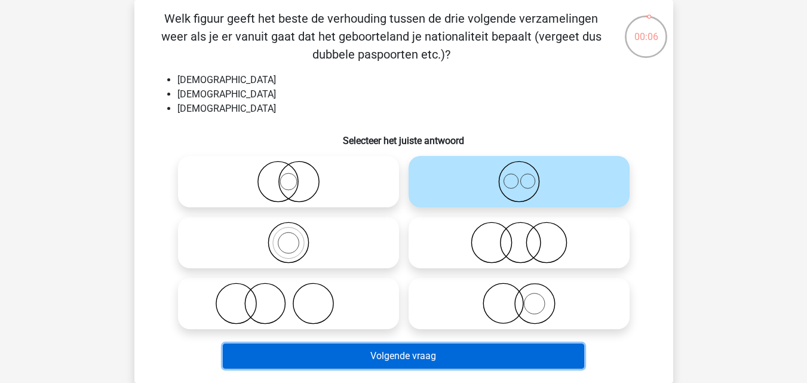
click at [500, 360] on button "Volgende vraag" at bounding box center [404, 356] width 362 height 25
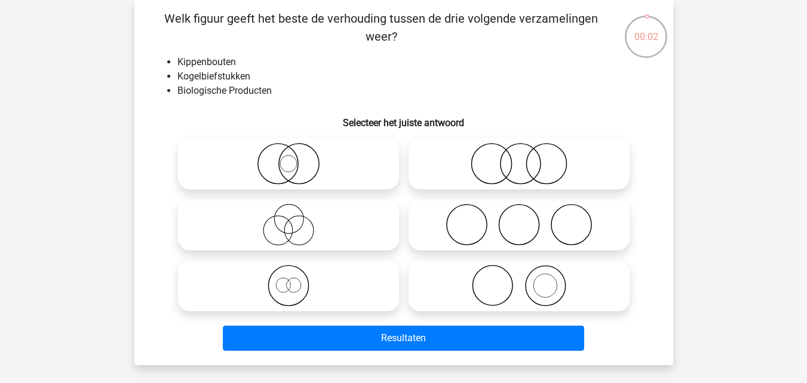
click at [492, 153] on icon at bounding box center [520, 164] width 212 height 42
click at [519, 153] on input "radio" at bounding box center [523, 154] width 8 height 8
radio input "true"
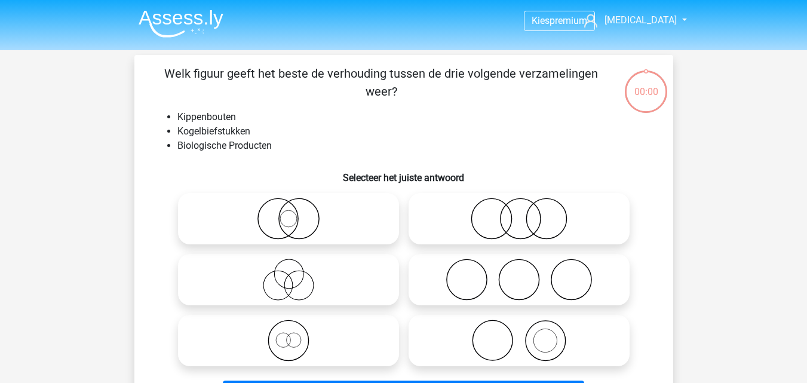
scroll to position [55, 0]
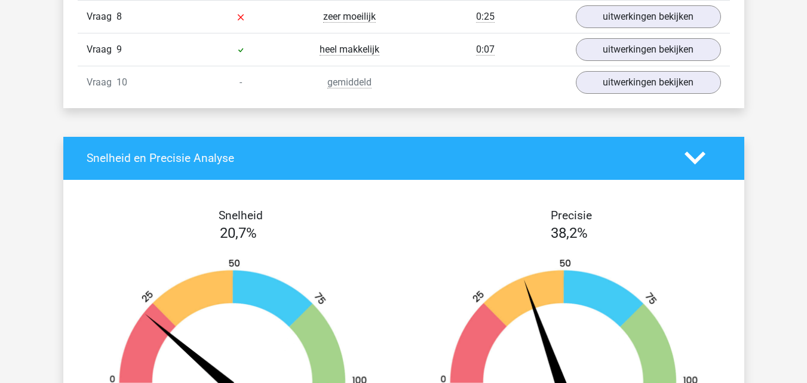
scroll to position [1251, 0]
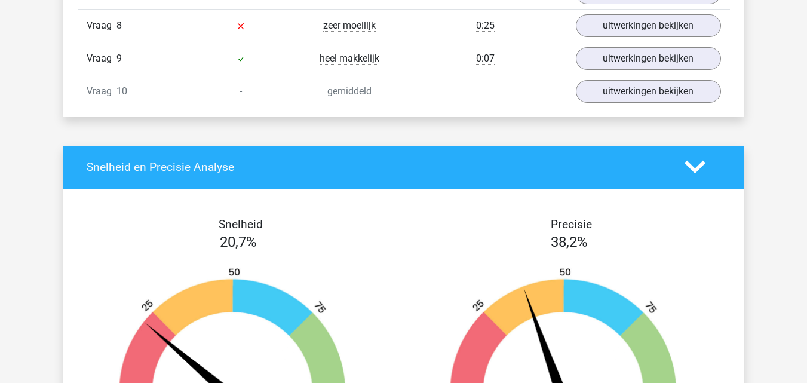
click at [807, 201] on html "Kies premium [GEOGRAPHIC_DATA] [EMAIL_ADDRESS][DOMAIN_NAME]" at bounding box center [403, 72] width 807 height 2646
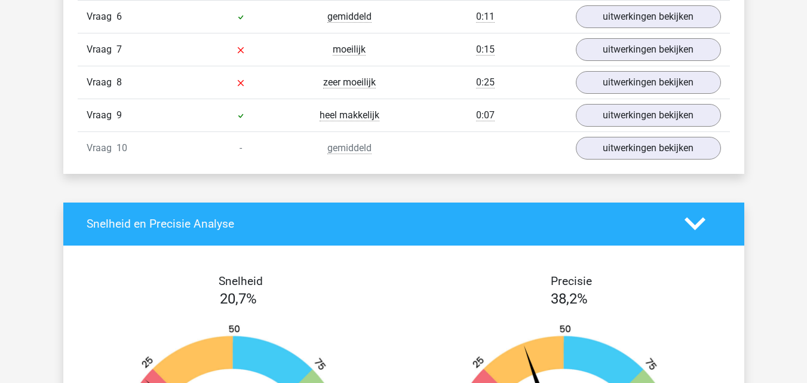
scroll to position [1085, 0]
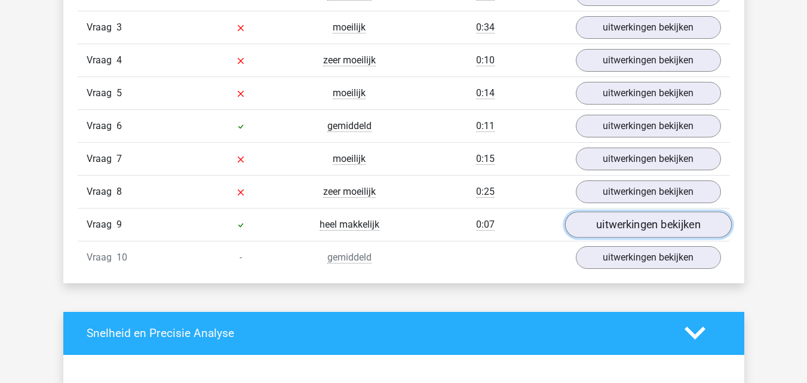
click at [613, 219] on link "uitwerkingen bekijken" at bounding box center [648, 225] width 167 height 26
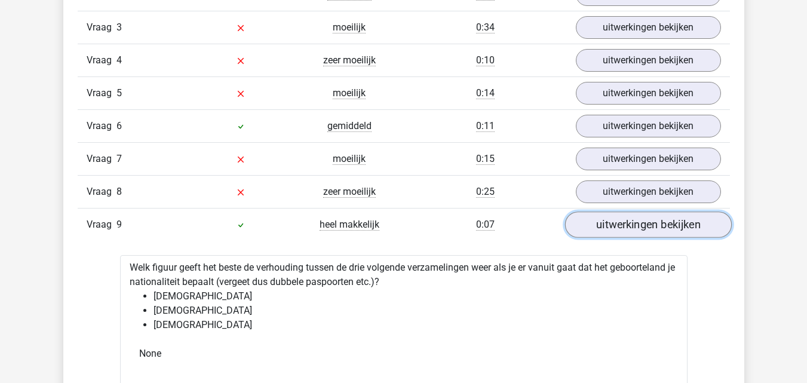
click at [613, 219] on link "uitwerkingen bekijken" at bounding box center [648, 225] width 167 height 26
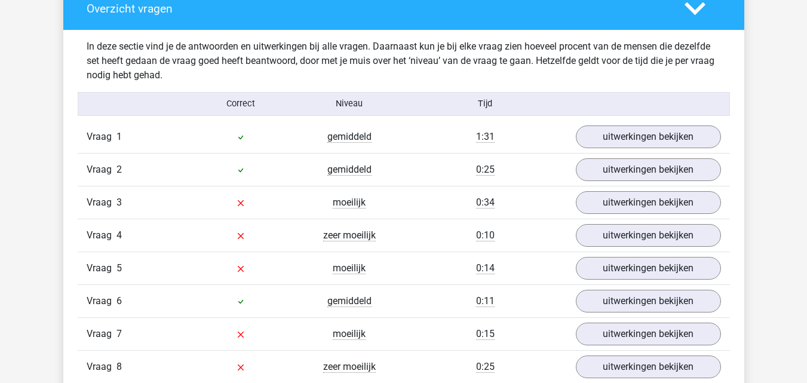
scroll to position [928, 0]
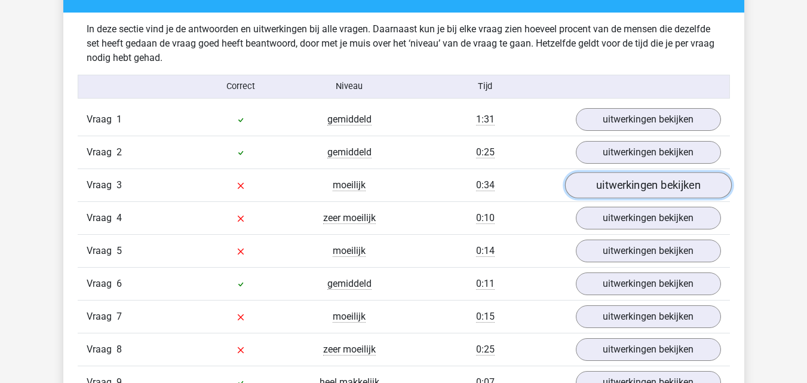
click at [638, 197] on link "uitwerkingen bekijken" at bounding box center [648, 185] width 167 height 26
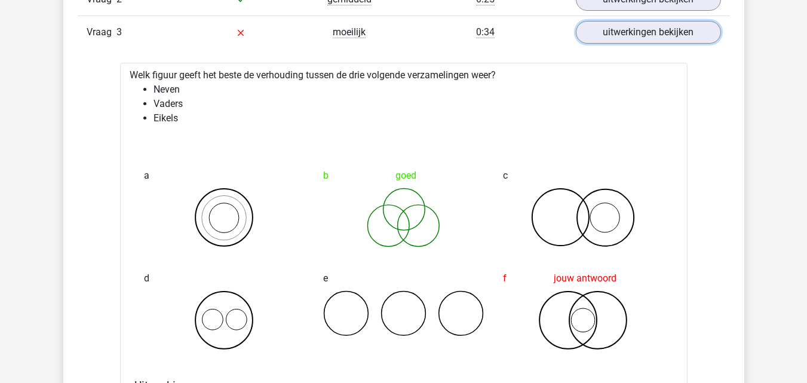
scroll to position [1064, 0]
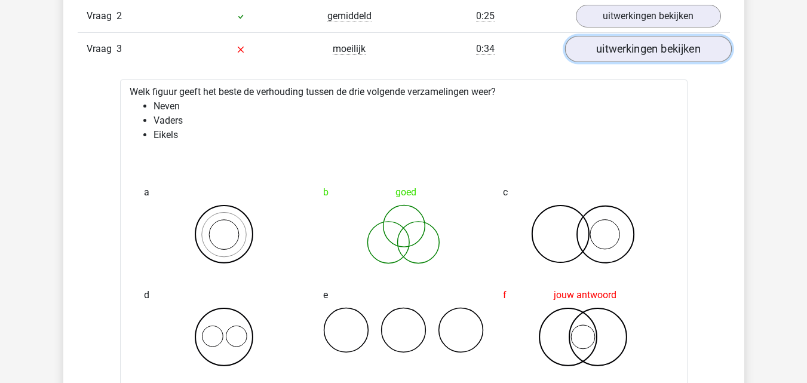
click at [712, 50] on link "uitwerkingen bekijken" at bounding box center [648, 49] width 167 height 26
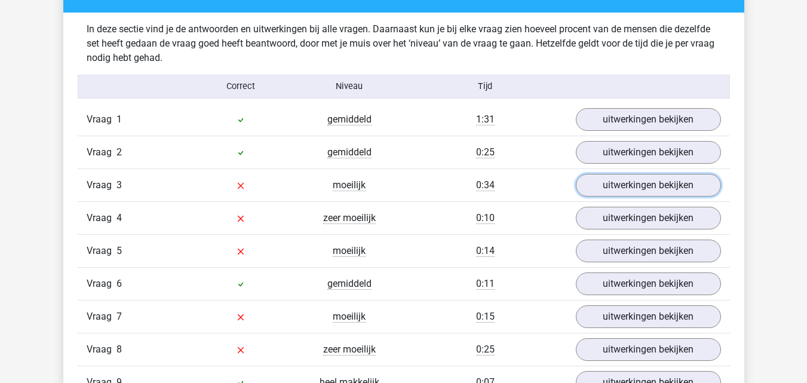
scroll to position [932, 0]
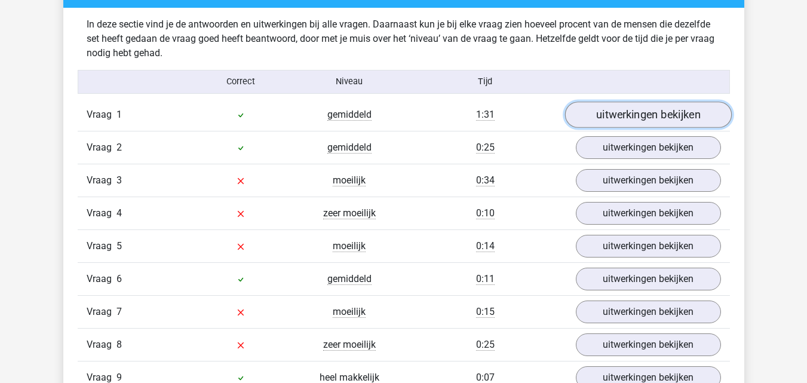
click at [690, 112] on link "uitwerkingen bekijken" at bounding box center [648, 115] width 167 height 26
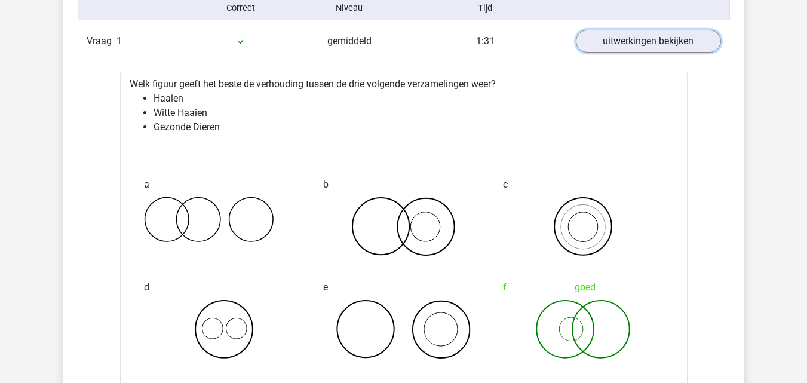
scroll to position [972, 0]
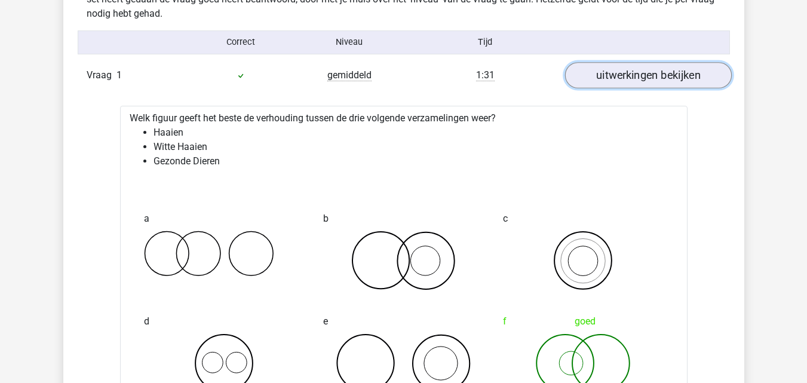
click at [709, 77] on link "uitwerkingen bekijken" at bounding box center [648, 75] width 167 height 26
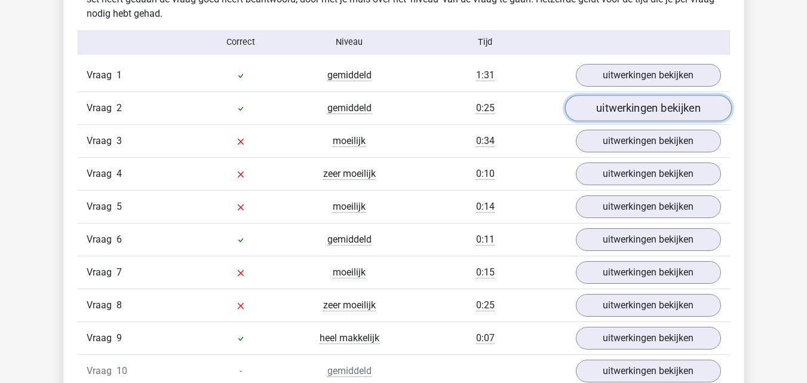
click at [706, 112] on link "uitwerkingen bekijken" at bounding box center [648, 108] width 167 height 26
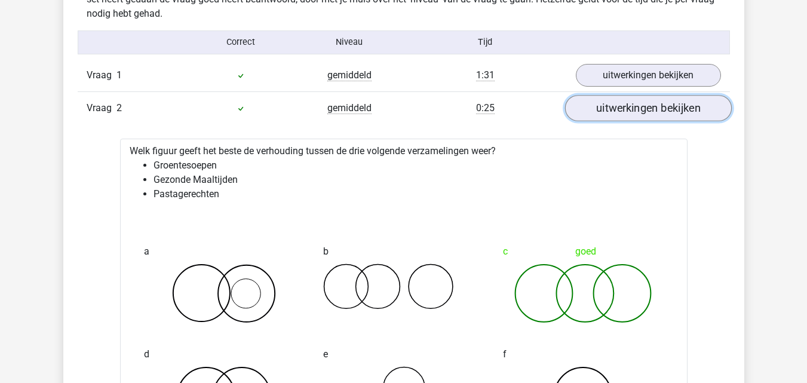
click at [706, 112] on link "uitwerkingen bekijken" at bounding box center [648, 108] width 167 height 26
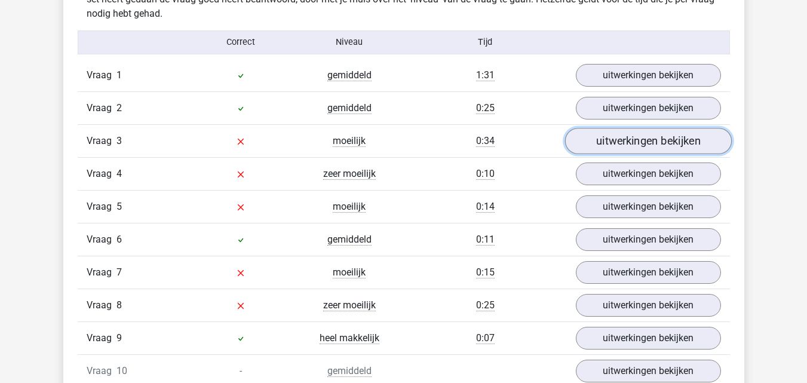
click at [693, 139] on link "uitwerkingen bekijken" at bounding box center [648, 141] width 167 height 26
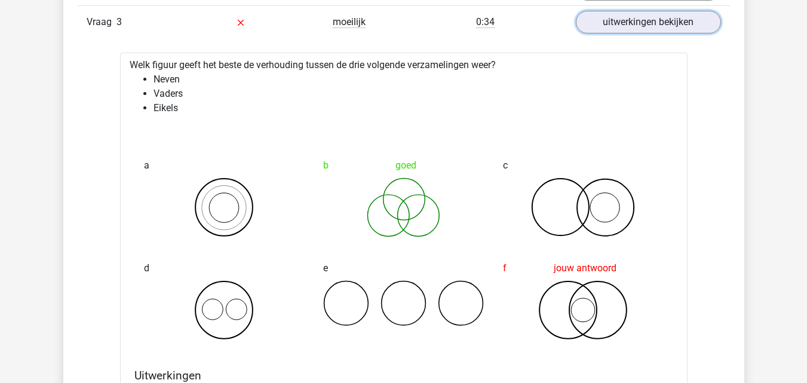
scroll to position [1085, 0]
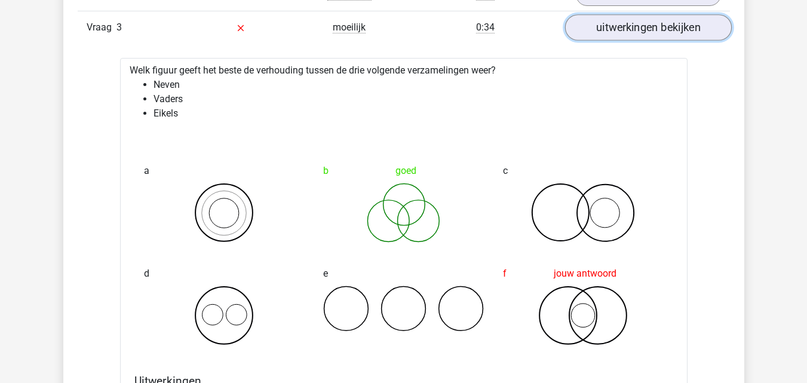
click at [700, 34] on link "uitwerkingen bekijken" at bounding box center [648, 27] width 167 height 26
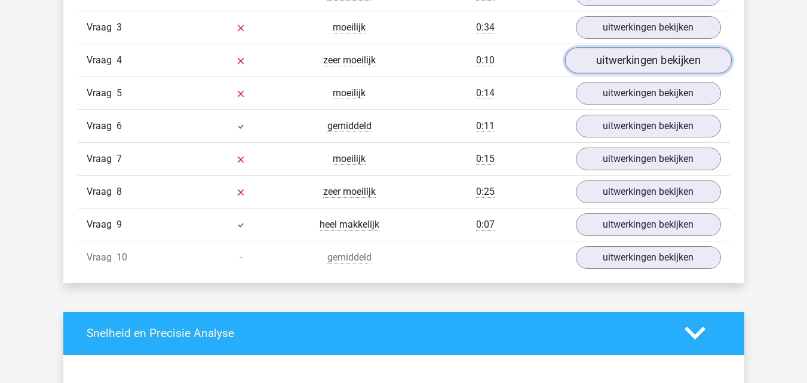
click at [694, 59] on link "uitwerkingen bekijken" at bounding box center [648, 60] width 167 height 26
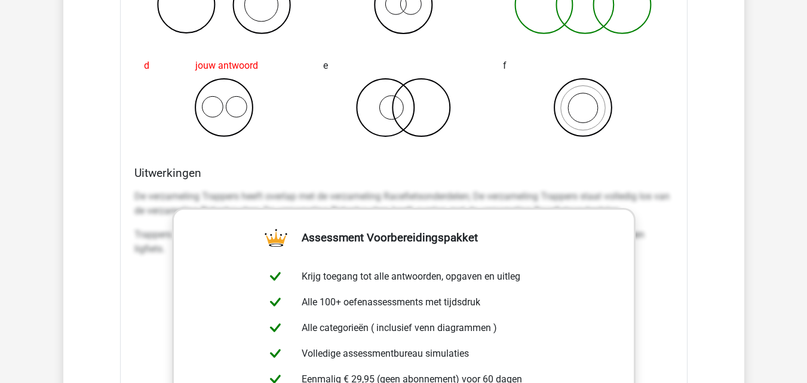
scroll to position [1040, 0]
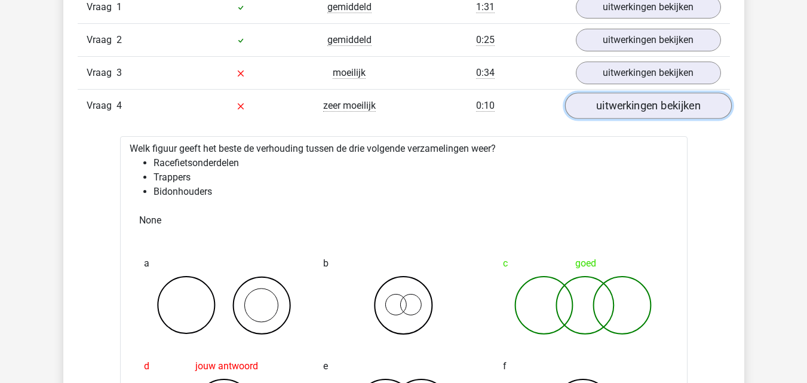
click at [709, 108] on link "uitwerkingen bekijken" at bounding box center [648, 106] width 167 height 26
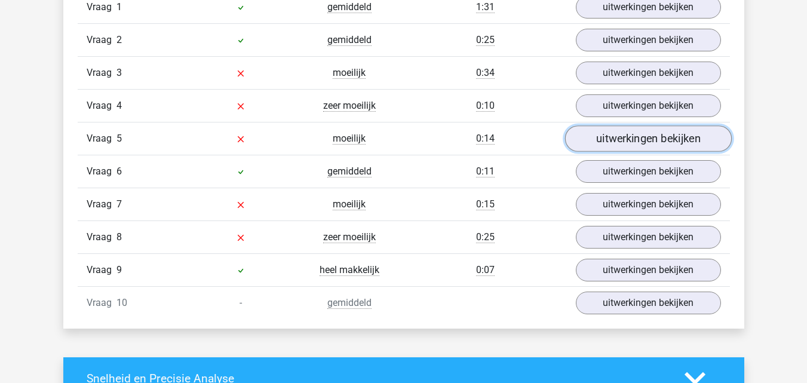
click at [696, 146] on link "uitwerkingen bekijken" at bounding box center [648, 139] width 167 height 26
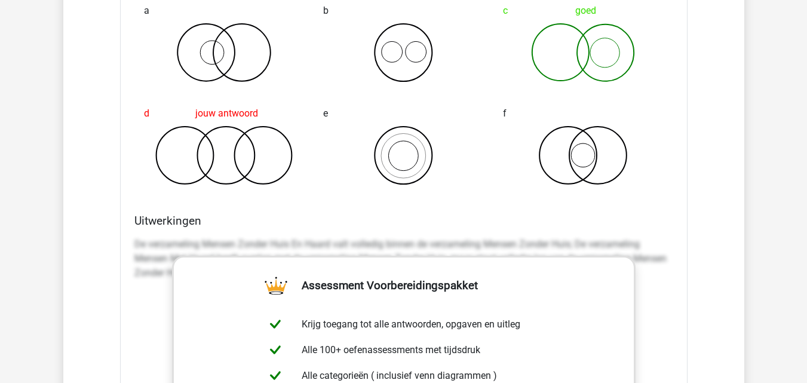
scroll to position [1244, 0]
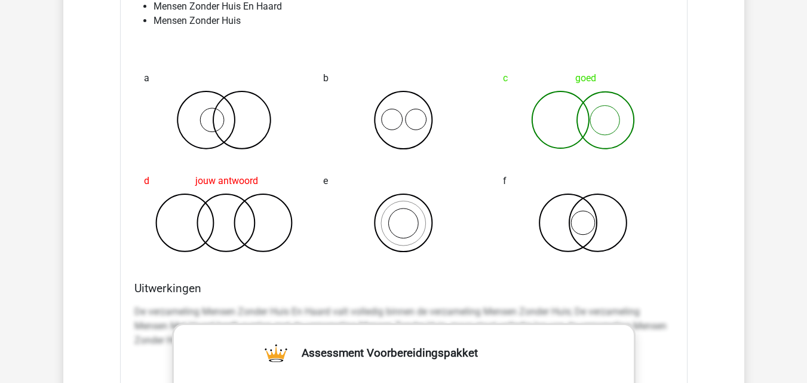
drag, startPoint x: 793, startPoint y: 159, endPoint x: 808, endPoint y: 151, distance: 16.8
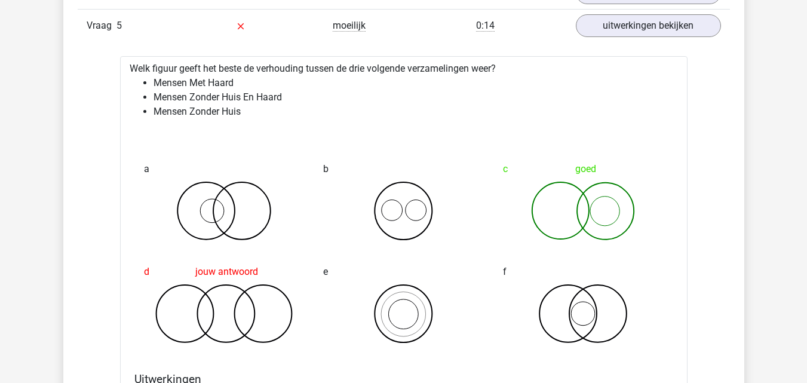
scroll to position [1130, 0]
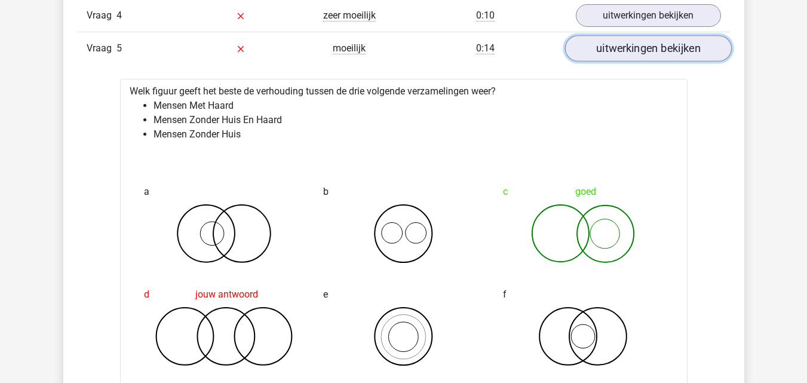
click at [704, 53] on link "uitwerkingen bekijken" at bounding box center [648, 48] width 167 height 26
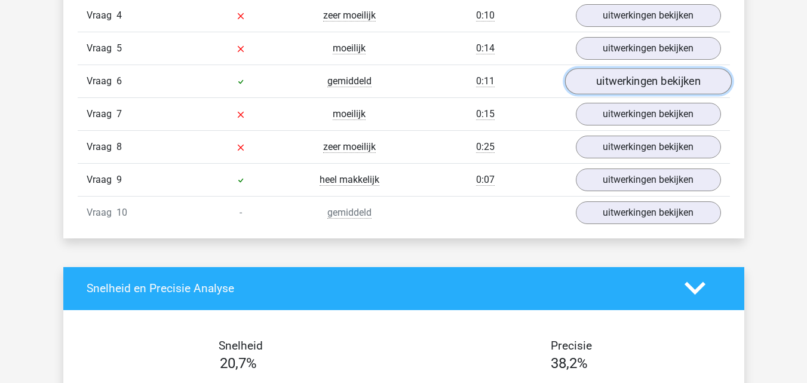
click at [697, 79] on link "uitwerkingen bekijken" at bounding box center [648, 81] width 167 height 26
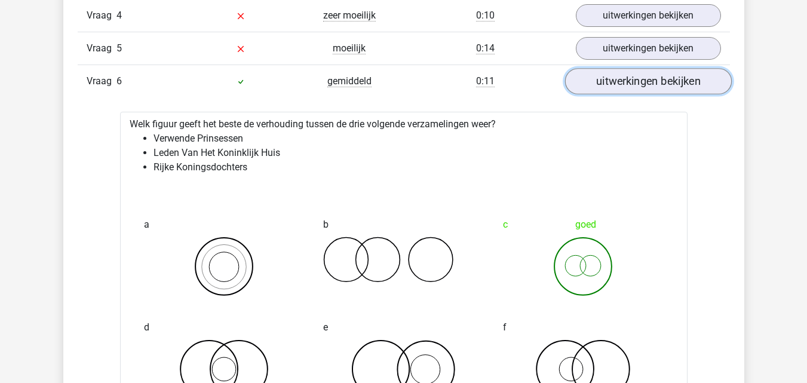
click at [697, 79] on link "uitwerkingen bekijken" at bounding box center [648, 81] width 167 height 26
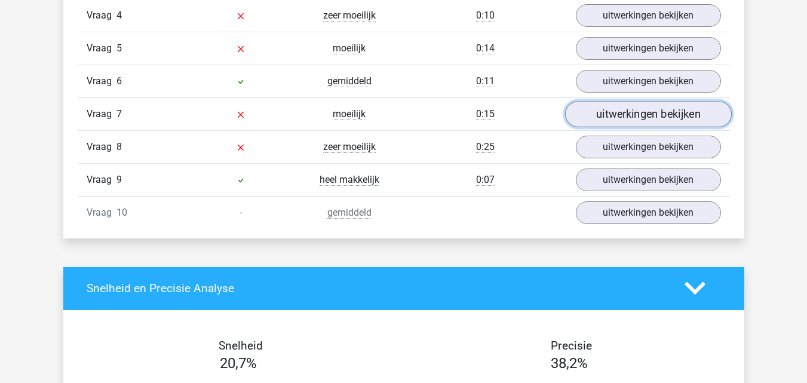
click at [687, 116] on link "uitwerkingen bekijken" at bounding box center [648, 114] width 167 height 26
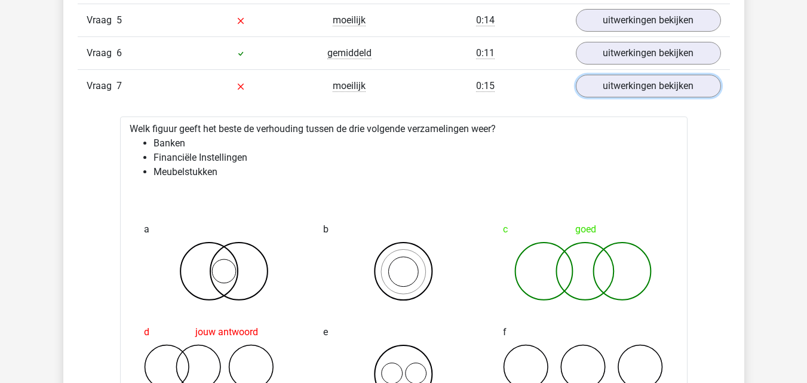
scroll to position [1164, 0]
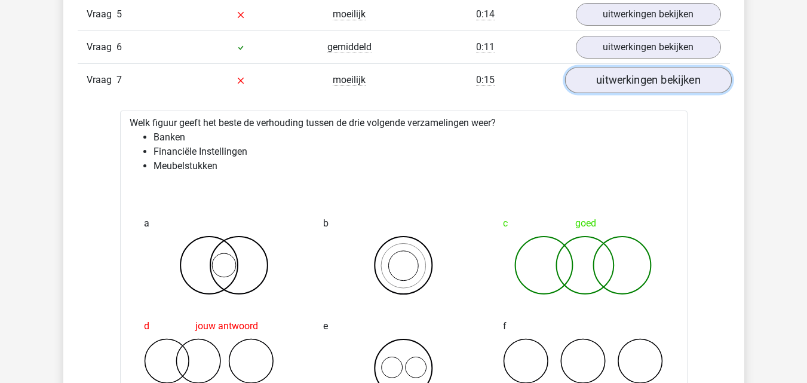
click at [704, 90] on link "uitwerkingen bekijken" at bounding box center [648, 80] width 167 height 26
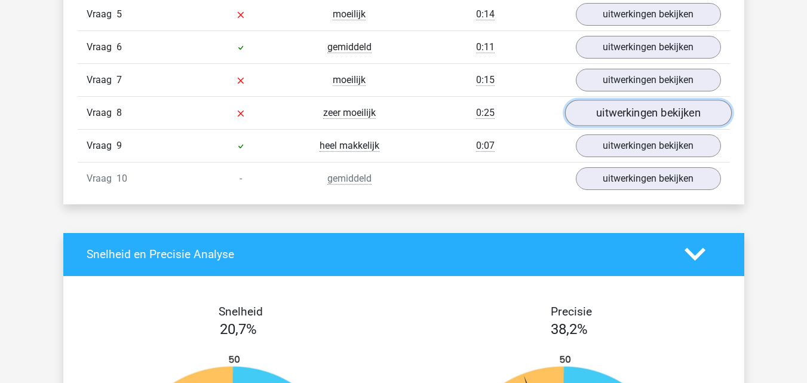
click at [690, 112] on link "uitwerkingen bekijken" at bounding box center [648, 113] width 167 height 26
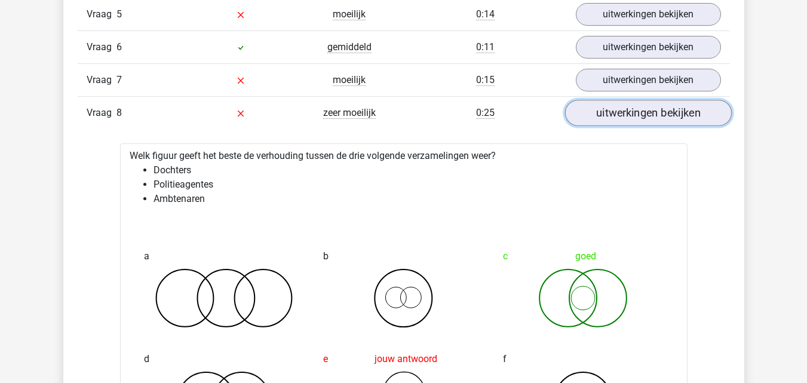
click at [660, 108] on link "uitwerkingen bekijken" at bounding box center [648, 113] width 167 height 26
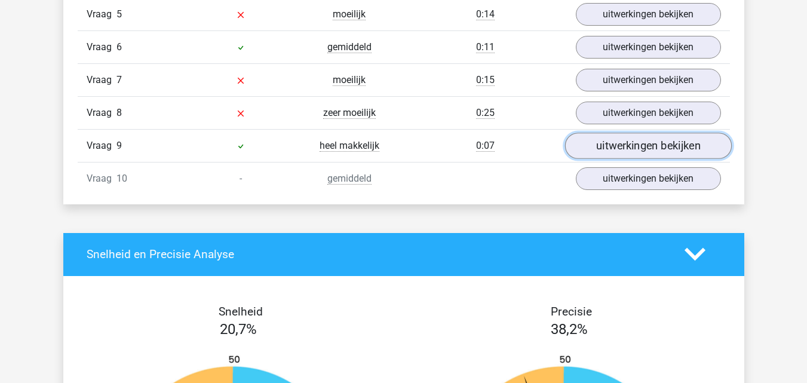
click at [660, 151] on link "uitwerkingen bekijken" at bounding box center [648, 146] width 167 height 26
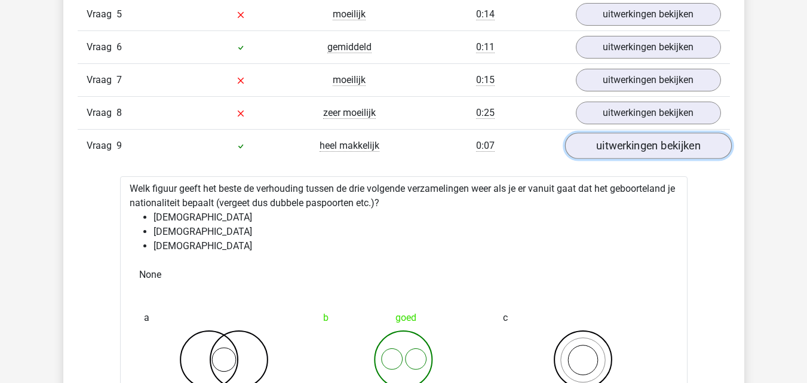
click at [675, 139] on link "uitwerkingen bekijken" at bounding box center [648, 146] width 167 height 26
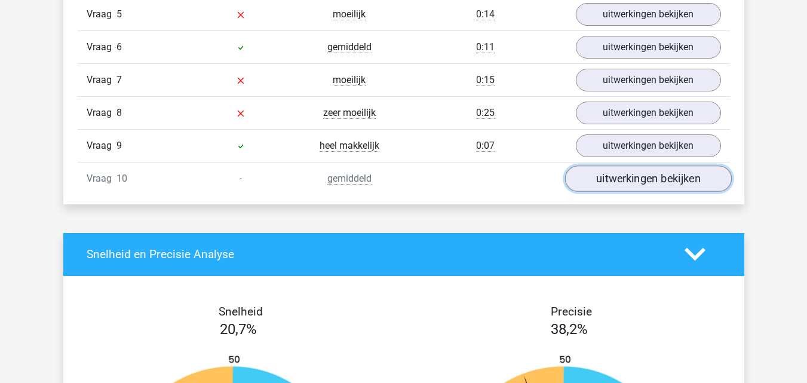
click at [681, 183] on link "uitwerkingen bekijken" at bounding box center [648, 179] width 167 height 26
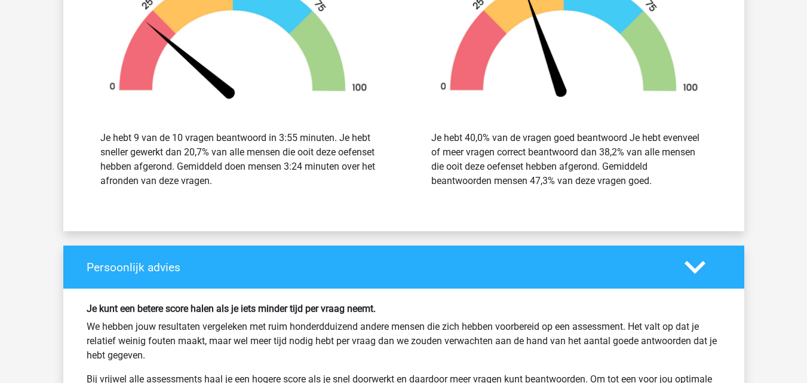
scroll to position [2353, 0]
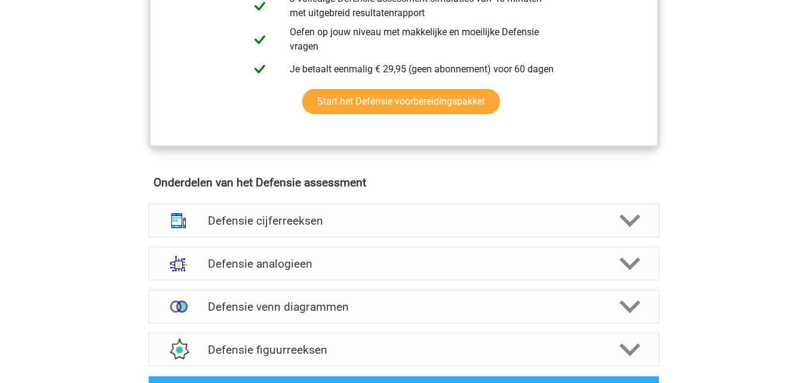
scroll to position [851, 0]
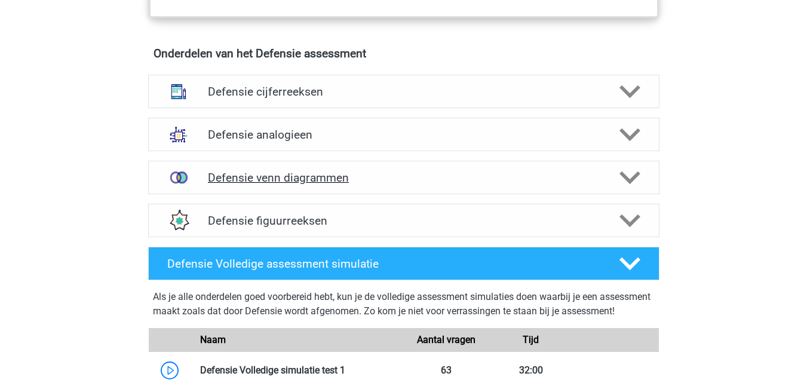
click at [589, 183] on h4 "Defensie venn diagrammen" at bounding box center [403, 178] width 391 height 14
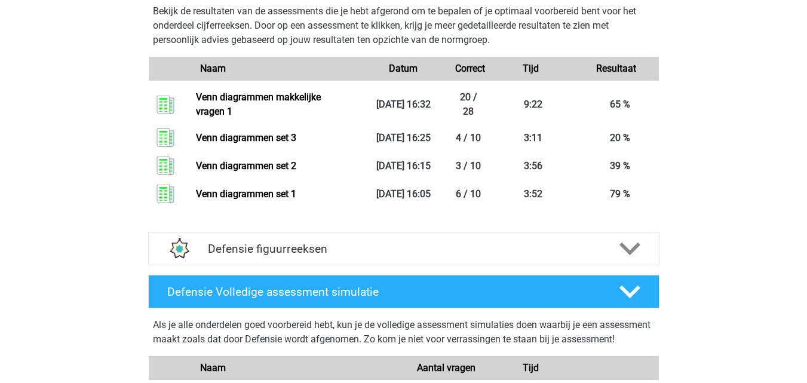
scroll to position [1471, 0]
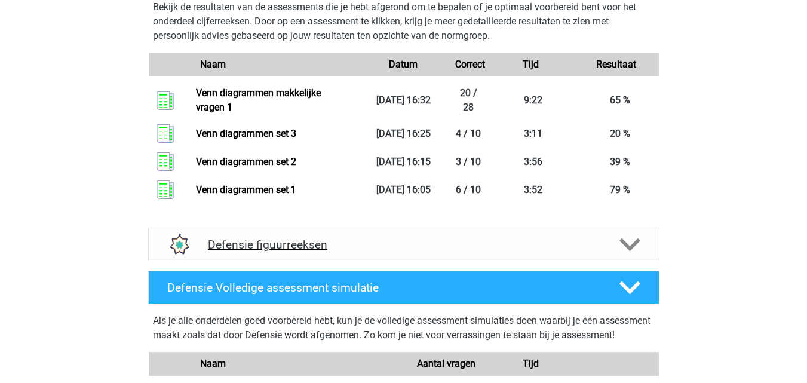
click at [609, 243] on div at bounding box center [628, 244] width 41 height 21
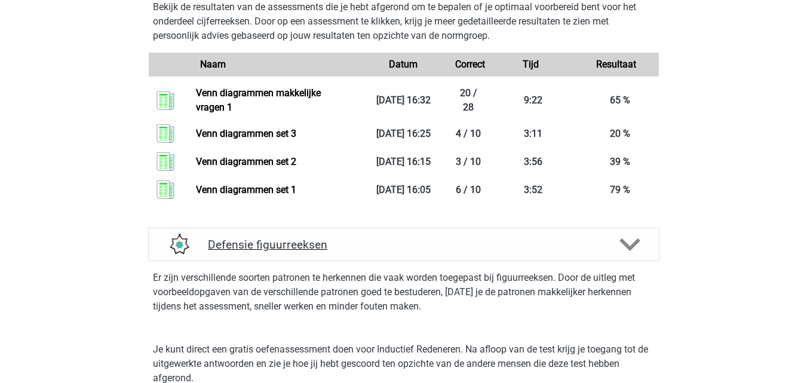
click at [609, 243] on div at bounding box center [628, 244] width 41 height 21
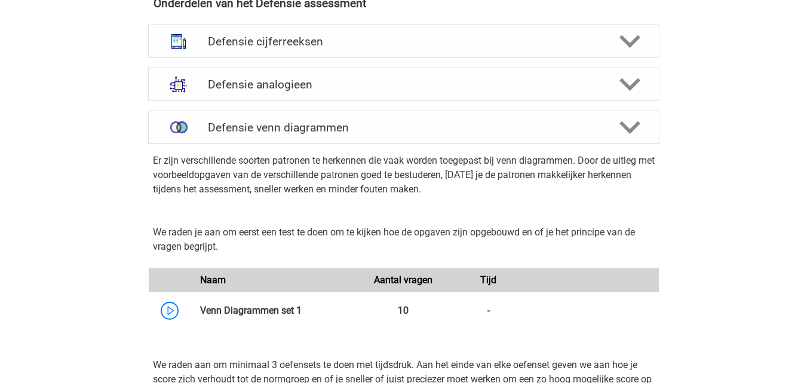
scroll to position [896, 0]
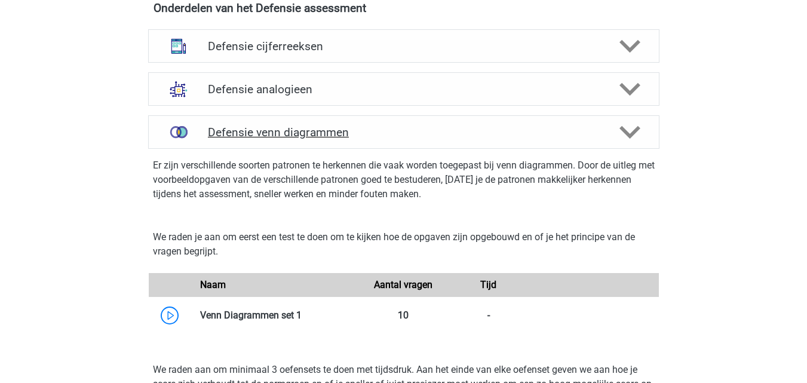
click at [620, 134] on icon at bounding box center [630, 132] width 21 height 21
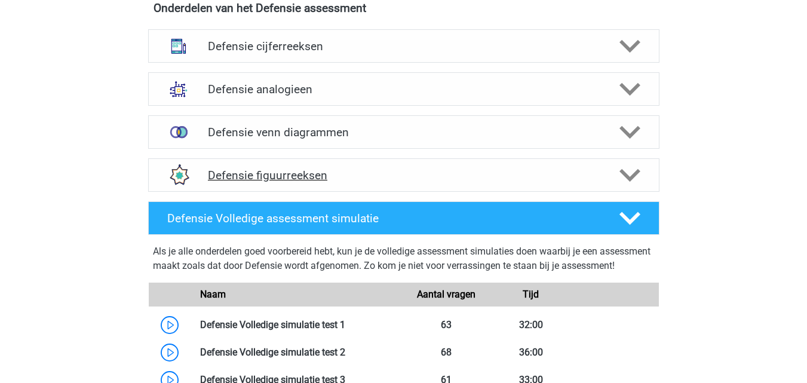
click at [603, 175] on div "Defensie figuurreeksen" at bounding box center [403, 176] width 409 height 14
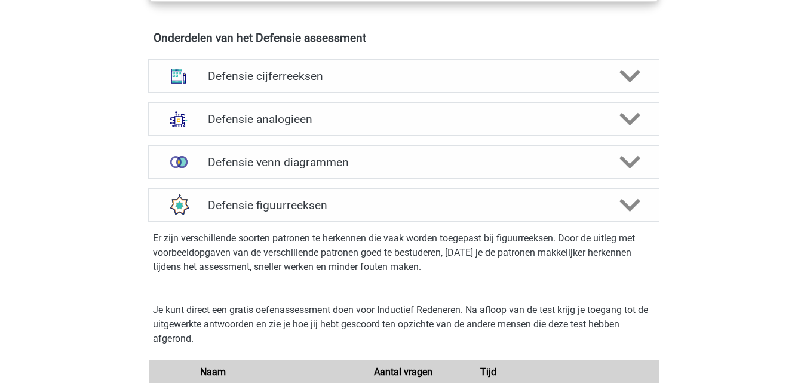
scroll to position [853, 0]
